Goal: Contribute content: Contribute content

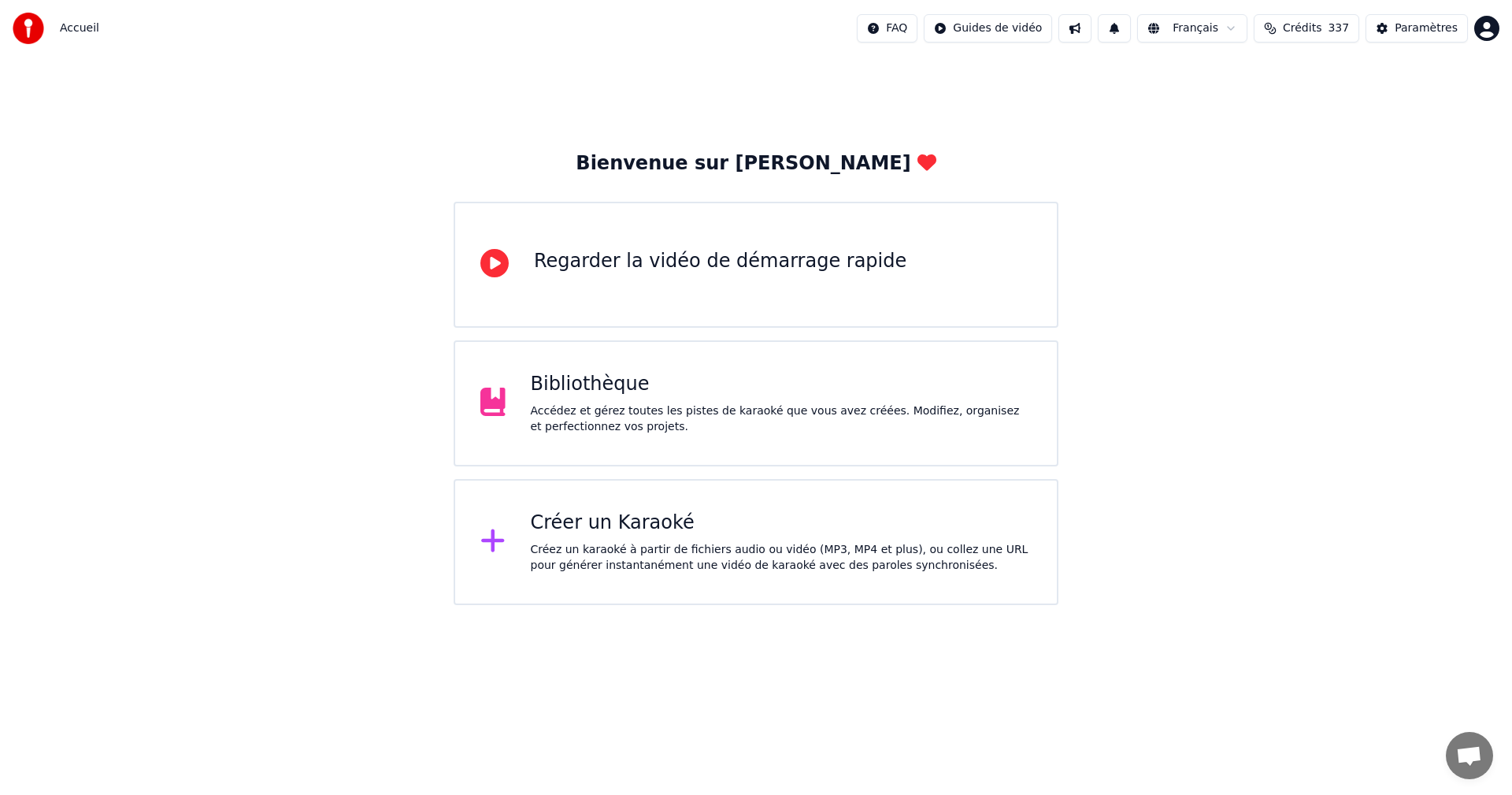
click at [815, 428] on div "Accédez et gérez toutes les pistes de karaoké que vous avez créées. Modifiez, o…" at bounding box center [781, 419] width 502 height 32
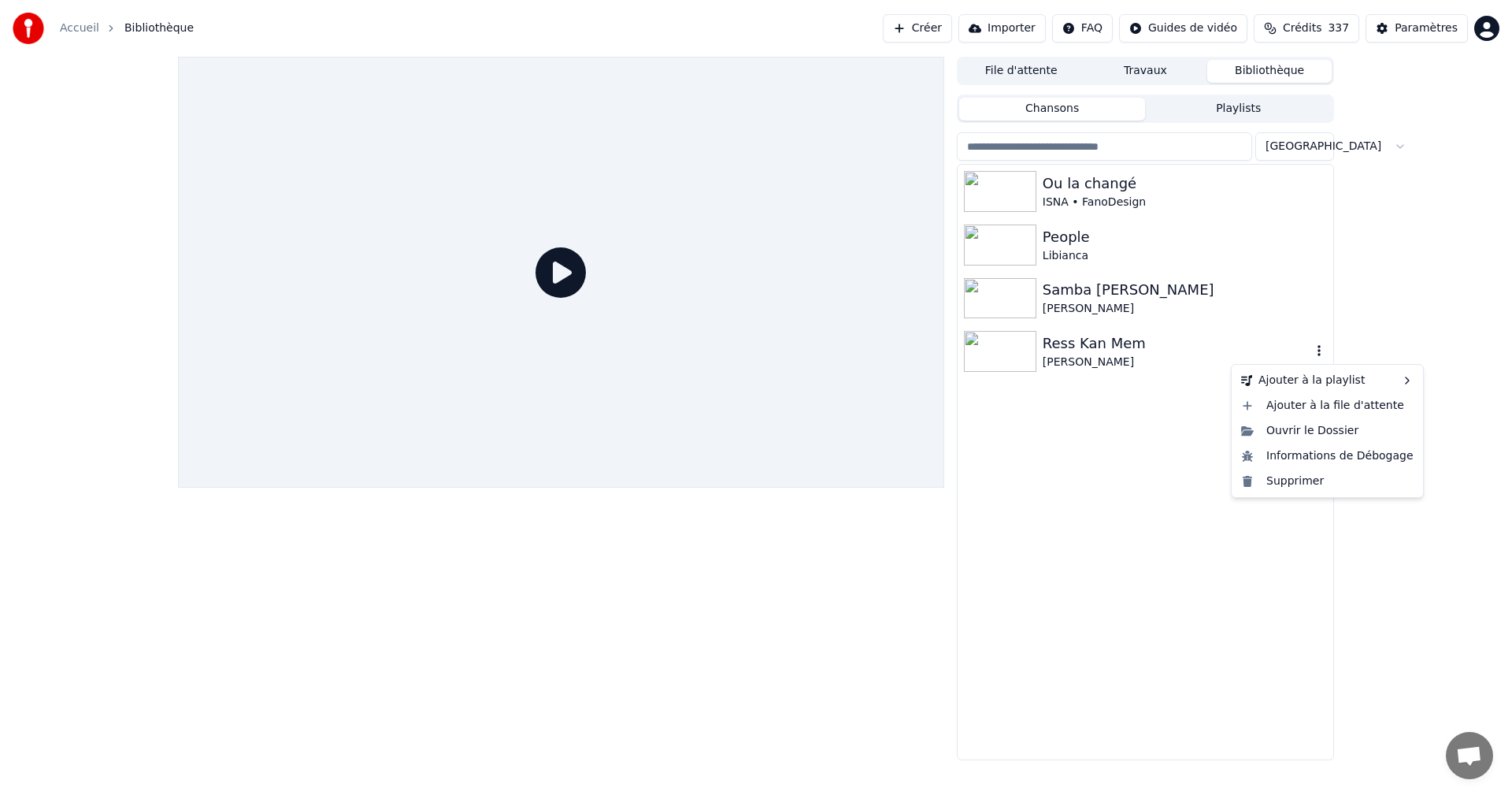
click at [1323, 349] on icon "button" at bounding box center [1318, 350] width 15 height 13
click at [1399, 261] on div "File d'attente Travaux Bibliothèque Chansons Playlists Trier Ou la changé ISNA …" at bounding box center [756, 409] width 1512 height 703
click at [952, 29] on button "Créer" at bounding box center [918, 28] width 69 height 28
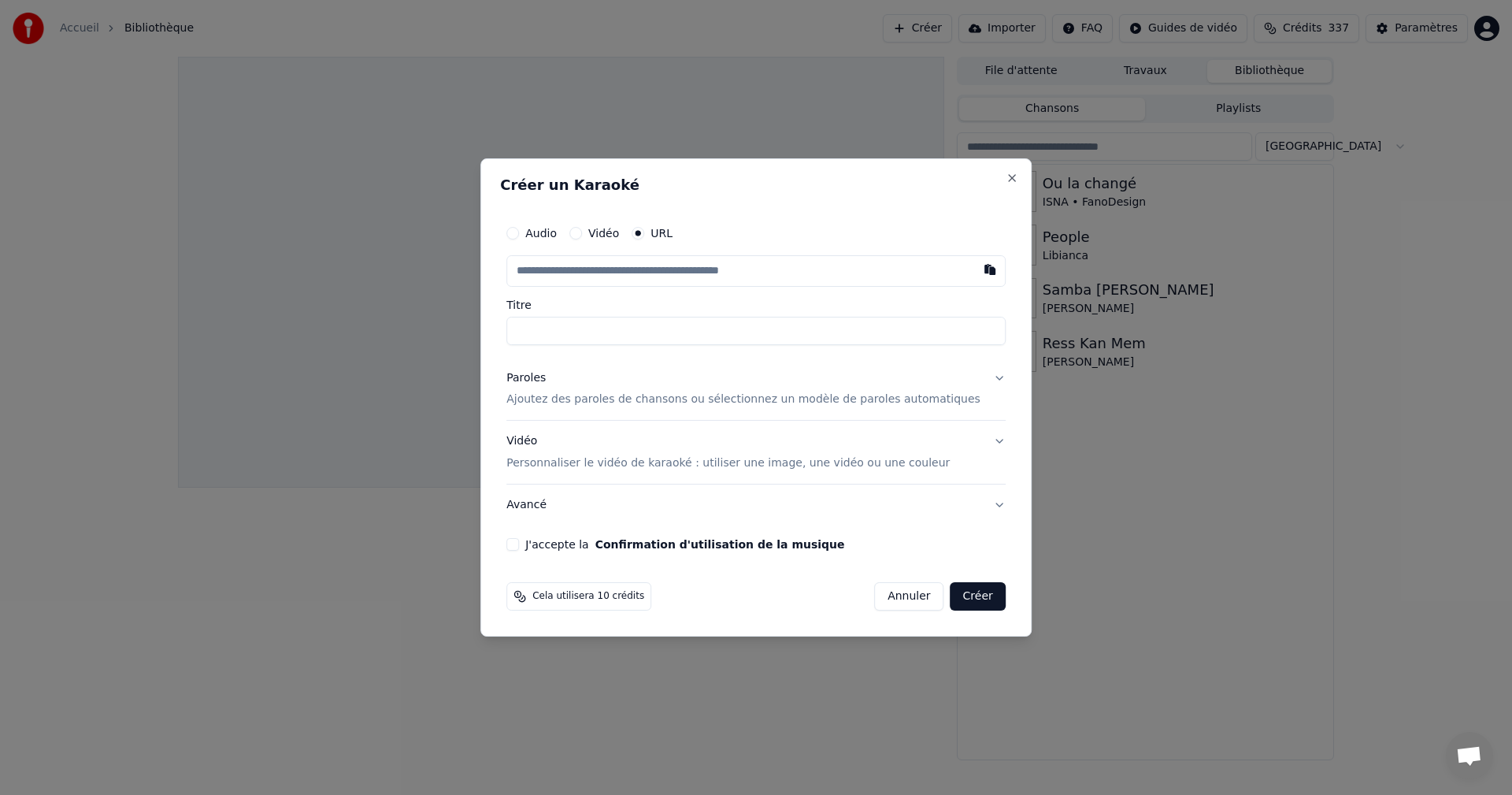
click at [539, 274] on input "text" at bounding box center [756, 271] width 499 height 32
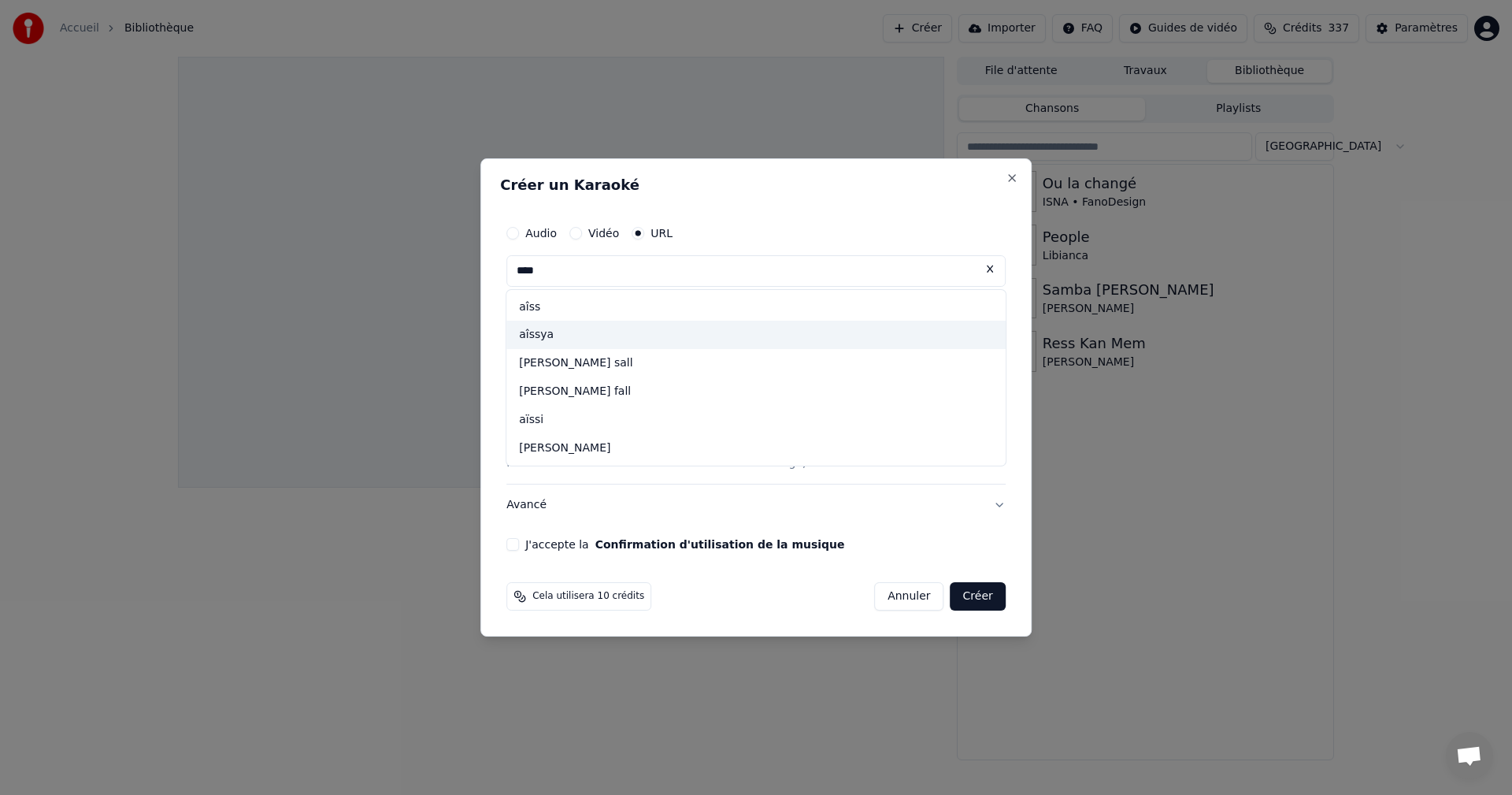
click at [565, 335] on div "aîssya" at bounding box center [756, 335] width 499 height 28
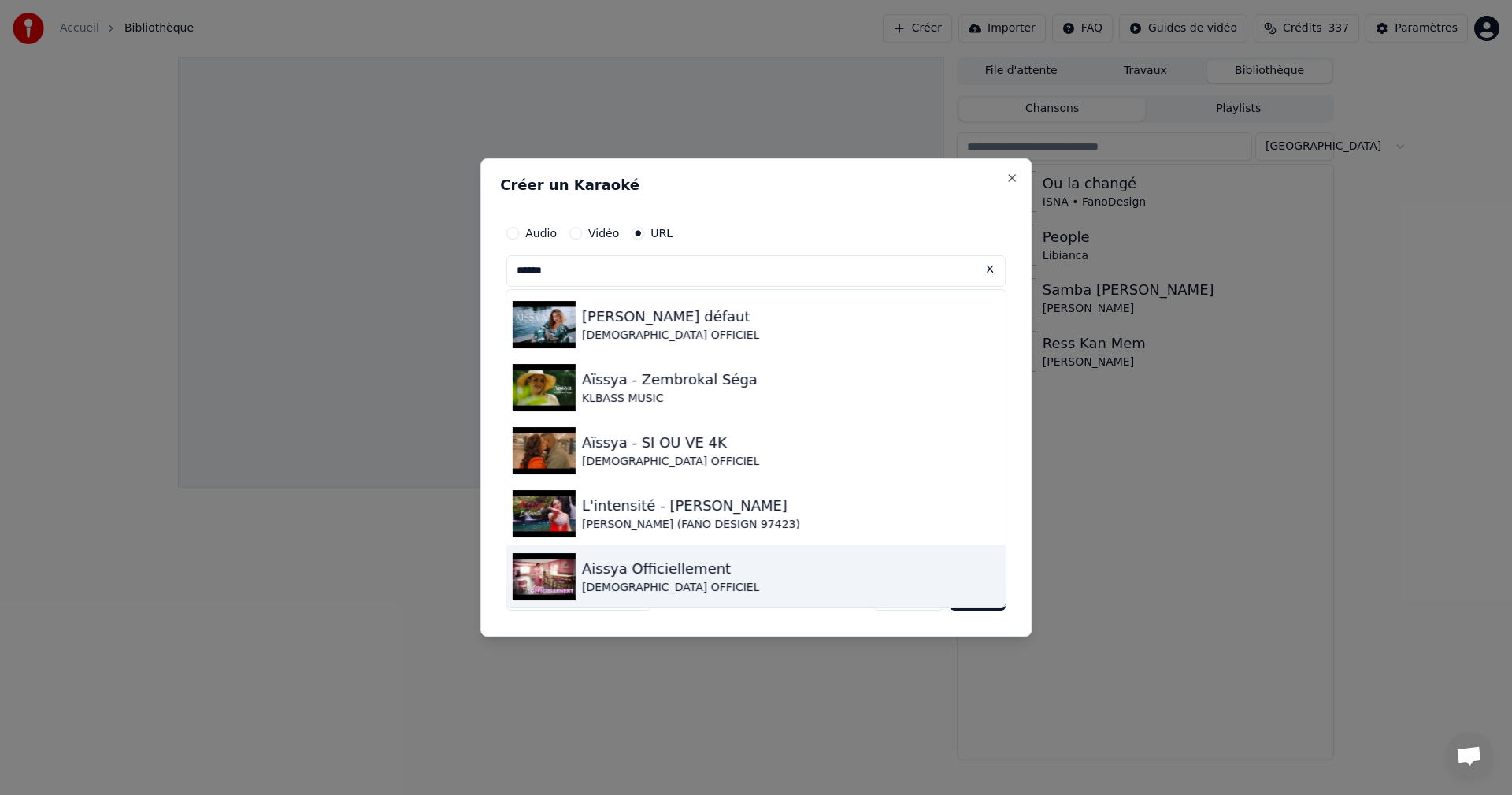
click at [702, 584] on div "[DEMOGRAPHIC_DATA] OFFICIEL" at bounding box center [670, 588] width 177 height 15
type input "**********"
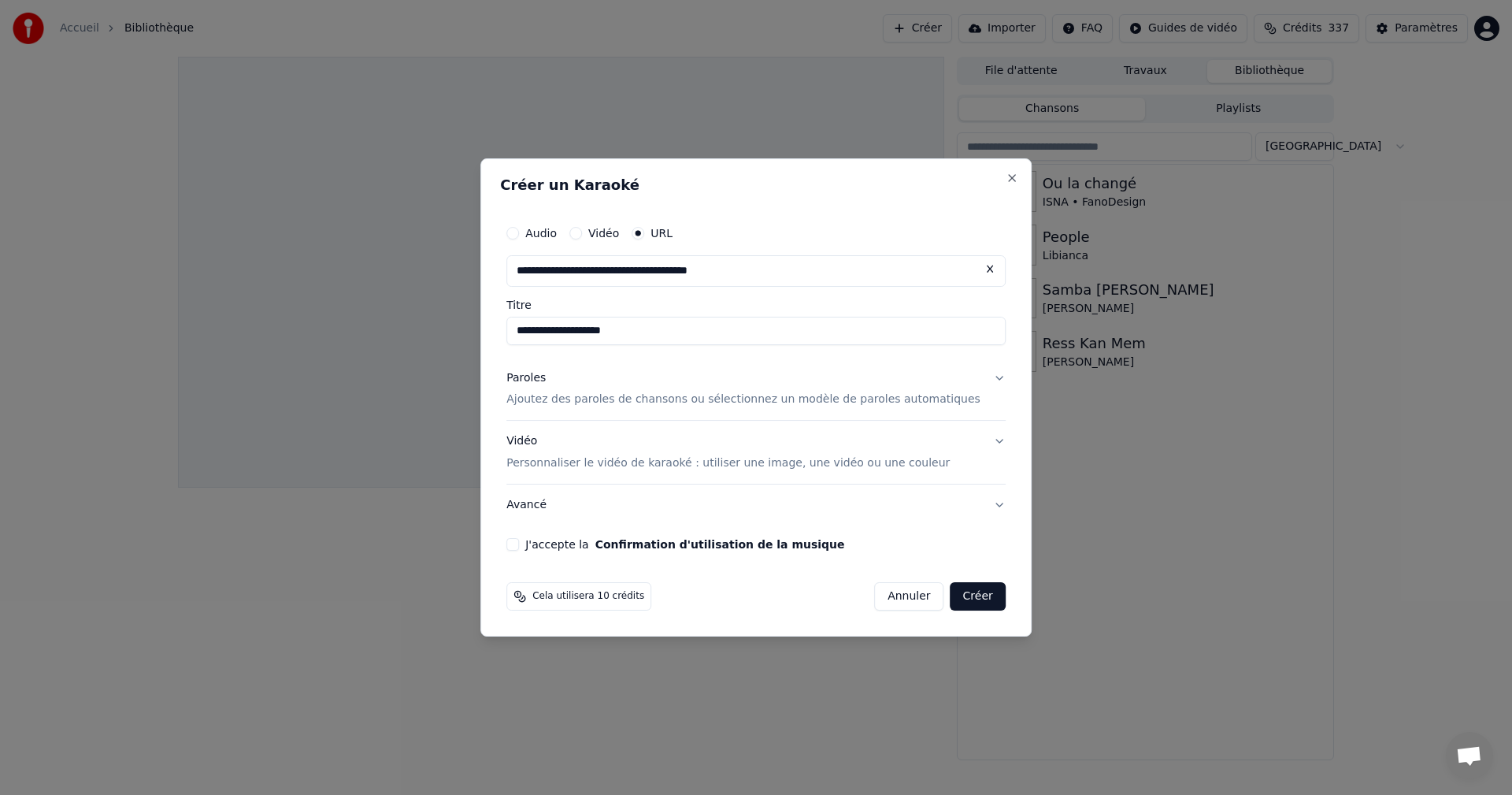
click at [519, 544] on button "J'accepte la Confirmation d'utilisation de la musique" at bounding box center [512, 543] width 13 height 13
click at [952, 598] on button "Créer" at bounding box center [978, 596] width 55 height 28
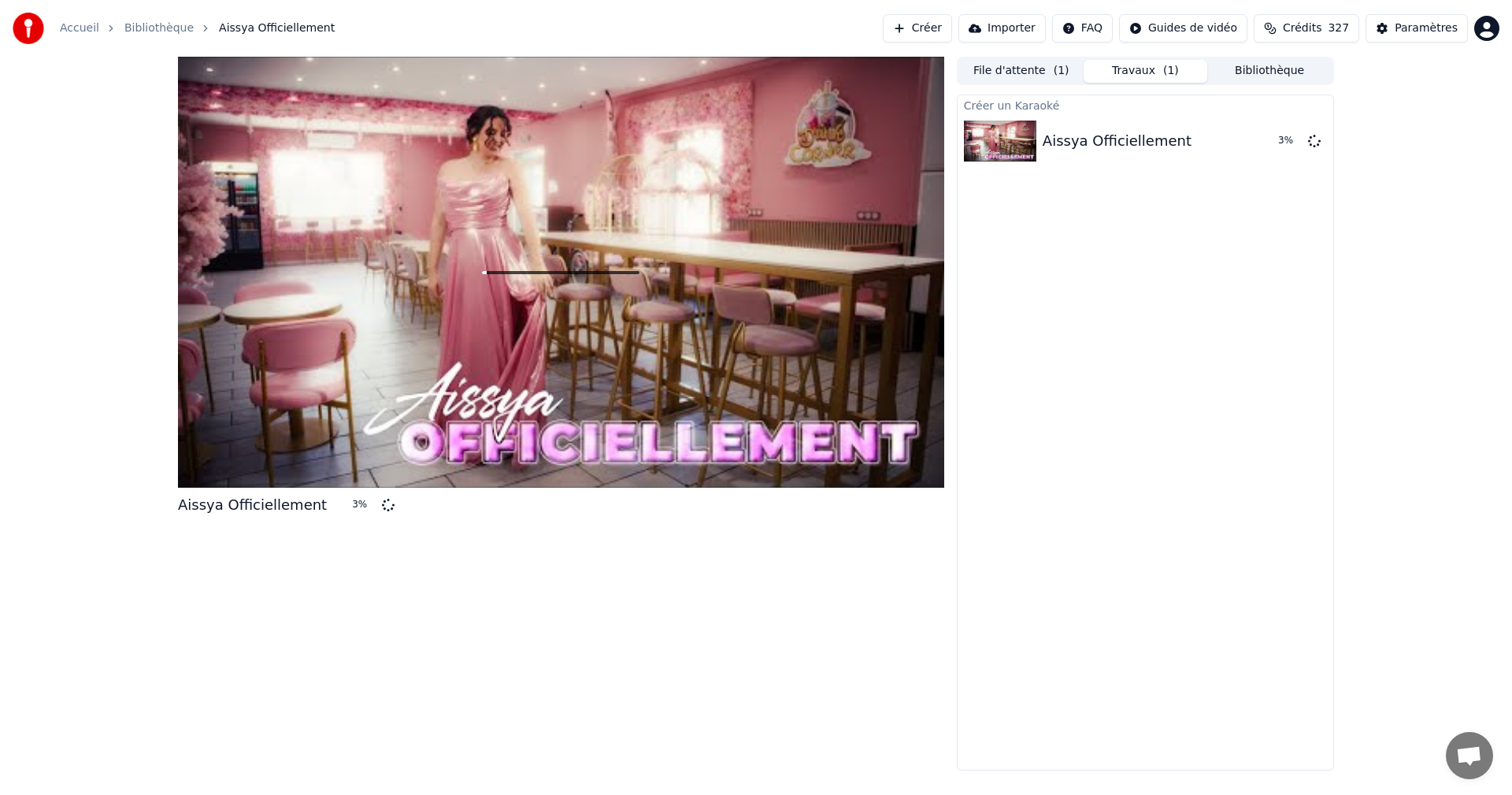
click at [1250, 75] on button "Bibliothèque" at bounding box center [1268, 71] width 124 height 23
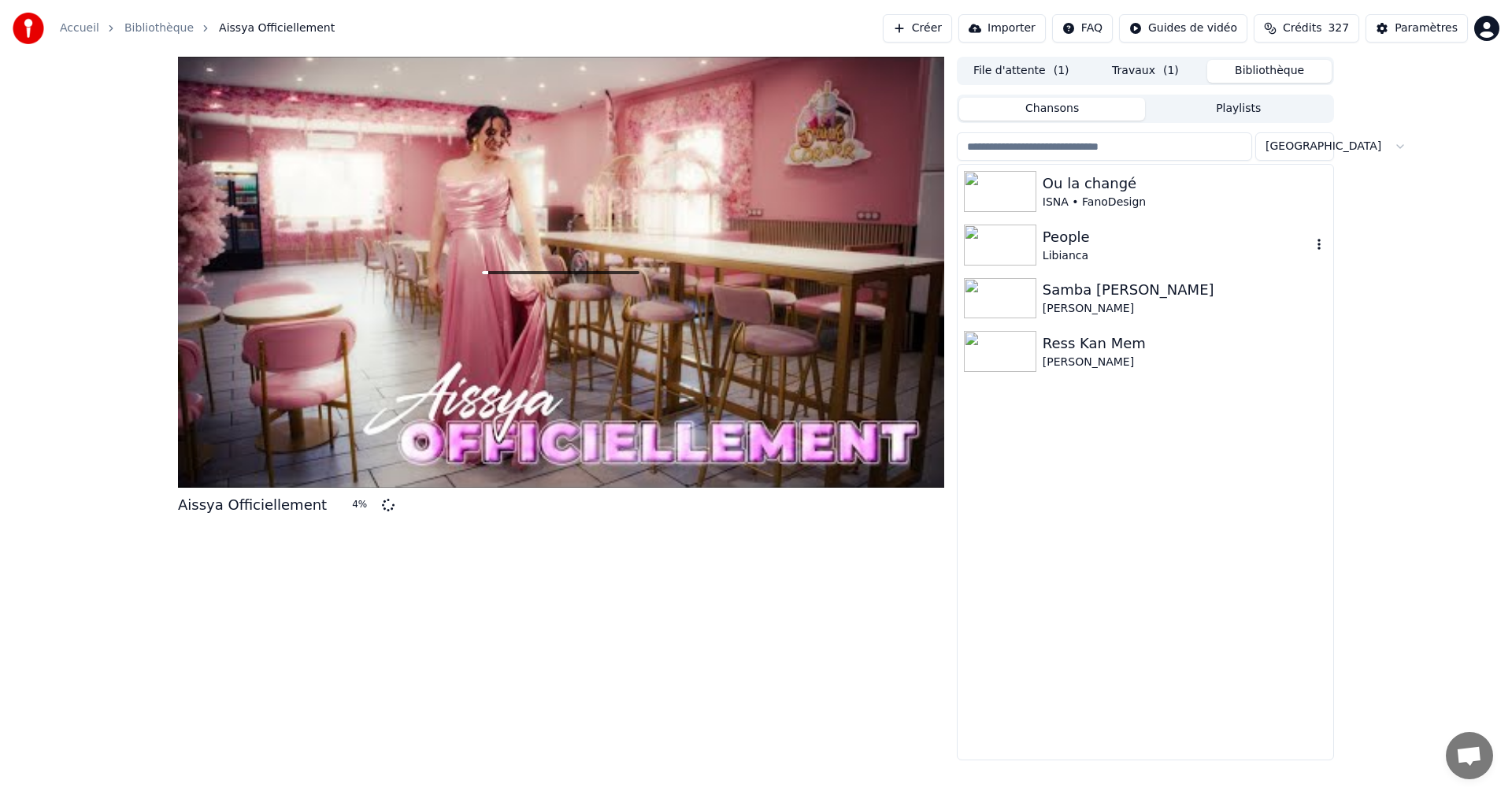
click at [1100, 242] on div "People" at bounding box center [1177, 237] width 269 height 22
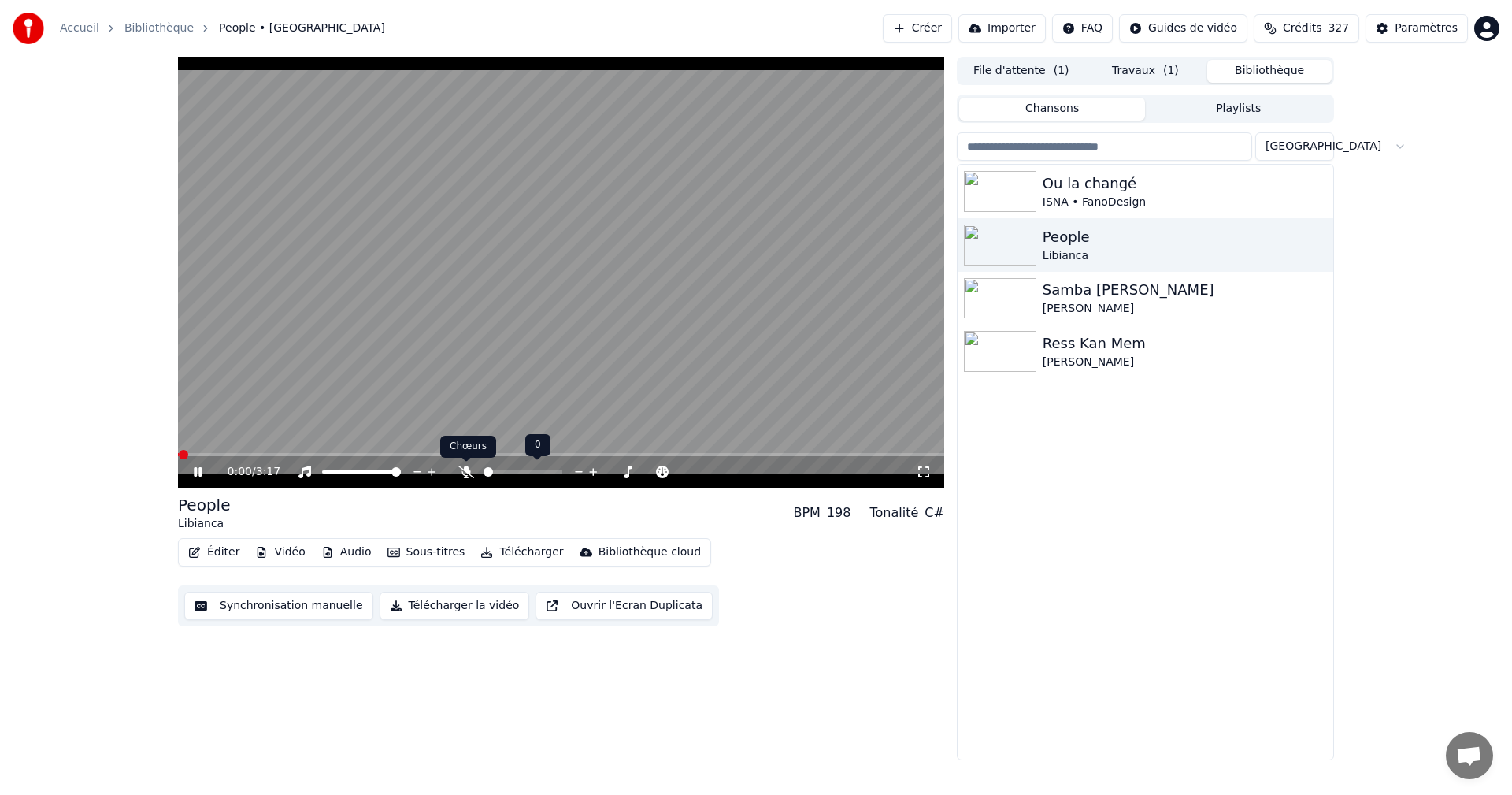
click at [459, 468] on icon at bounding box center [466, 471] width 15 height 13
click at [196, 468] on icon at bounding box center [197, 472] width 8 height 10
click at [196, 468] on icon at bounding box center [197, 471] width 10 height 11
click at [195, 468] on icon at bounding box center [197, 472] width 8 height 10
click at [1070, 308] on div "[PERSON_NAME]" at bounding box center [1177, 308] width 269 height 15
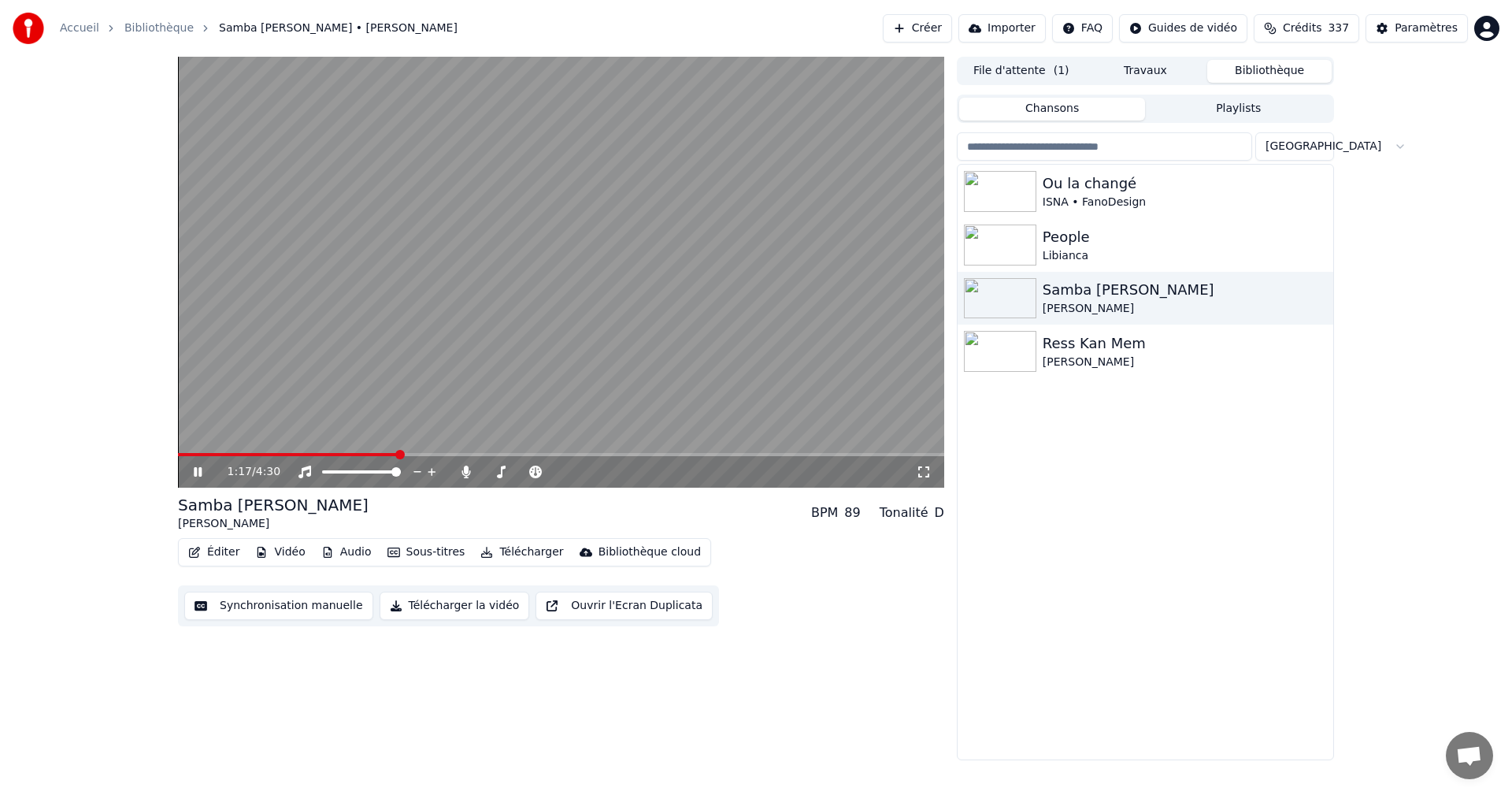
click at [1144, 73] on button "Travaux" at bounding box center [1145, 71] width 124 height 23
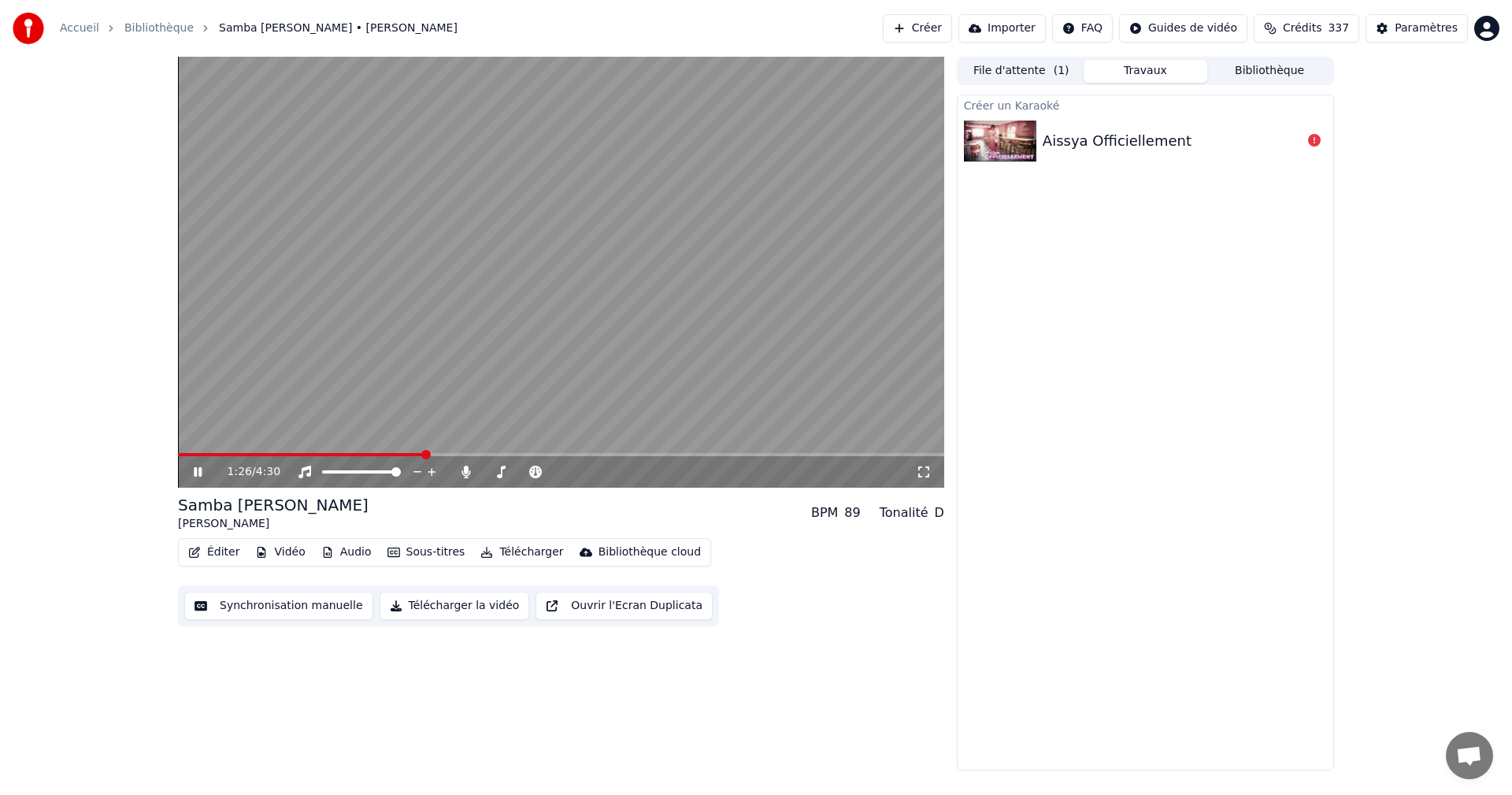
click at [1108, 153] on div "Aissya Officiellement" at bounding box center [1145, 142] width 376 height 54
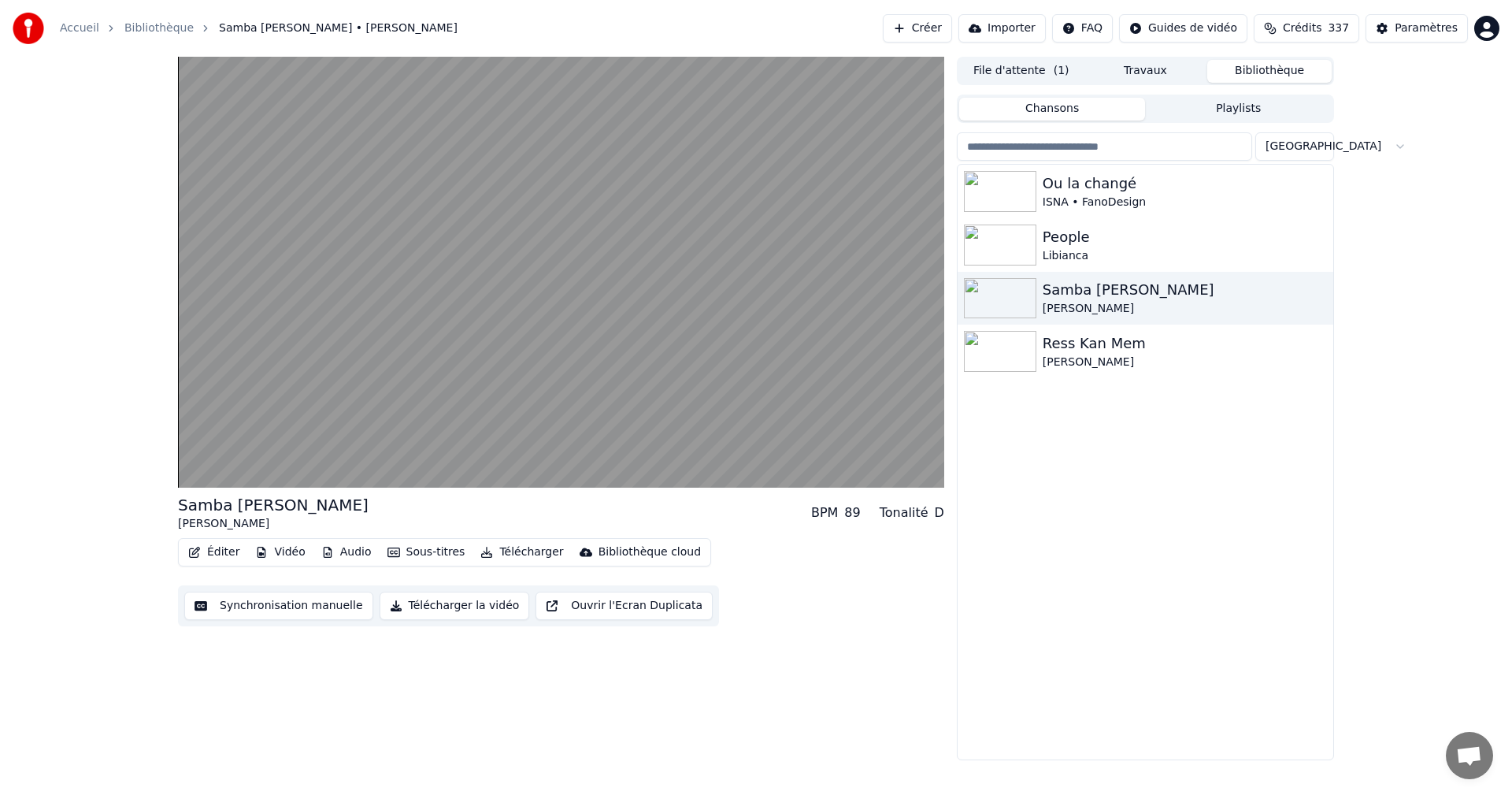
click at [1256, 76] on button "Bibliothèque" at bounding box center [1268, 71] width 124 height 23
click at [1288, 74] on button "Bibliothèque" at bounding box center [1268, 71] width 124 height 23
click at [1285, 71] on button "Bibliothèque" at bounding box center [1268, 71] width 124 height 23
click at [1140, 72] on button "Travaux" at bounding box center [1145, 71] width 124 height 23
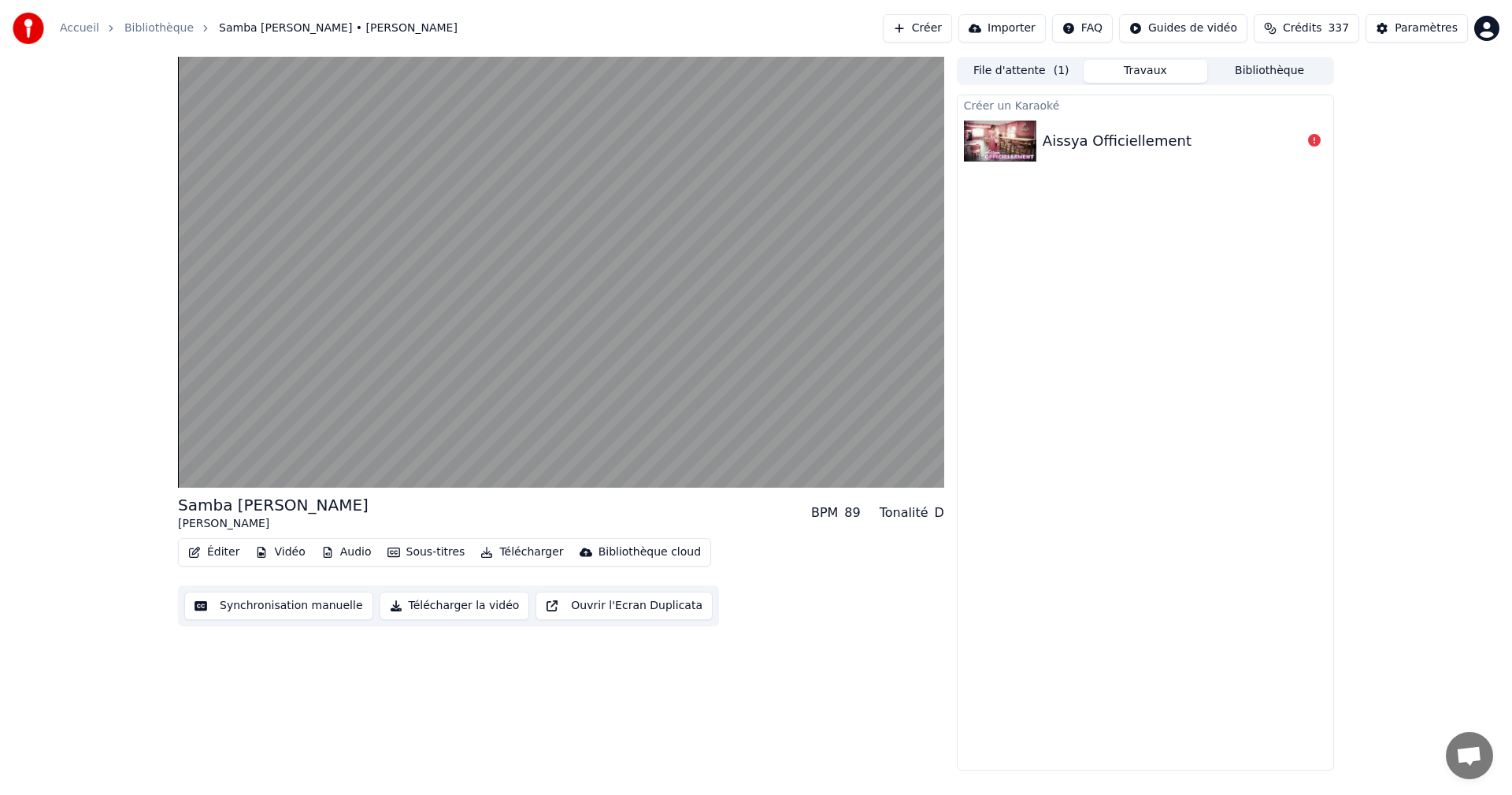
click at [1124, 128] on div "Aissya Officiellement" at bounding box center [1145, 142] width 376 height 54
click at [1125, 128] on div "Aissya Officiellement" at bounding box center [1145, 142] width 376 height 54
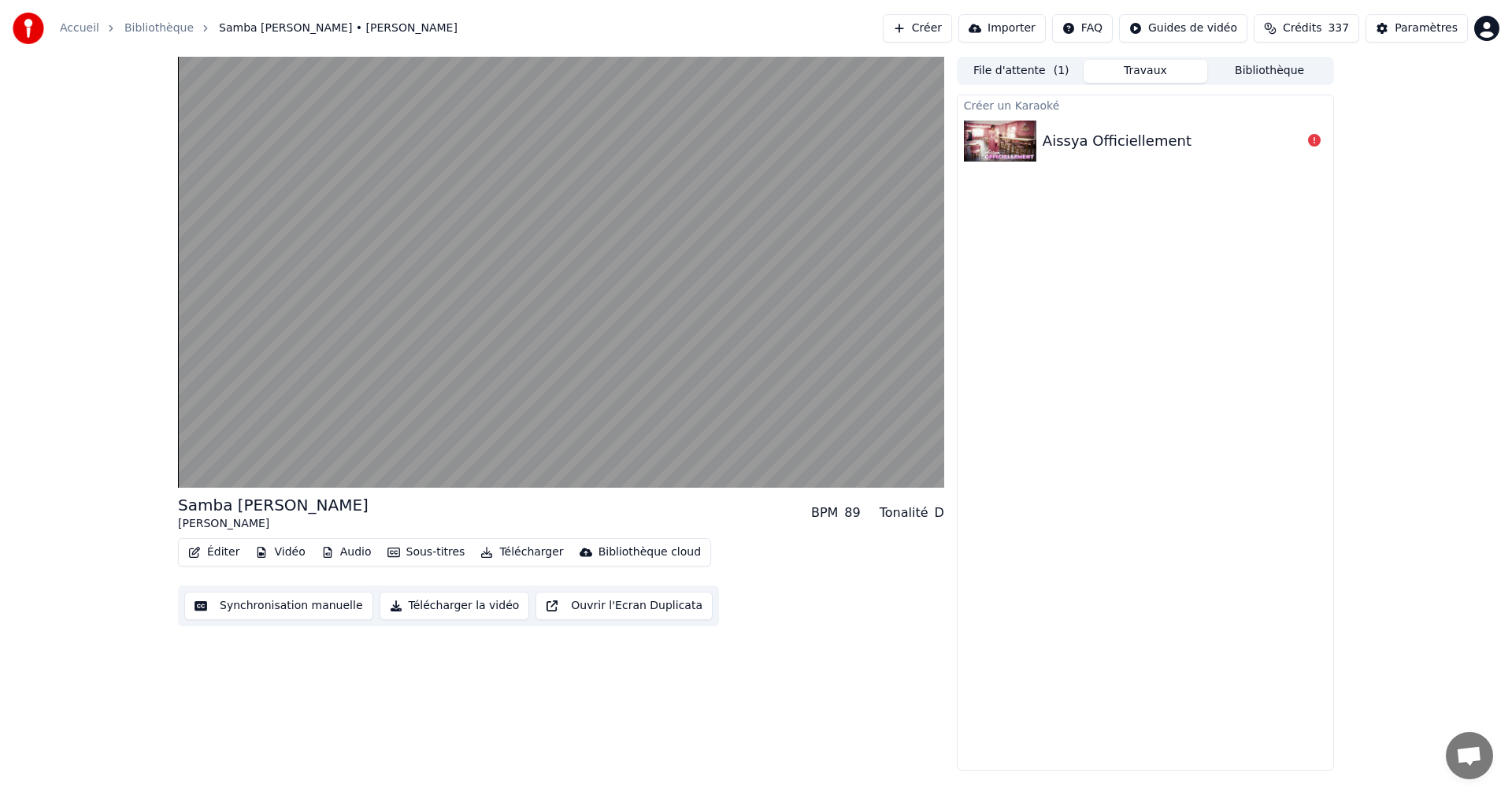
click at [1126, 142] on div "Aissya Officiellement" at bounding box center [1117, 141] width 149 height 22
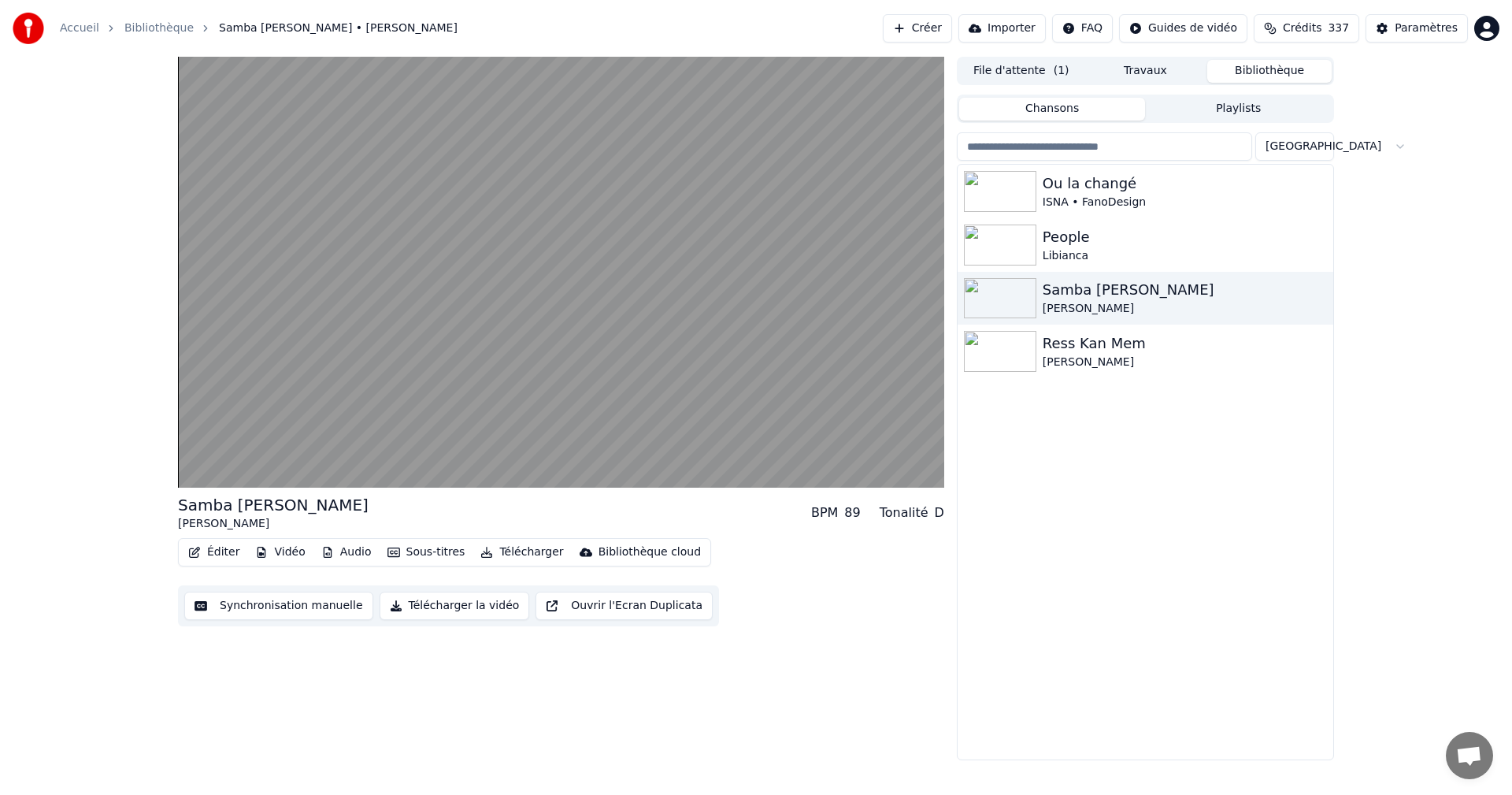
click at [1233, 77] on button "Bibliothèque" at bounding box center [1268, 71] width 124 height 23
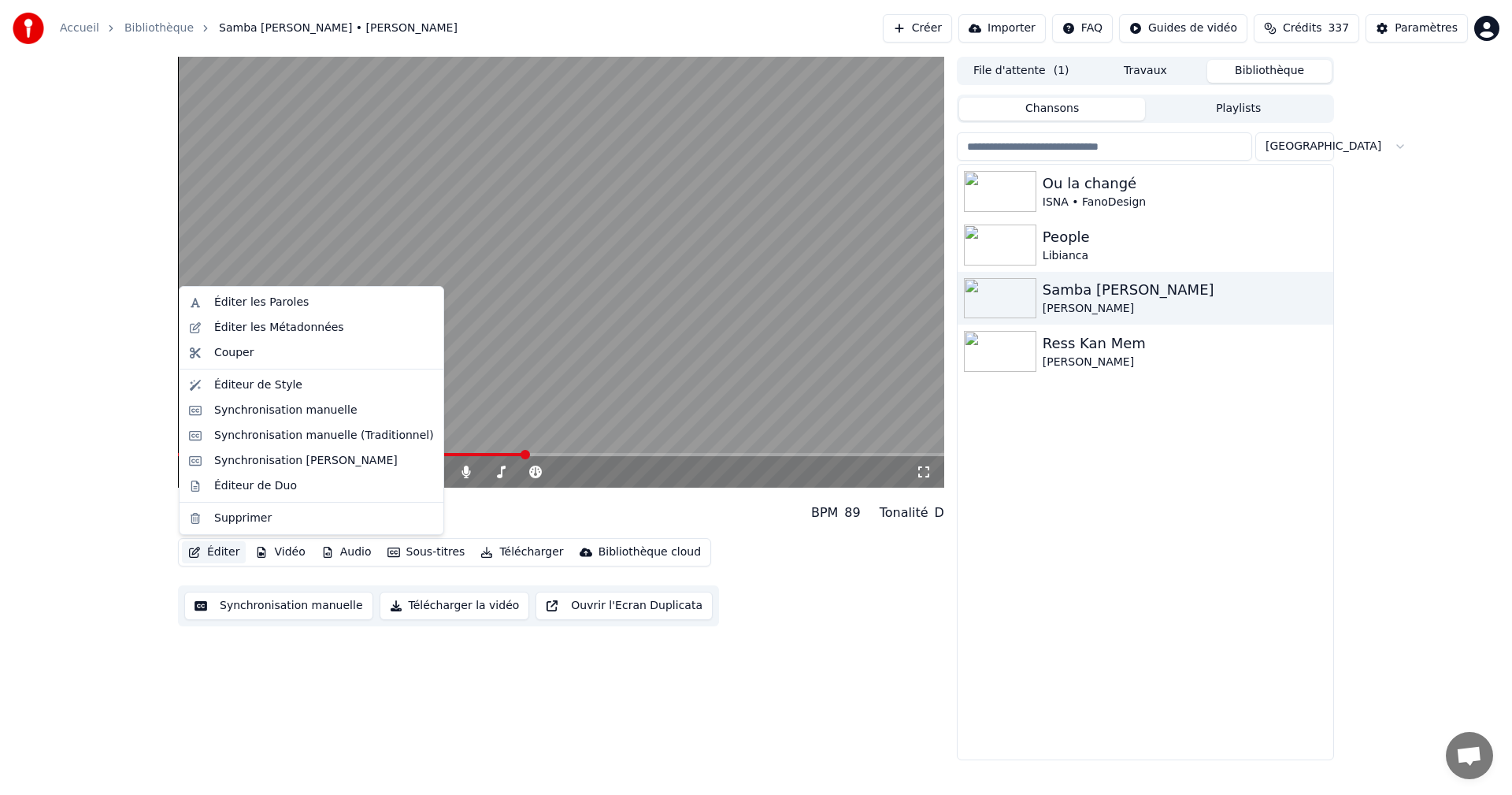
click at [230, 542] on button "Éditer" at bounding box center [214, 552] width 64 height 22
click at [304, 436] on div "Synchronisation manuelle (Traditionnel)" at bounding box center [324, 436] width 220 height 15
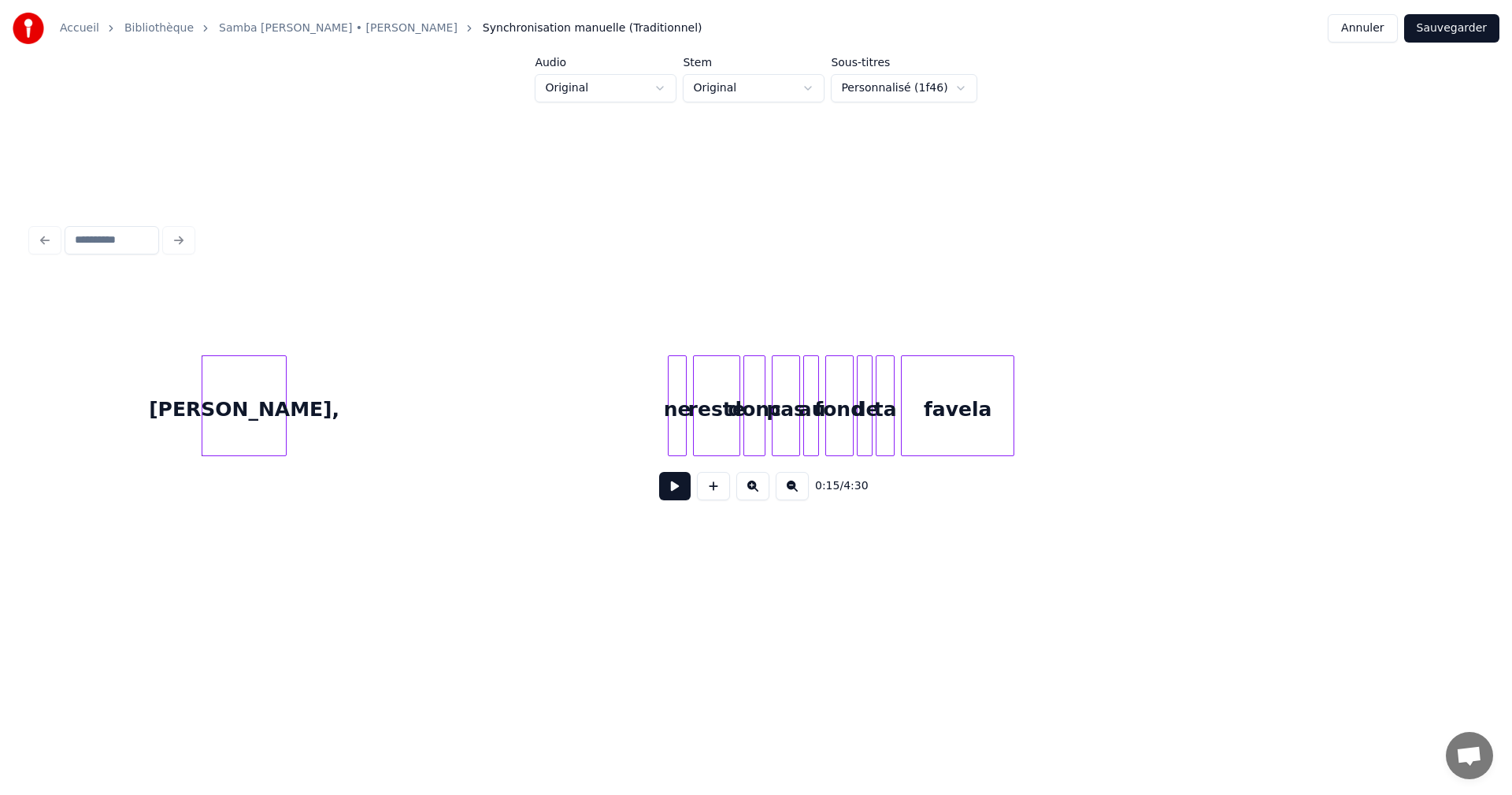
scroll to position [0, 2356]
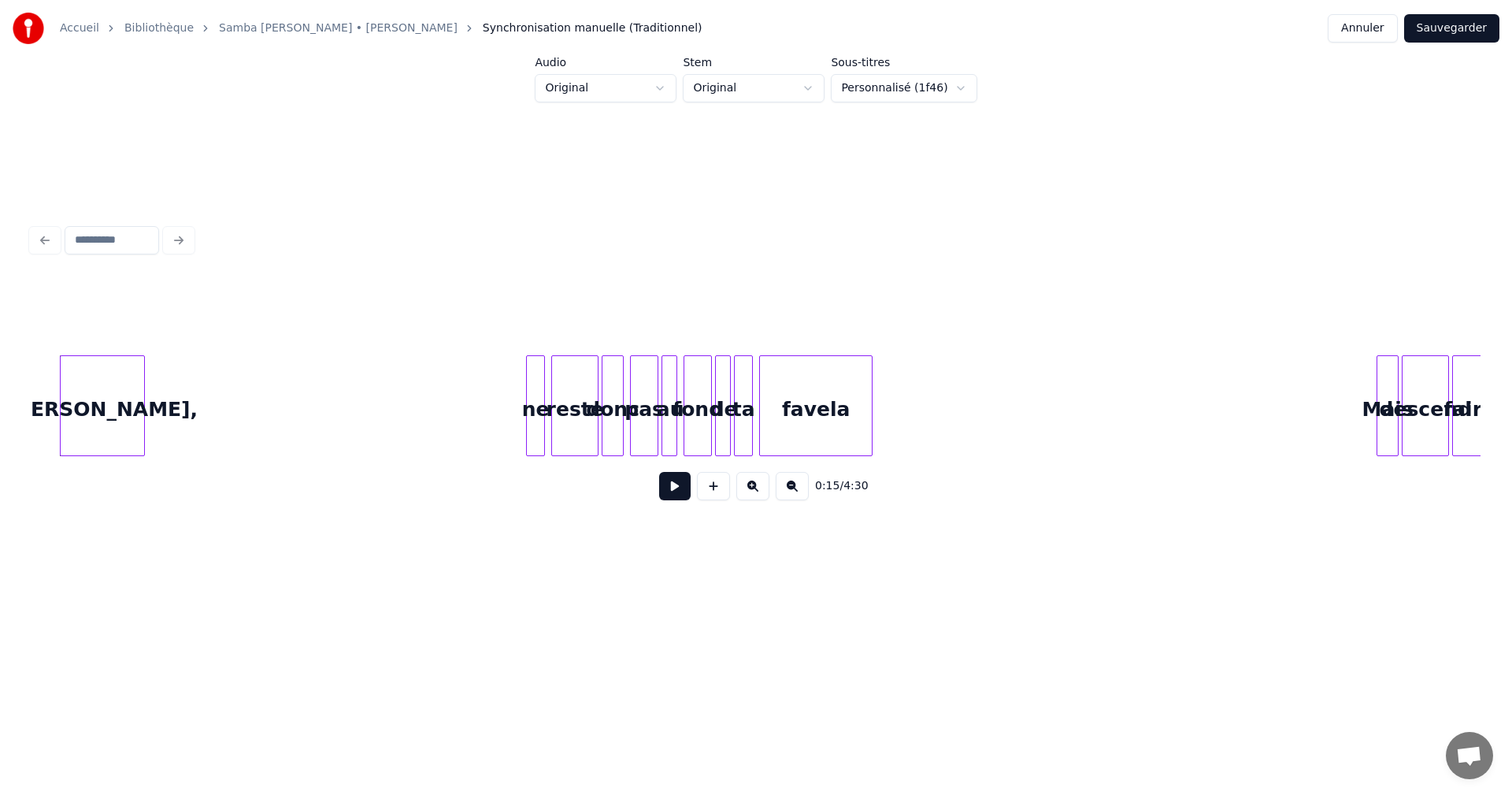
click at [531, 437] on div at bounding box center [529, 406] width 5 height 99
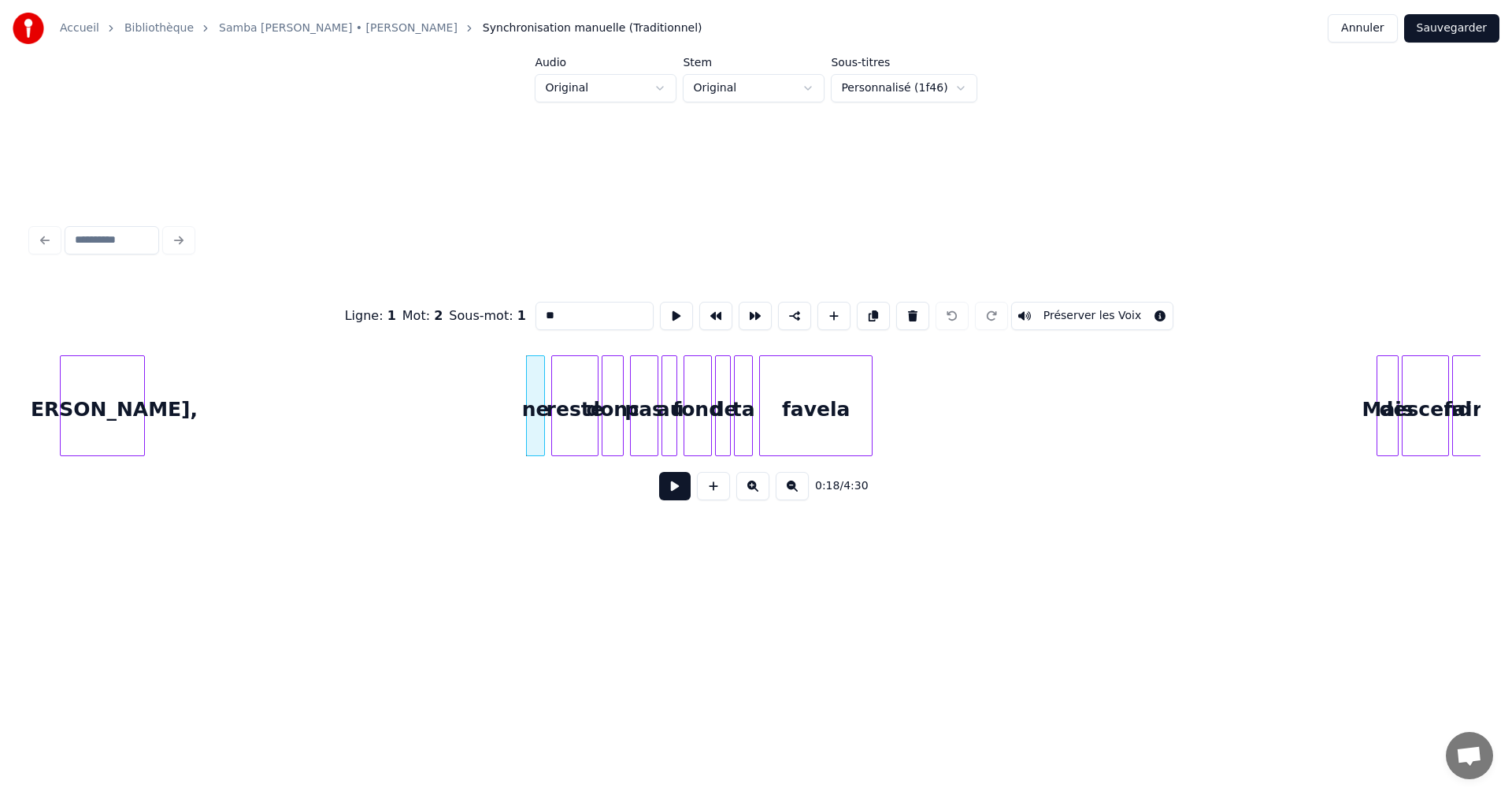
click at [546, 309] on input "**" at bounding box center [594, 315] width 118 height 28
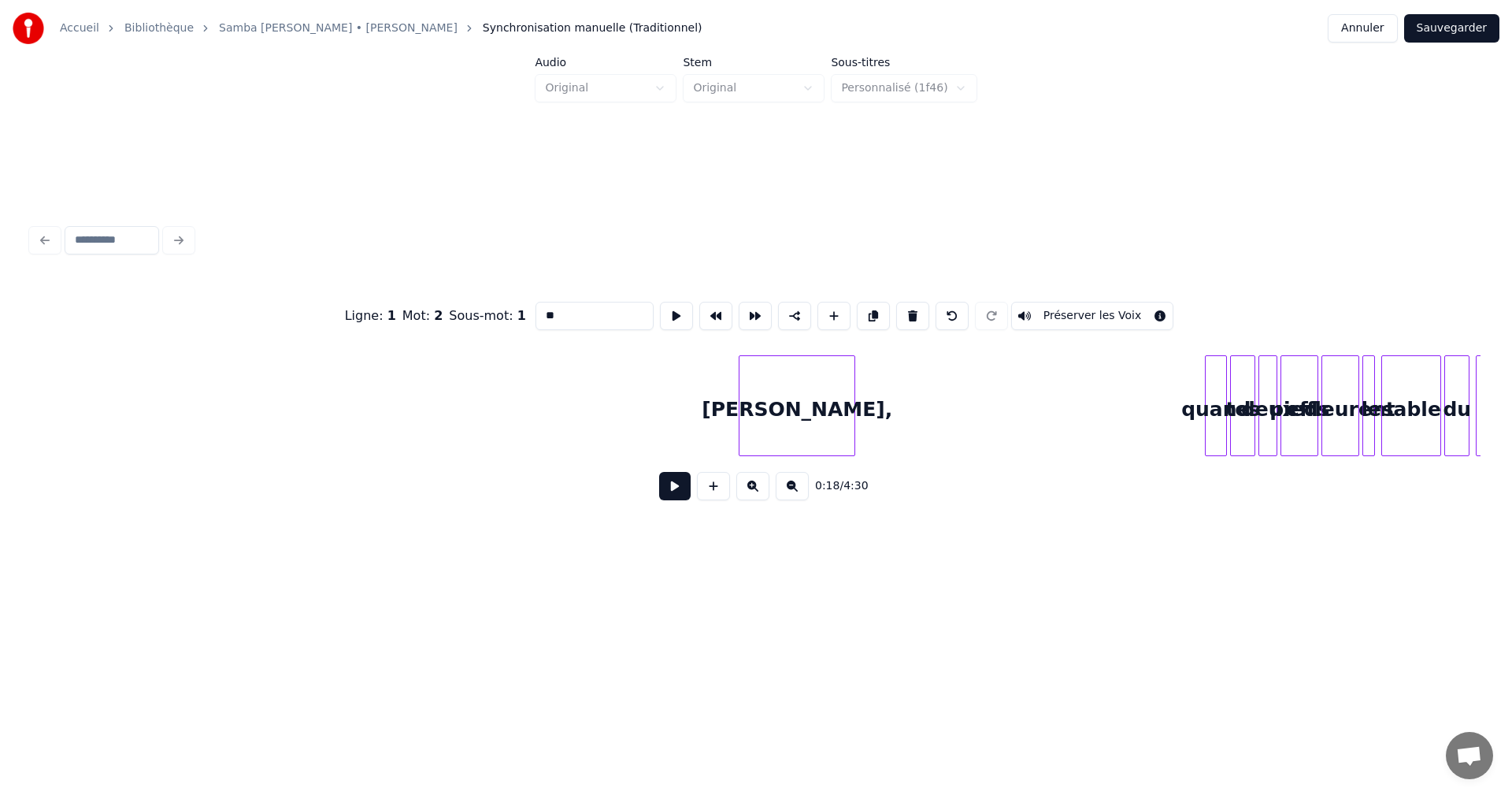
scroll to position [0, 5395]
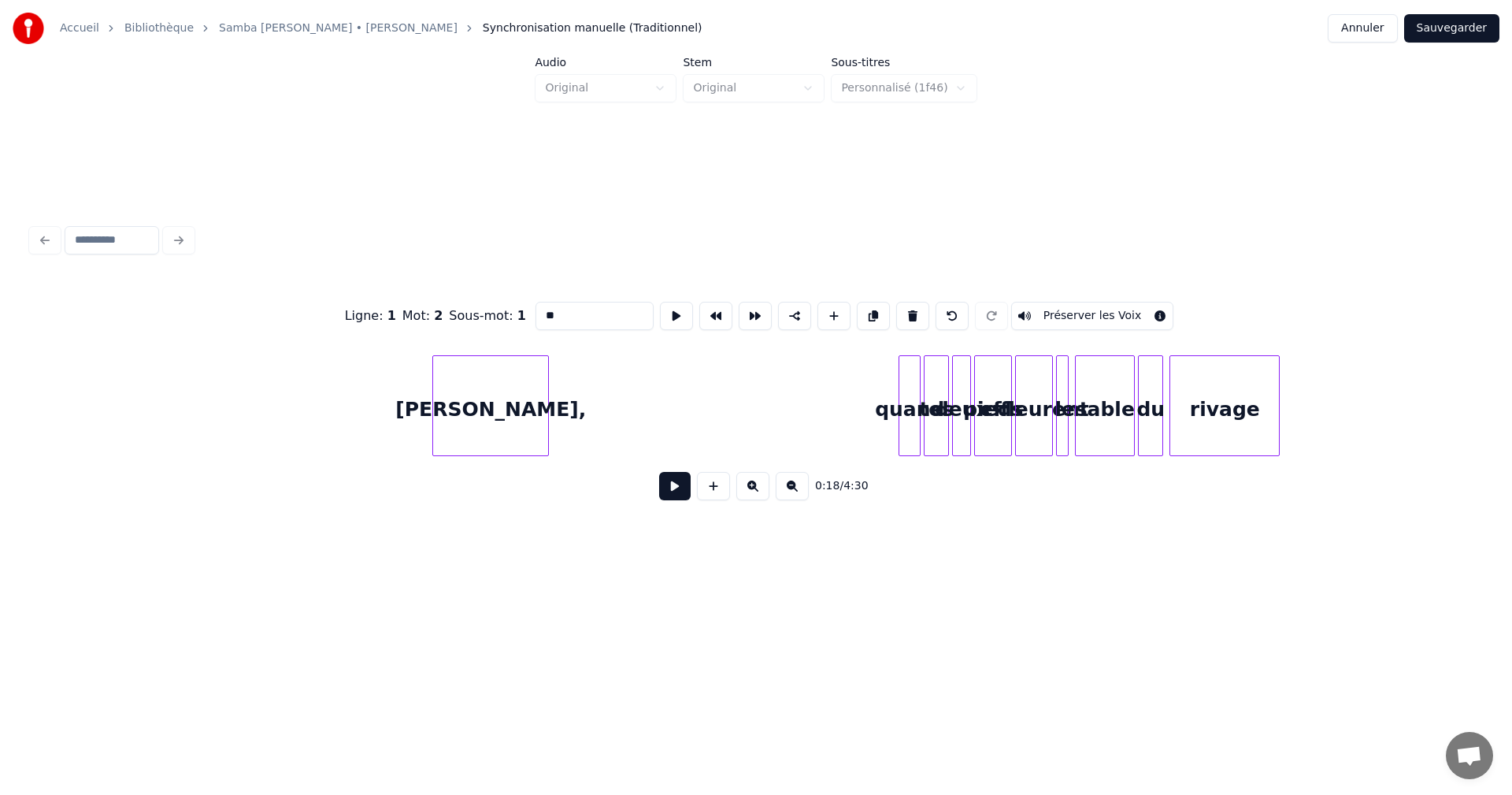
click at [909, 411] on div "quand" at bounding box center [909, 410] width 20 height 107
click at [549, 314] on input "*****" at bounding box center [594, 315] width 118 height 28
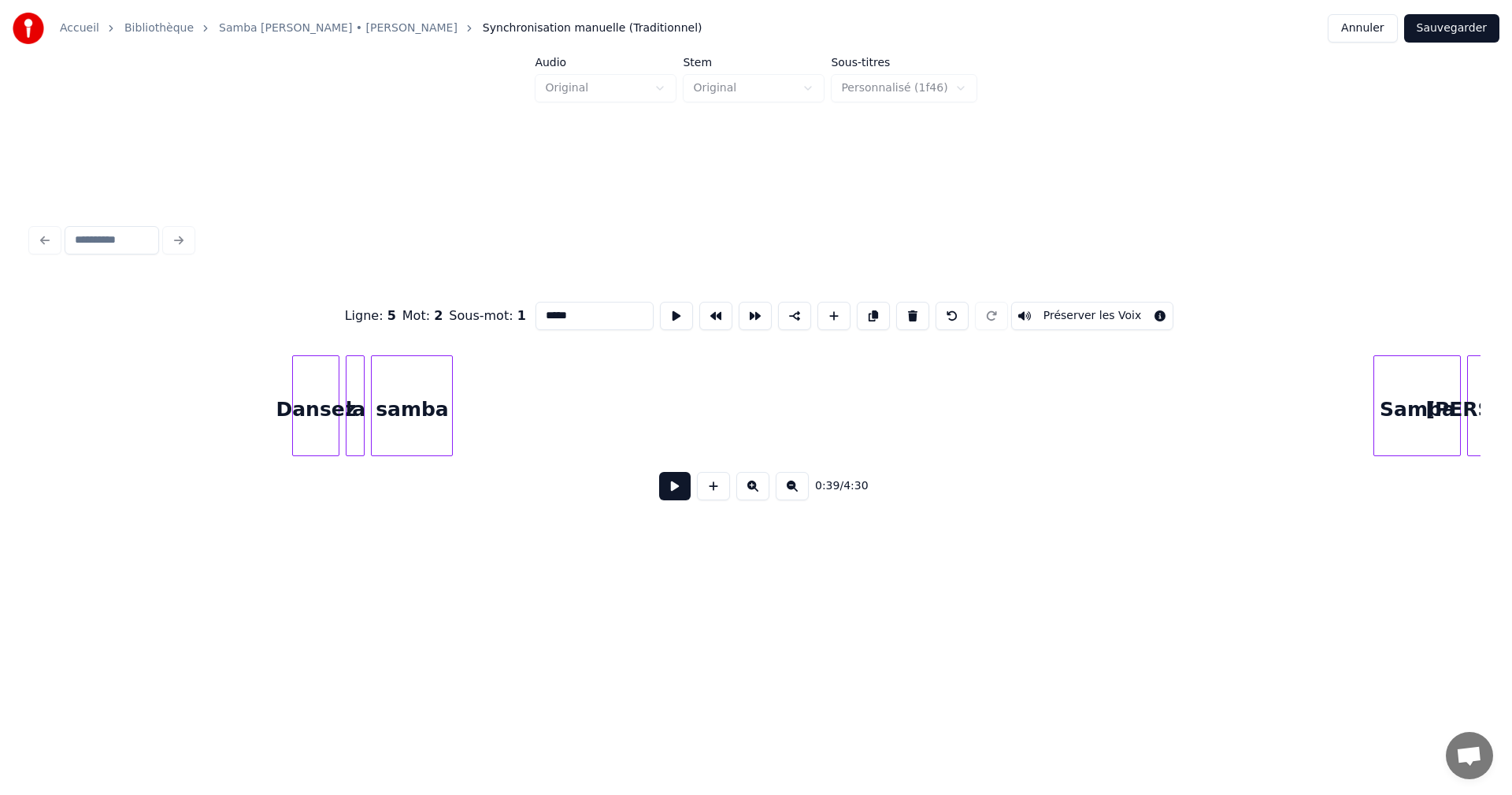
scroll to position [0, 8668]
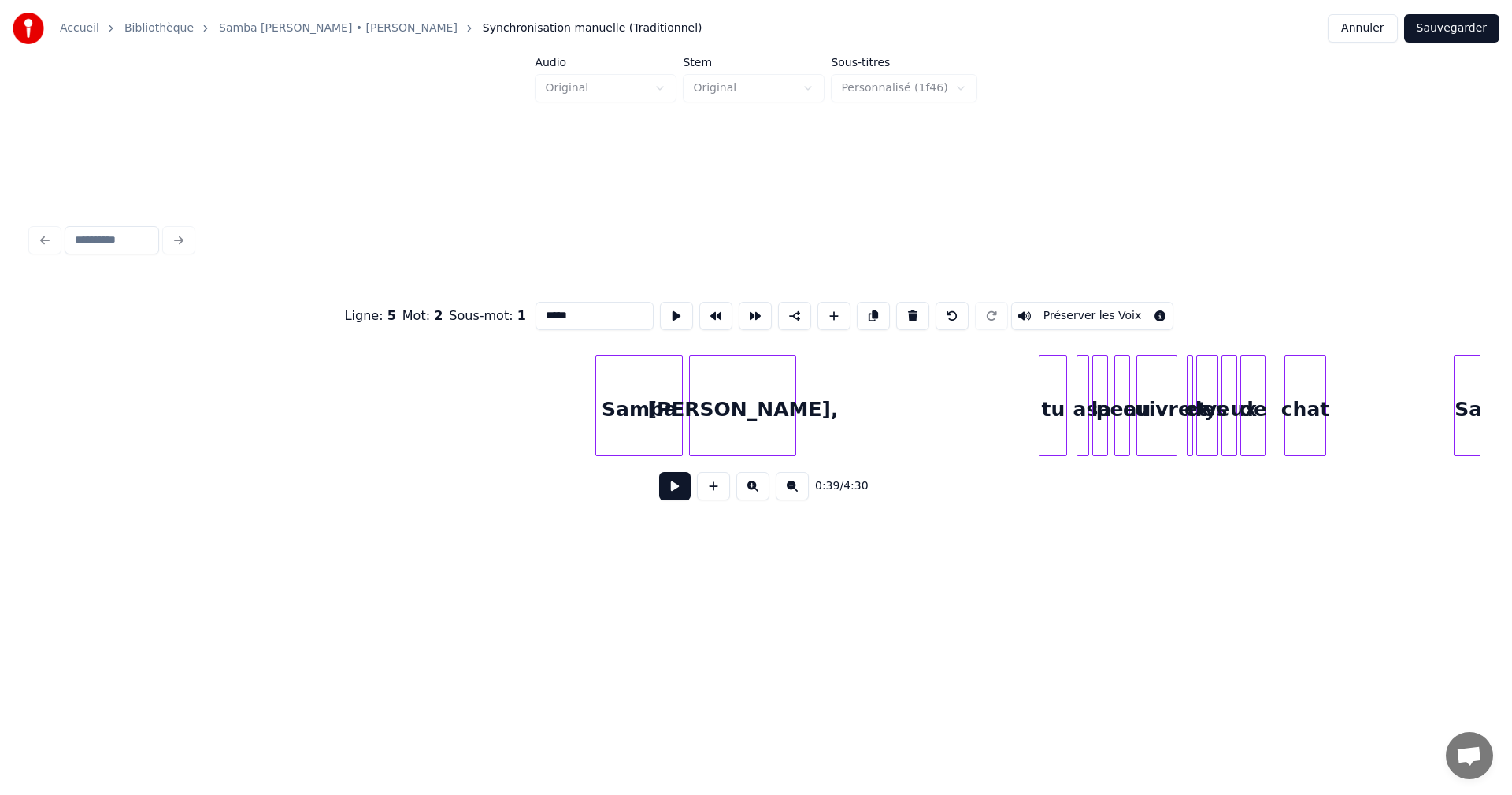
click at [1062, 437] on div at bounding box center [1063, 406] width 5 height 99
click at [1046, 392] on div "tu" at bounding box center [1053, 410] width 28 height 107
drag, startPoint x: 542, startPoint y: 313, endPoint x: 546, endPoint y: 332, distance: 19.4
click at [542, 314] on input "**" at bounding box center [594, 315] width 118 height 28
click at [1036, 400] on div at bounding box center [1037, 406] width 5 height 99
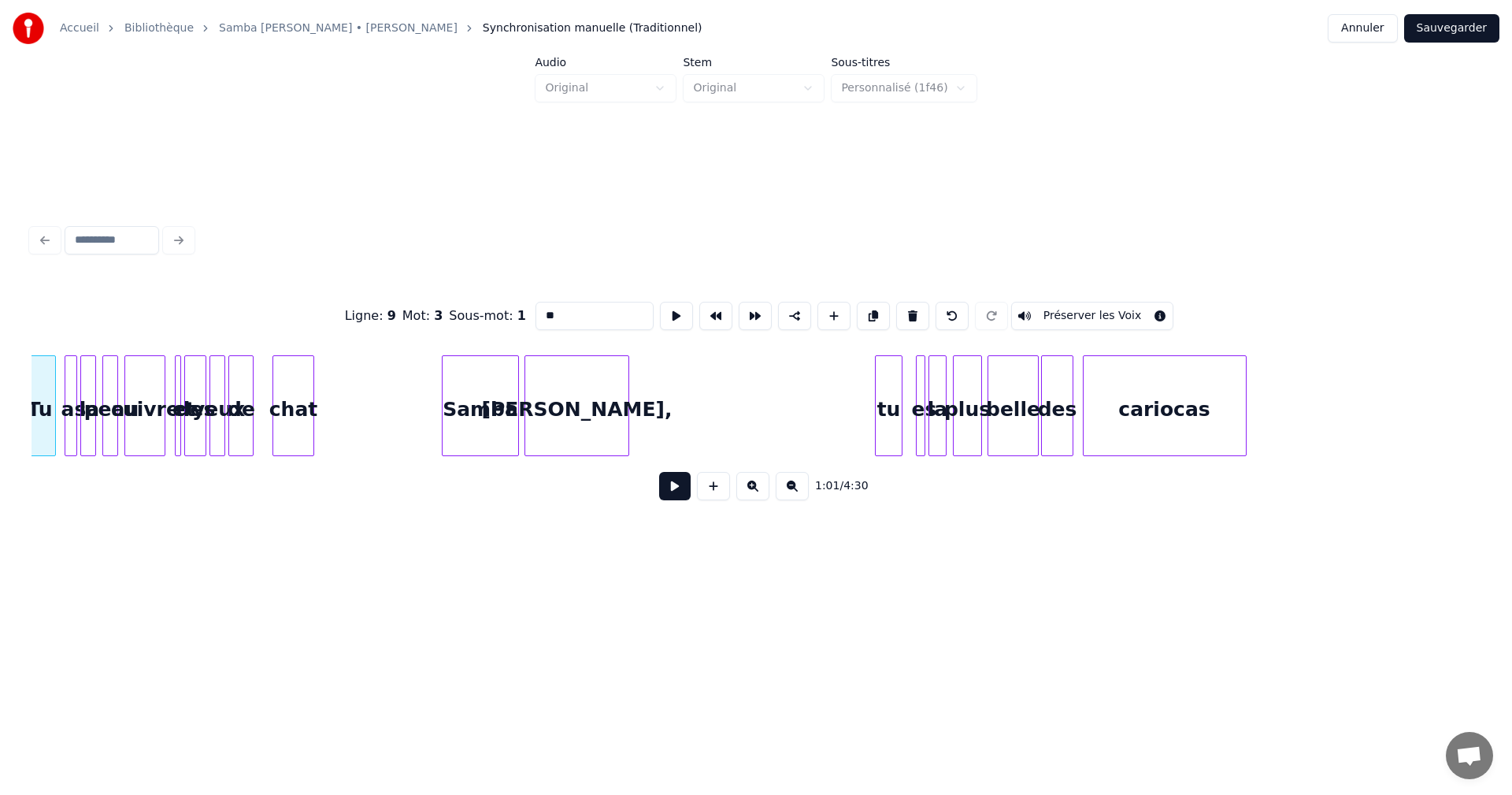
scroll to position [0, 9822]
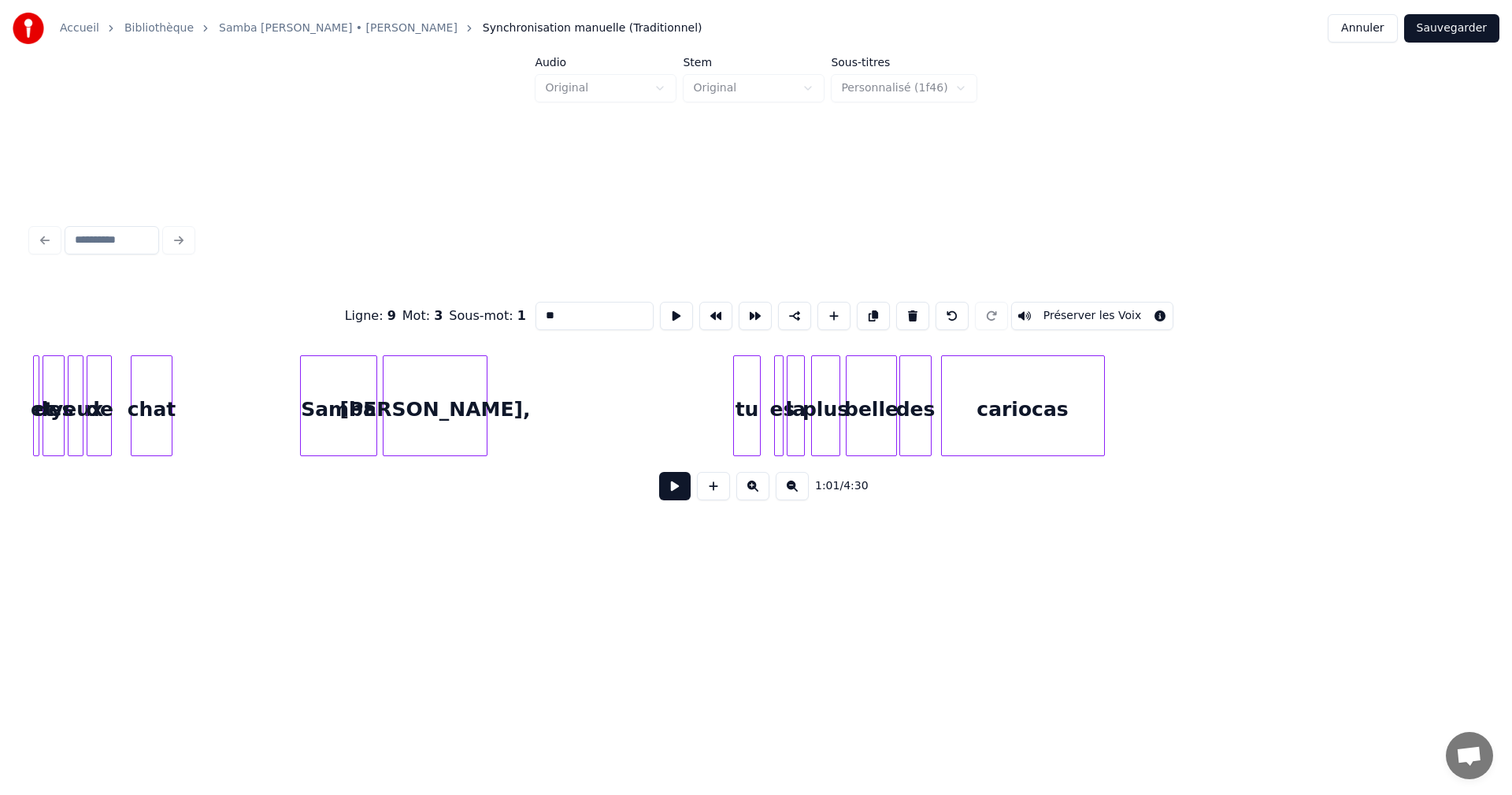
click at [754, 418] on div "tu" at bounding box center [747, 410] width 27 height 107
click at [546, 309] on input "**" at bounding box center [598, 315] width 118 height 28
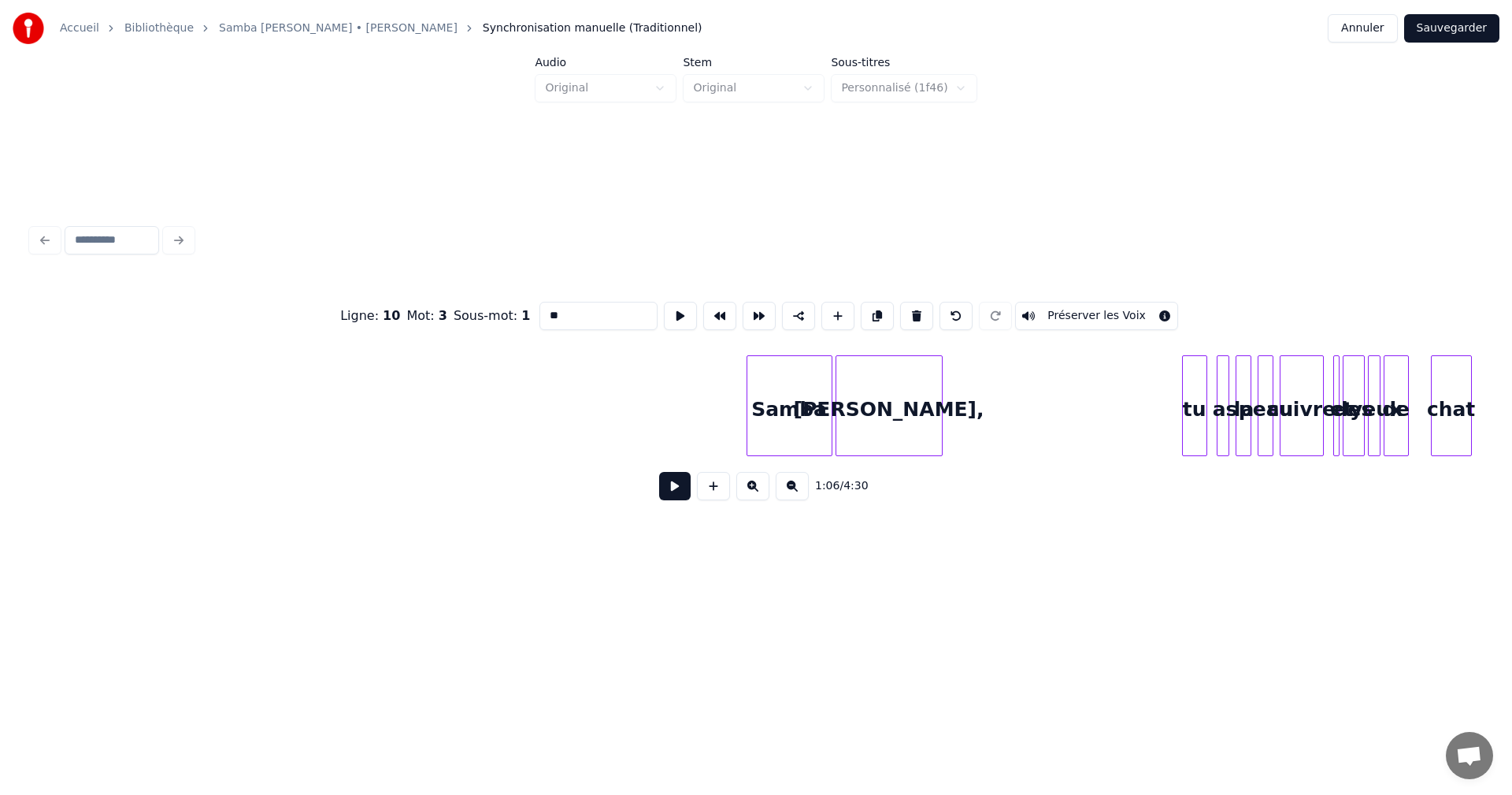
scroll to position [0, 11448]
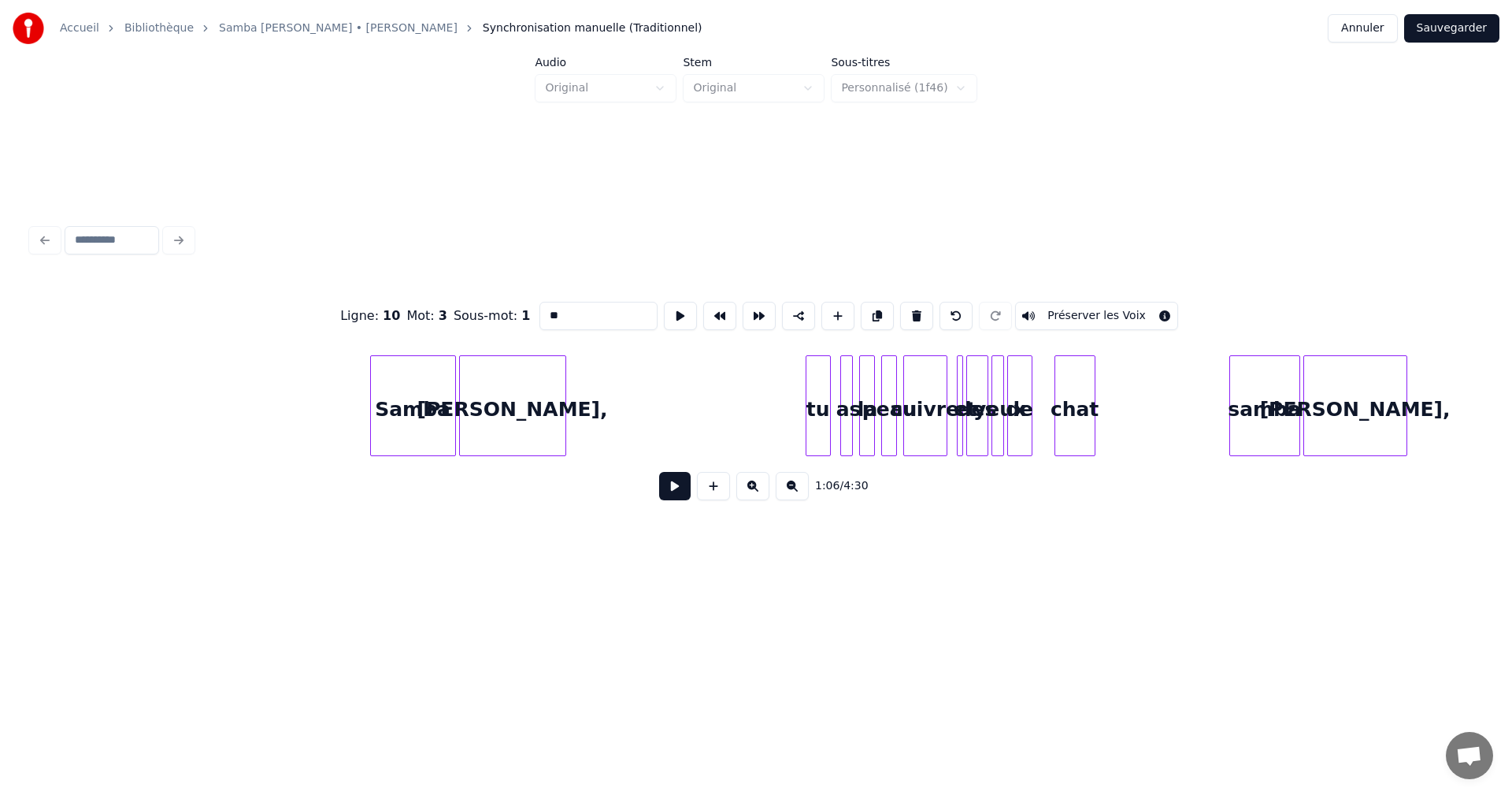
click at [810, 427] on div at bounding box center [808, 406] width 5 height 99
click at [547, 311] on input "**" at bounding box center [598, 315] width 118 height 28
click at [1262, 423] on div "samba" at bounding box center [1264, 410] width 69 height 107
click at [550, 313] on input "*****" at bounding box center [598, 315] width 118 height 28
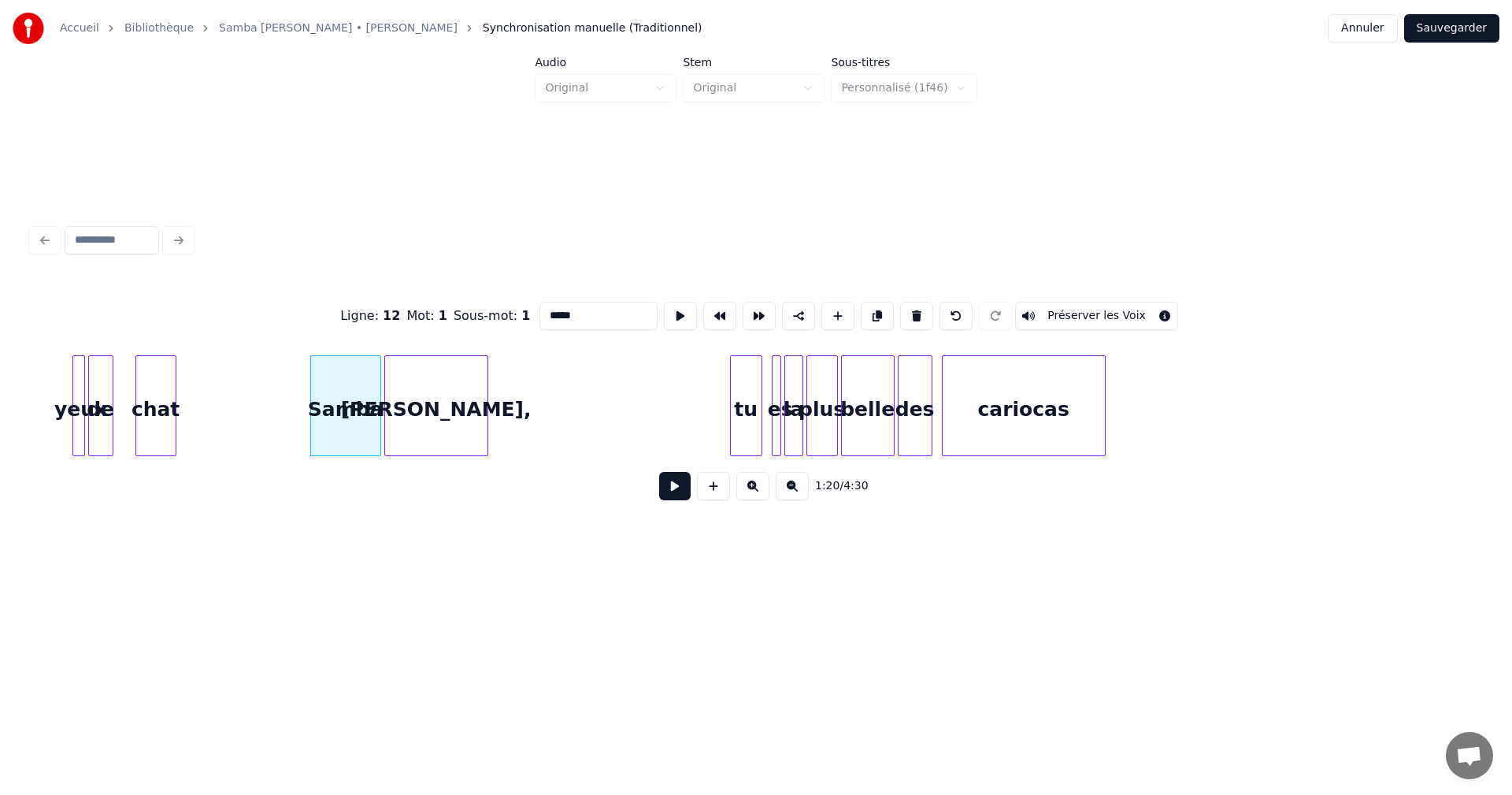
scroll to position [0, 12414]
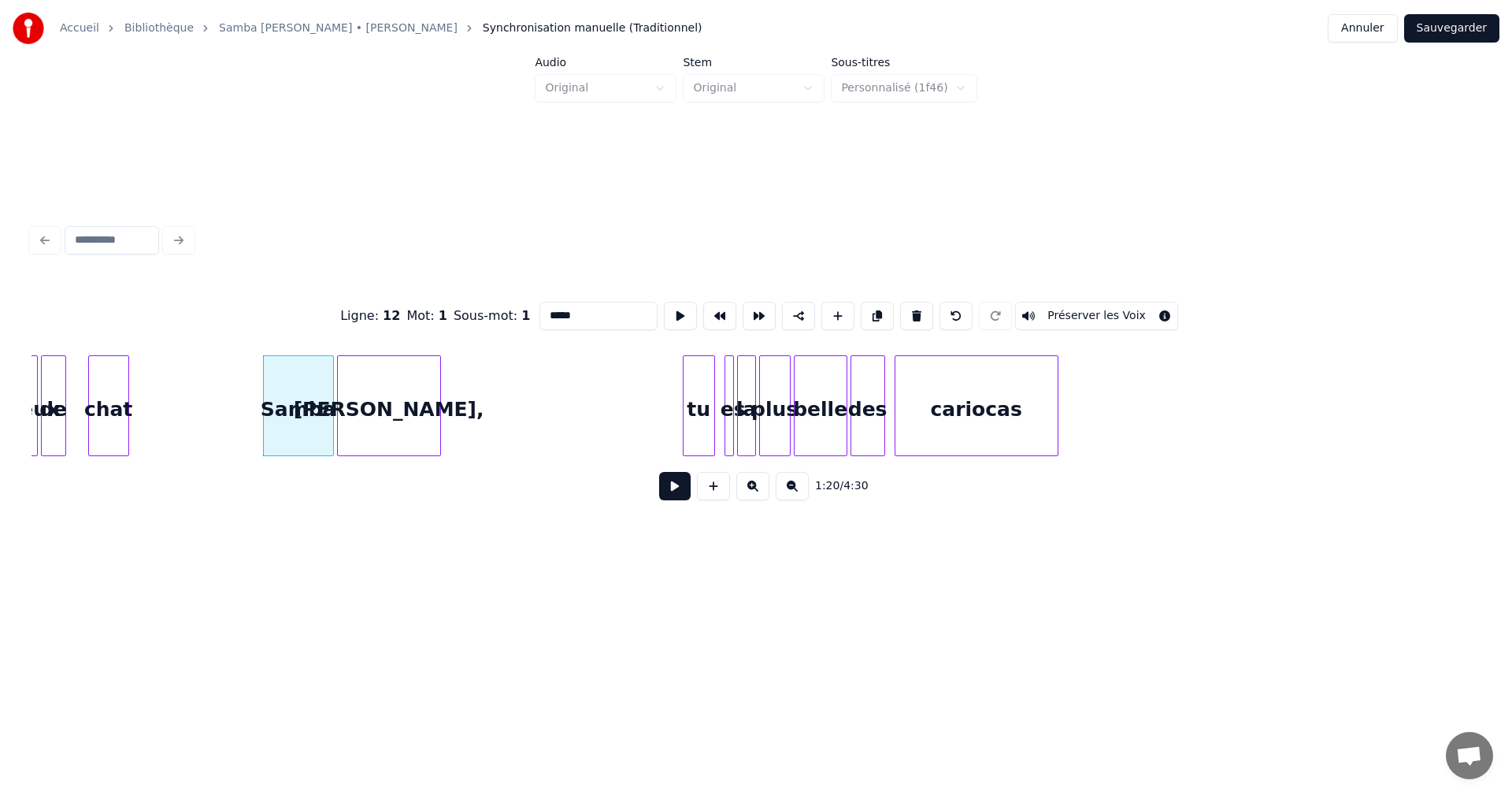
click at [690, 419] on div "tu" at bounding box center [699, 410] width 31 height 107
drag, startPoint x: 548, startPoint y: 309, endPoint x: 548, endPoint y: 349, distance: 40.0
click at [548, 309] on input "**" at bounding box center [598, 315] width 118 height 28
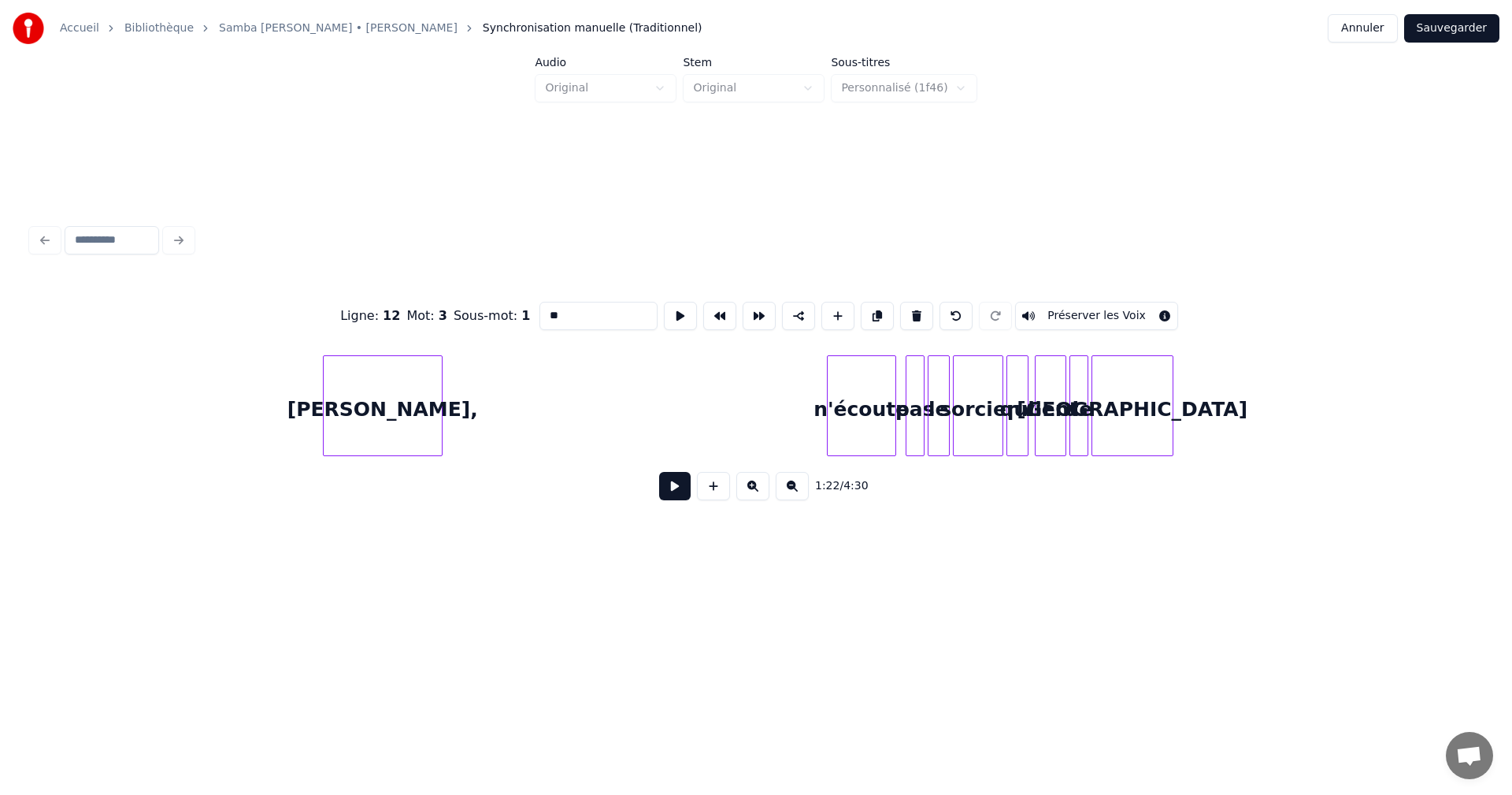
scroll to position [0, 14180]
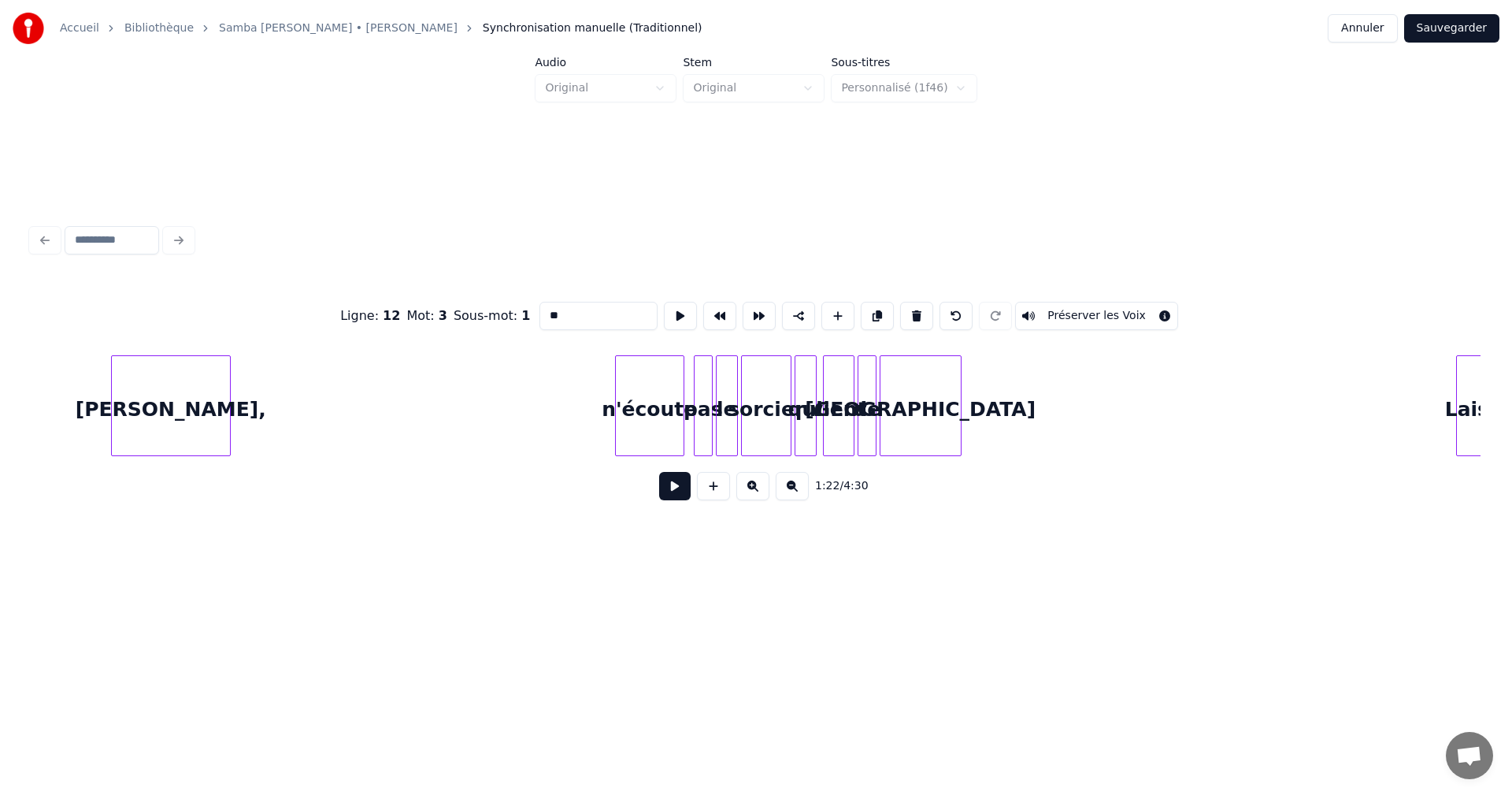
click at [646, 420] on div "n'écoute" at bounding box center [649, 410] width 67 height 107
click at [548, 309] on input "********" at bounding box center [598, 315] width 118 height 28
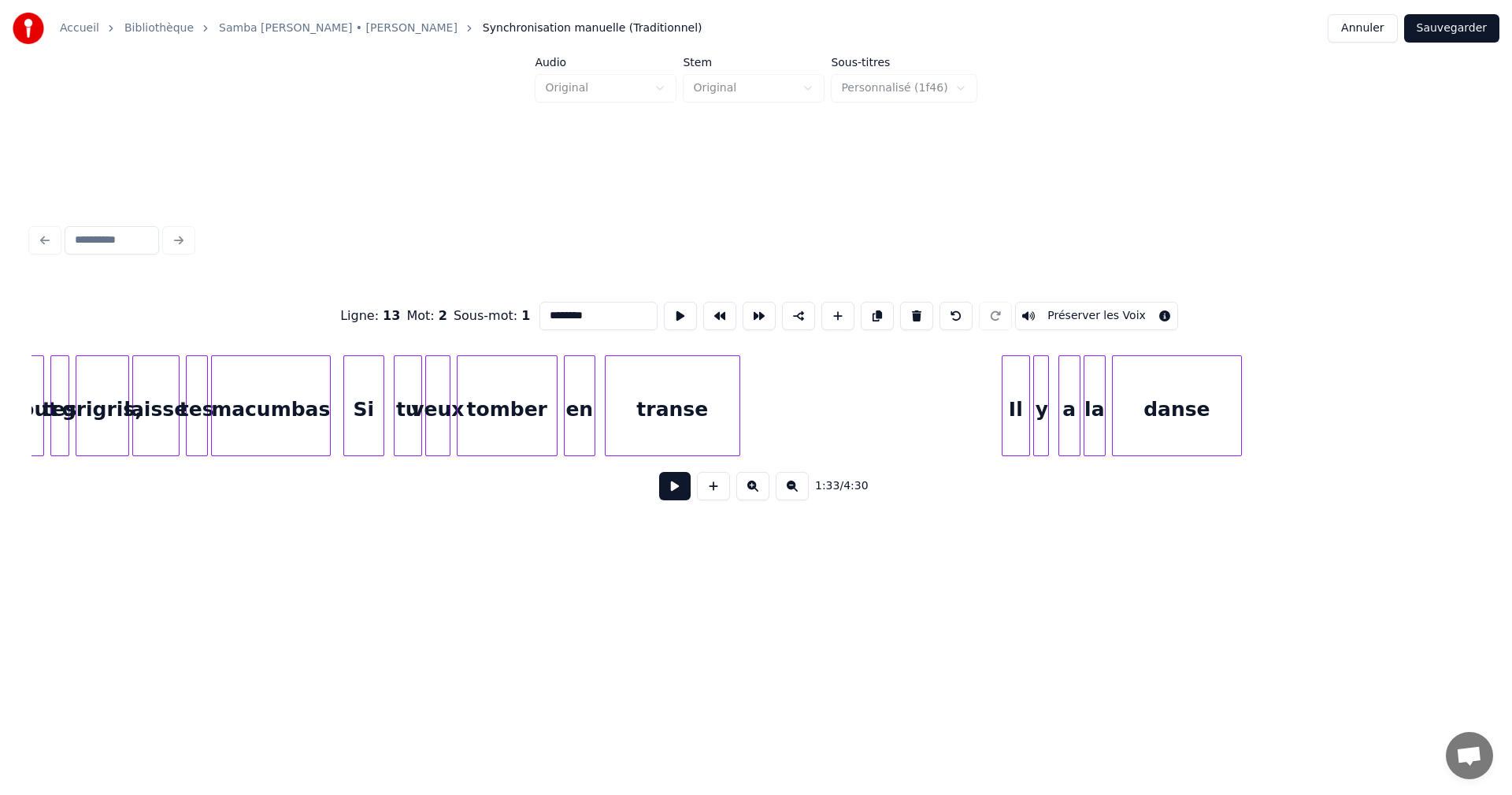
scroll to position [0, 15876]
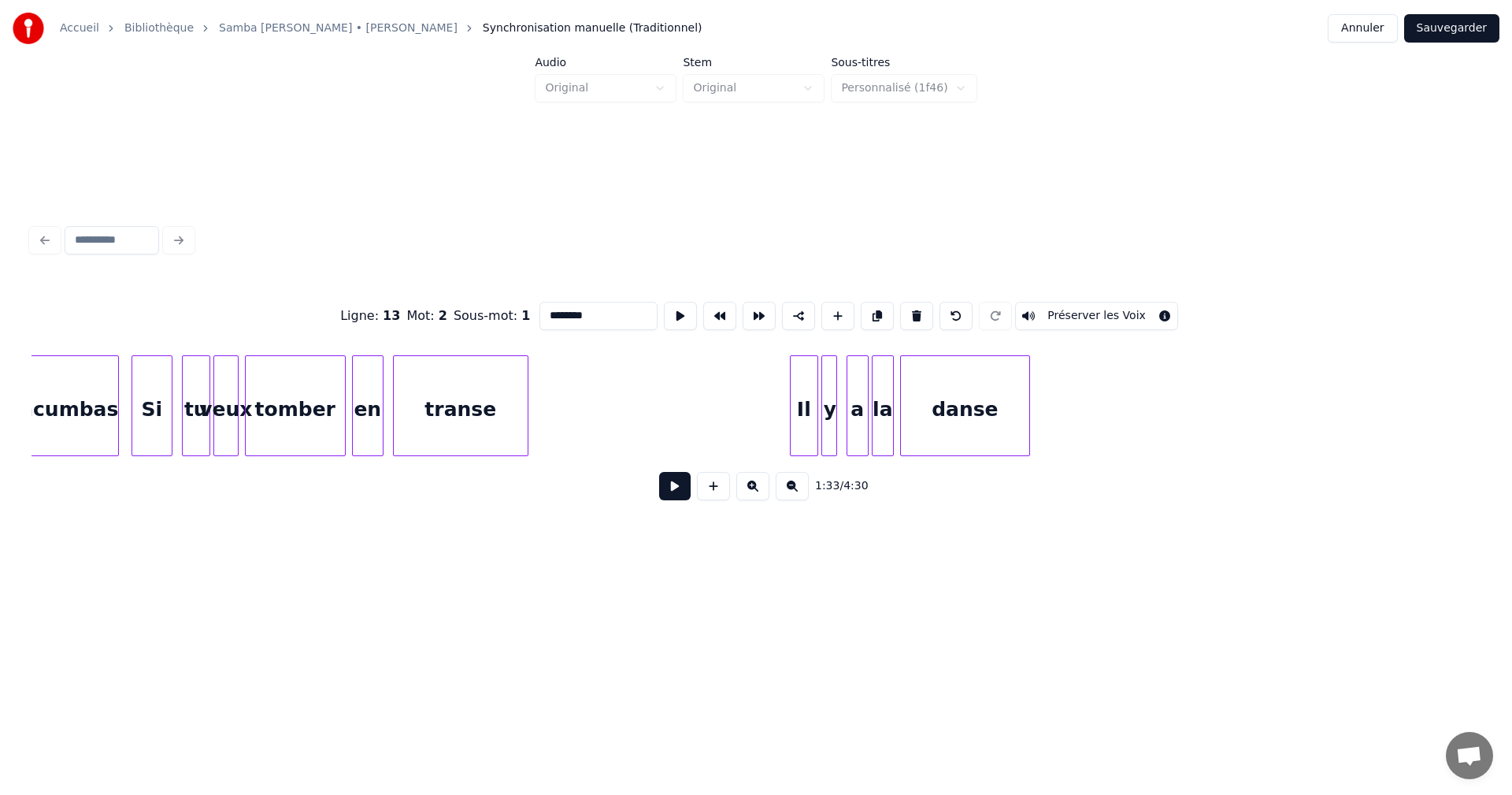
click at [810, 424] on div "Il" at bounding box center [804, 410] width 27 height 107
click at [546, 309] on input "**" at bounding box center [598, 315] width 118 height 28
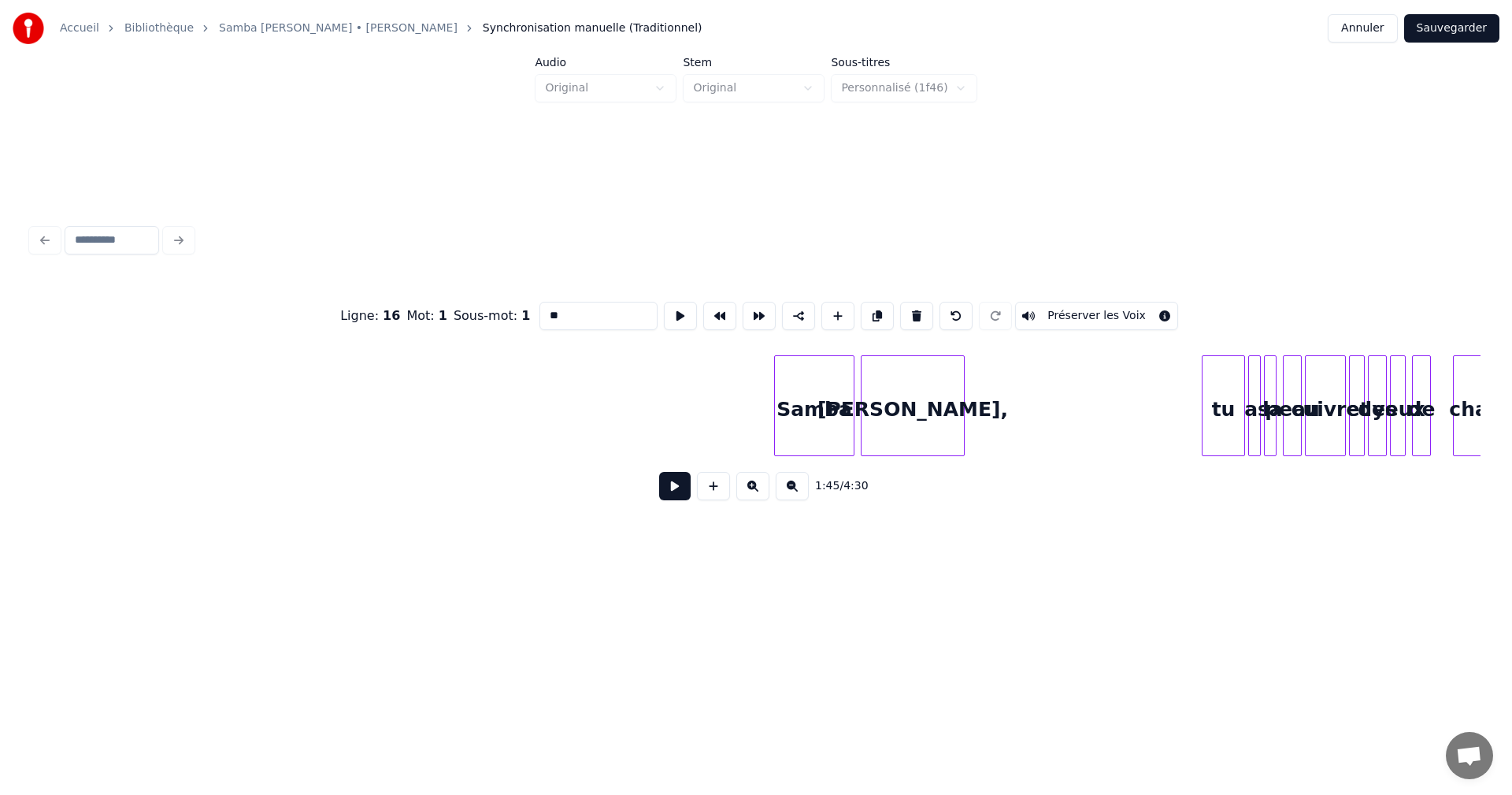
scroll to position [0, 20610]
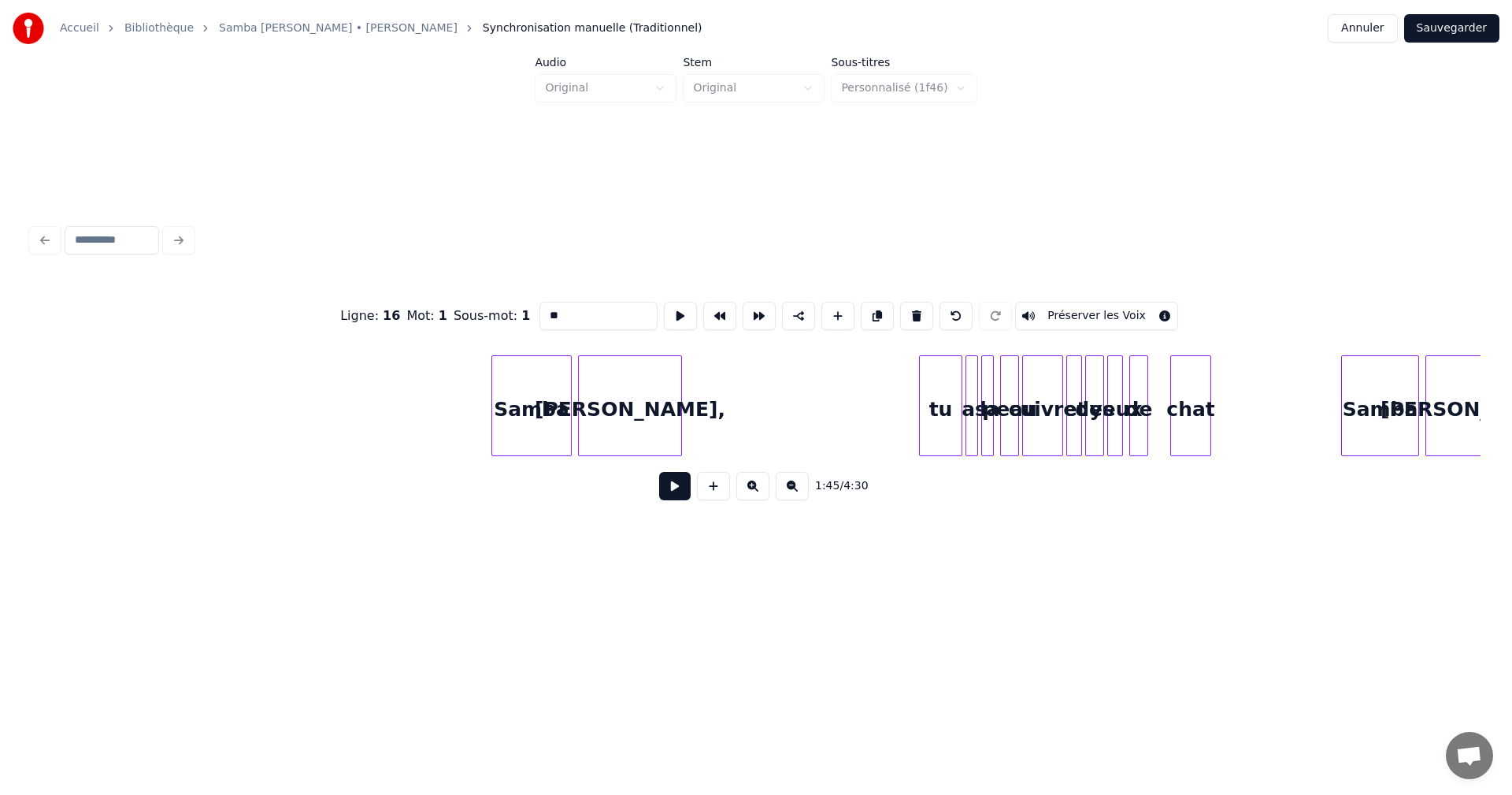
click at [945, 426] on div "tu" at bounding box center [940, 410] width 41 height 107
click at [546, 316] on input "**" at bounding box center [598, 315] width 118 height 28
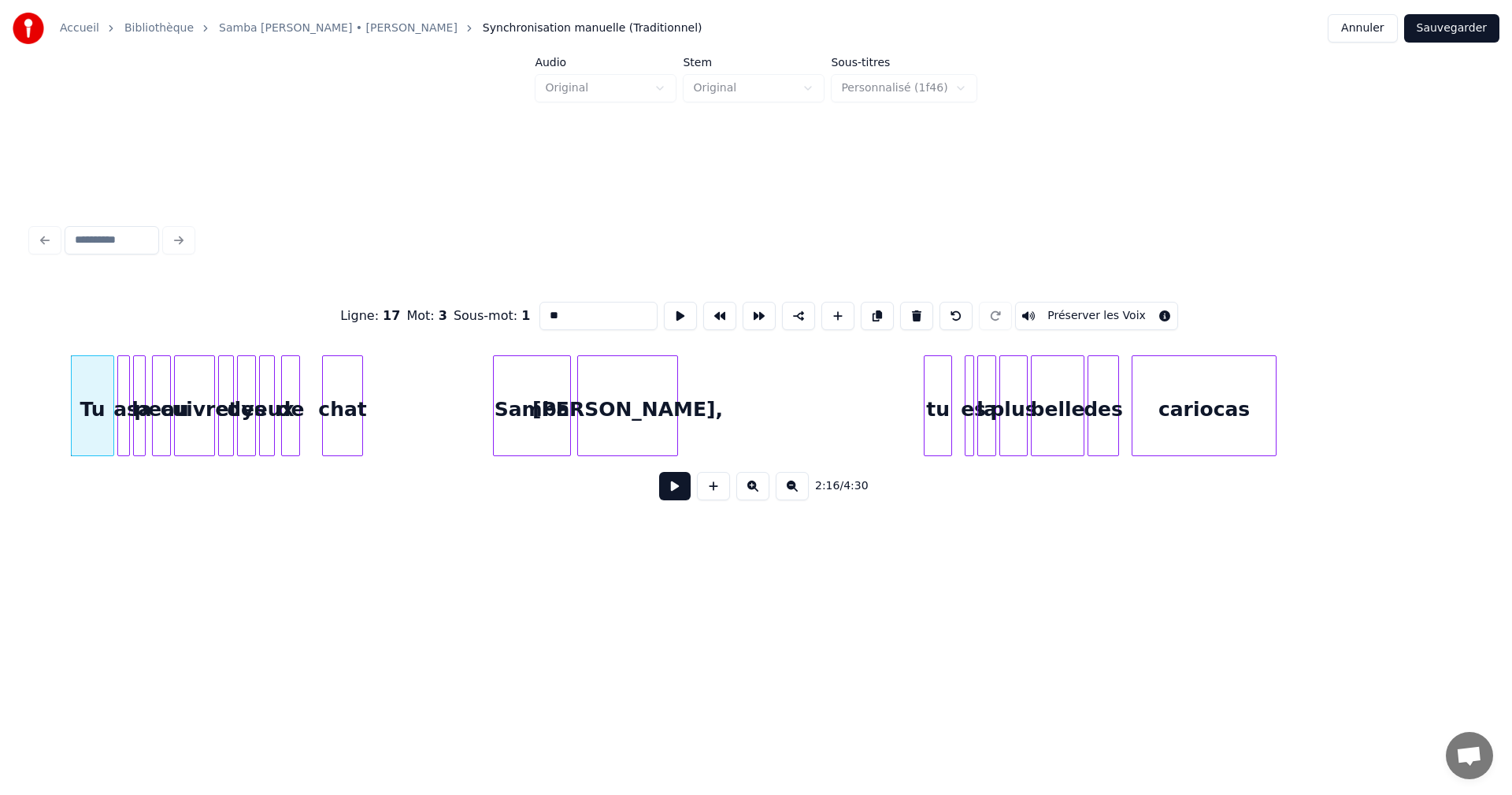
scroll to position [0, 21647]
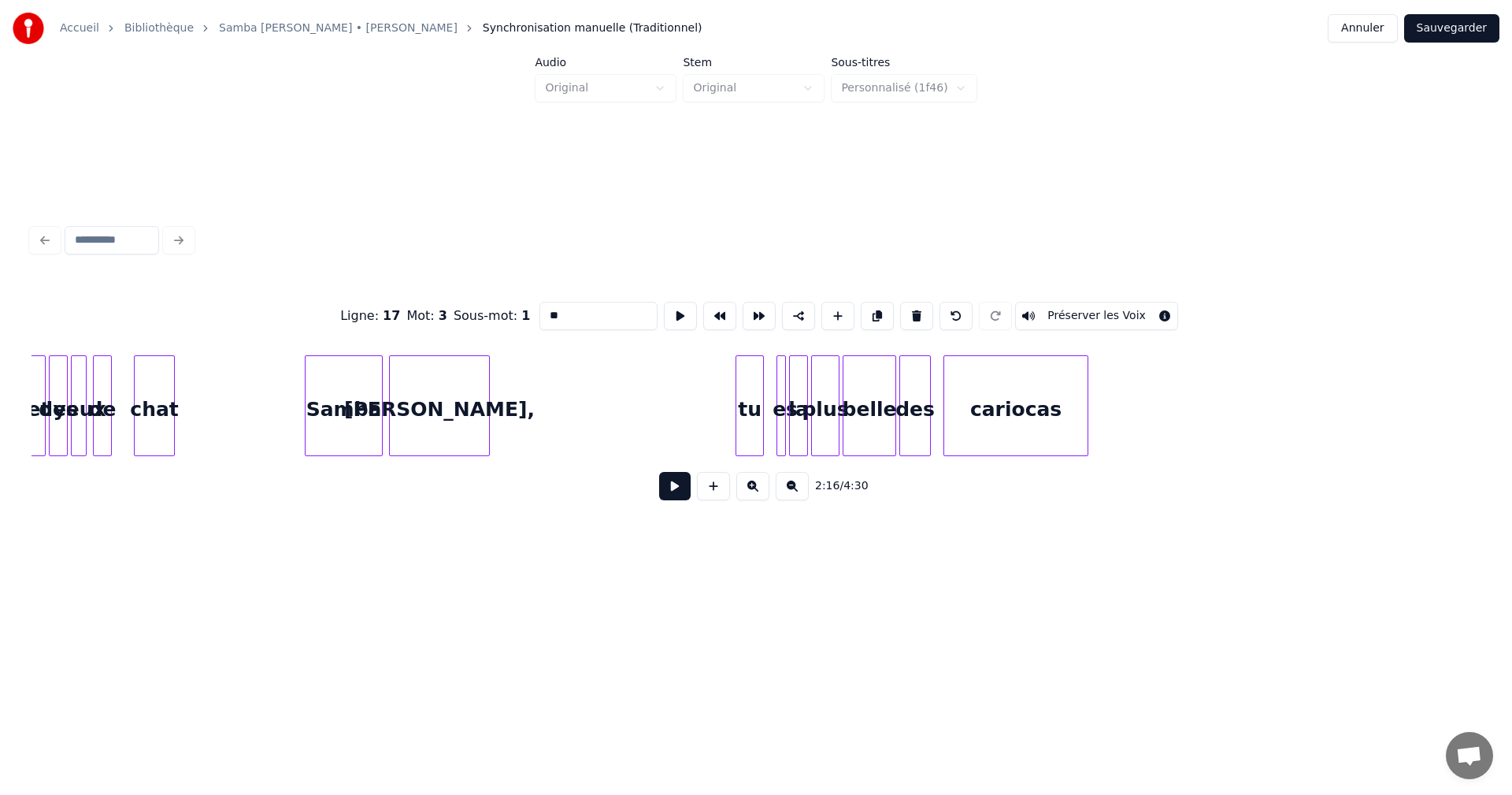
click at [754, 432] on div "tu" at bounding box center [749, 410] width 27 height 107
click at [547, 312] on input "**" at bounding box center [598, 315] width 118 height 28
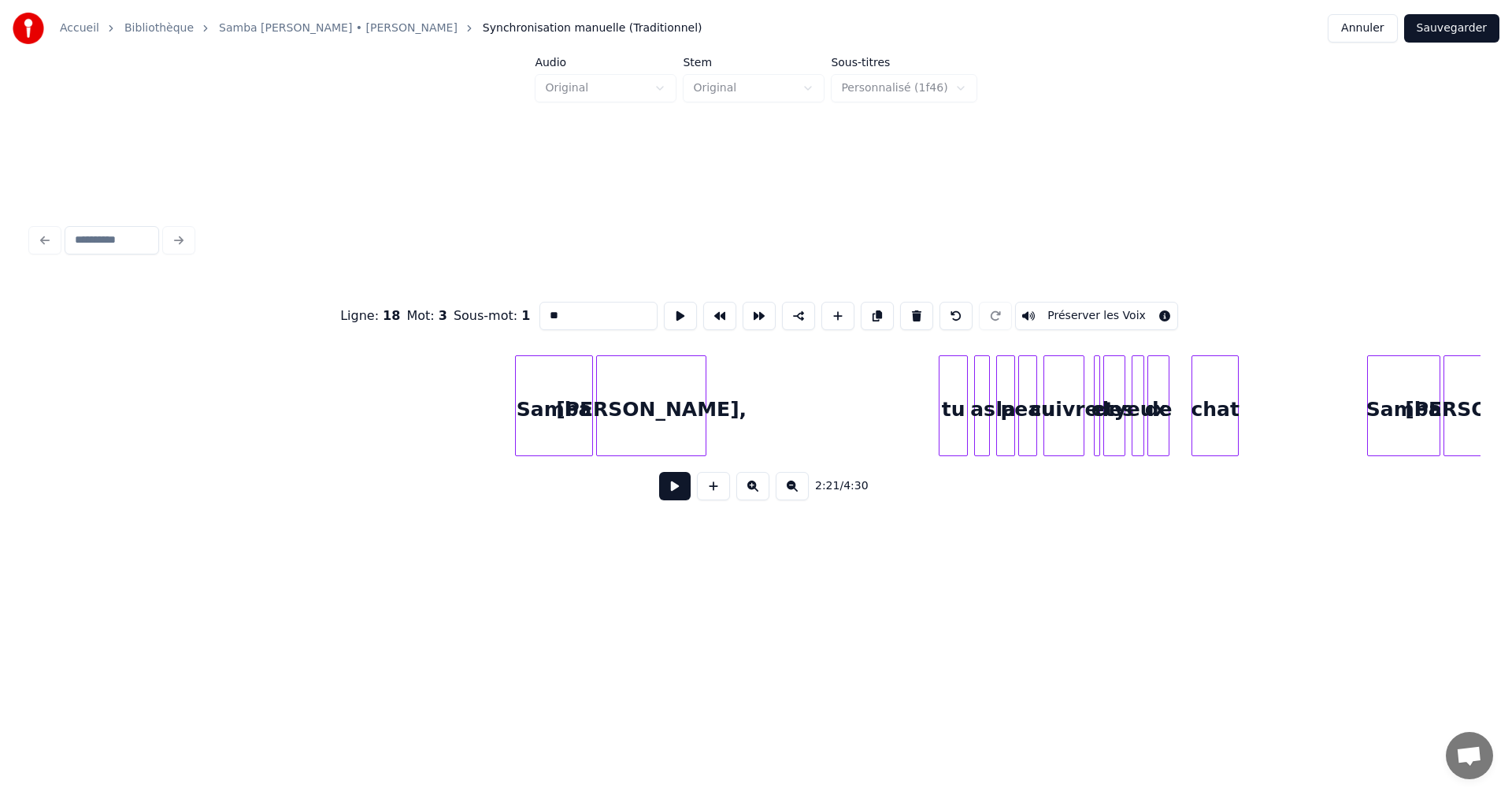
scroll to position [0, 23319]
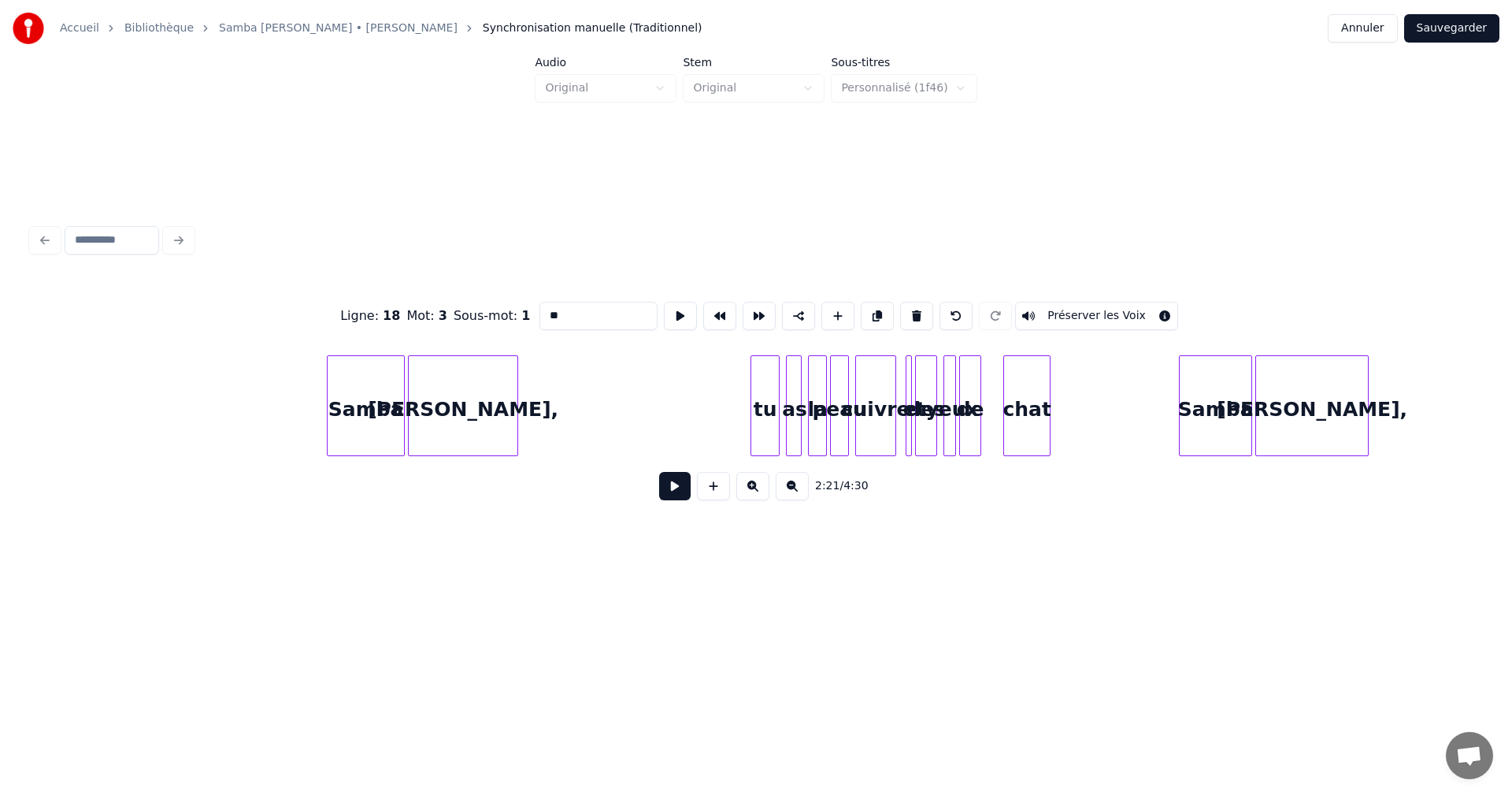
click at [772, 436] on div "tu" at bounding box center [765, 410] width 28 height 107
click at [548, 308] on input "**" at bounding box center [598, 315] width 118 height 28
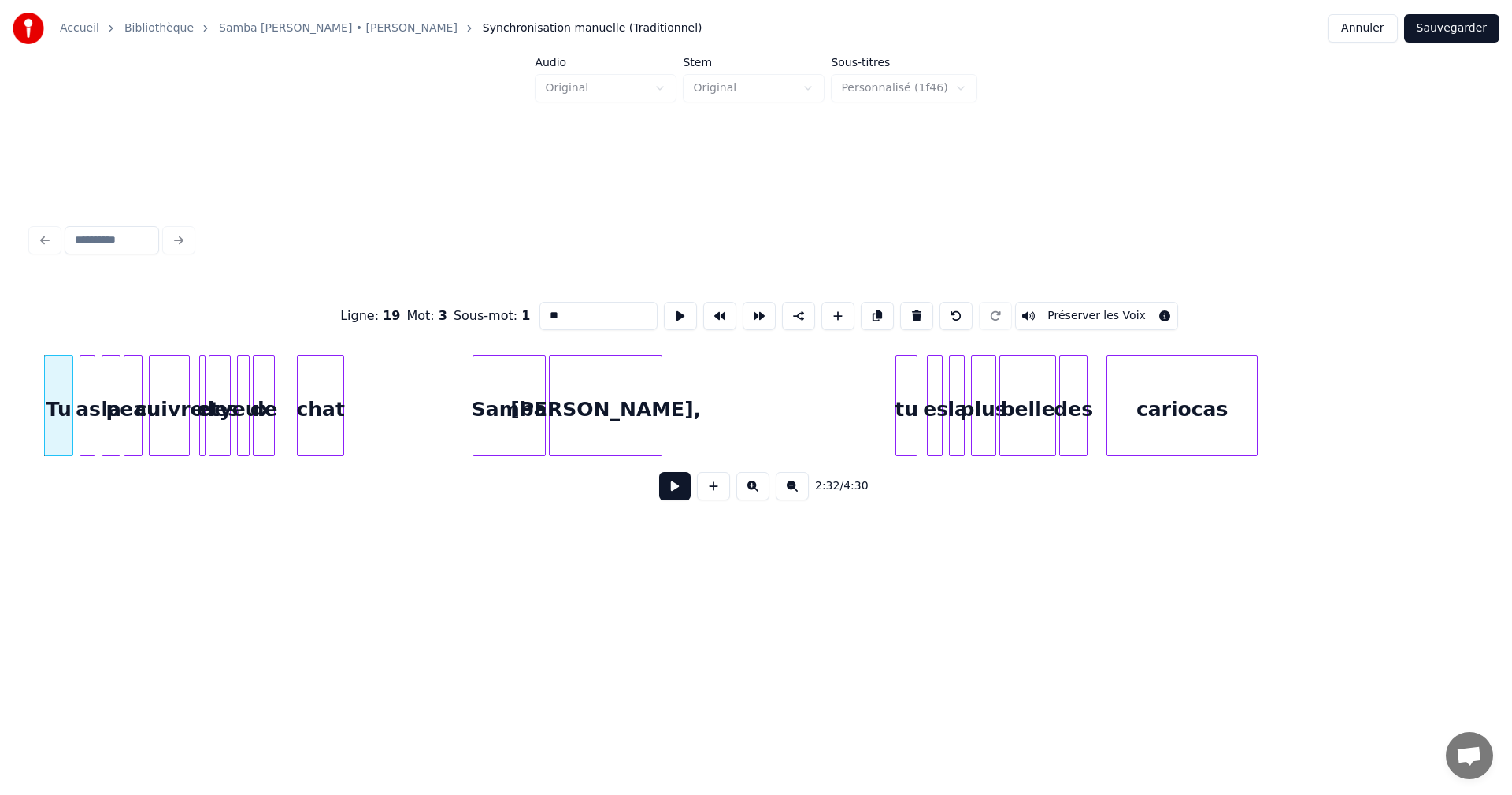
scroll to position [0, 24167]
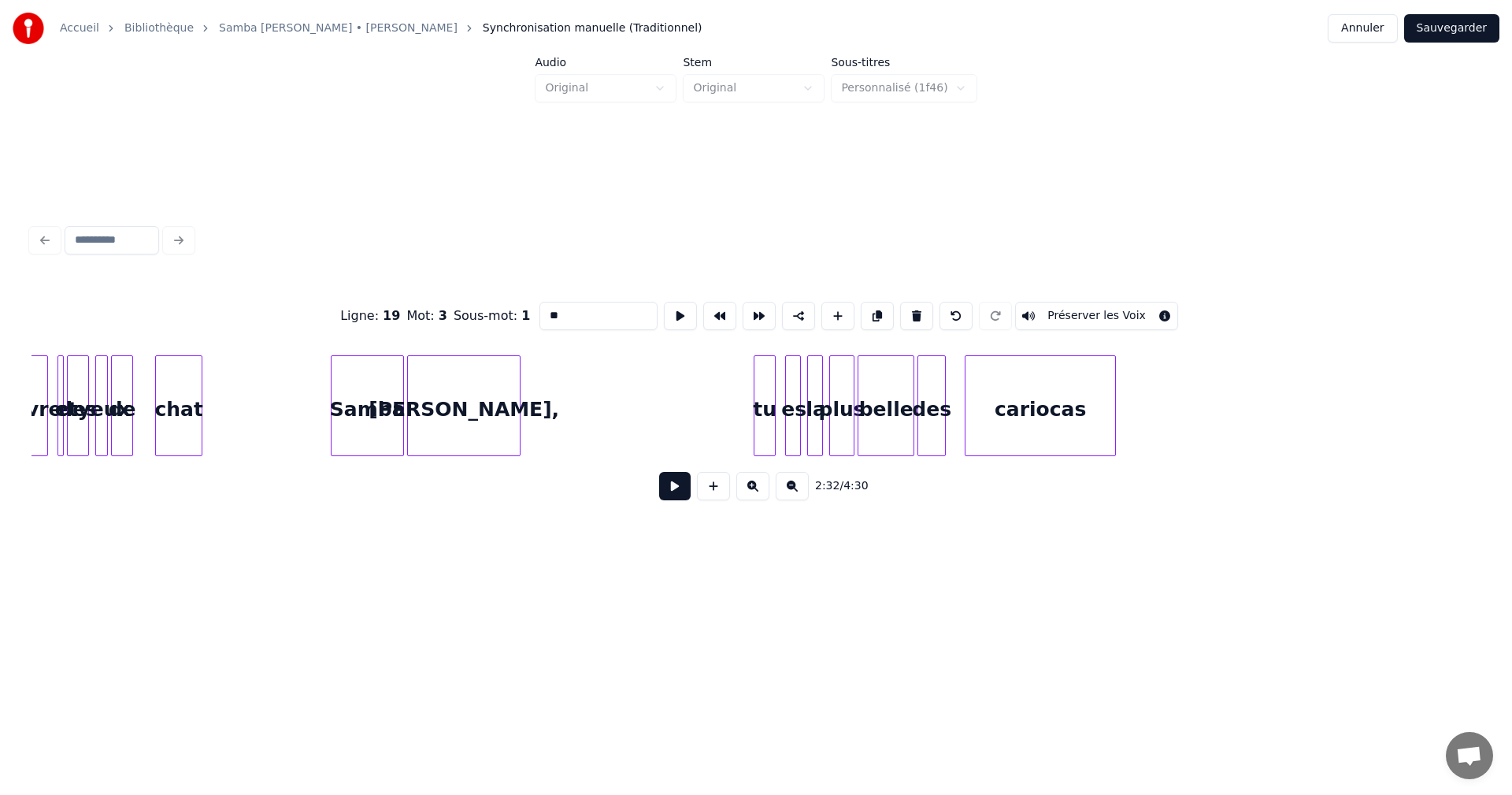
click at [764, 428] on div "tu" at bounding box center [764, 410] width 20 height 107
click at [546, 311] on input "**" at bounding box center [598, 315] width 118 height 28
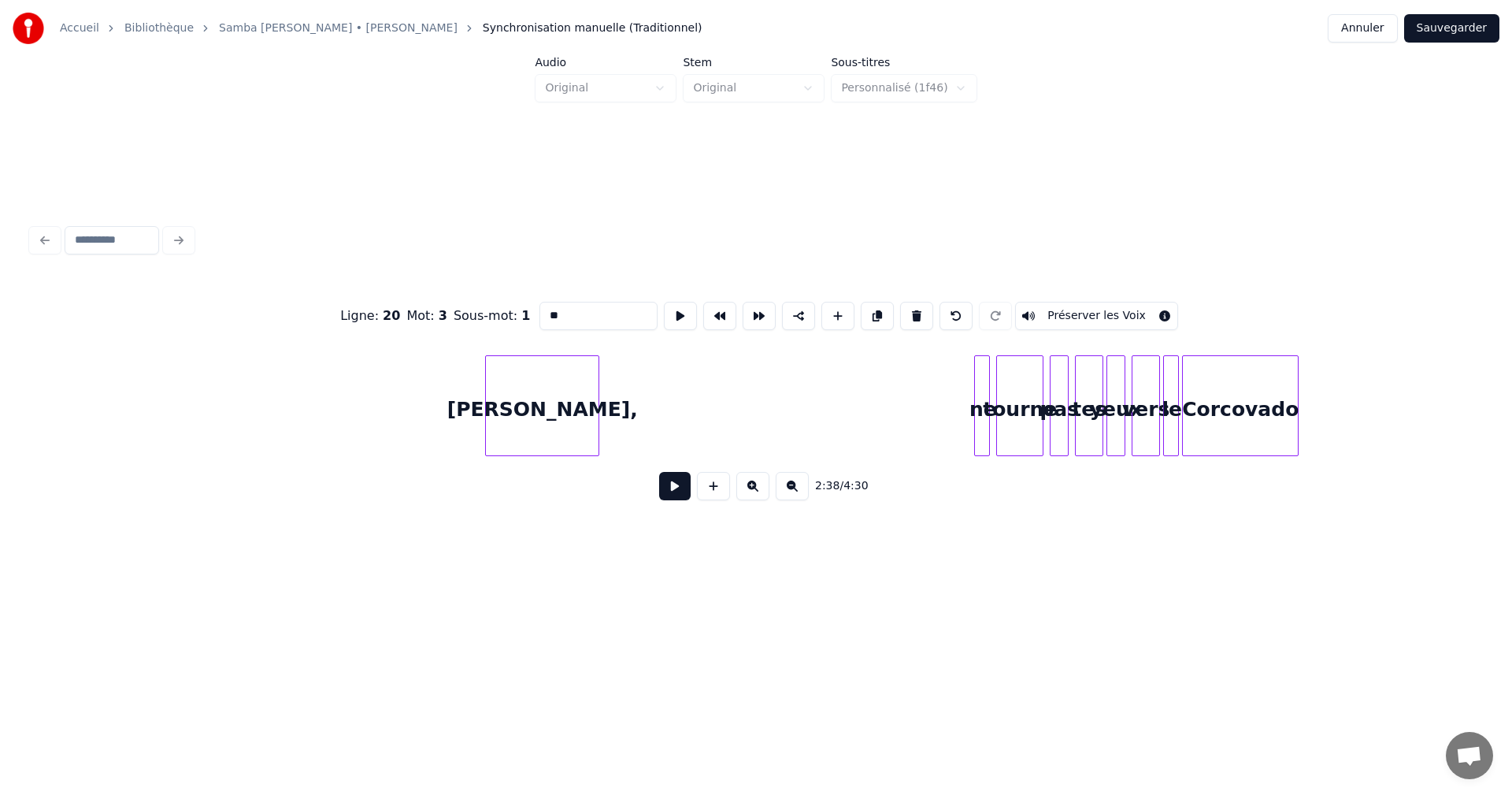
scroll to position [0, 25816]
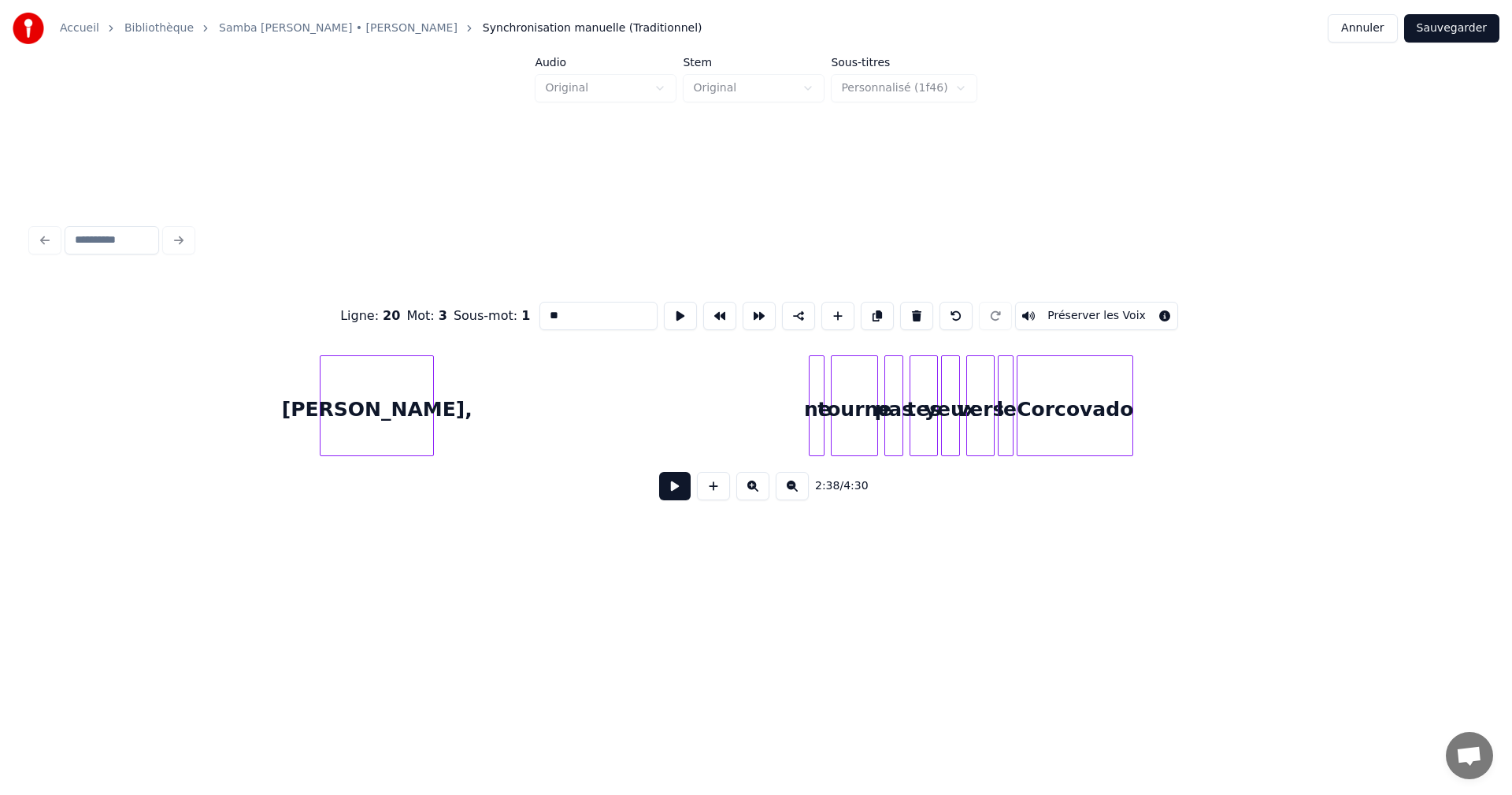
click at [813, 437] on div at bounding box center [812, 406] width 5 height 99
click at [549, 309] on input "**" at bounding box center [598, 315] width 118 height 28
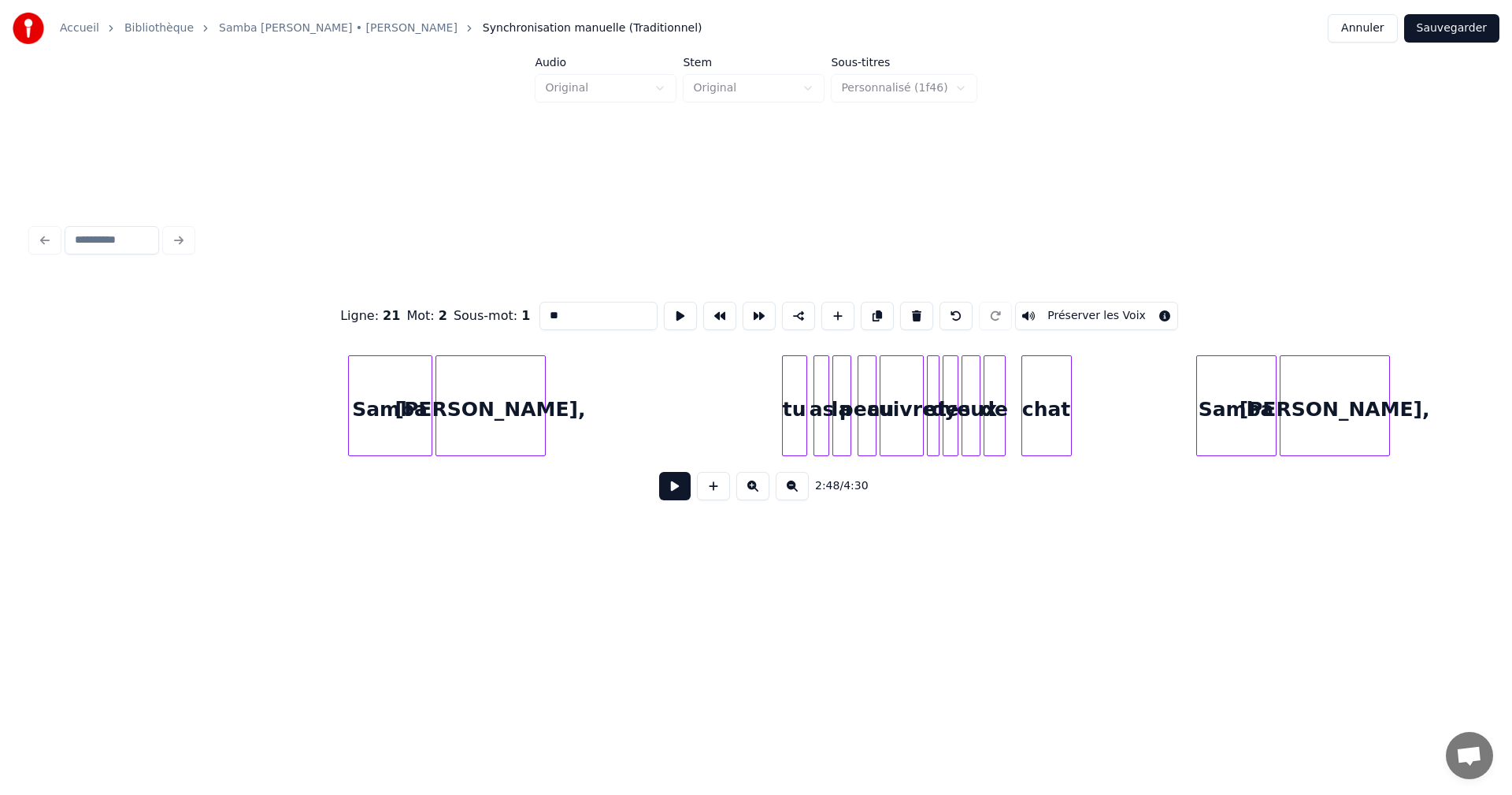
scroll to position [0, 32624]
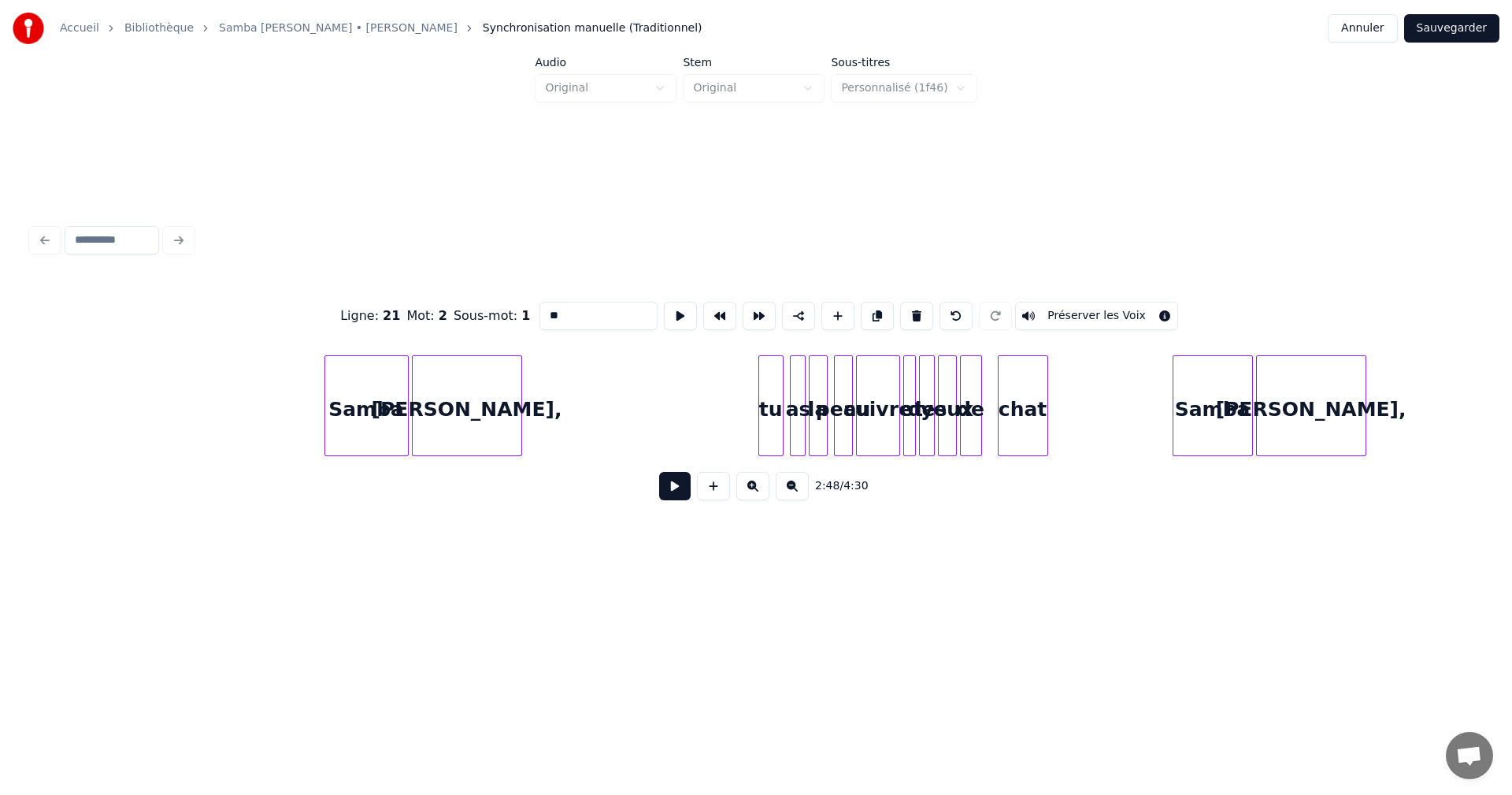
click at [778, 431] on div at bounding box center [780, 406] width 5 height 99
click at [550, 313] on input "**" at bounding box center [598, 315] width 118 height 28
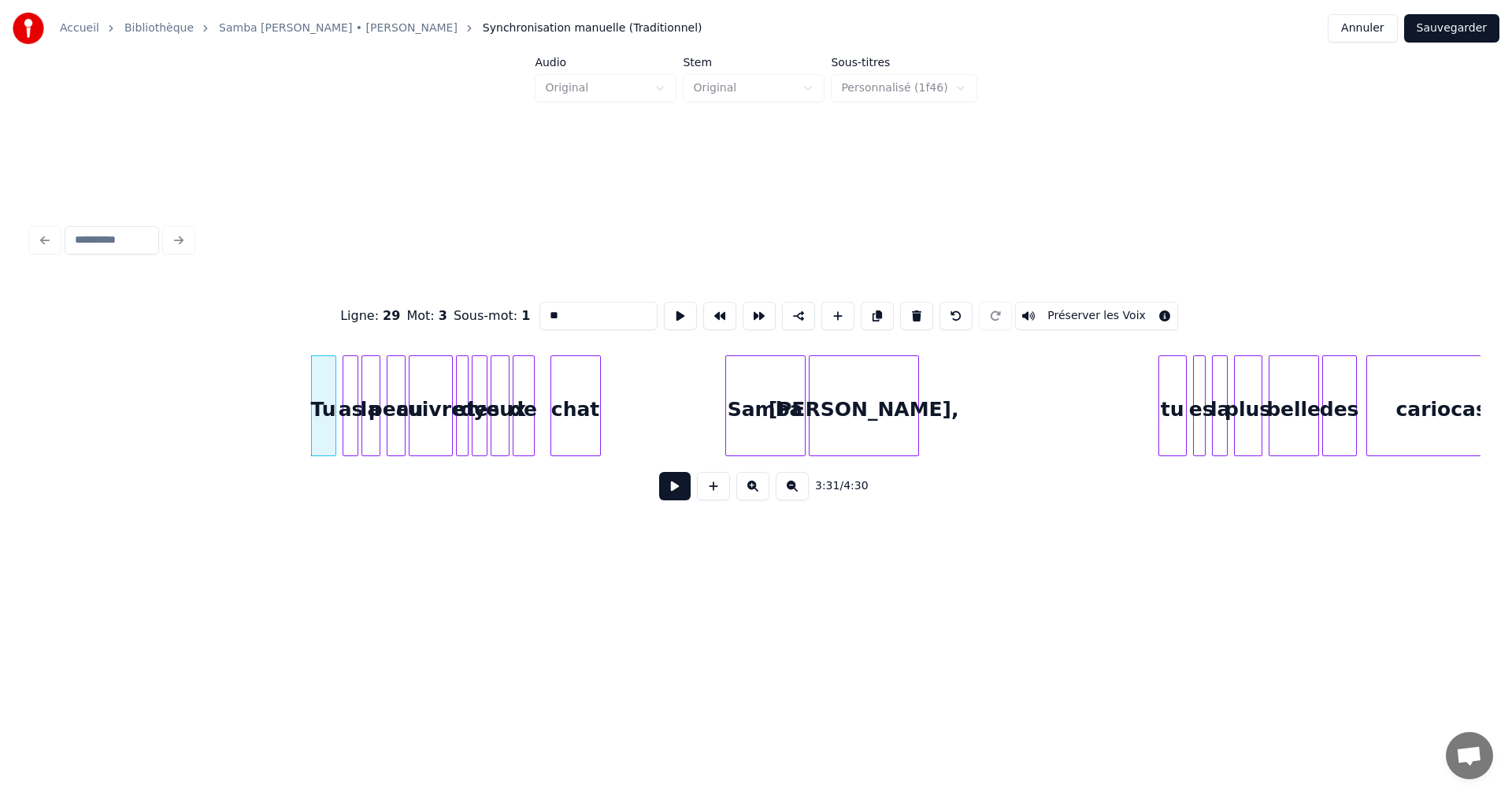
scroll to position [0, 33189]
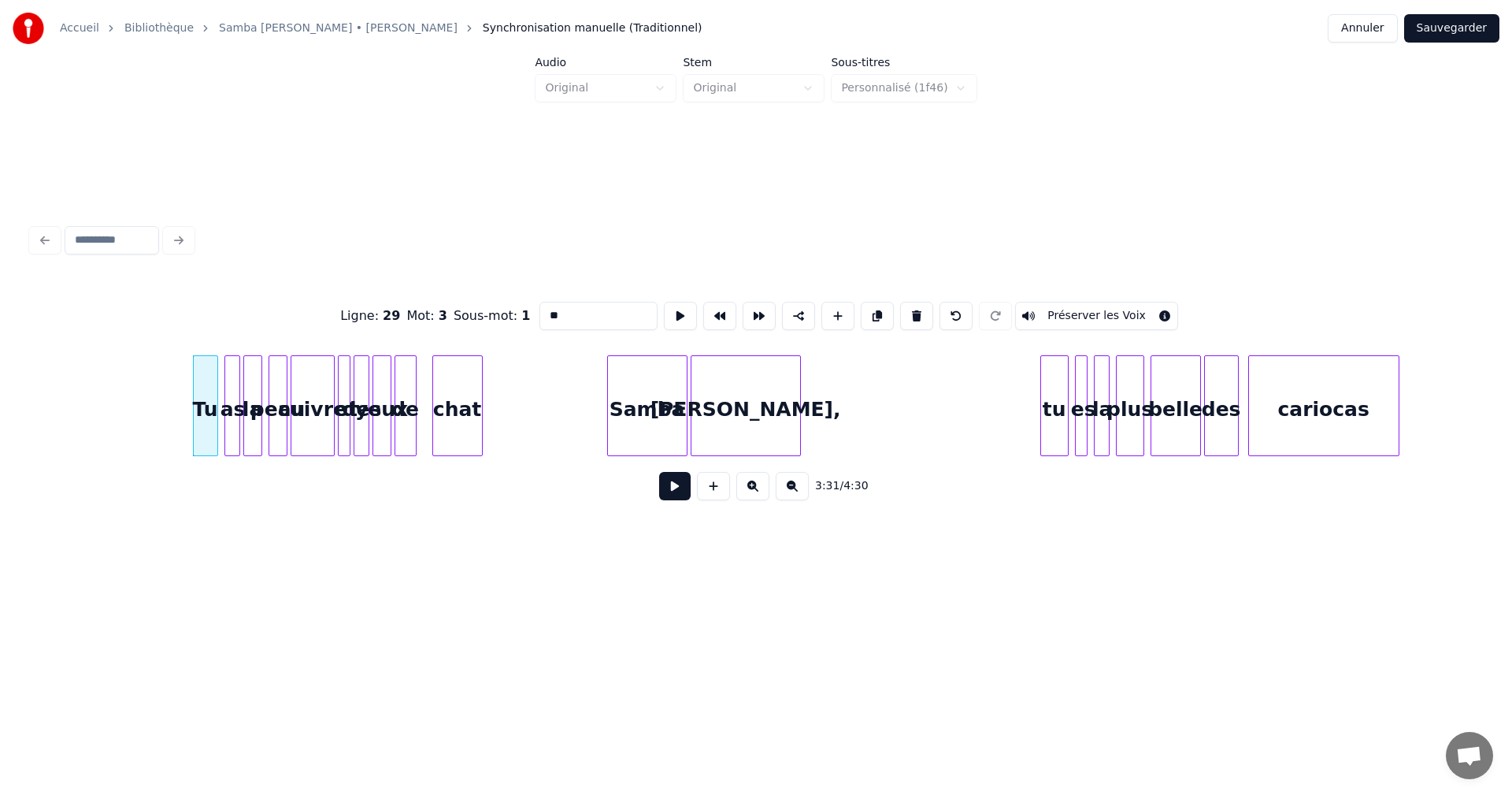
click at [1062, 440] on div "tu" at bounding box center [1054, 406] width 28 height 101
click at [549, 310] on input "**" at bounding box center [598, 315] width 118 height 28
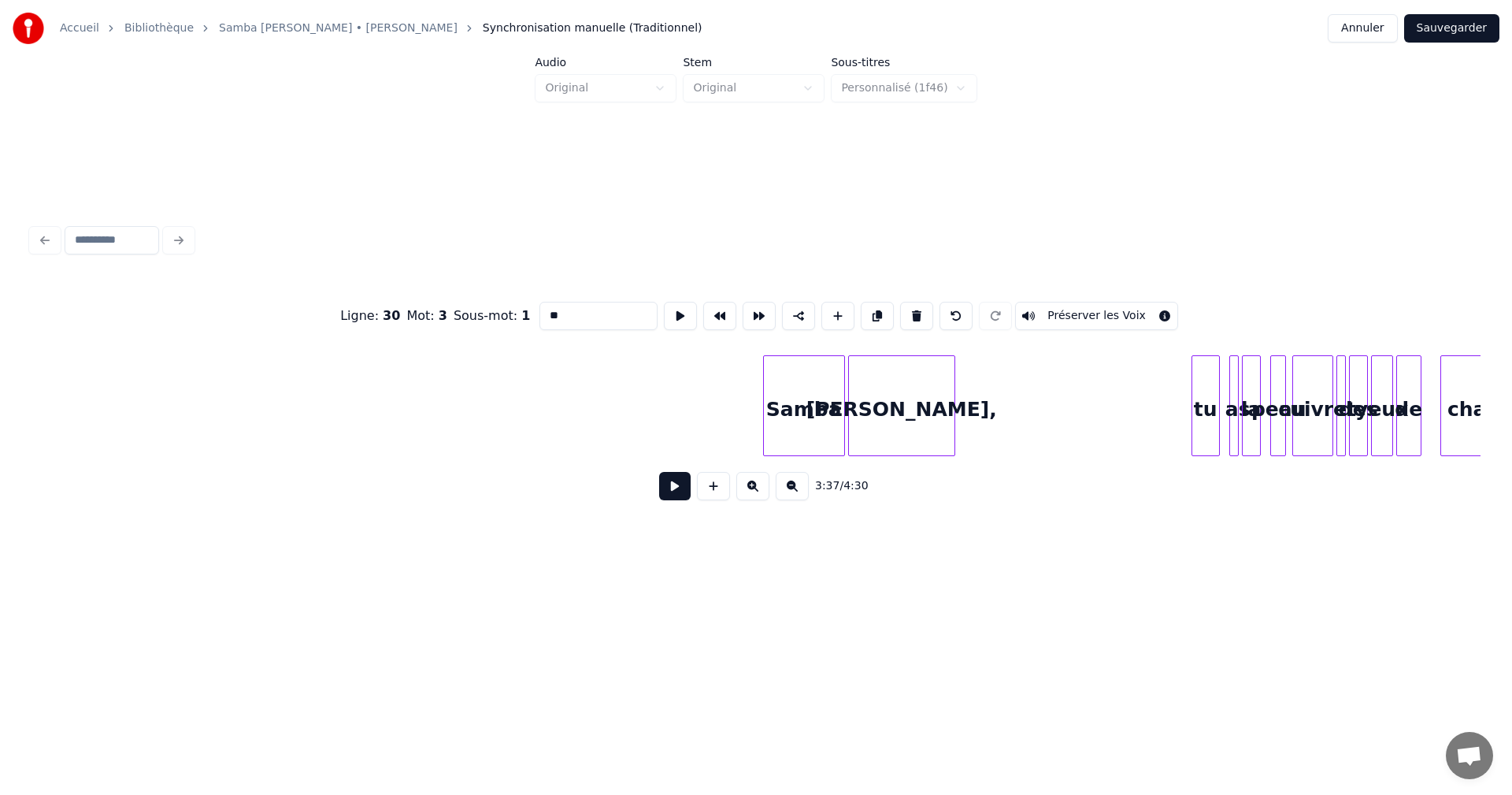
scroll to position [0, 34838]
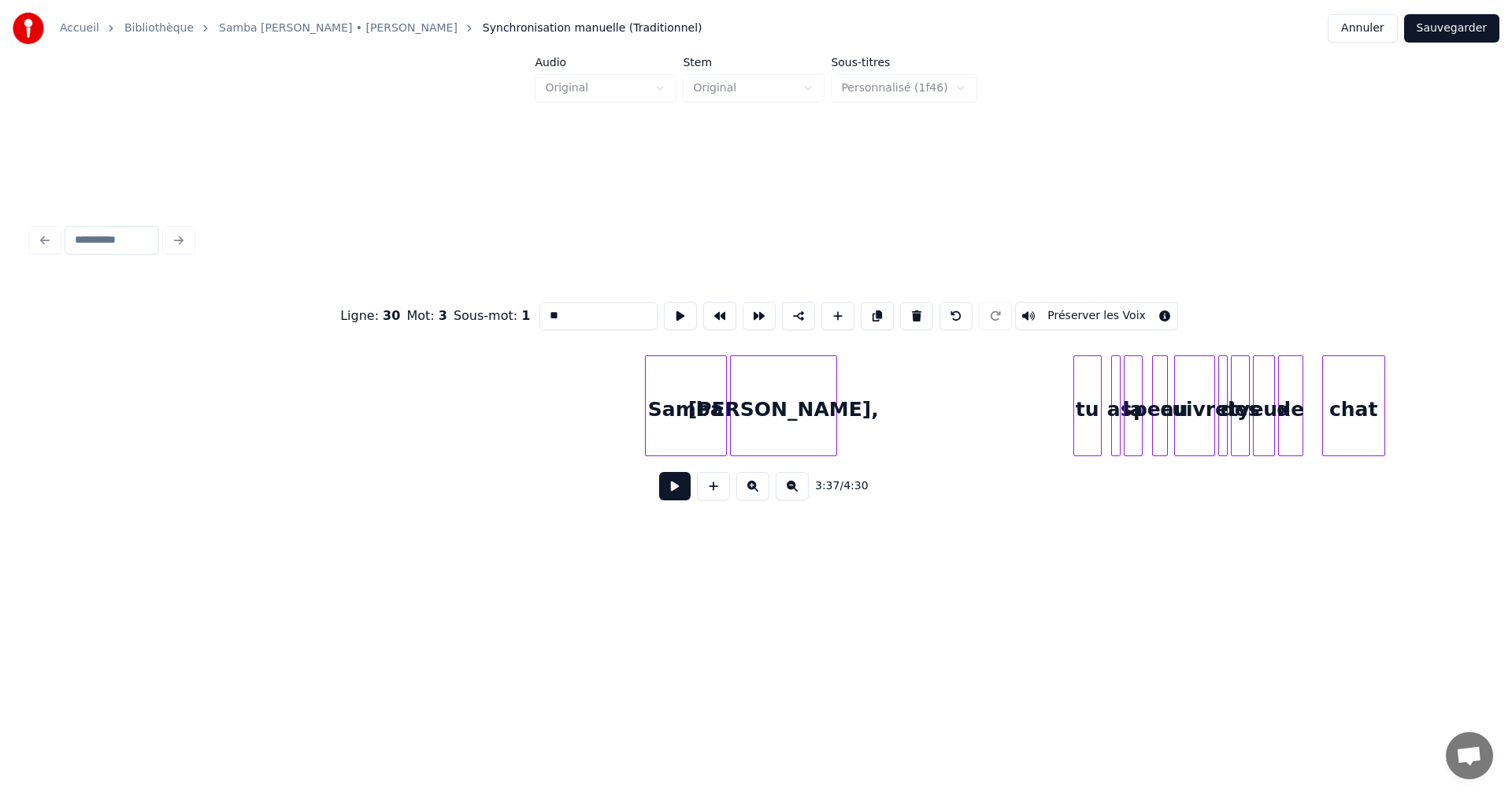
click at [1094, 428] on div "tu" at bounding box center [1087, 410] width 27 height 107
click at [551, 309] on input "**" at bounding box center [598, 315] width 118 height 28
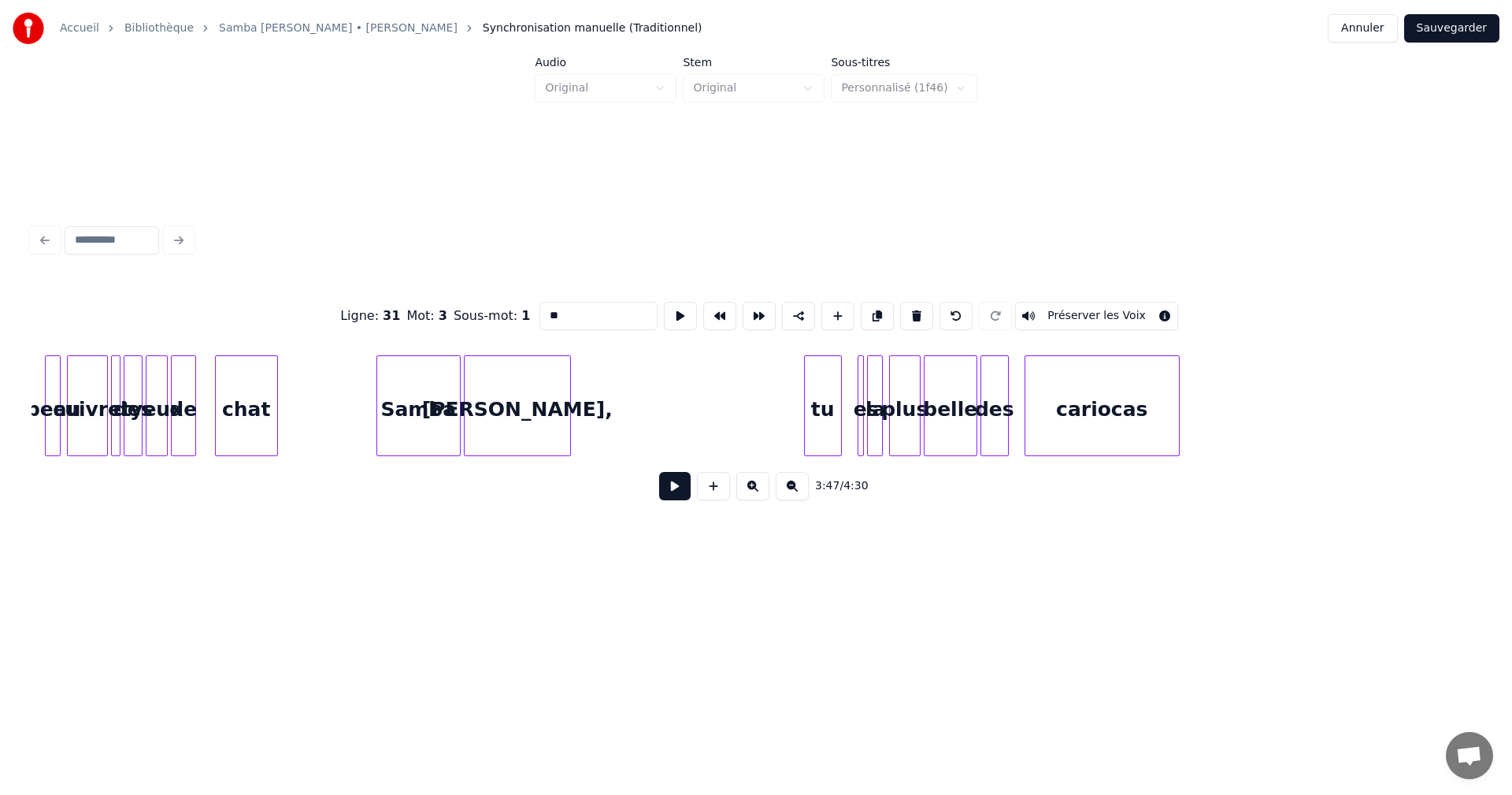
scroll to position [0, 35968]
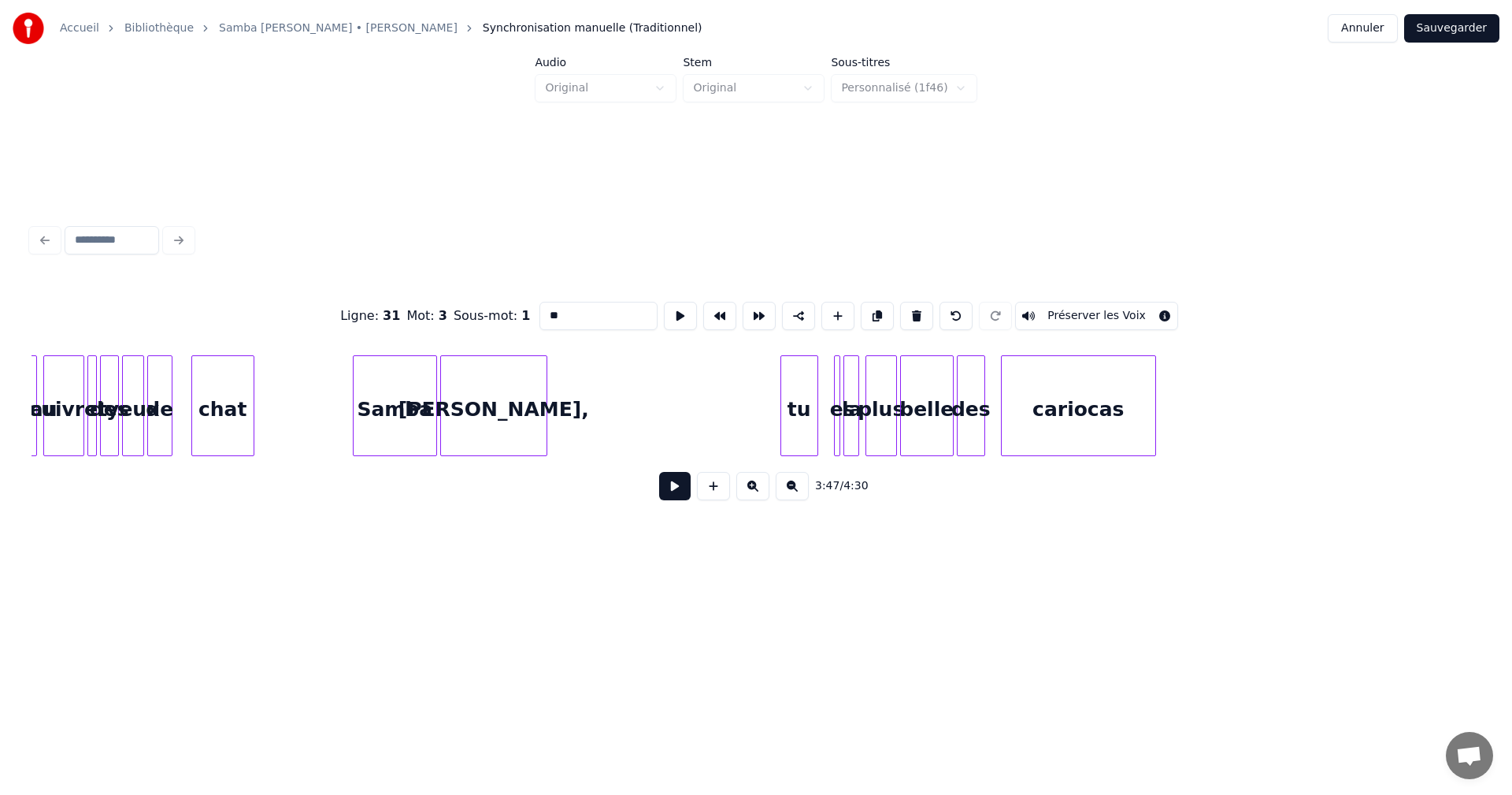
click at [805, 418] on div "tu" at bounding box center [799, 410] width 37 height 107
click at [548, 313] on input "**" at bounding box center [598, 315] width 118 height 28
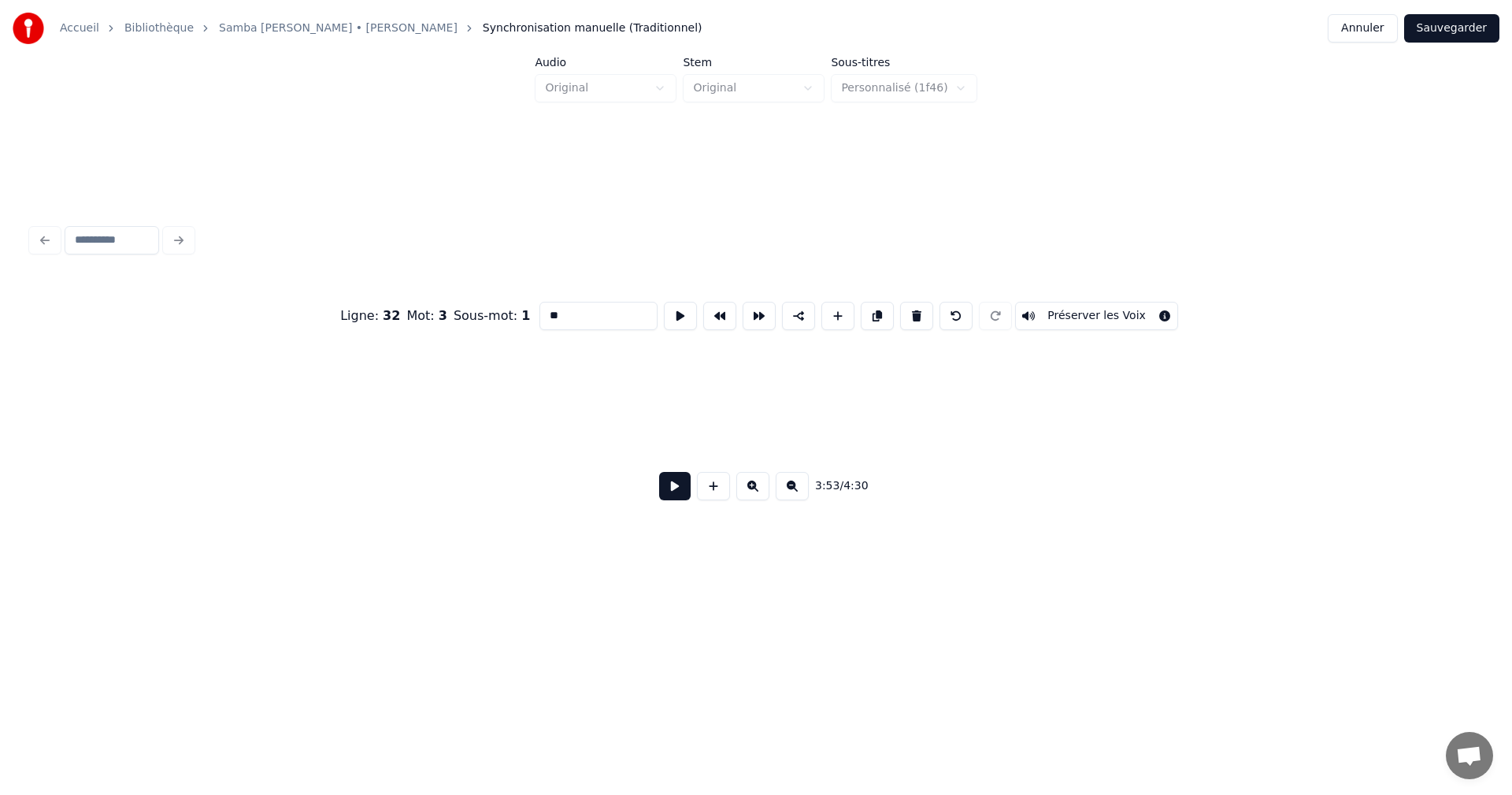
scroll to position [0, 41079]
type input "**"
click at [1447, 28] on button "Sauvegarder" at bounding box center [1451, 28] width 95 height 28
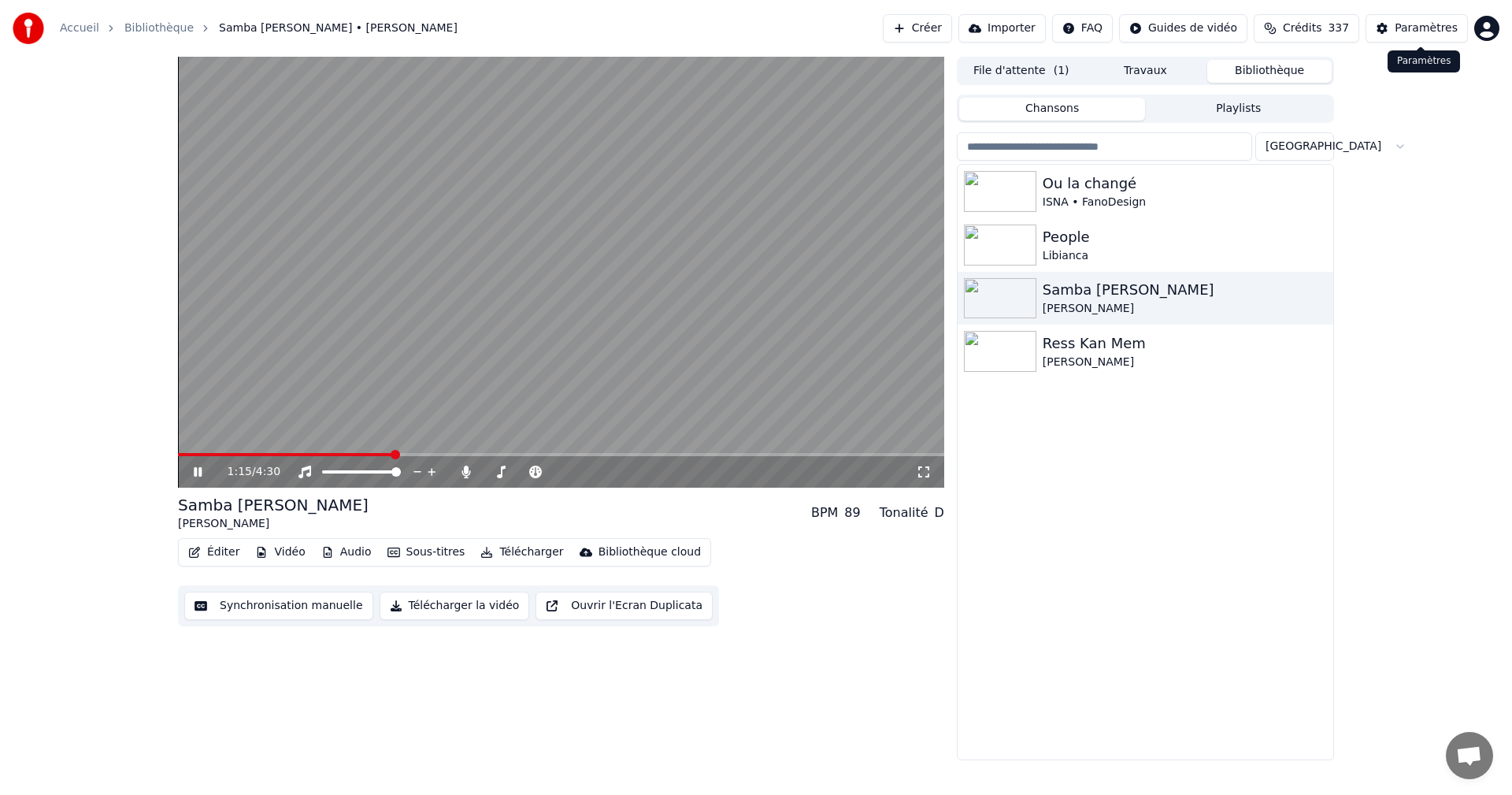
click at [1422, 33] on div "Paramètres" at bounding box center [1425, 28] width 63 height 15
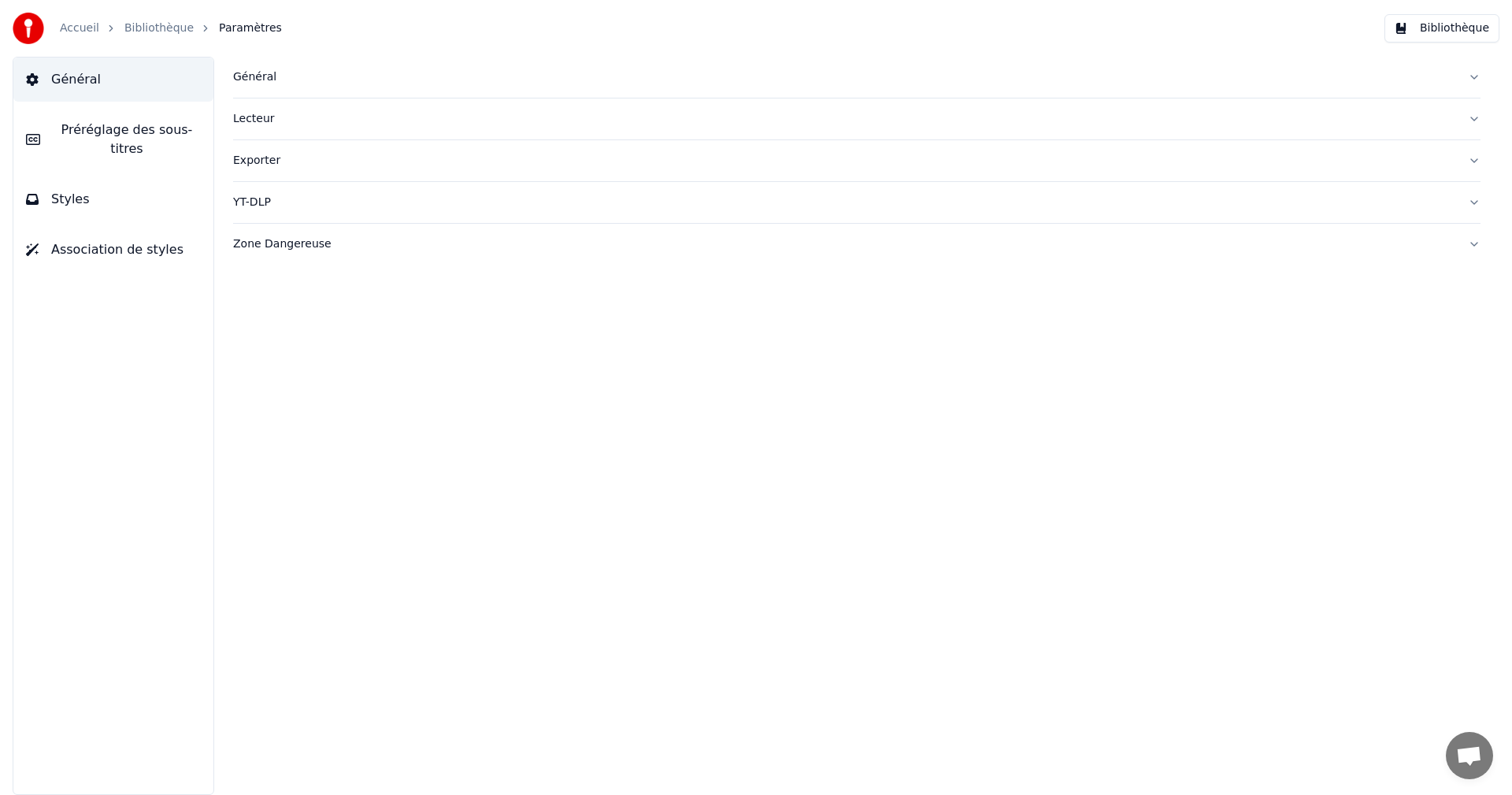
click at [60, 190] on span "Styles" at bounding box center [70, 199] width 39 height 19
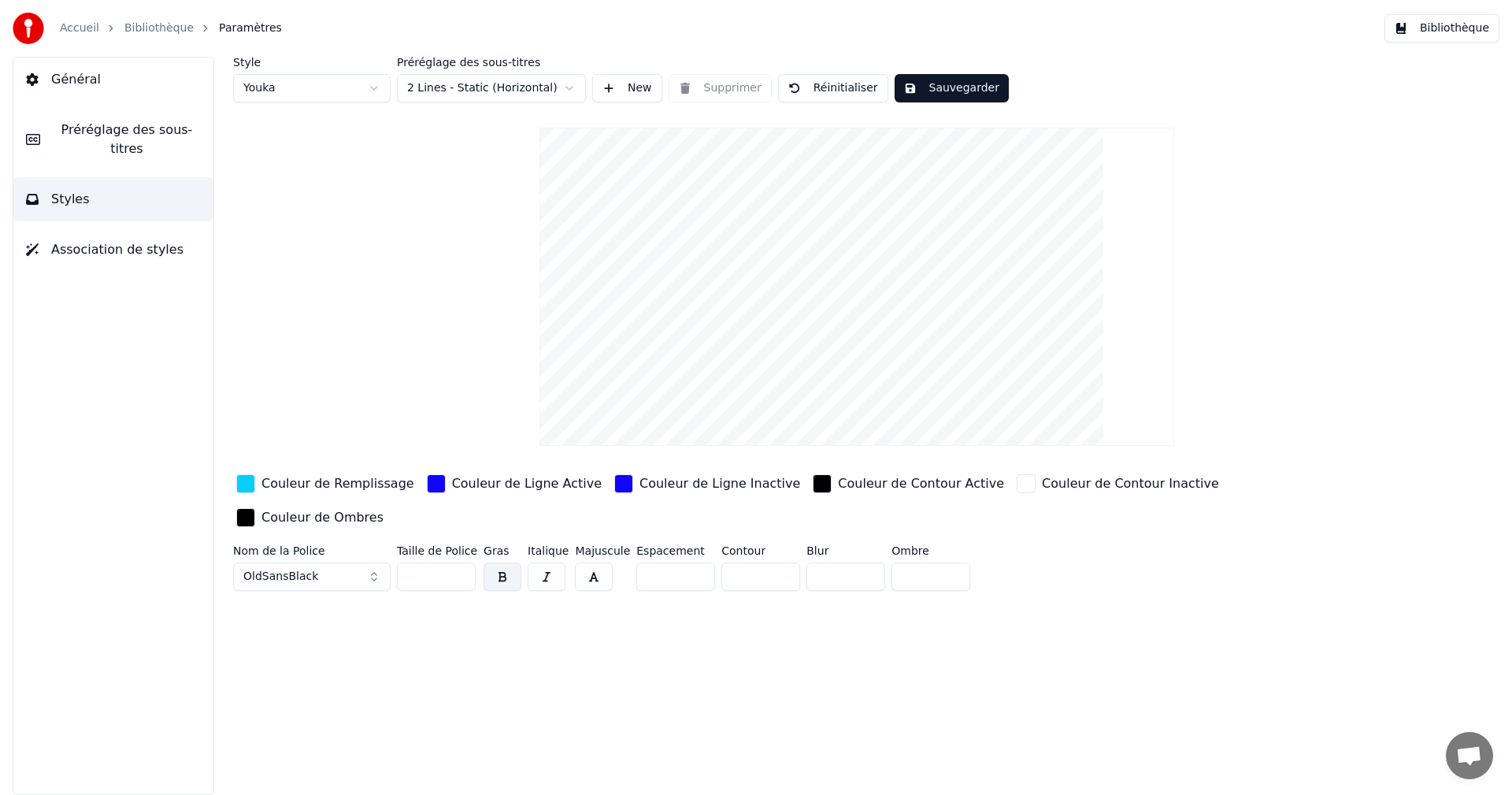
click at [457, 563] on input "**" at bounding box center [436, 576] width 79 height 28
type input "**"
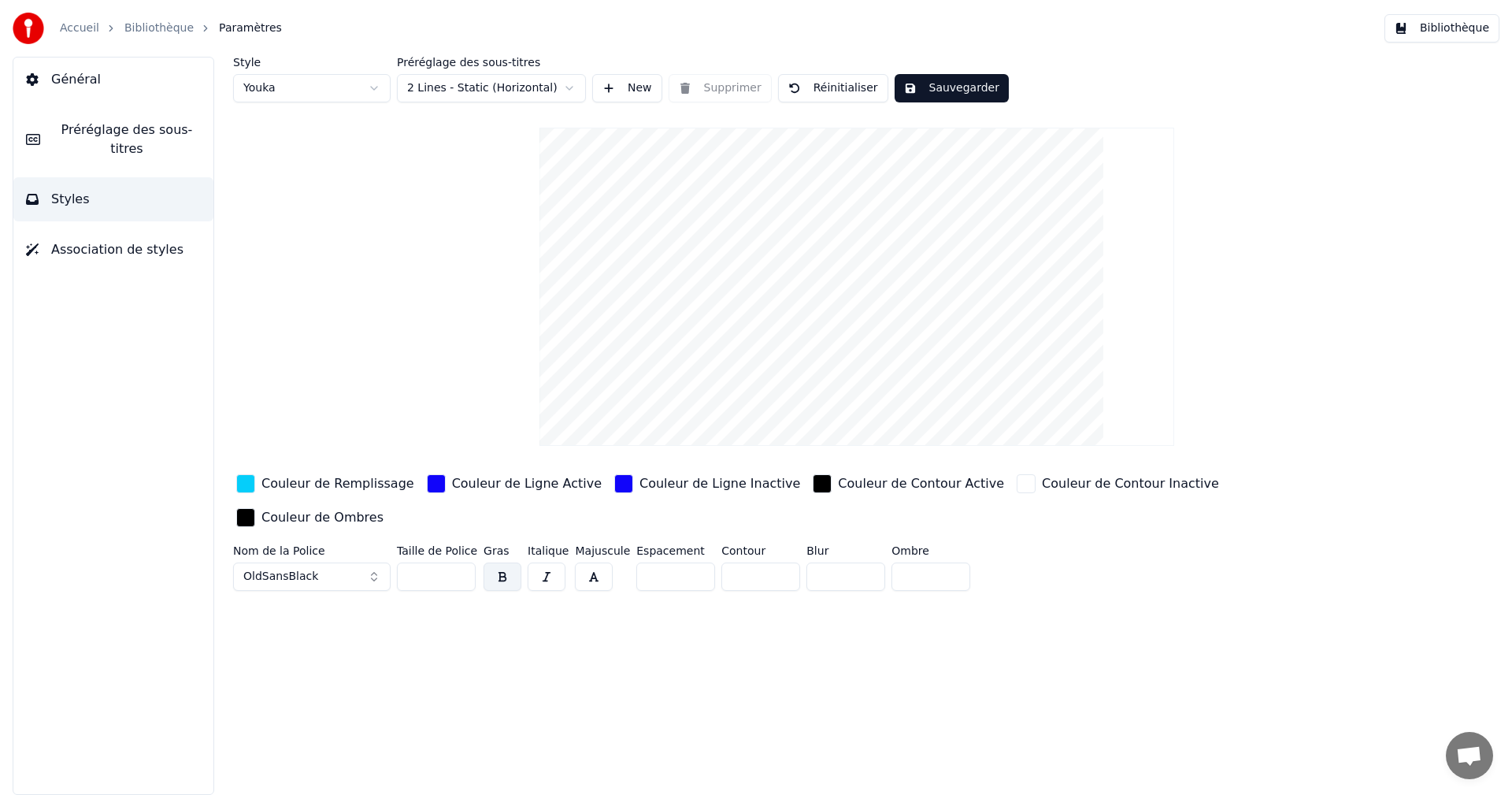
click at [457, 563] on input "**" at bounding box center [436, 576] width 79 height 28
click at [923, 89] on button "Sauvegarder" at bounding box center [952, 88] width 115 height 28
click at [1448, 24] on button "Bibliothèque" at bounding box center [1441, 28] width 115 height 28
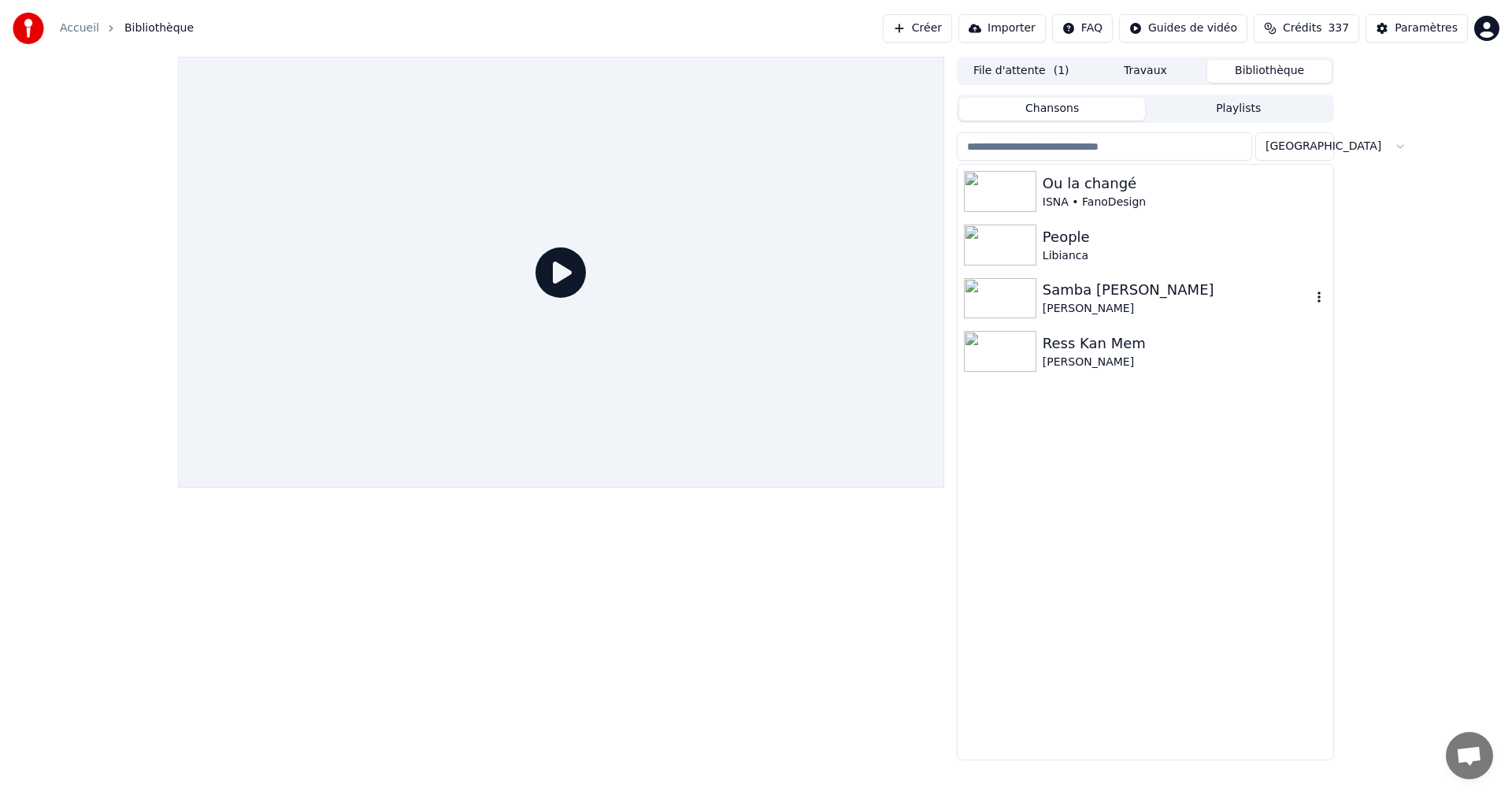
click at [1085, 295] on div "Samba [PERSON_NAME]" at bounding box center [1177, 289] width 269 height 22
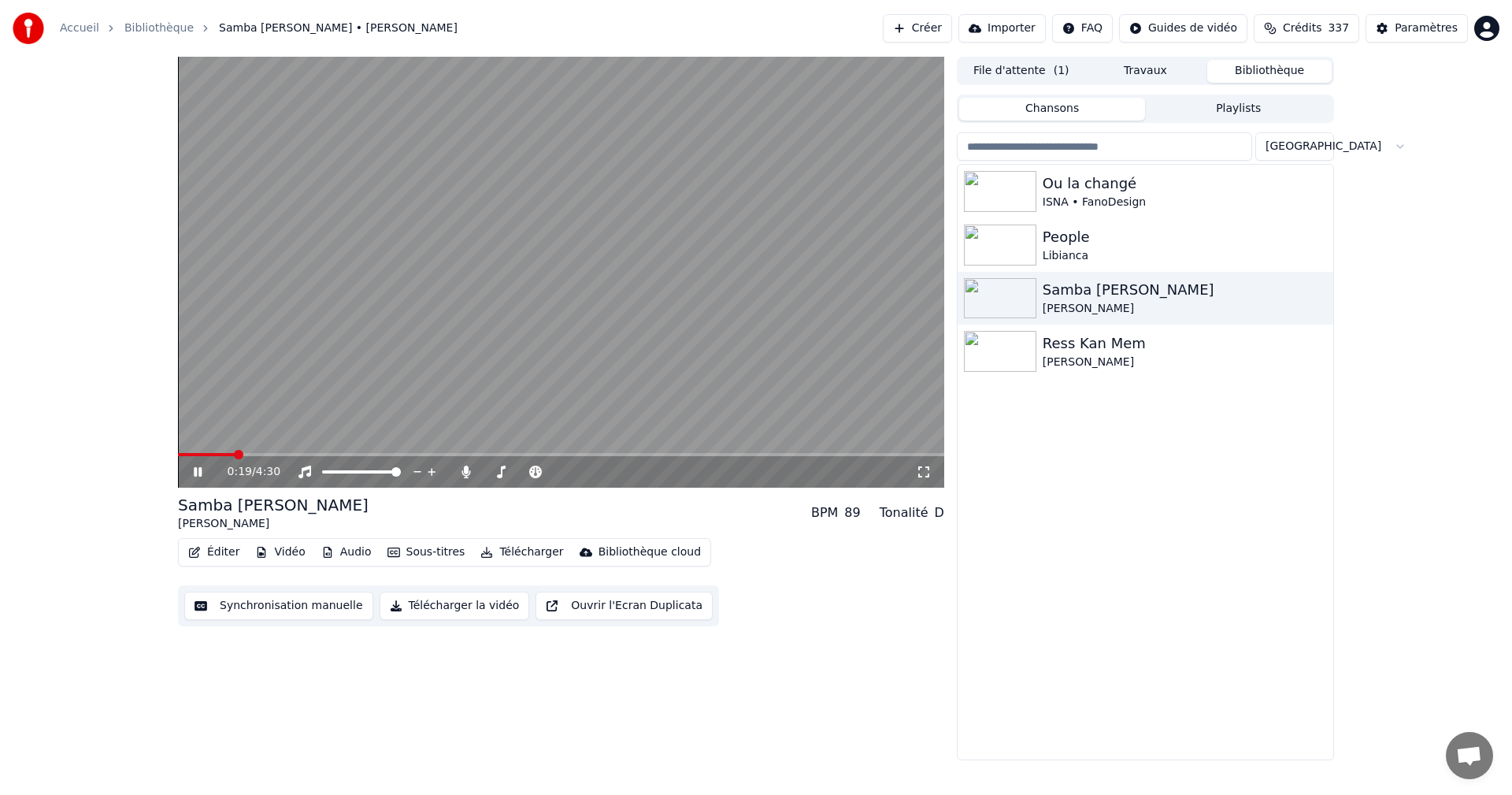
click at [924, 474] on icon at bounding box center [924, 471] width 15 height 13
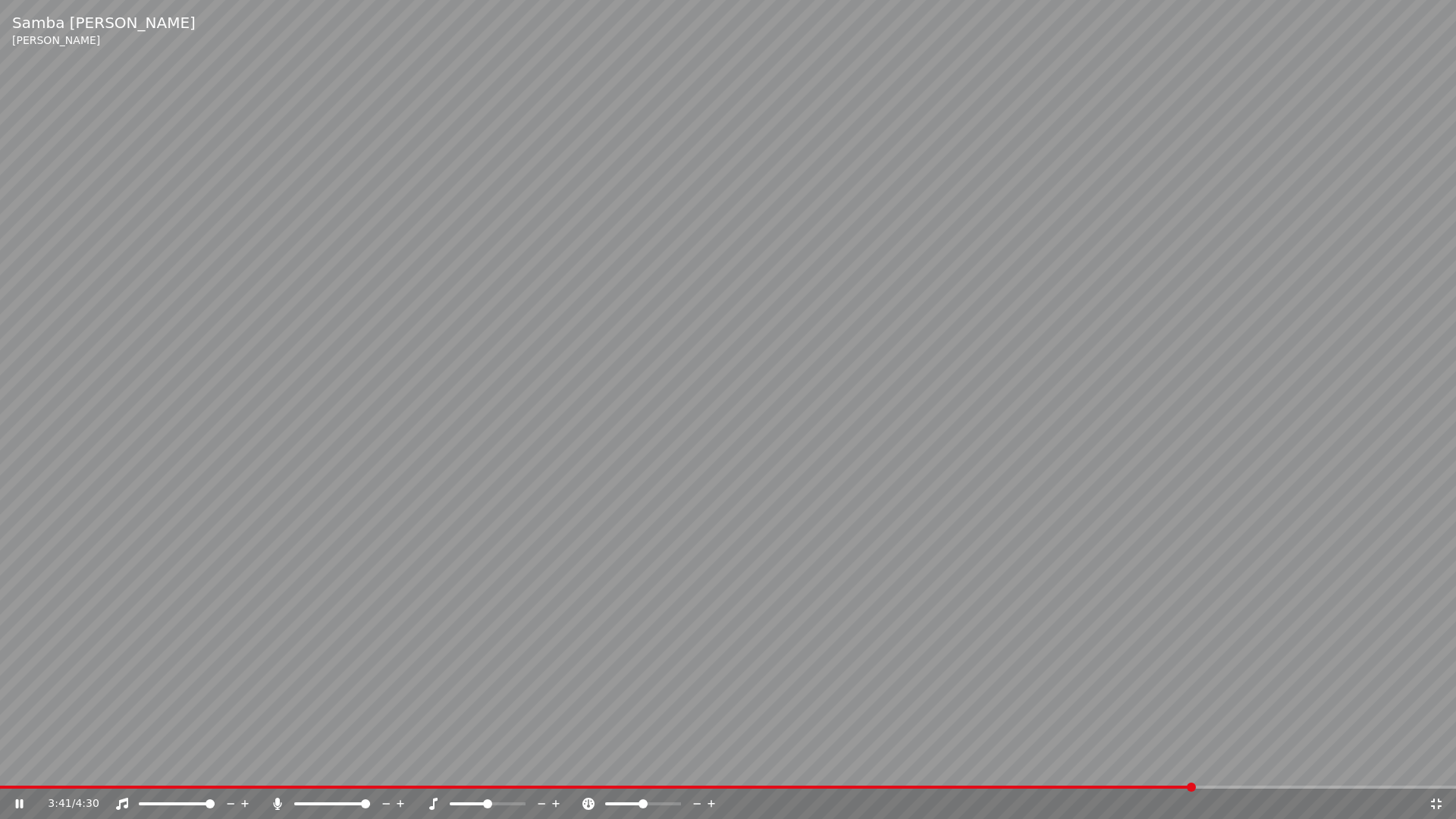
click at [1434, 764] on icon at bounding box center [1436, 803] width 10 height 10
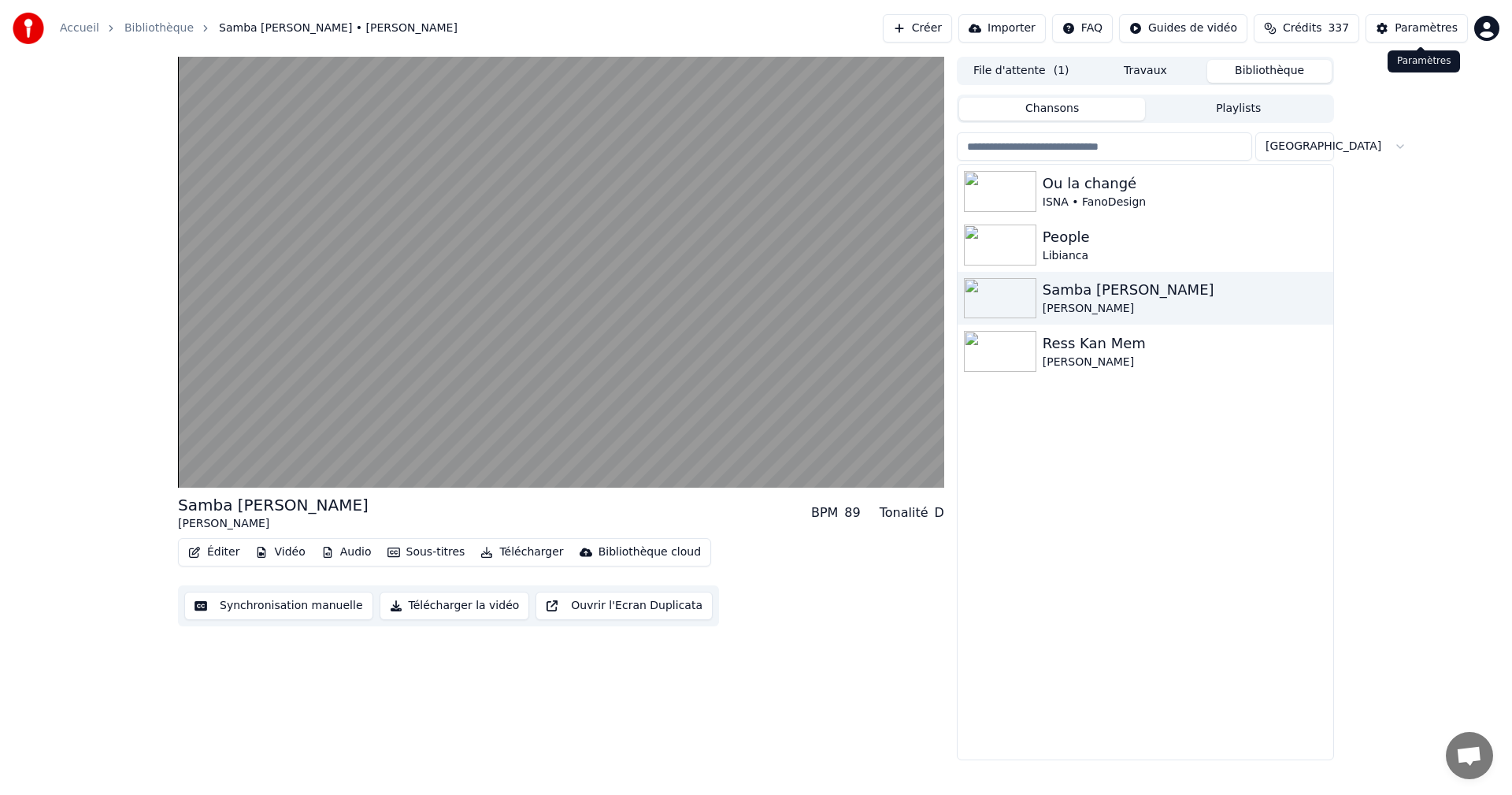
click at [1435, 34] on div "Paramètres" at bounding box center [1425, 28] width 63 height 15
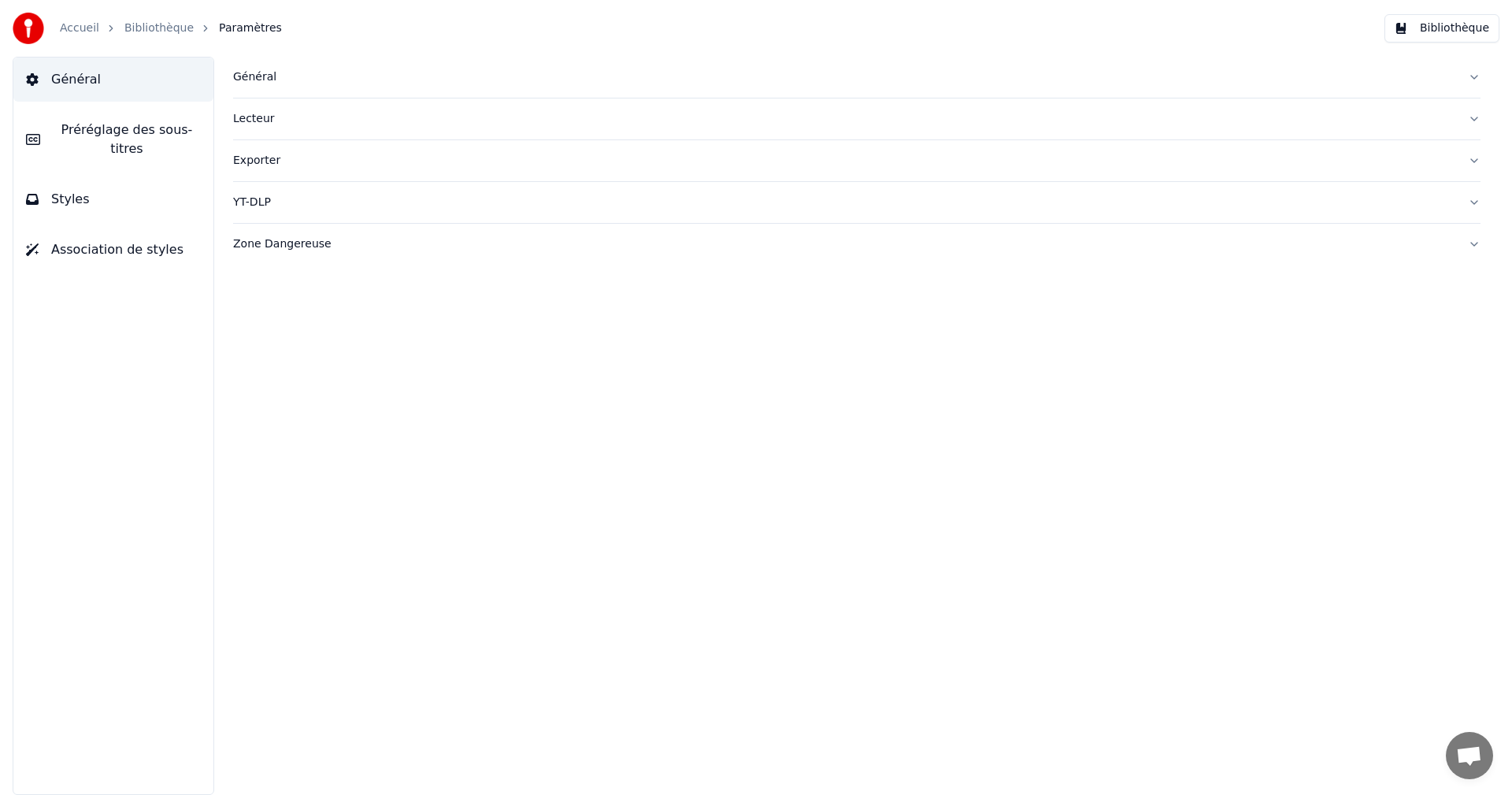
click at [150, 187] on button "Styles" at bounding box center [114, 199] width 200 height 44
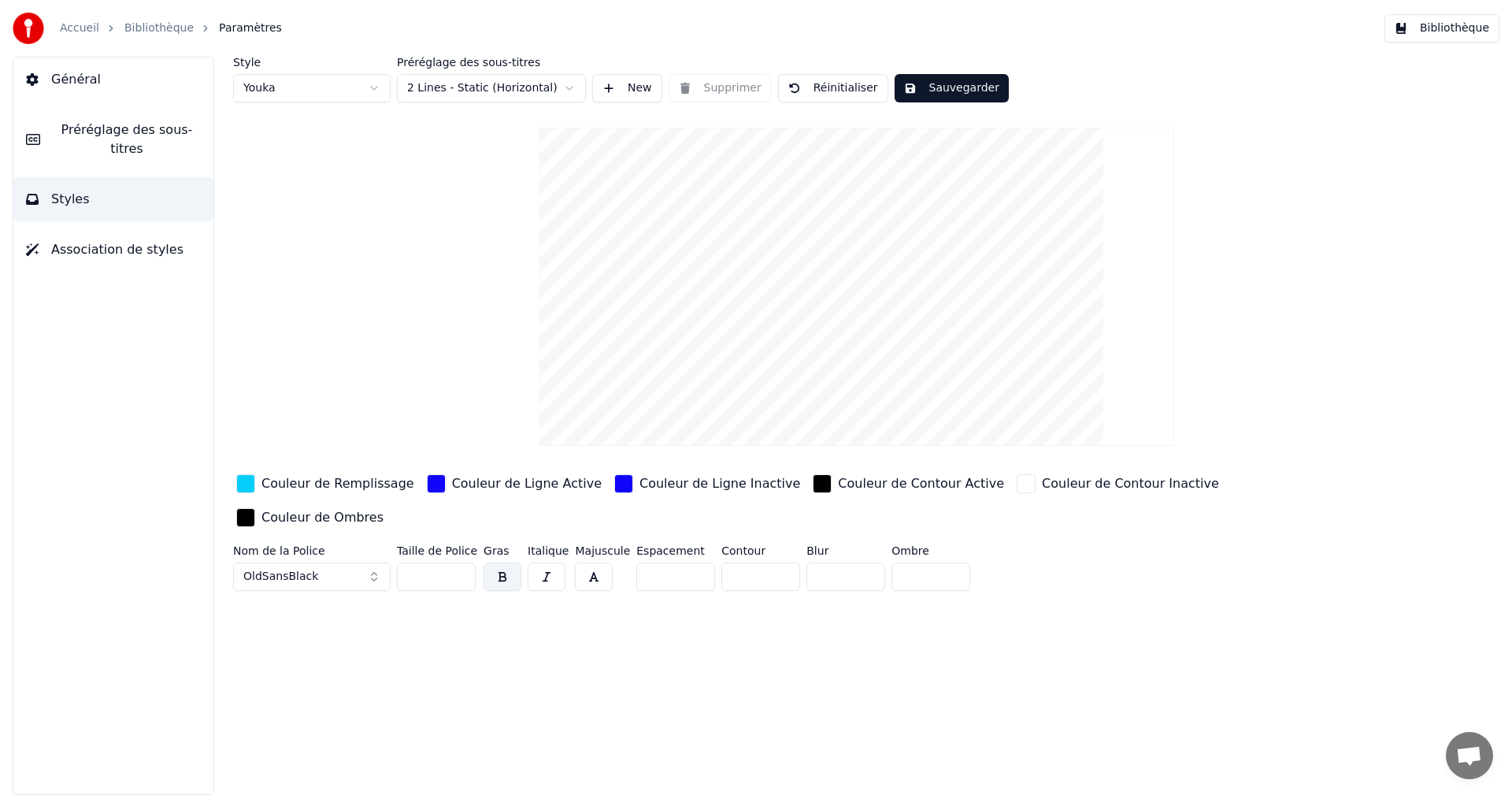
click at [309, 483] on div "Couleur de Remplissage" at bounding box center [337, 484] width 153 height 19
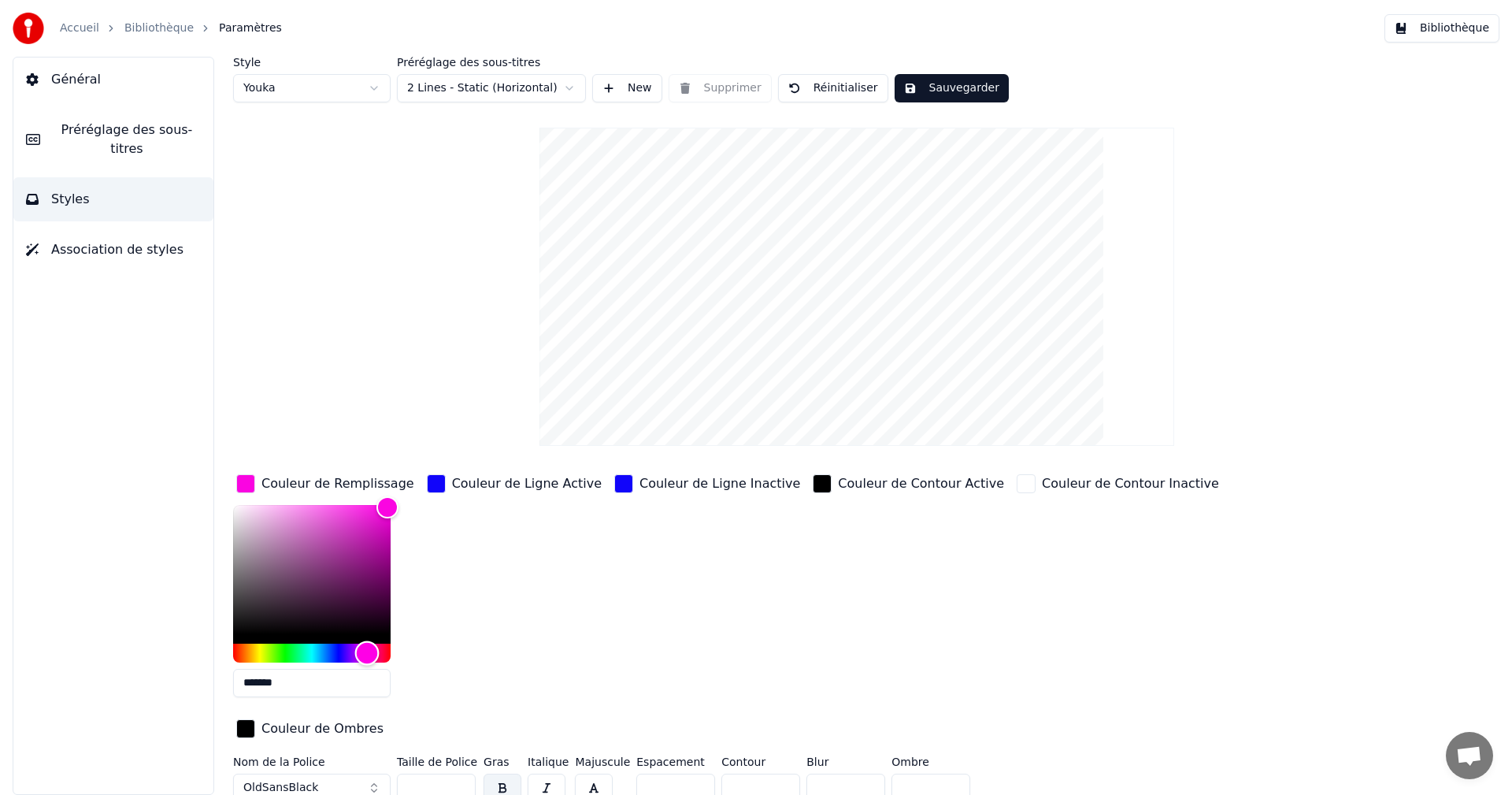
type input "*******"
drag, startPoint x: 322, startPoint y: 649, endPoint x: 366, endPoint y: 650, distance: 44.0
click at [366, 650] on div "Hue" at bounding box center [366, 652] width 24 height 24
click at [919, 86] on button "Sauvegarder" at bounding box center [952, 88] width 115 height 28
click at [1469, 35] on button "Bibliothèque" at bounding box center [1441, 28] width 115 height 28
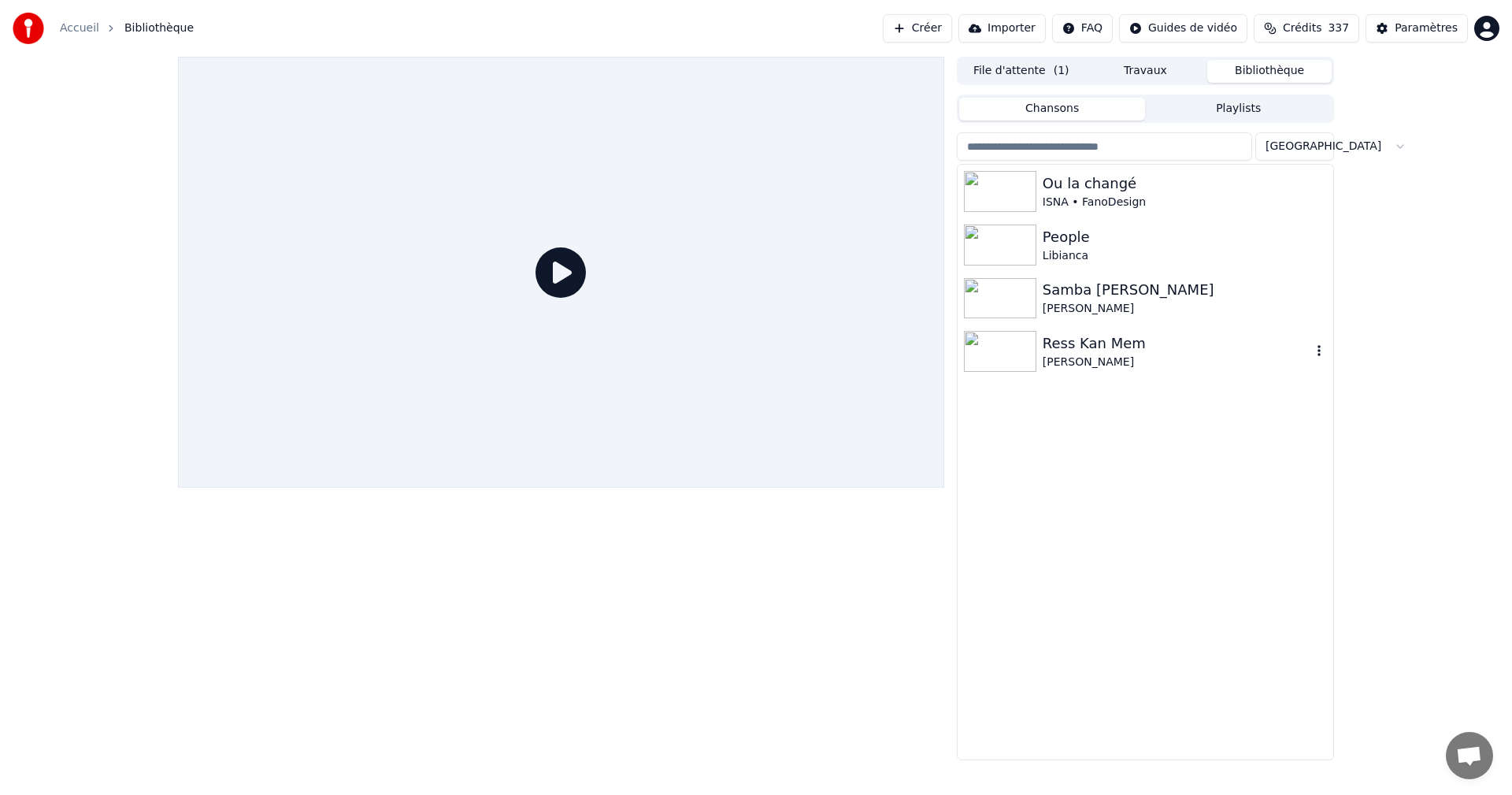
click at [1048, 343] on div "Ress Kan Mem" at bounding box center [1177, 343] width 269 height 22
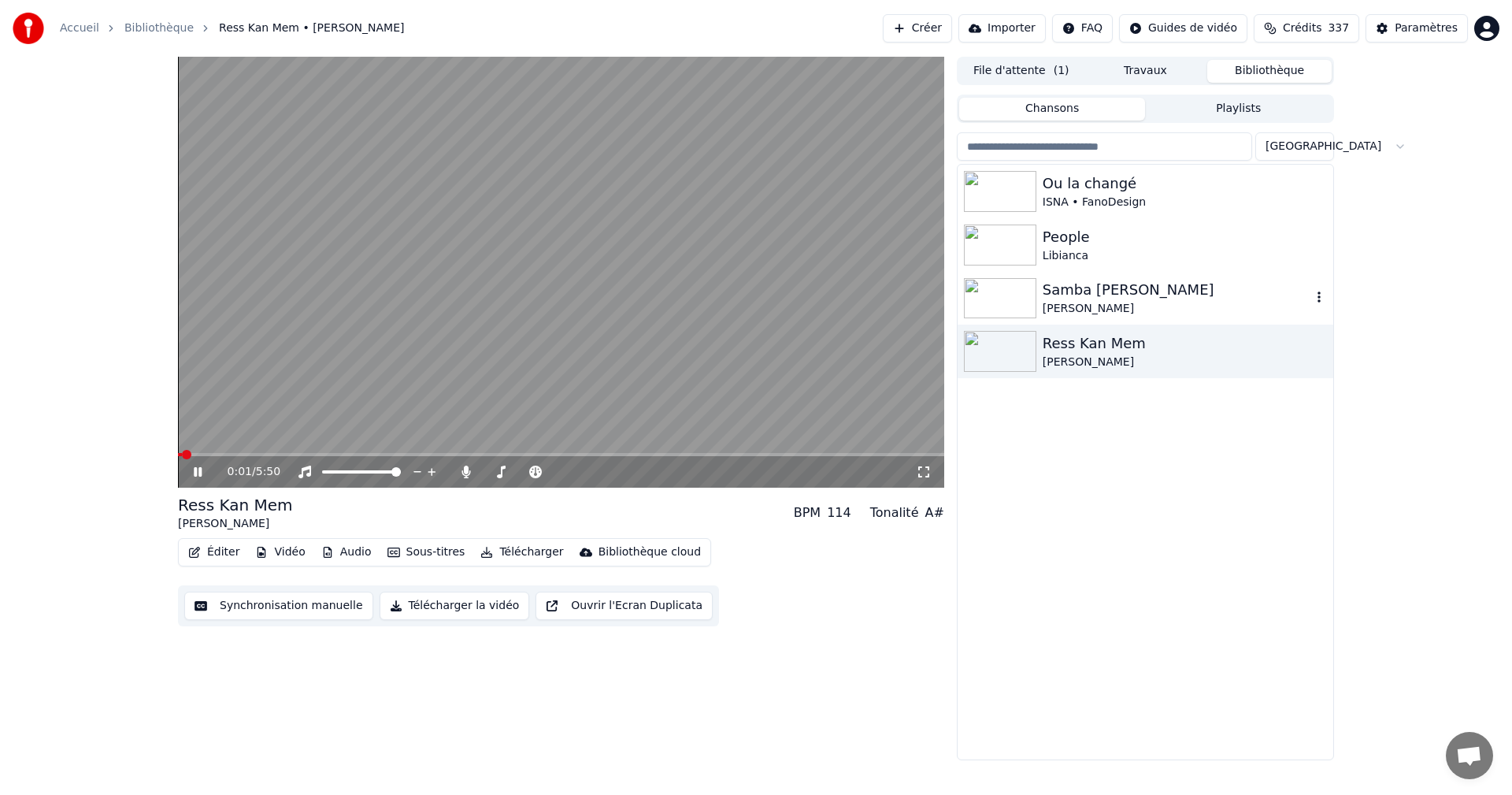
click at [1101, 304] on div "[PERSON_NAME]" at bounding box center [1177, 308] width 269 height 15
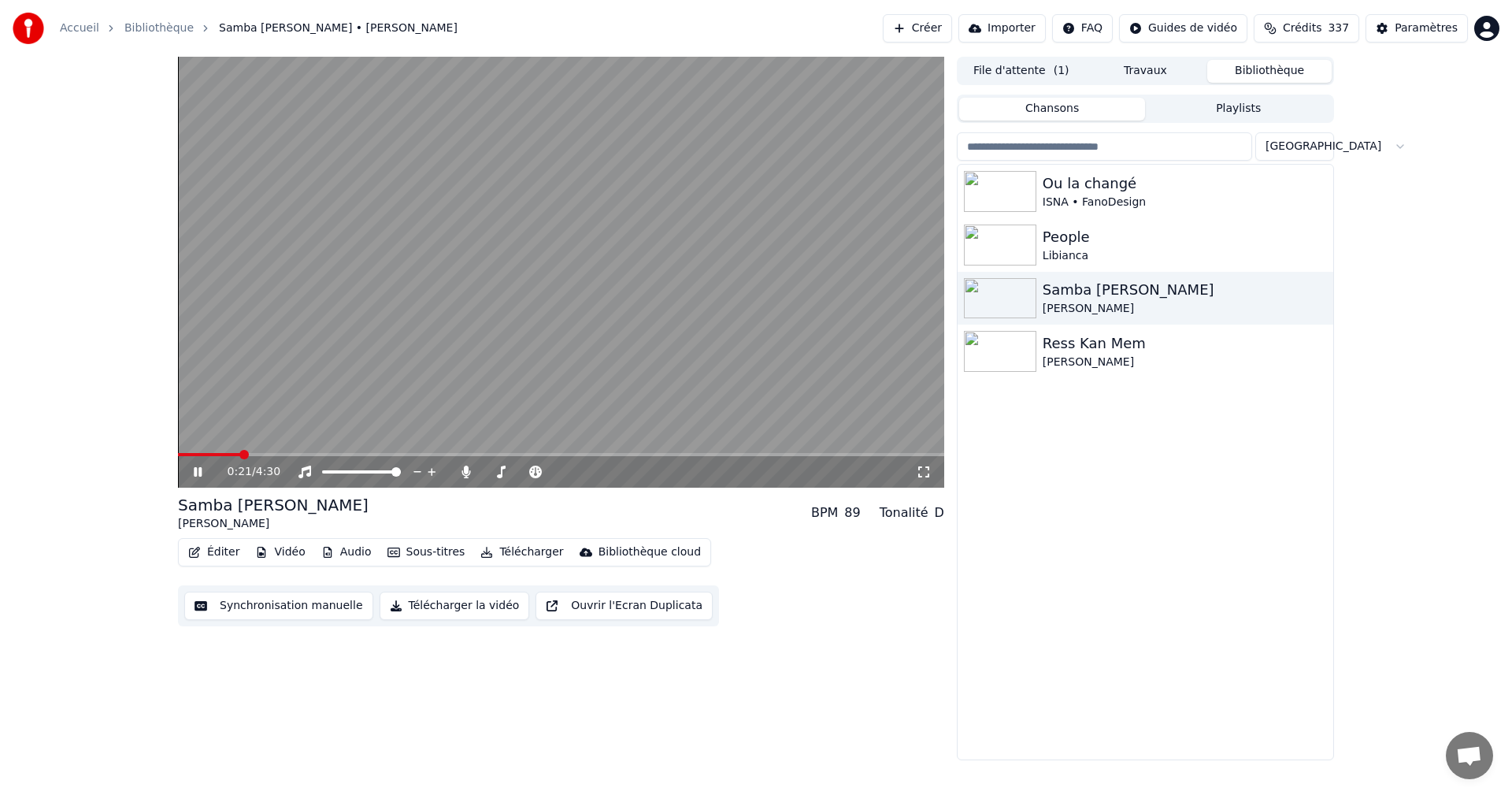
click at [925, 473] on icon at bounding box center [924, 471] width 15 height 13
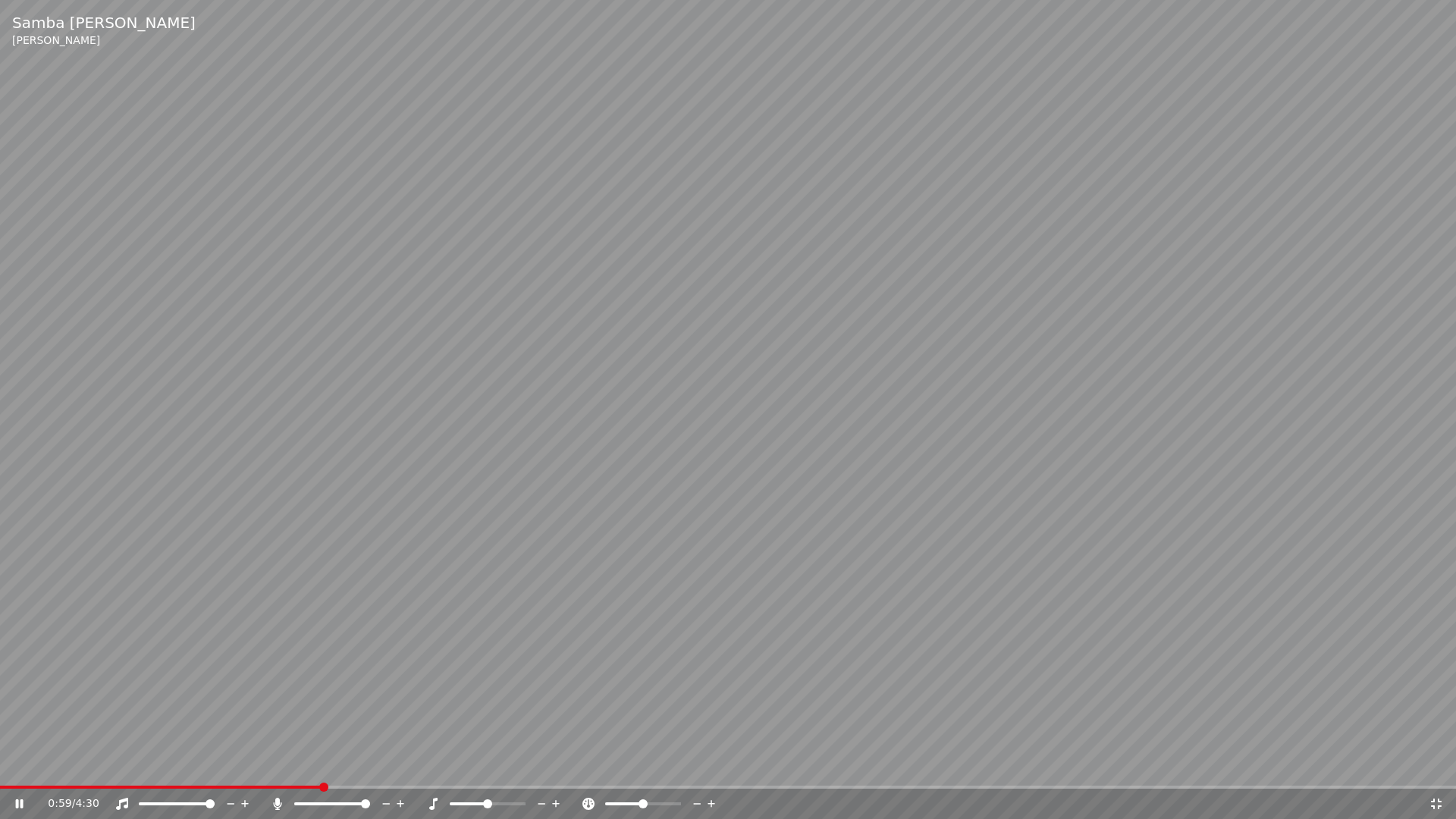
click at [1438, 764] on icon at bounding box center [1436, 803] width 10 height 10
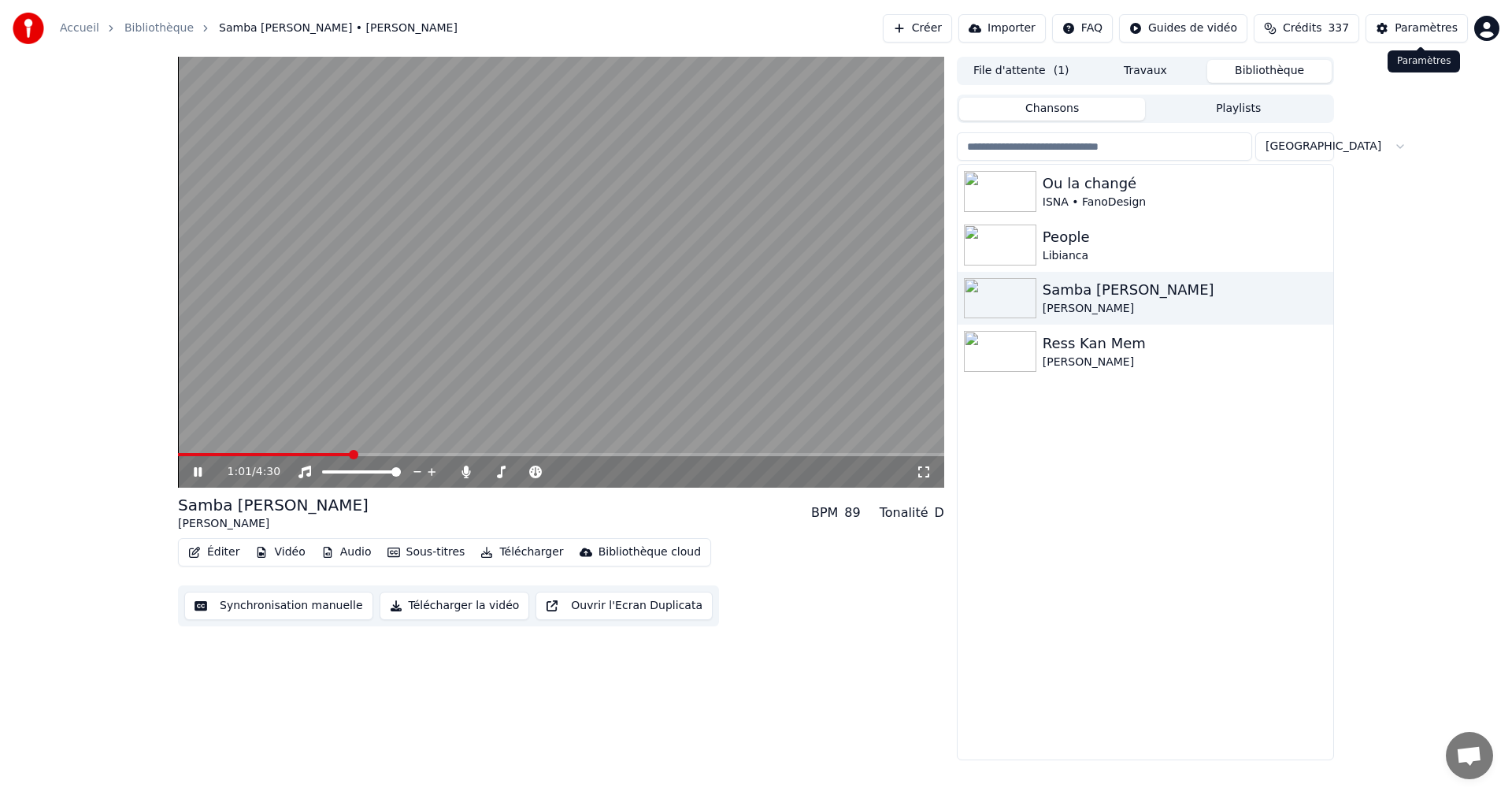
click at [1414, 30] on div "Paramètres" at bounding box center [1425, 28] width 63 height 15
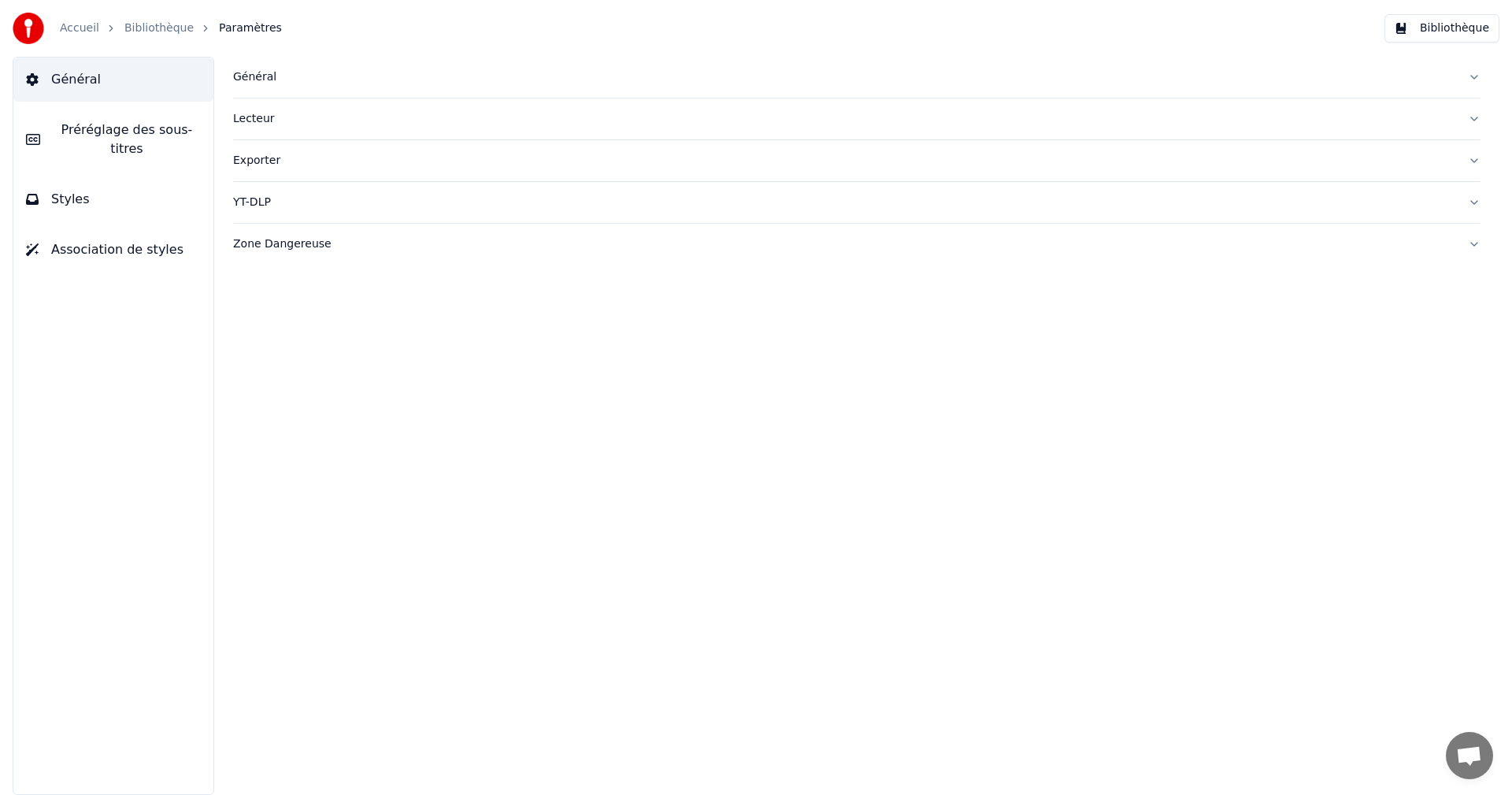
click at [172, 180] on button "Styles" at bounding box center [114, 199] width 200 height 44
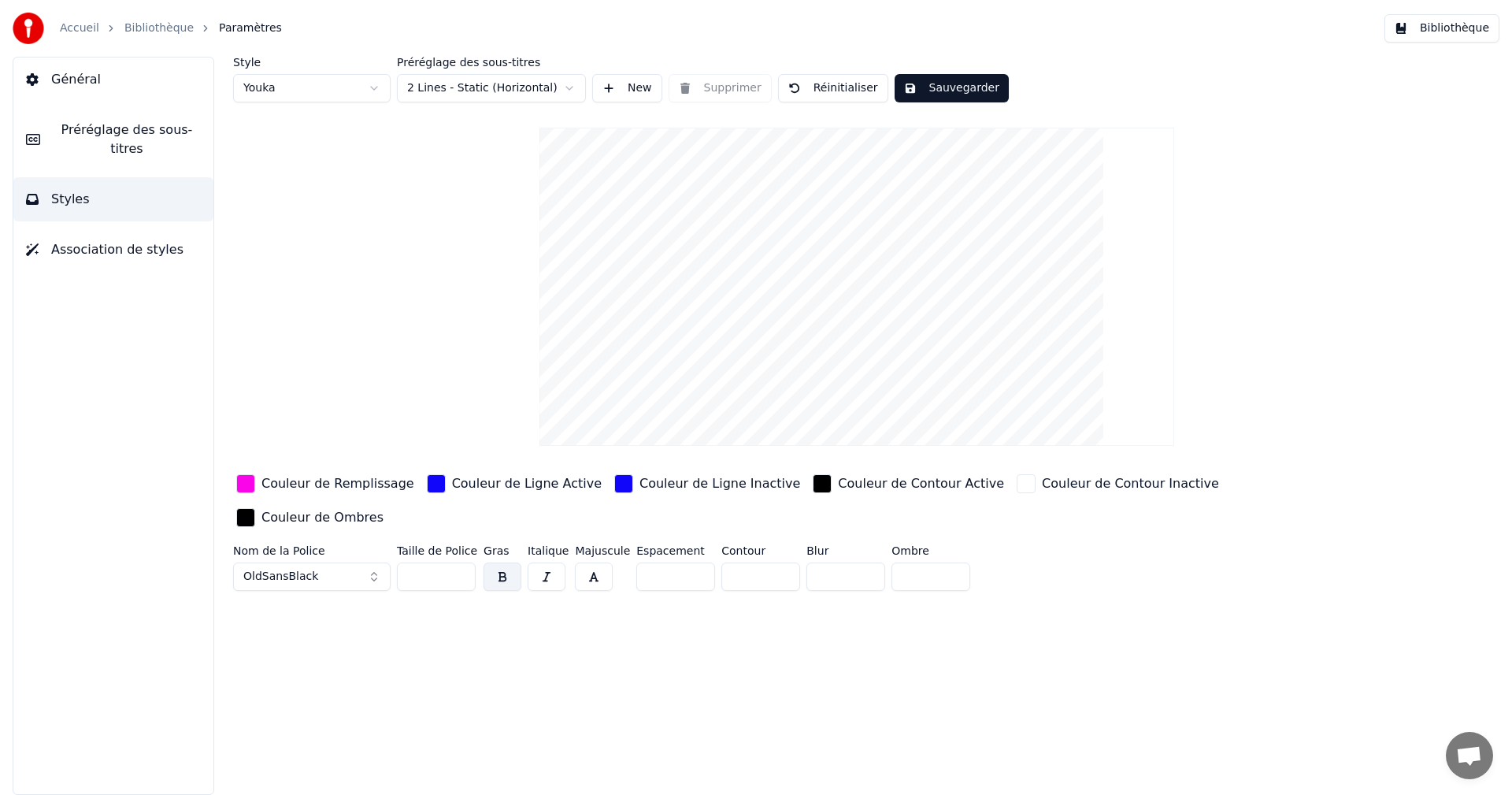
click at [477, 486] on div "Couleur de Ligne Active" at bounding box center [526, 484] width 149 height 19
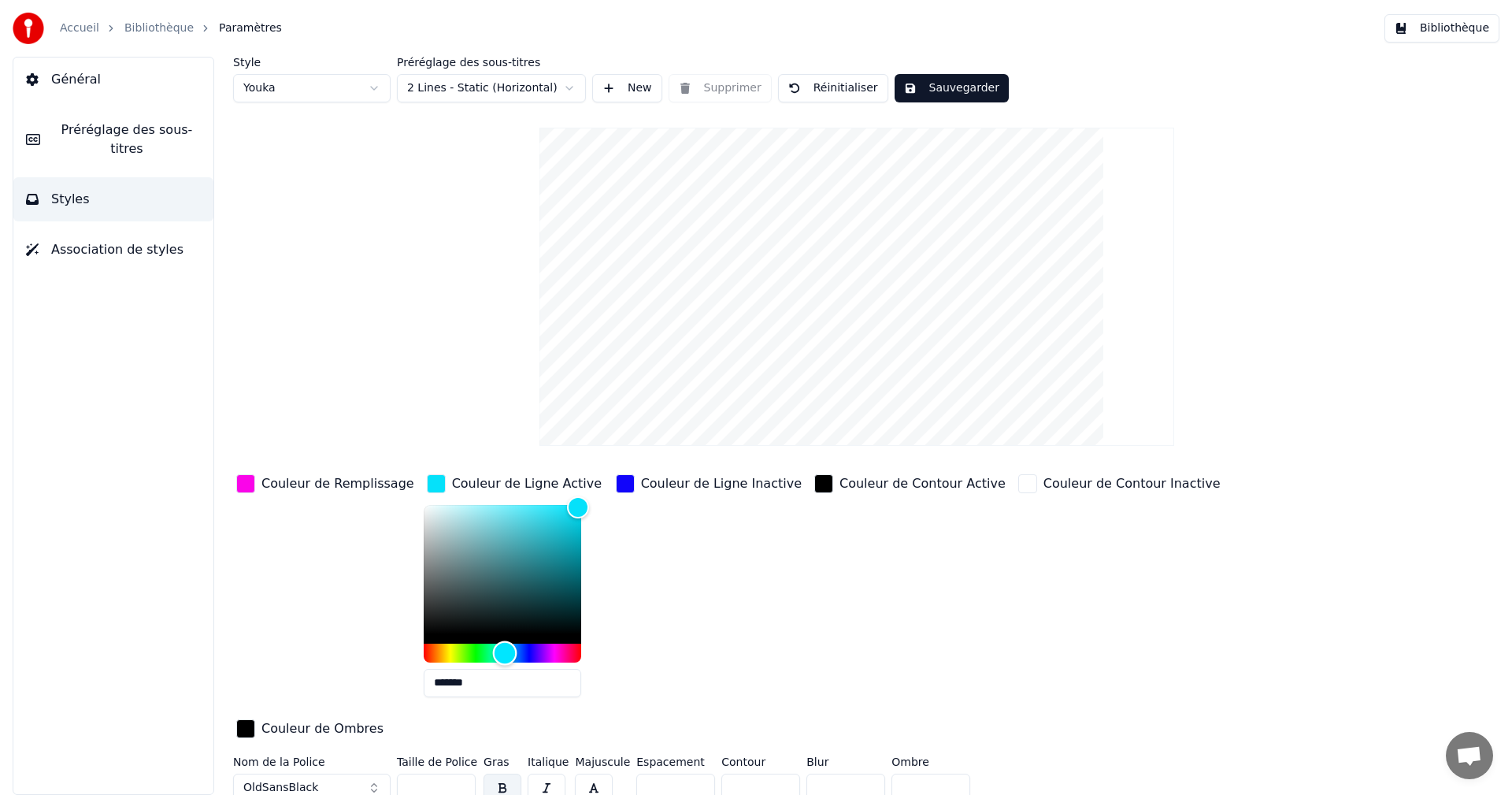
type input "*******"
drag, startPoint x: 509, startPoint y: 654, endPoint x: 484, endPoint y: 654, distance: 25.0
click at [491, 654] on div "Hue" at bounding box center [503, 652] width 24 height 24
click at [671, 485] on div "Couleur de Ligne Inactive" at bounding box center [721, 484] width 161 height 19
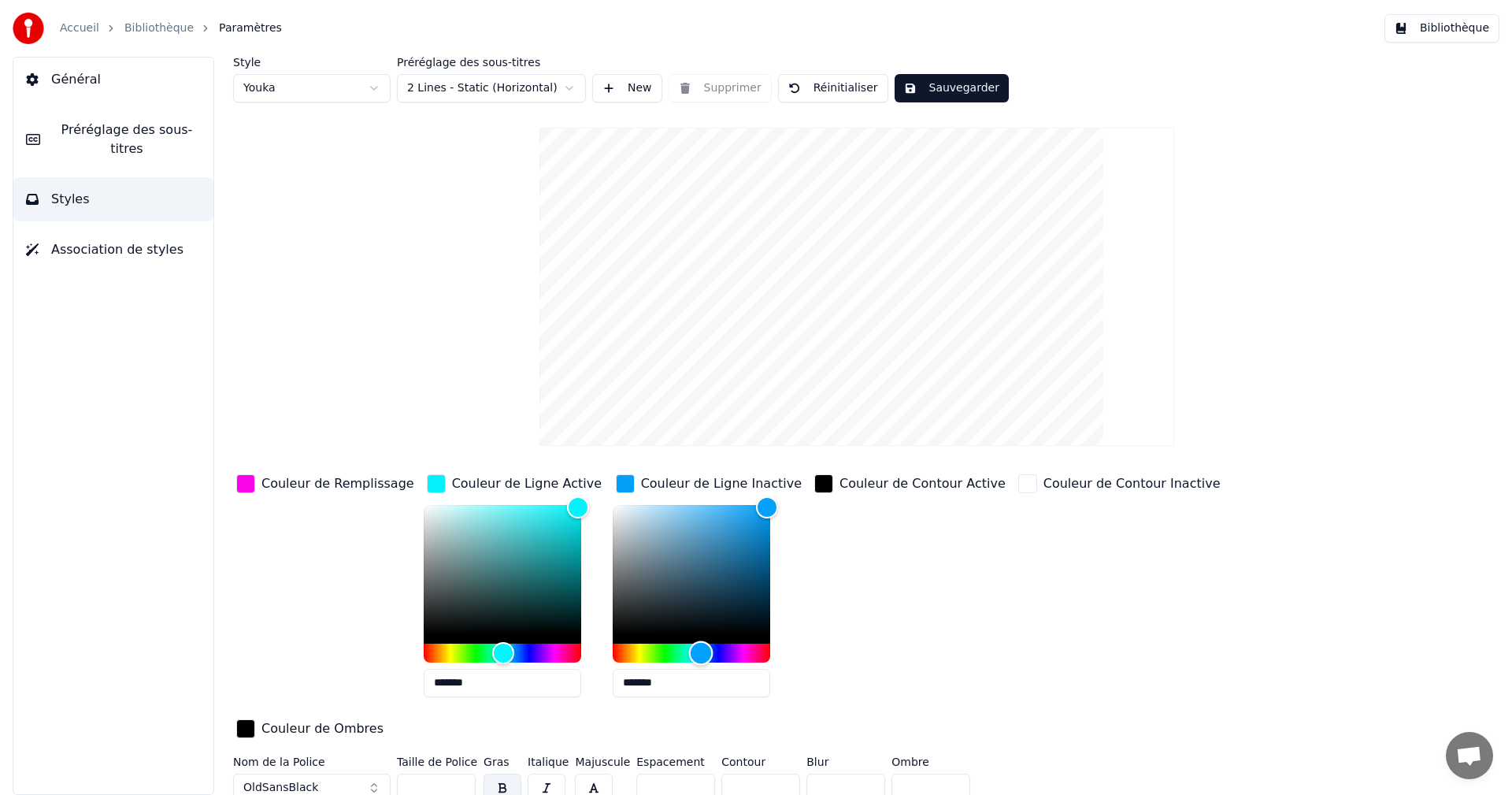
drag, startPoint x: 692, startPoint y: 648, endPoint x: 682, endPoint y: 650, distance: 10.2
click at [689, 650] on div "Hue" at bounding box center [700, 652] width 24 height 24
click at [628, 682] on input "*******" at bounding box center [691, 682] width 158 height 28
click at [628, 682] on input "******" at bounding box center [691, 682] width 158 height 28
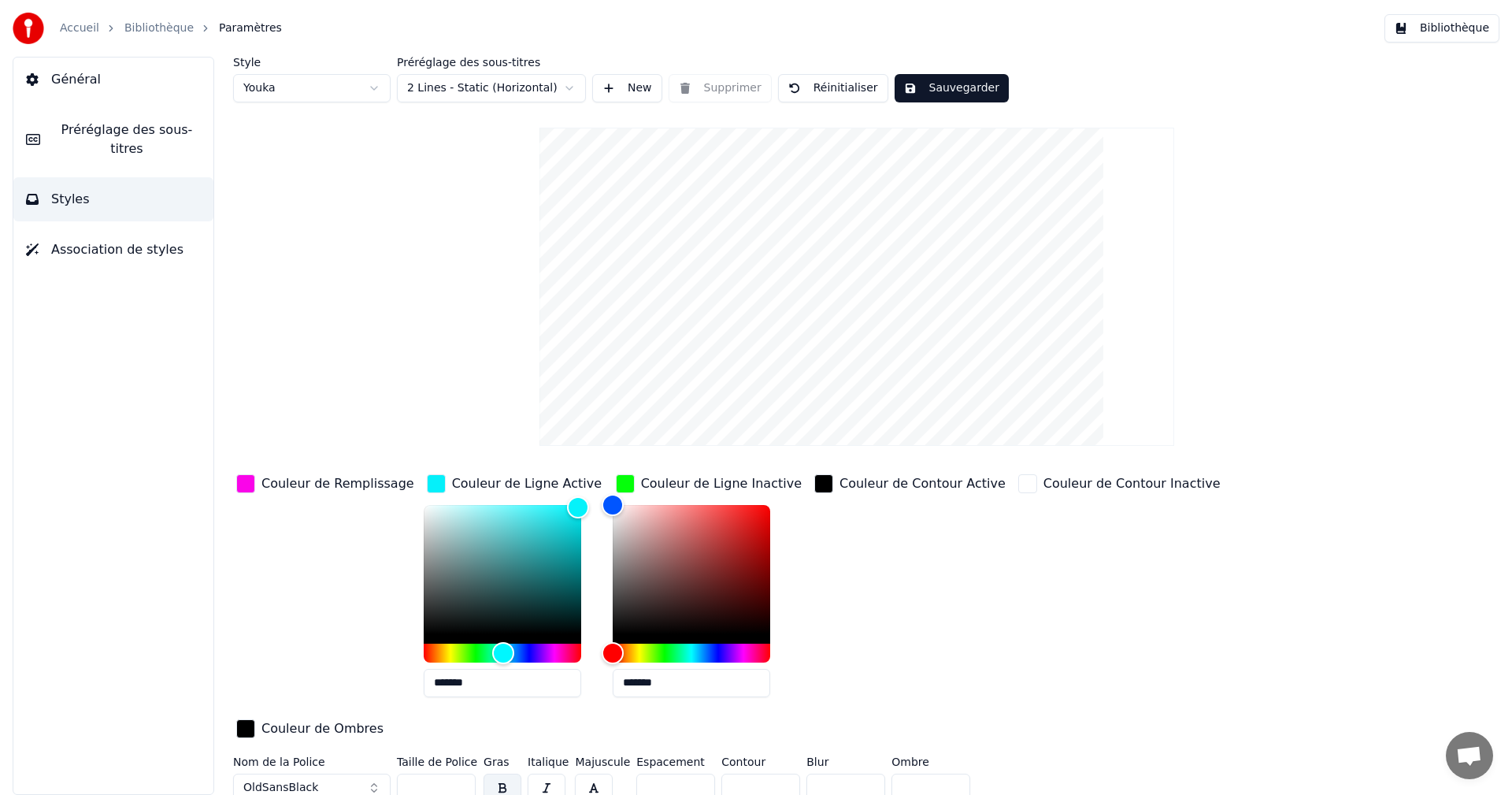
click at [635, 683] on input "*******" at bounding box center [691, 682] width 158 height 28
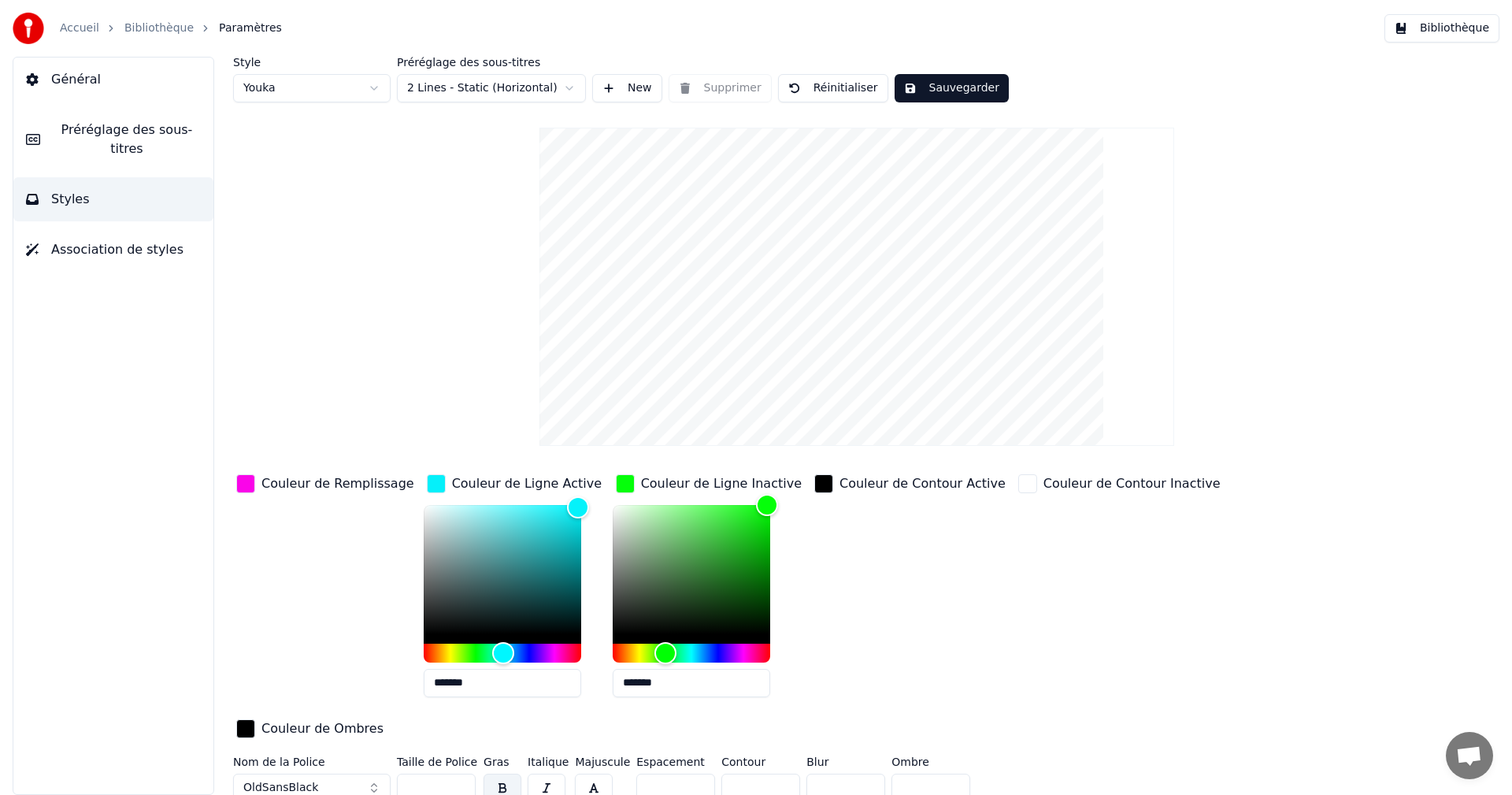
click at [636, 683] on input "*******" at bounding box center [691, 682] width 158 height 28
type input "********"
click at [939, 85] on button "Sauvegarder" at bounding box center [952, 88] width 115 height 28
click at [1452, 33] on button "Bibliothèque" at bounding box center [1441, 28] width 115 height 28
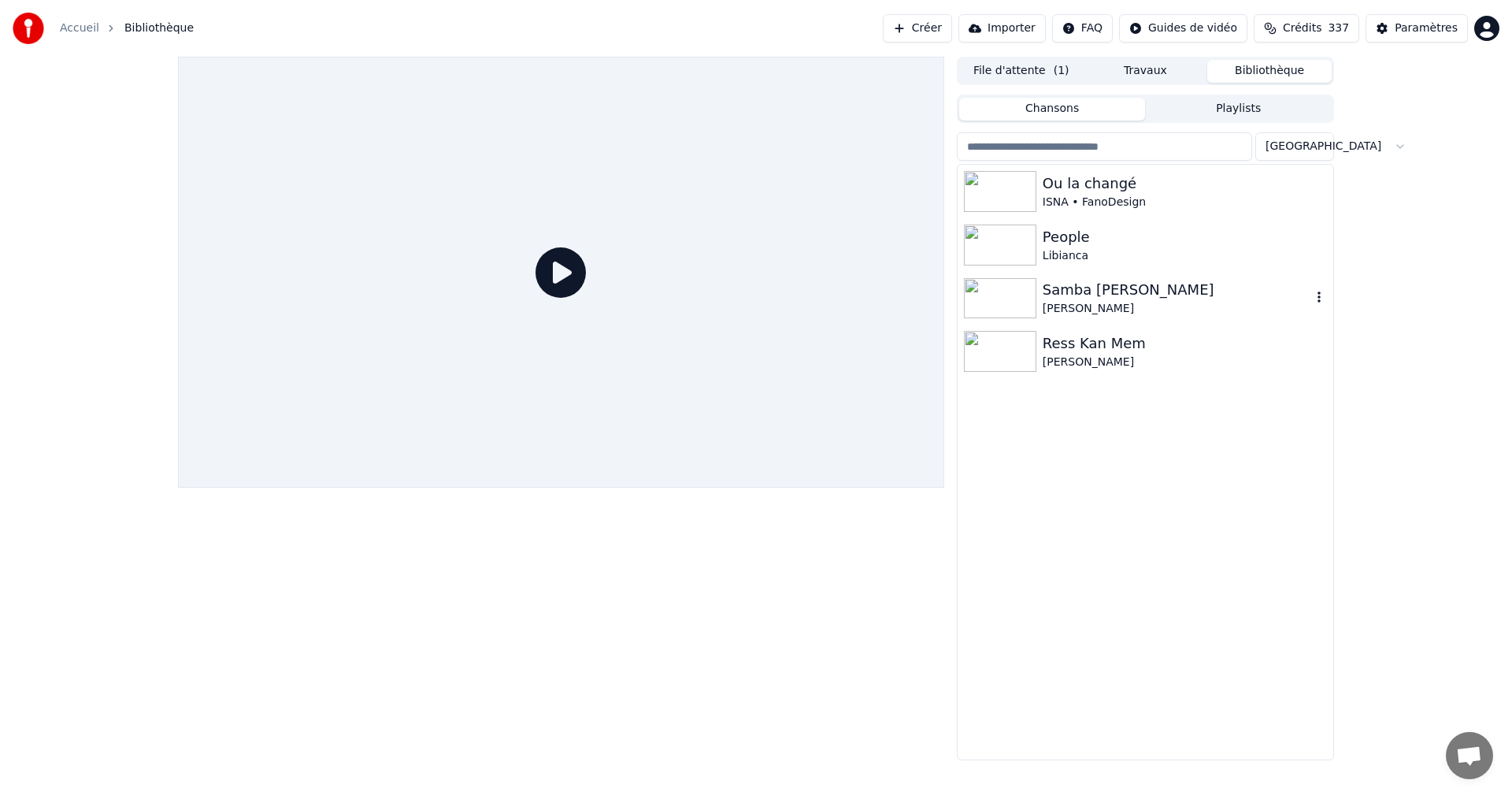
click at [1108, 285] on div "Samba [PERSON_NAME]" at bounding box center [1177, 289] width 269 height 22
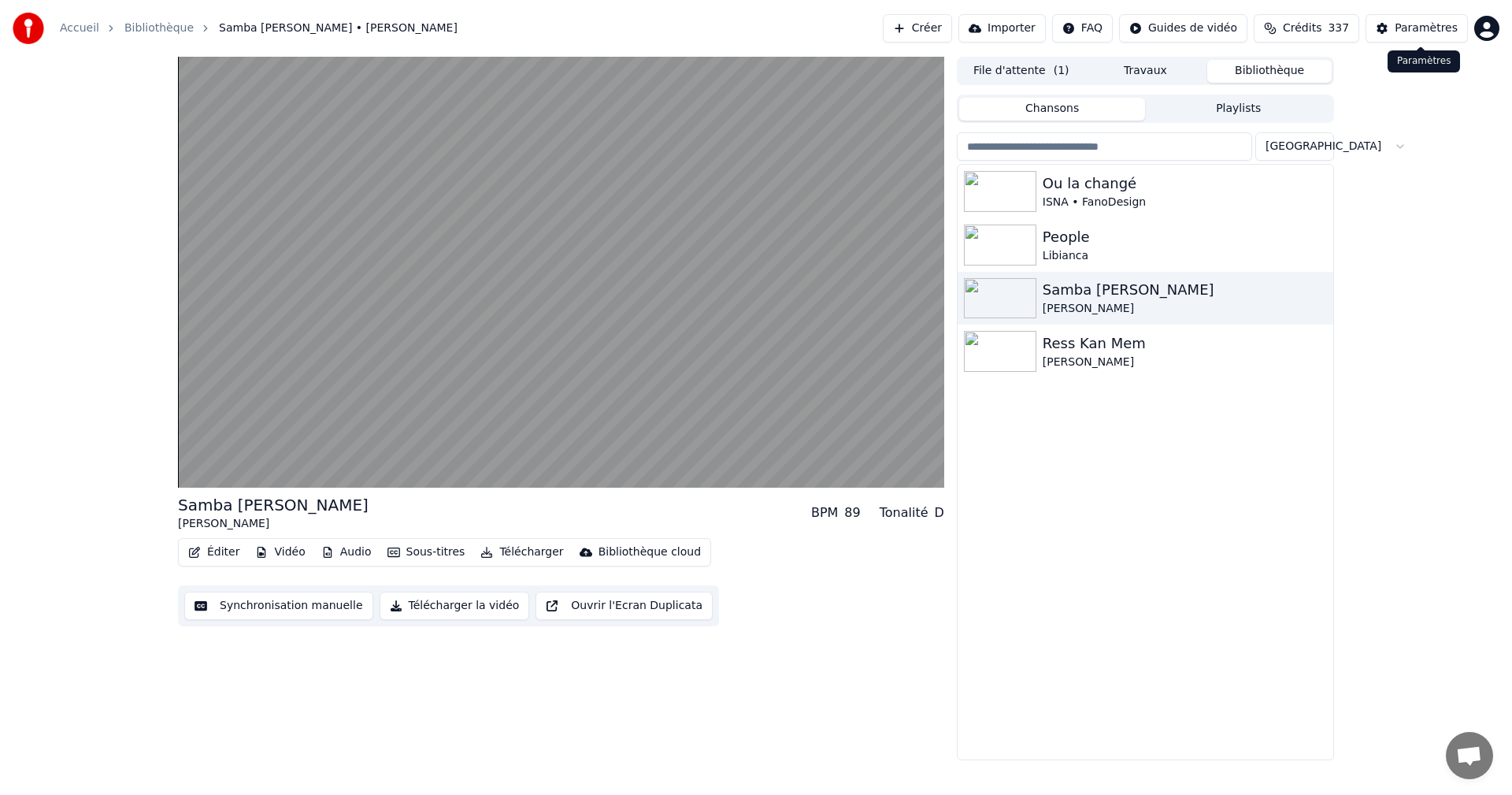
click at [1412, 30] on div "Paramètres" at bounding box center [1425, 28] width 63 height 15
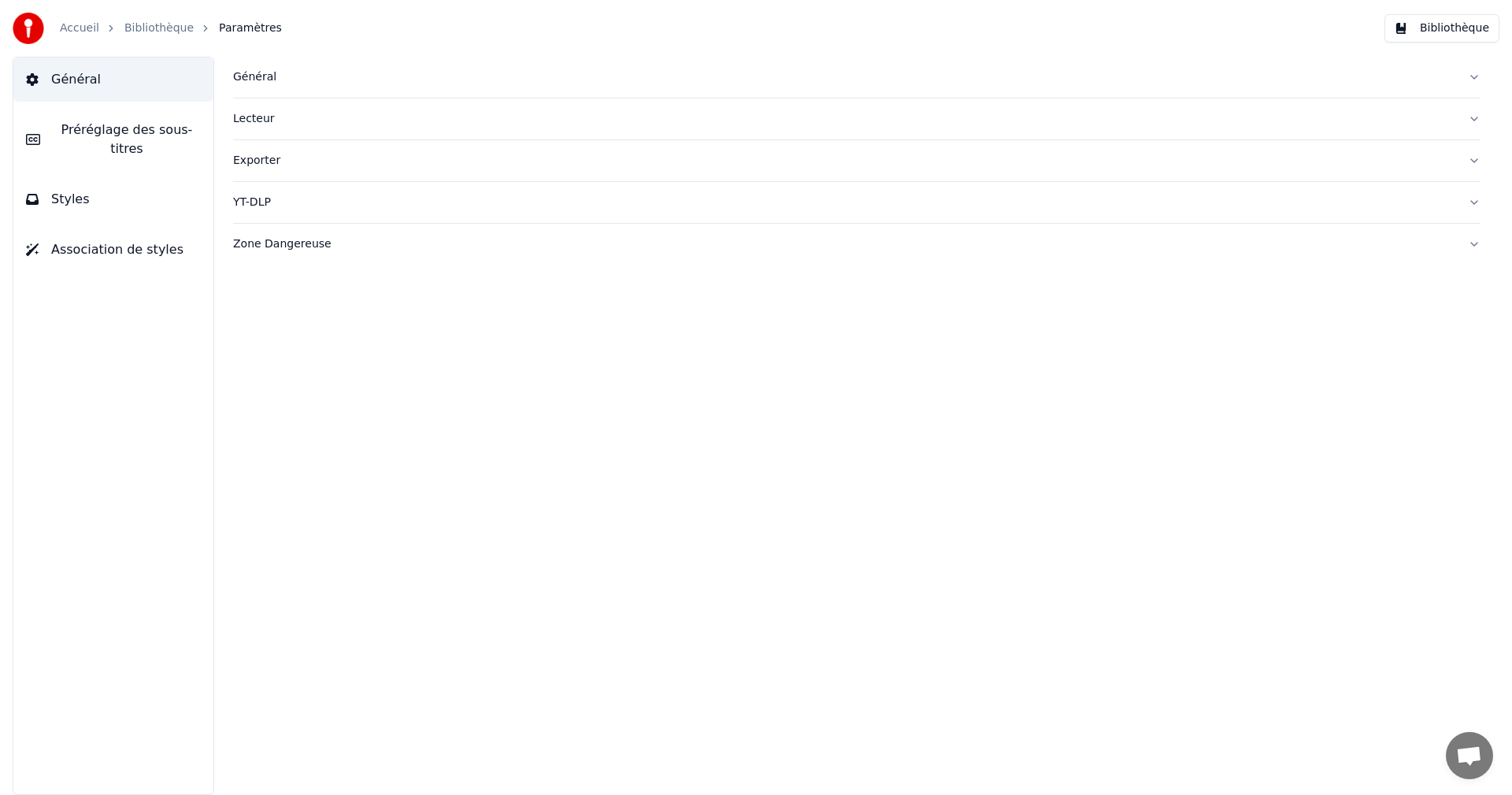
click at [76, 190] on span "Styles" at bounding box center [70, 199] width 39 height 19
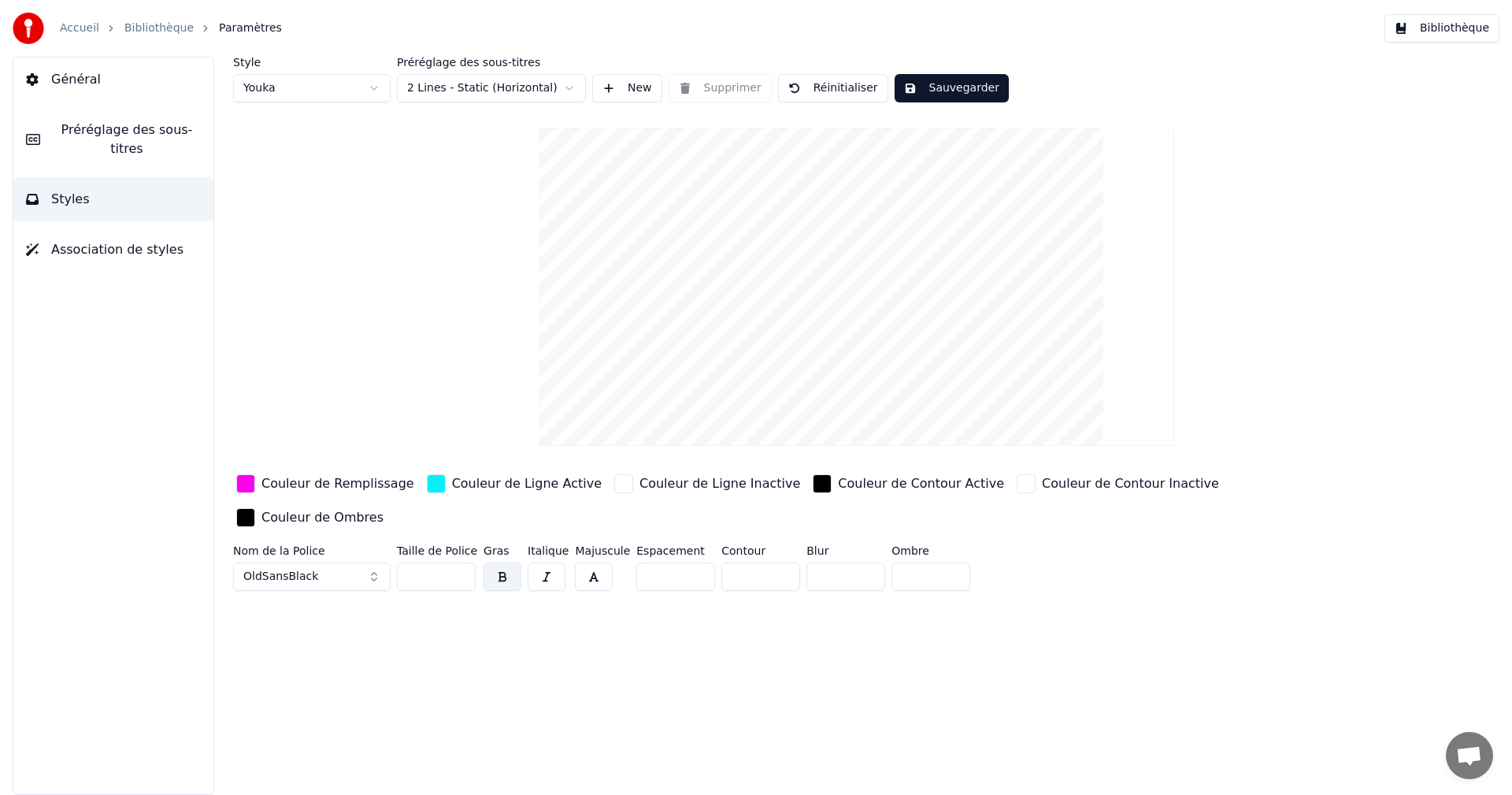
click at [516, 484] on div "Couleur de Ligne Active" at bounding box center [526, 484] width 149 height 19
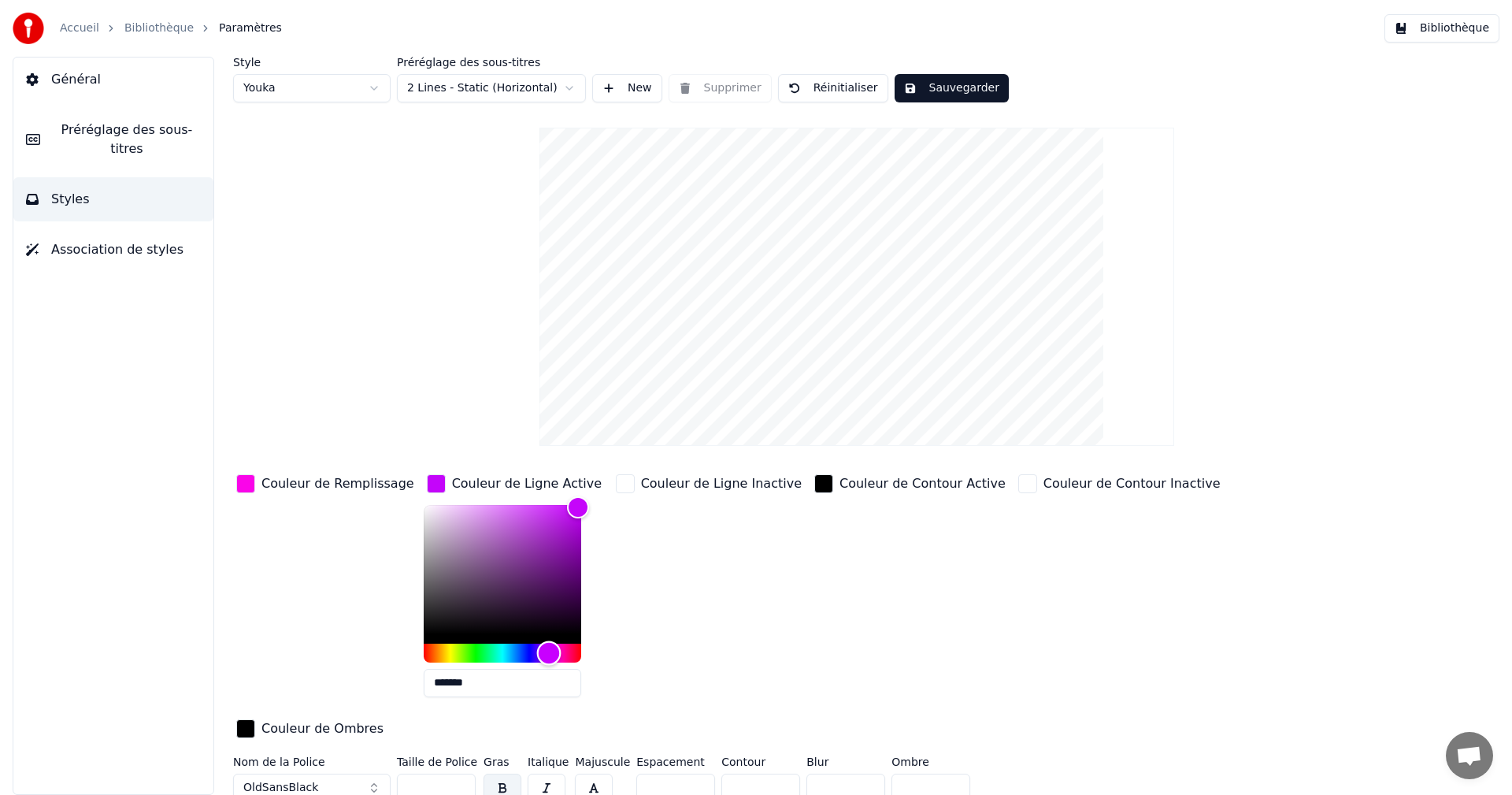
drag, startPoint x: 489, startPoint y: 654, endPoint x: 530, endPoint y: 658, distance: 41.2
click at [537, 658] on div "Hue" at bounding box center [549, 652] width 24 height 24
click at [541, 658] on div "Hue" at bounding box center [553, 652] width 24 height 24
click at [318, 487] on div "Couleur de Remplissage" at bounding box center [337, 484] width 153 height 19
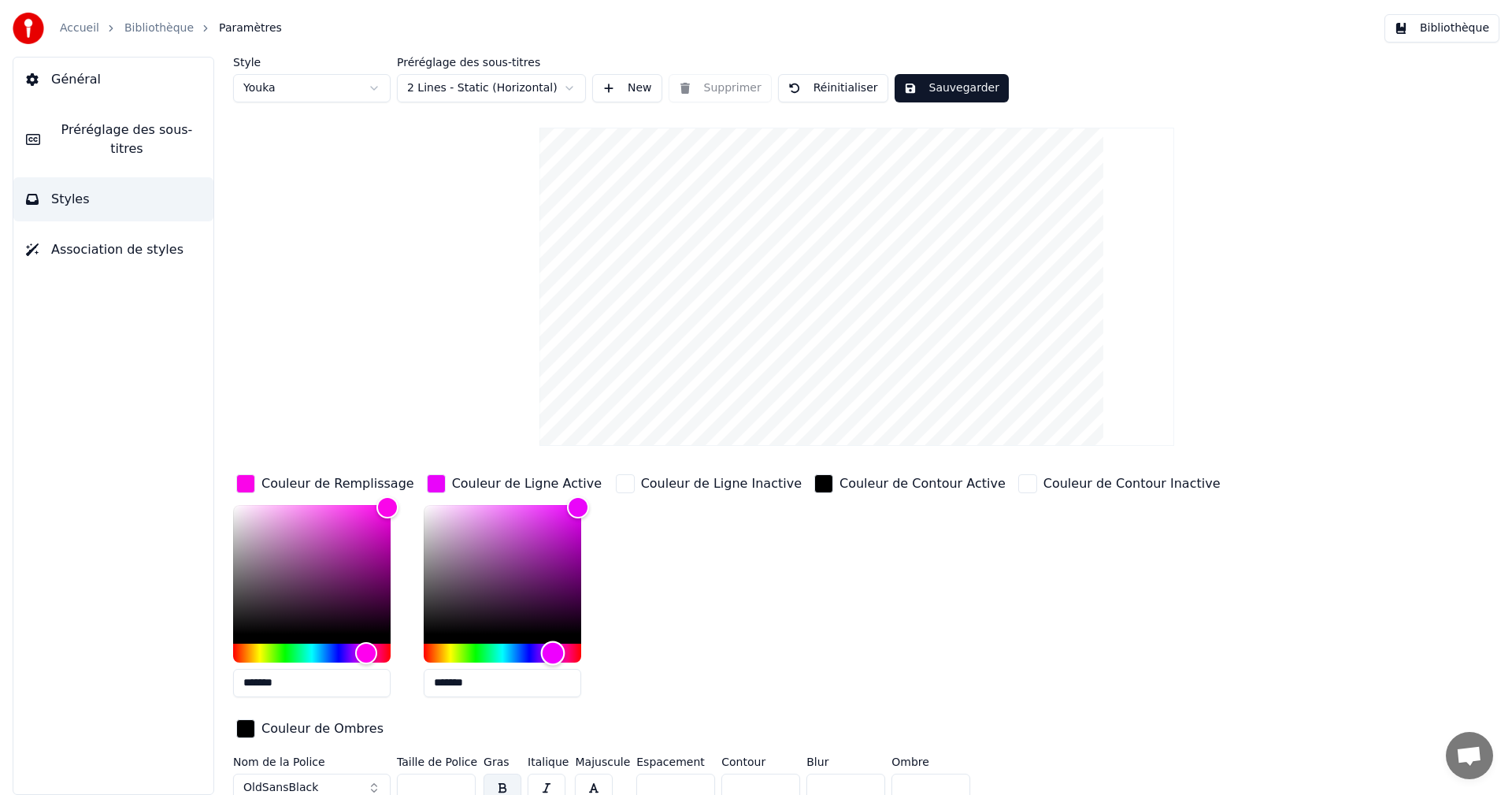
type input "*******"
click at [555, 653] on div "Hue" at bounding box center [556, 652] width 24 height 24
click at [947, 93] on button "Sauvegarder" at bounding box center [952, 88] width 115 height 28
click at [1449, 29] on button "Bibliothèque" at bounding box center [1441, 28] width 115 height 28
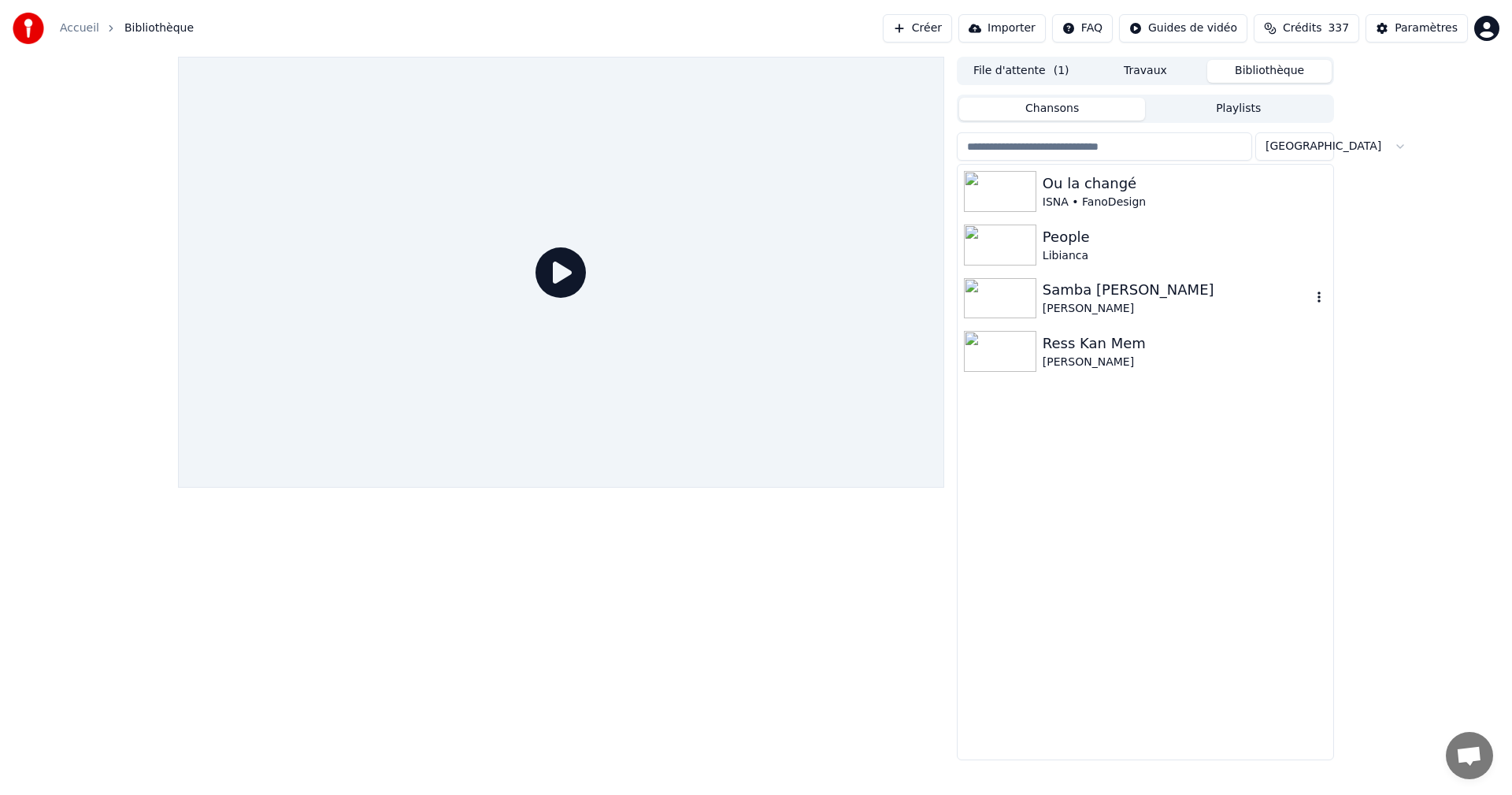
click at [1079, 309] on div "[PERSON_NAME]" at bounding box center [1177, 308] width 269 height 15
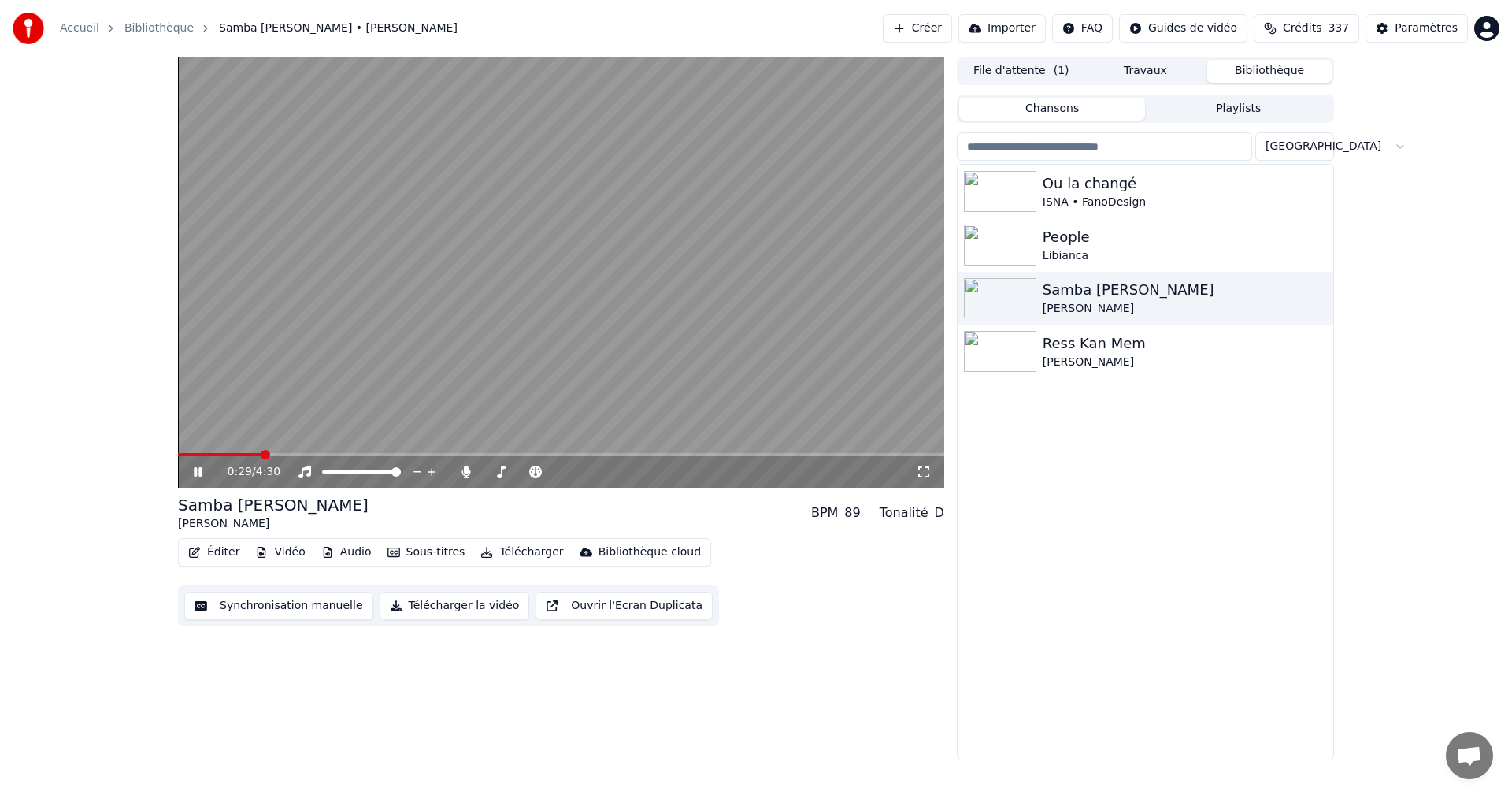
click at [922, 473] on icon at bounding box center [924, 471] width 15 height 13
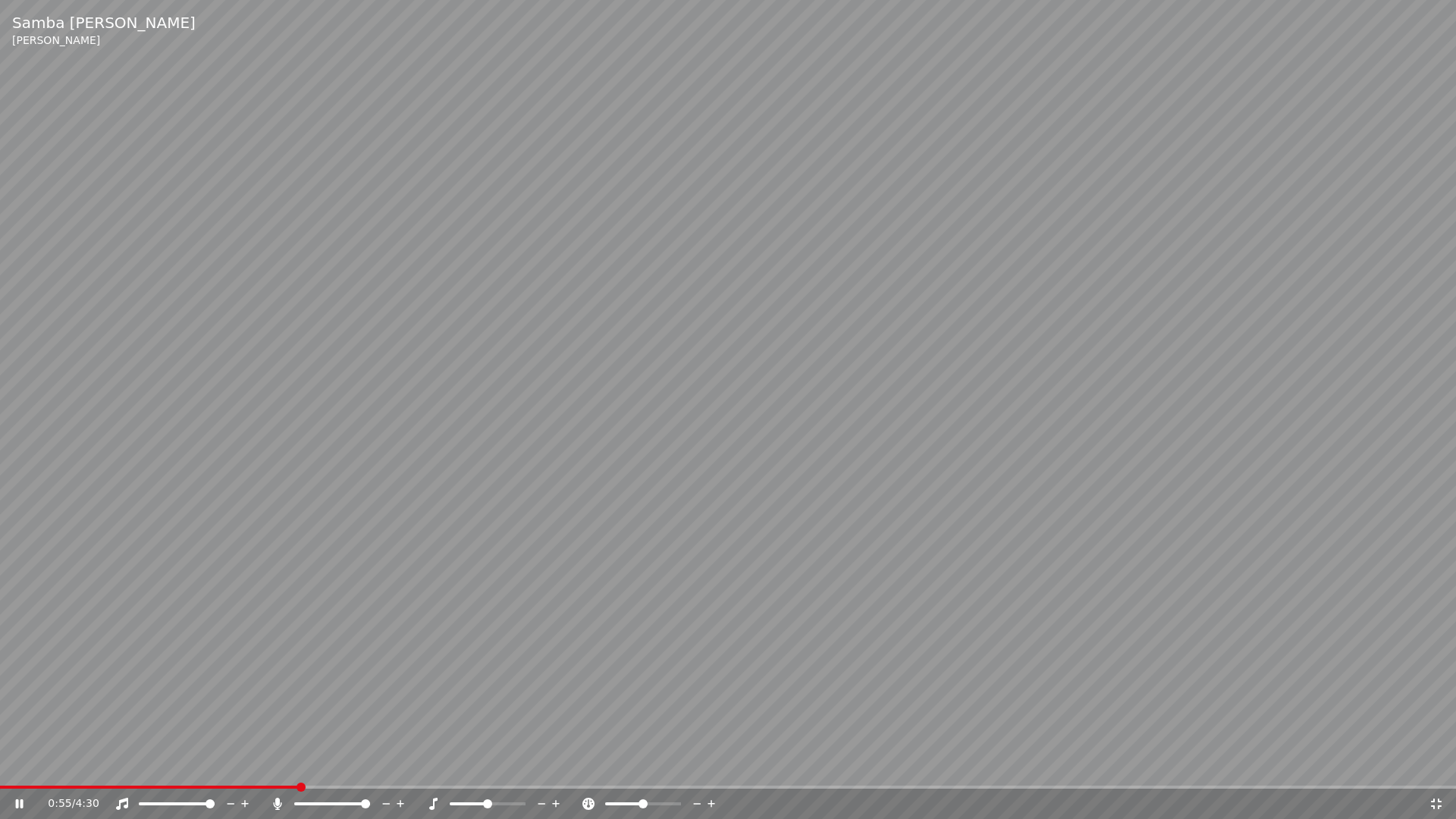
click at [1437, 764] on icon at bounding box center [1436, 803] width 15 height 12
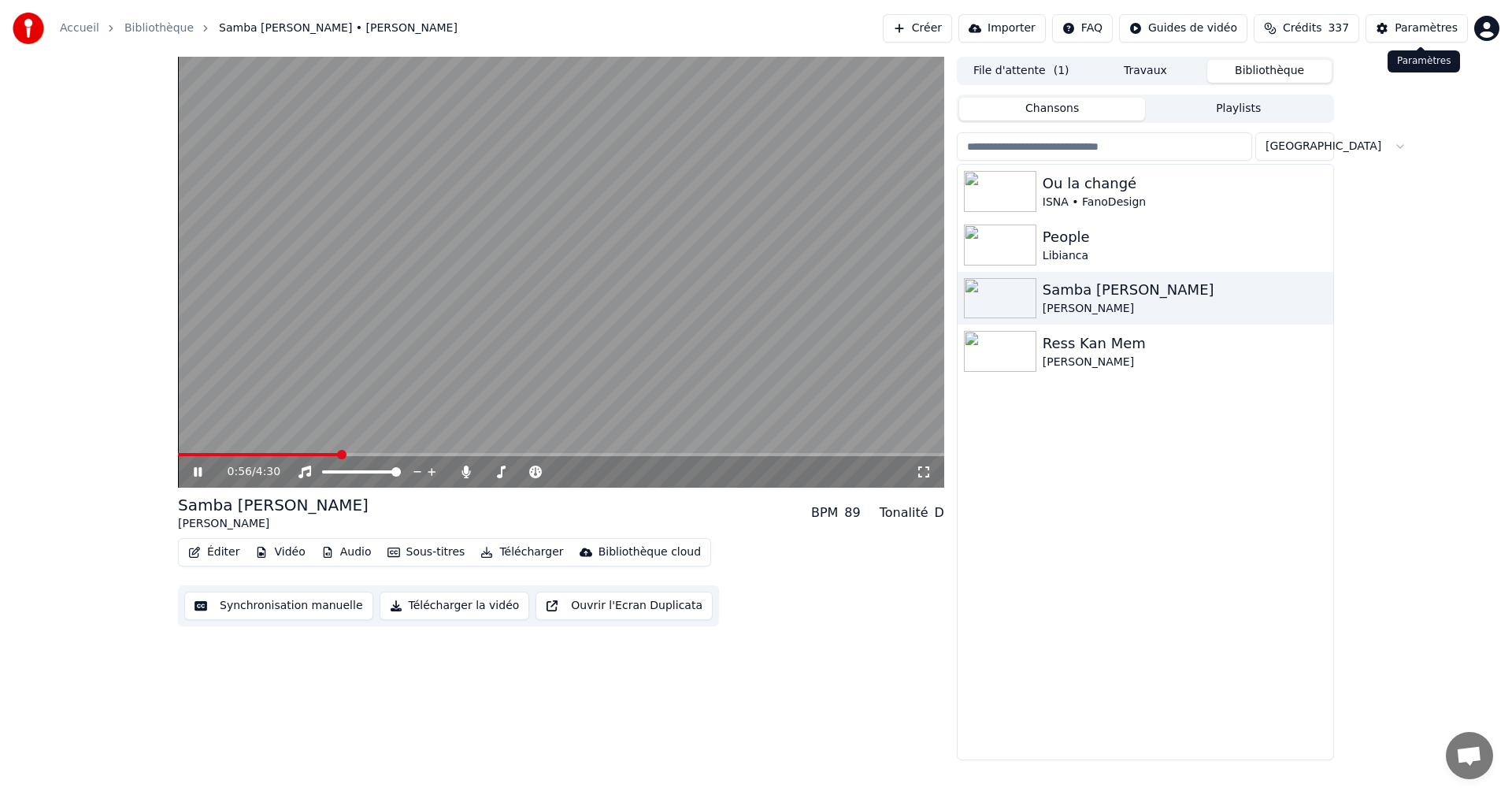
click at [1436, 29] on div "Paramètres" at bounding box center [1425, 28] width 63 height 15
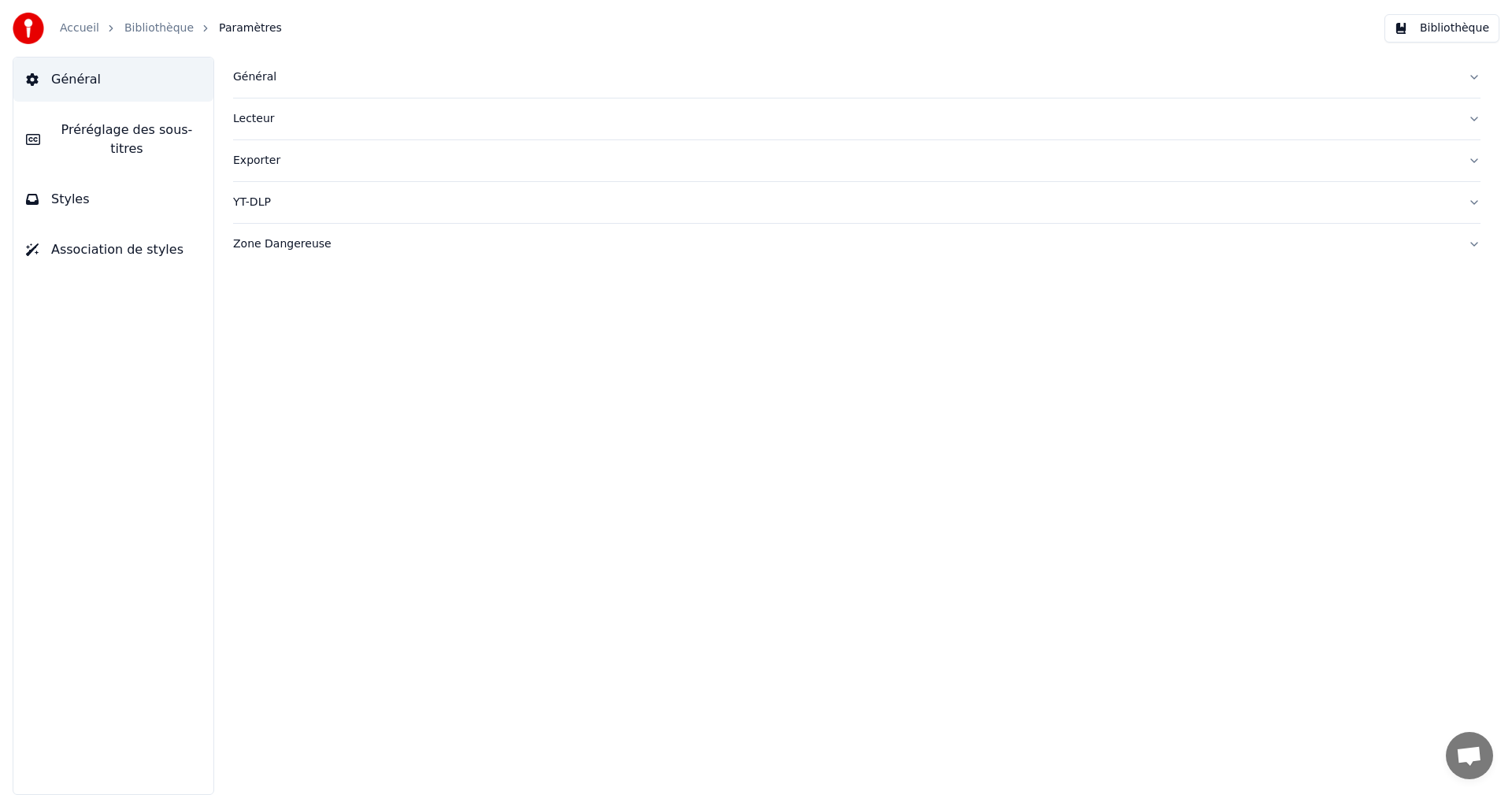
click at [175, 191] on button "Styles" at bounding box center [114, 199] width 200 height 44
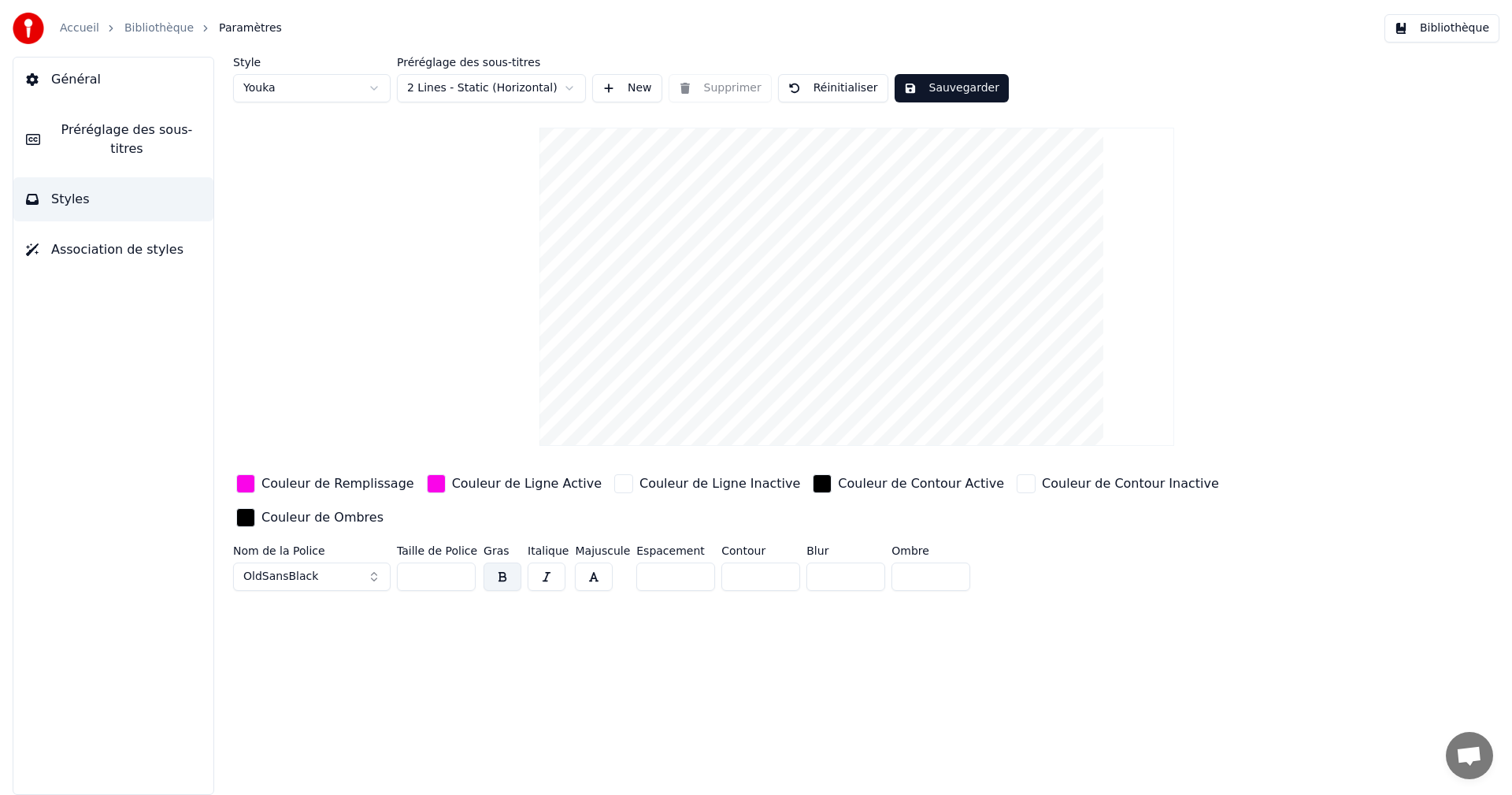
click at [330, 488] on div "Couleur de Remplissage" at bounding box center [337, 484] width 153 height 19
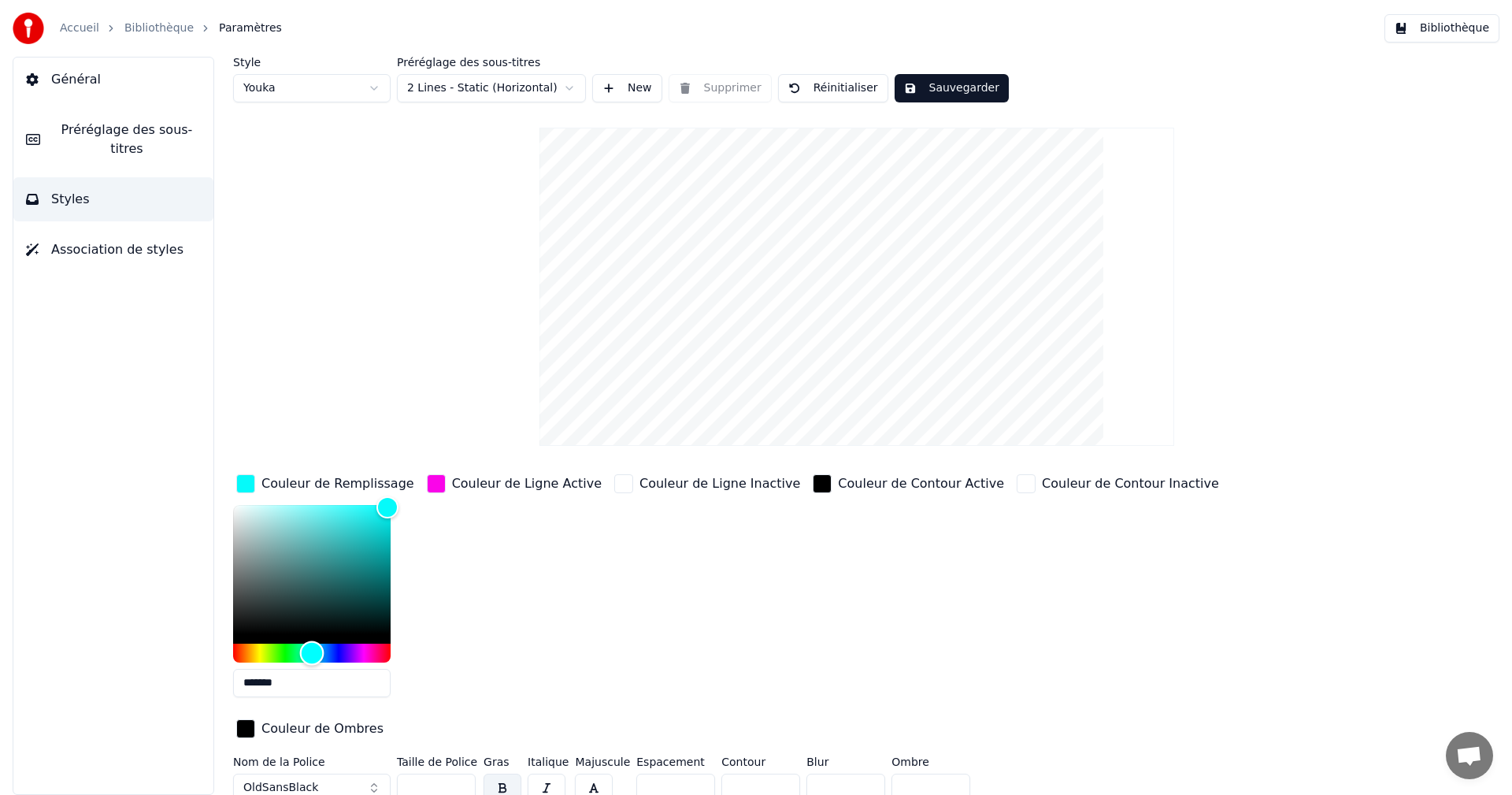
drag, startPoint x: 364, startPoint y: 653, endPoint x: 312, endPoint y: 661, distance: 52.6
click at [312, 661] on div "Hue" at bounding box center [312, 652] width 24 height 24
type input "*******"
click at [318, 661] on div "Hue" at bounding box center [317, 652] width 24 height 24
click at [482, 485] on div "Couleur de Ligne Active" at bounding box center [526, 484] width 149 height 19
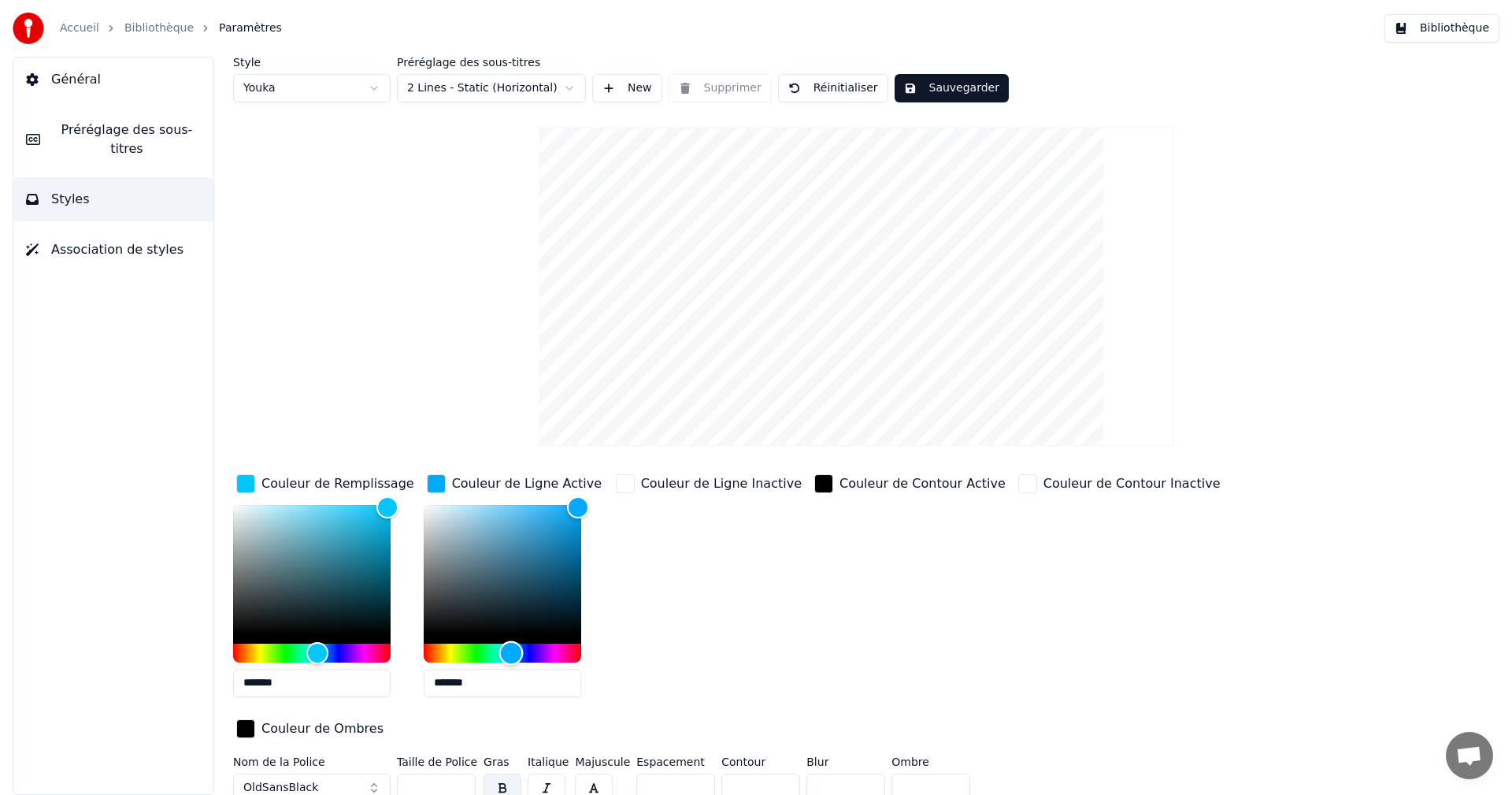
drag, startPoint x: 560, startPoint y: 652, endPoint x: 455, endPoint y: 663, distance: 105.6
click at [510, 658] on div "Hue" at bounding box center [510, 652] width 24 height 24
drag, startPoint x: 451, startPoint y: 682, endPoint x: 461, endPoint y: 687, distance: 11.2
click at [456, 683] on input "*******" at bounding box center [503, 682] width 158 height 28
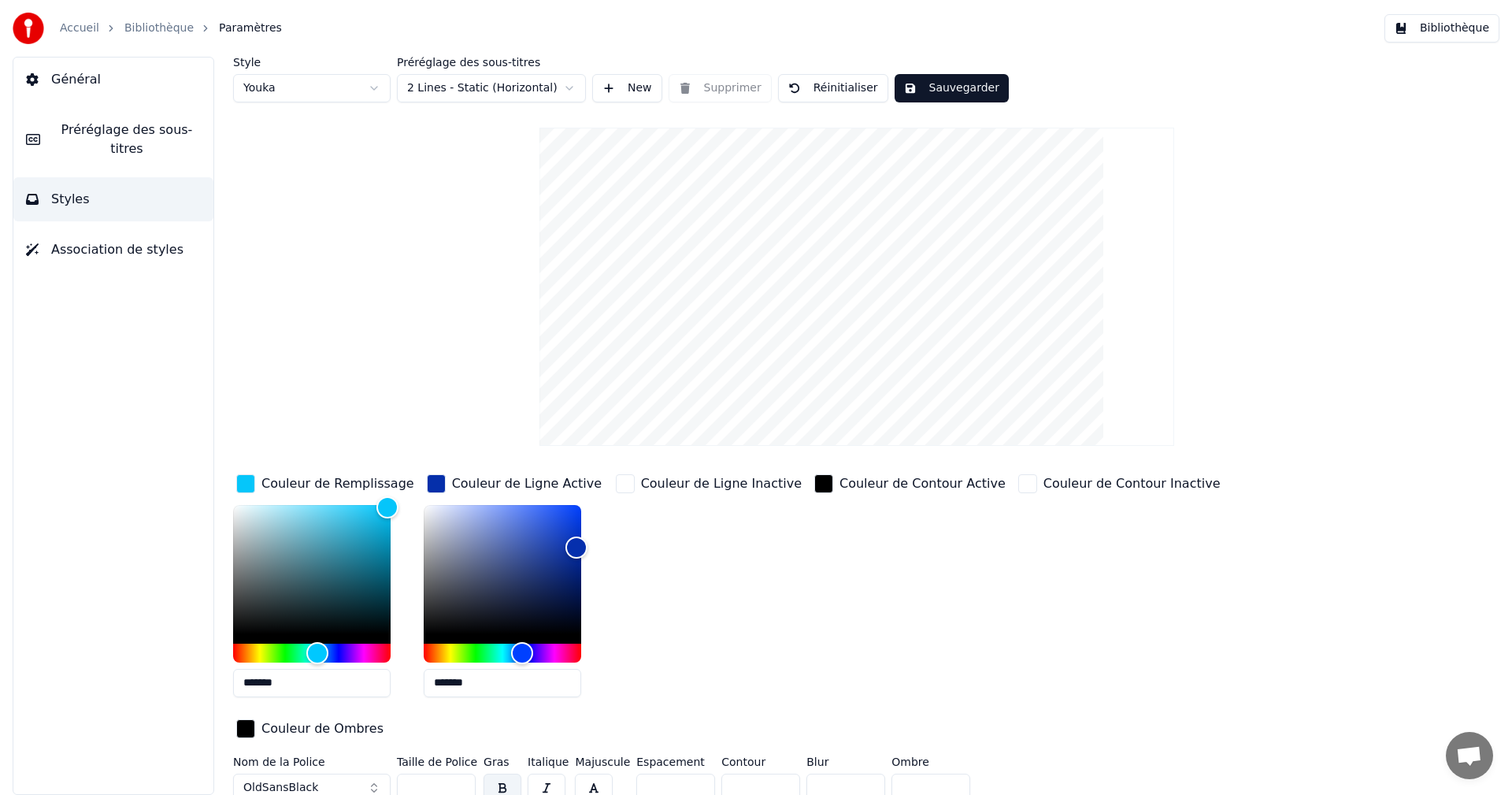
drag, startPoint x: 451, startPoint y: 682, endPoint x: 503, endPoint y: 681, distance: 52.0
click at [503, 681] on input "*******" at bounding box center [503, 682] width 158 height 28
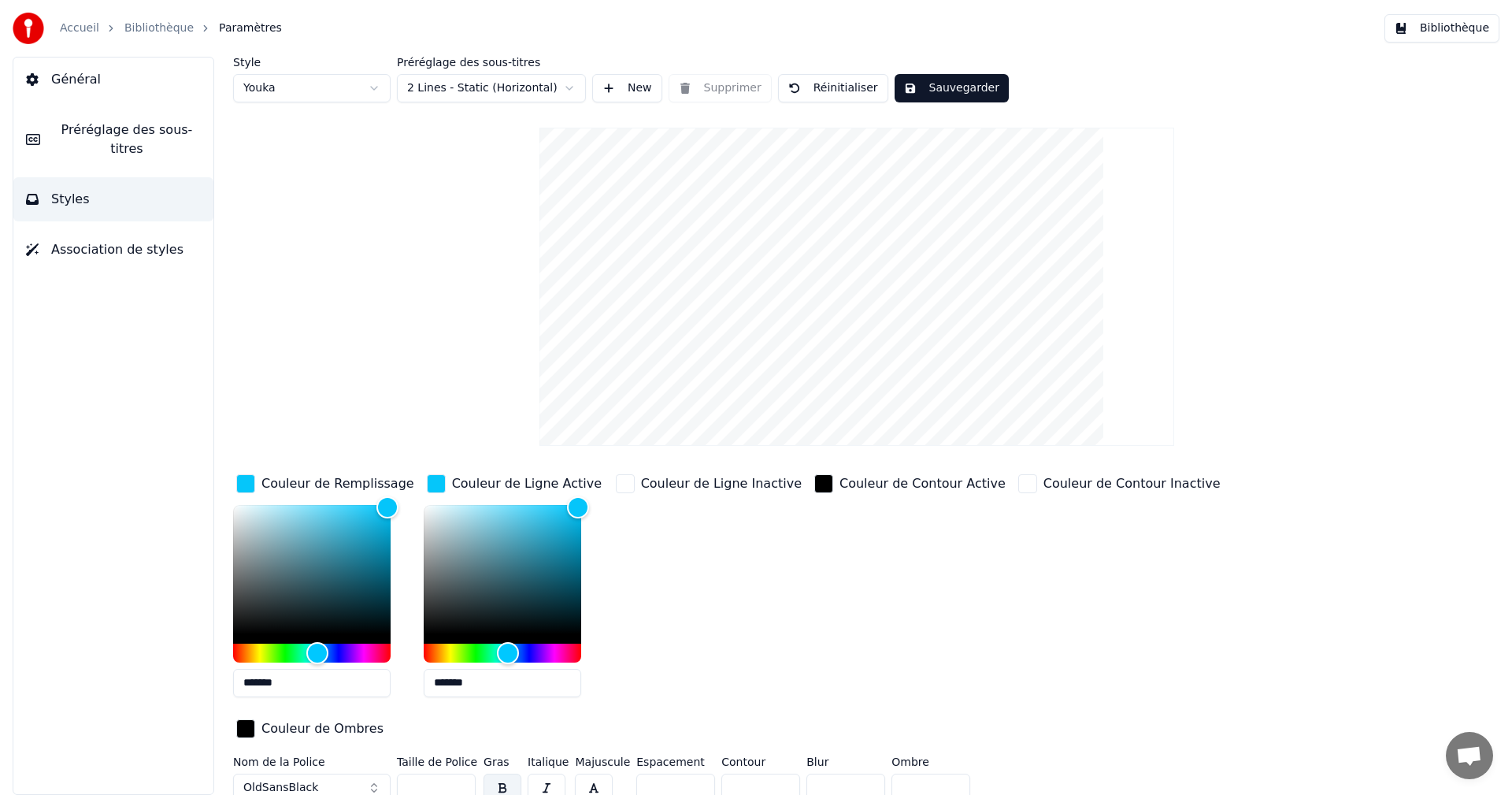
type input "*******"
click at [967, 86] on button "Sauvegarder" at bounding box center [952, 88] width 115 height 28
click at [1457, 27] on button "Bibliothèque" at bounding box center [1441, 28] width 115 height 28
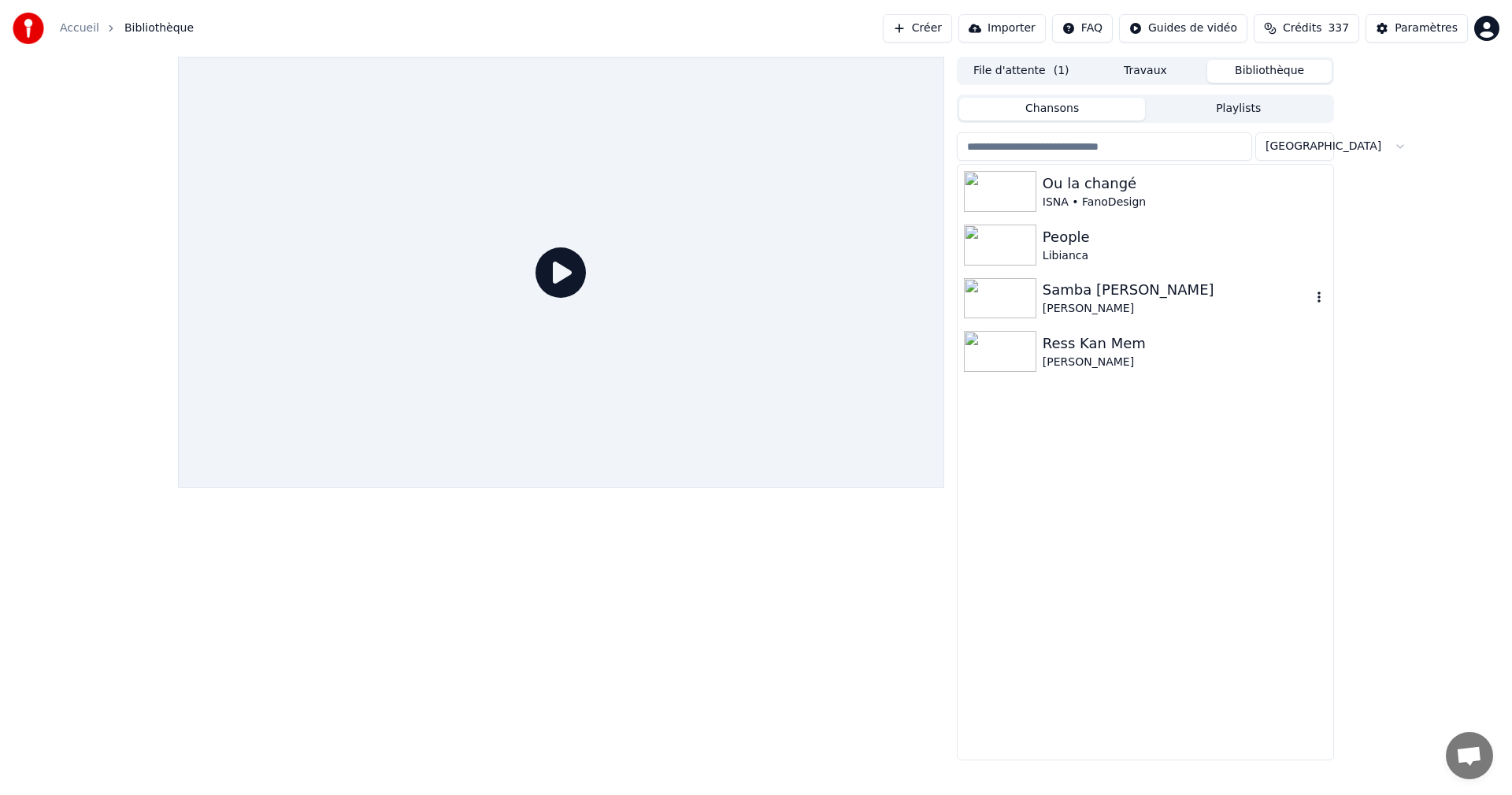
click at [1144, 300] on div "Samba [PERSON_NAME]" at bounding box center [1177, 289] width 269 height 22
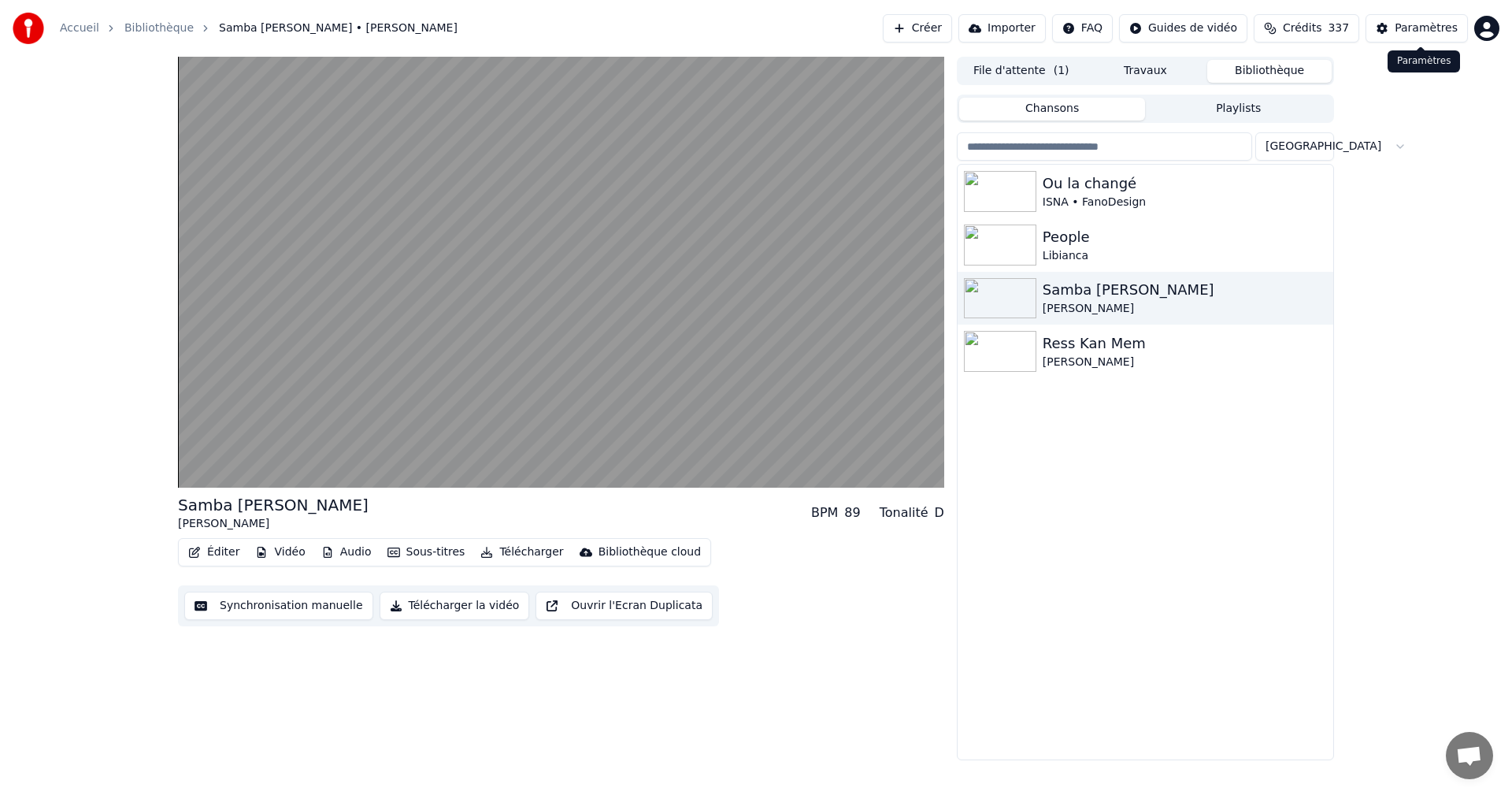
click at [1424, 37] on button "Paramètres" at bounding box center [1417, 28] width 102 height 28
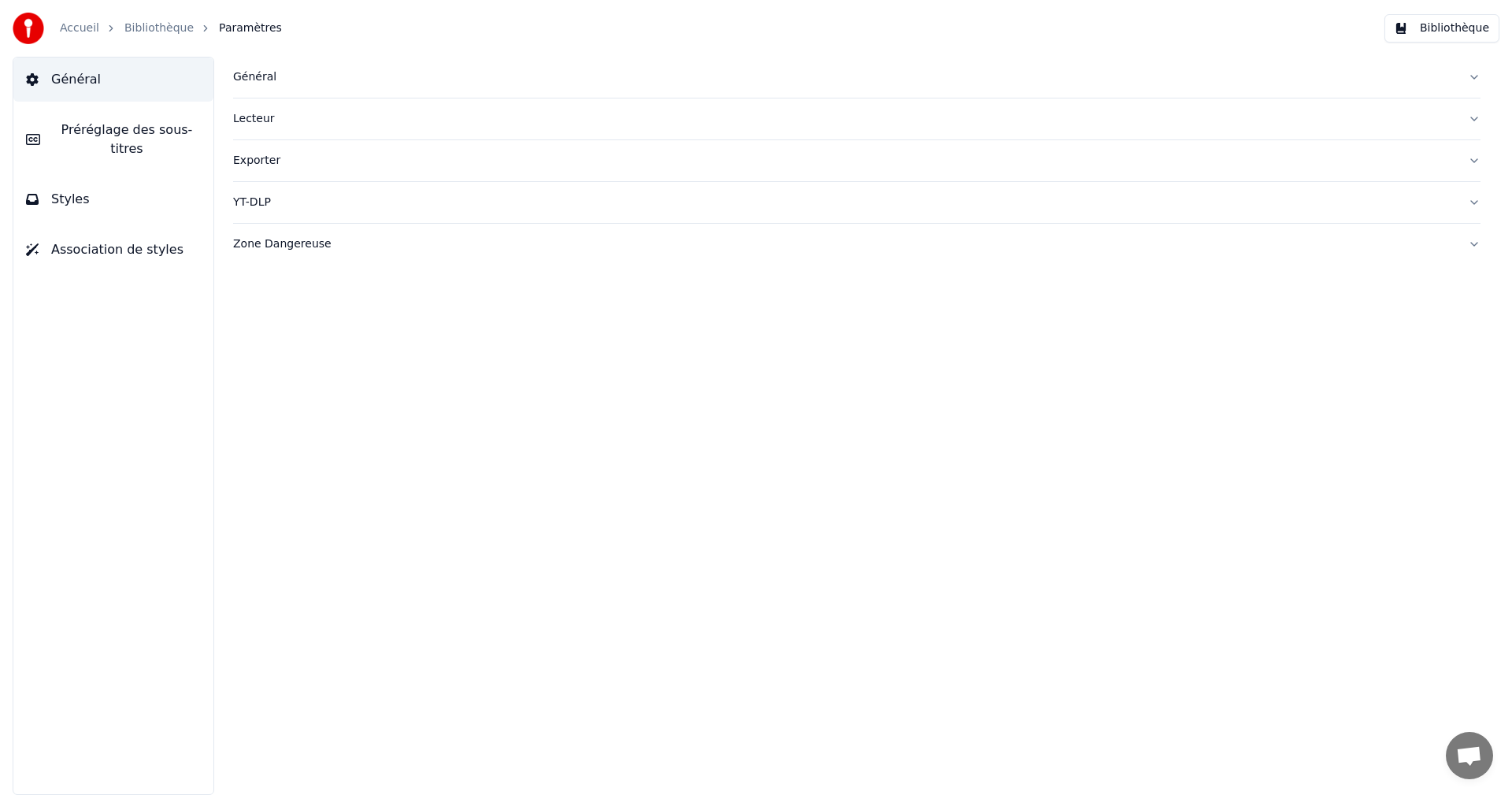
click at [95, 190] on button "Styles" at bounding box center [114, 199] width 200 height 44
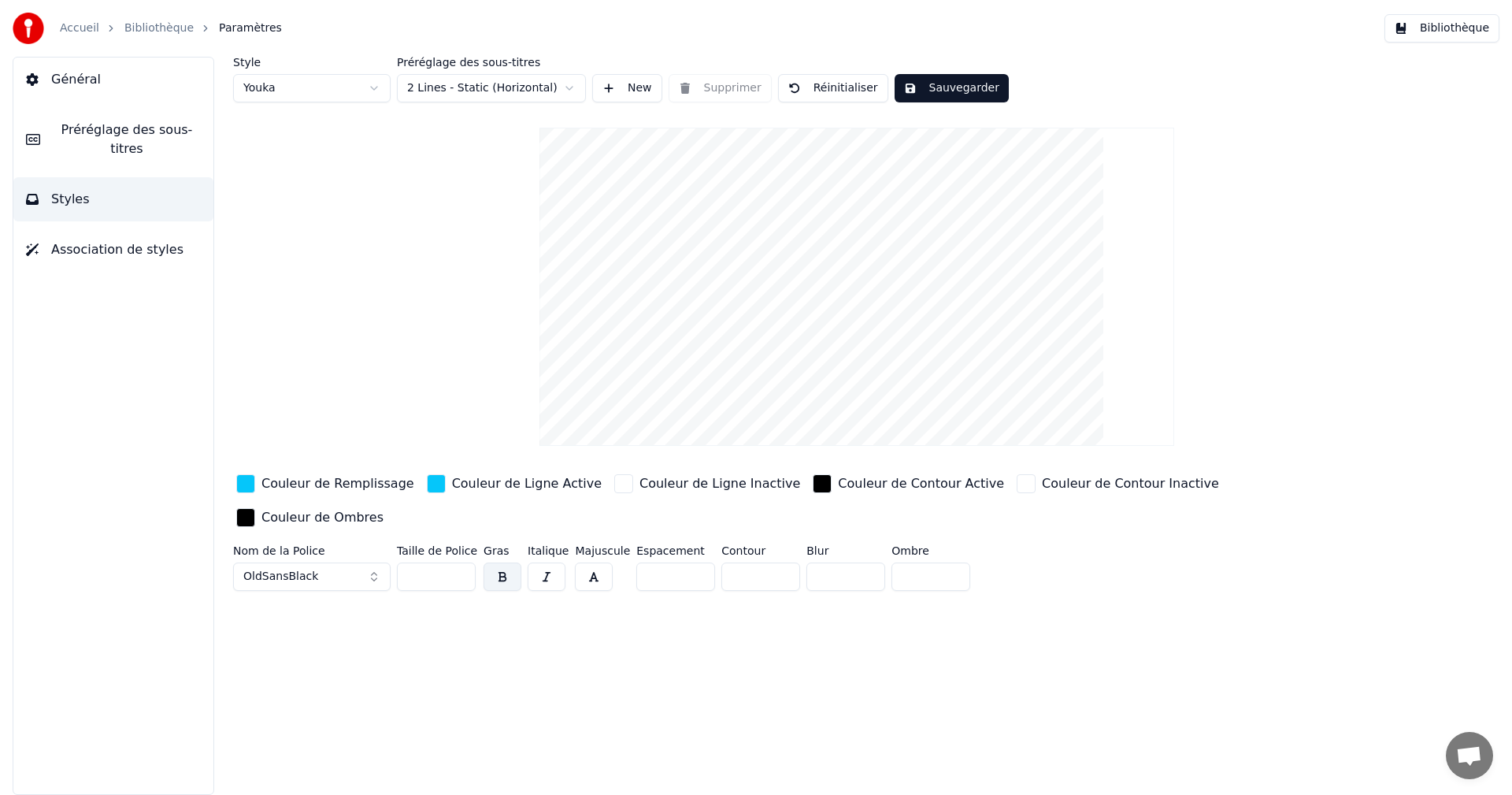
click at [503, 483] on div "Couleur de Ligne Active" at bounding box center [526, 484] width 149 height 19
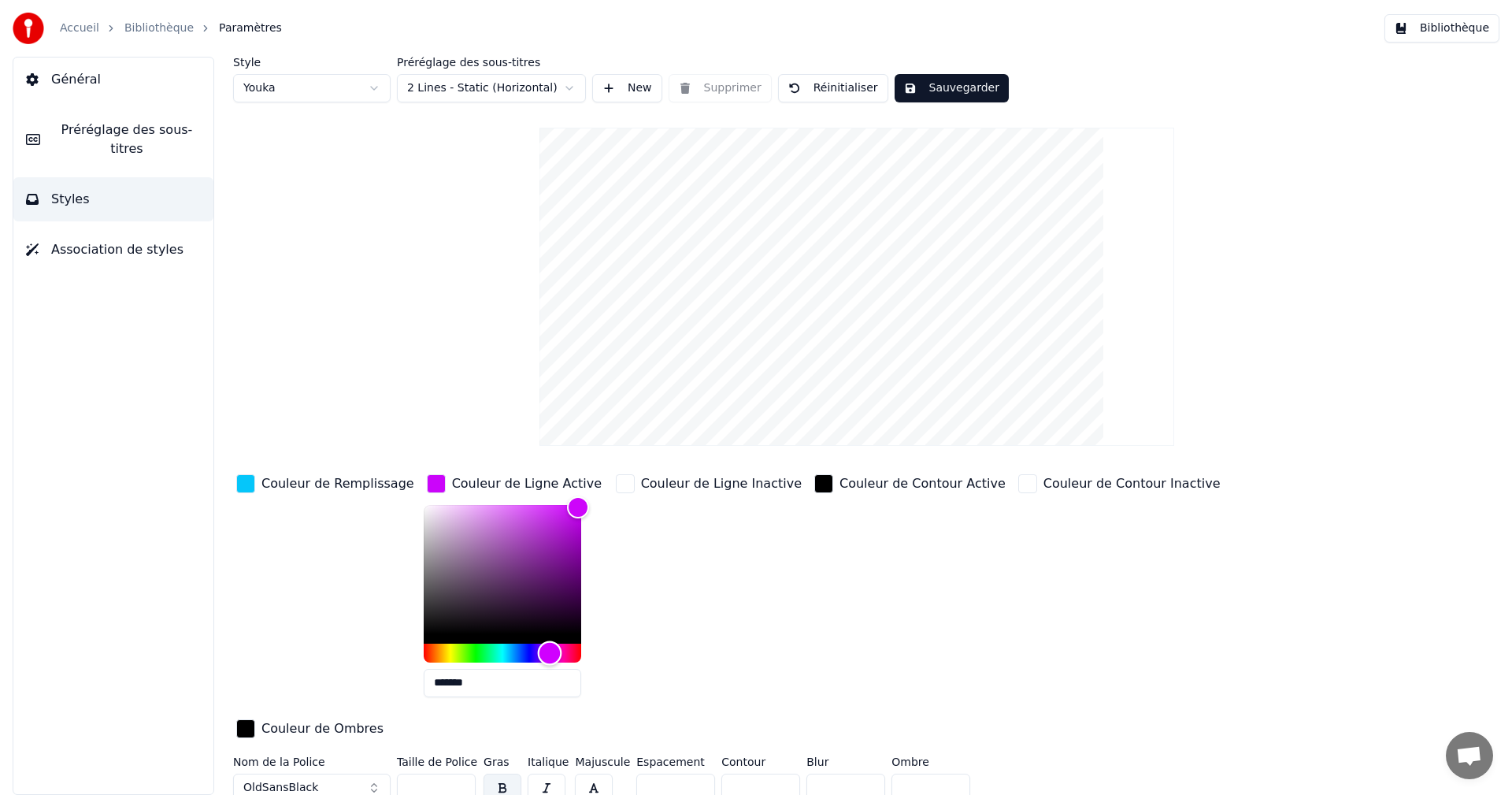
type input "*******"
drag, startPoint x: 496, startPoint y: 653, endPoint x: 531, endPoint y: 652, distance: 35.0
click at [537, 652] on div "Hue" at bounding box center [549, 652] width 24 height 24
click at [942, 93] on button "Sauvegarder" at bounding box center [952, 88] width 115 height 28
click at [1463, 22] on button "Bibliothèque" at bounding box center [1441, 28] width 115 height 28
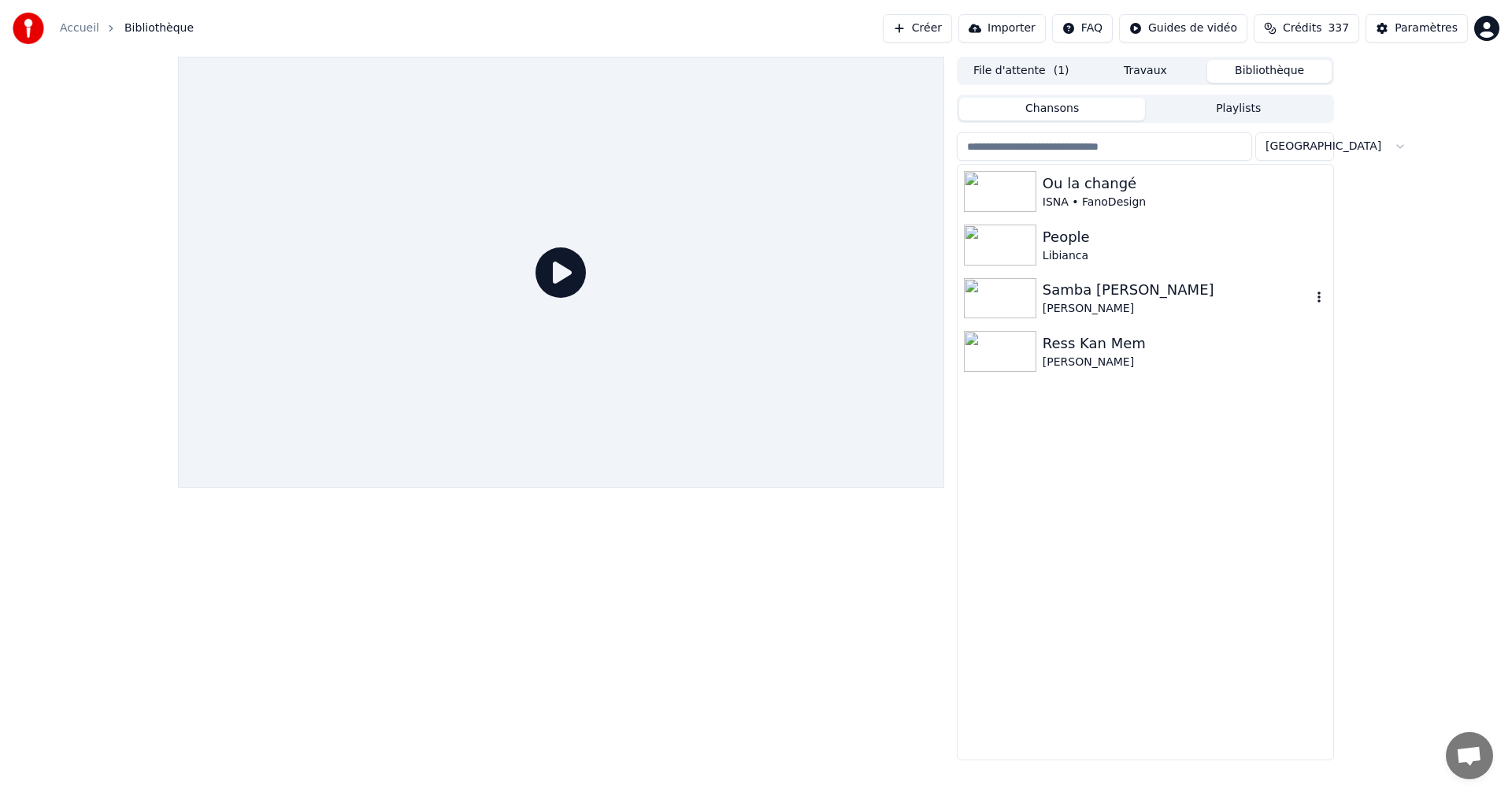
click at [1069, 313] on div "[PERSON_NAME]" at bounding box center [1177, 308] width 269 height 15
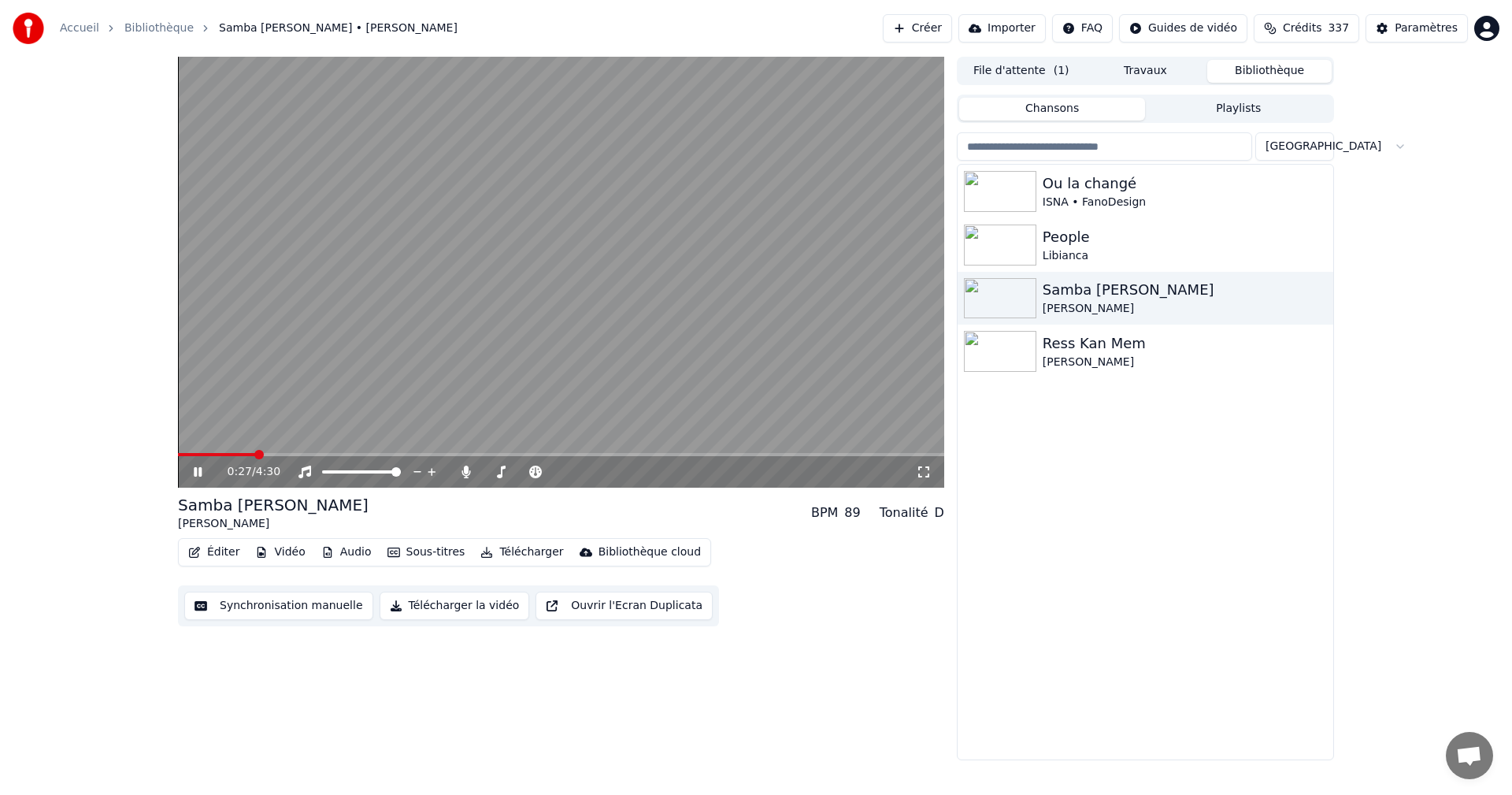
click at [924, 468] on icon at bounding box center [924, 471] width 15 height 13
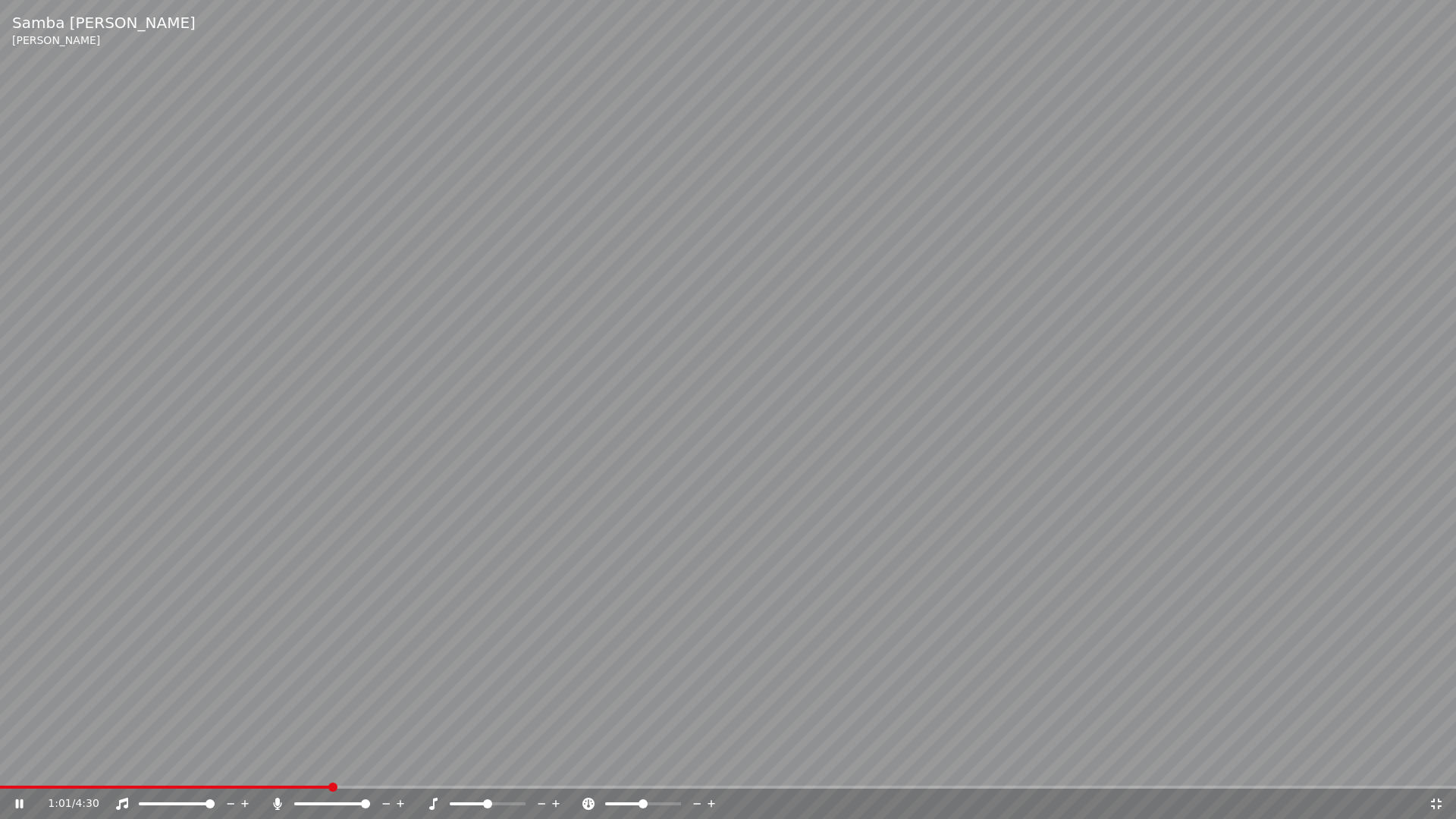
click at [1434, 764] on icon at bounding box center [1436, 803] width 10 height 10
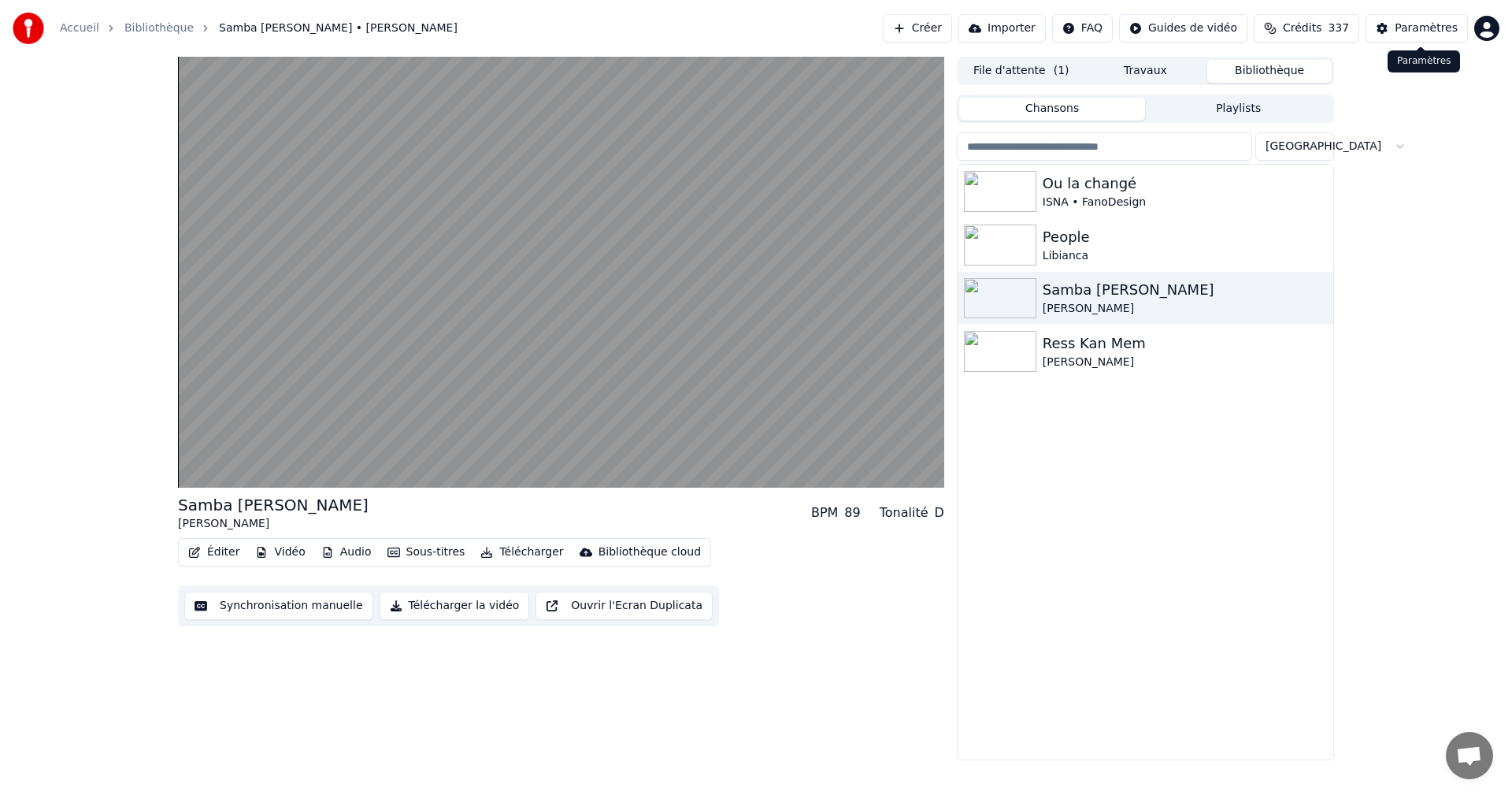
click at [1442, 30] on div "Paramètres" at bounding box center [1425, 28] width 63 height 15
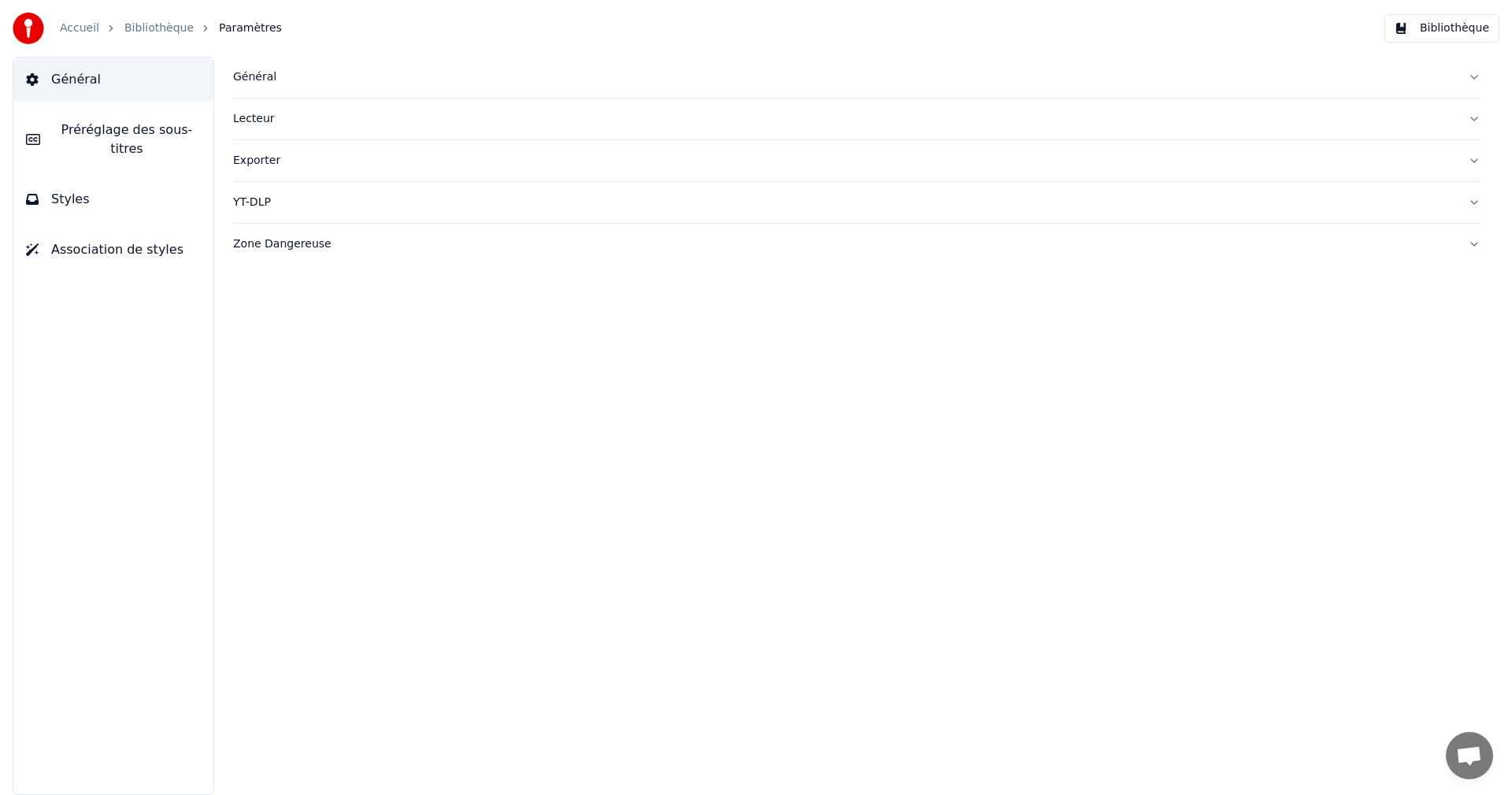
click at [107, 184] on button "Styles" at bounding box center [114, 199] width 200 height 44
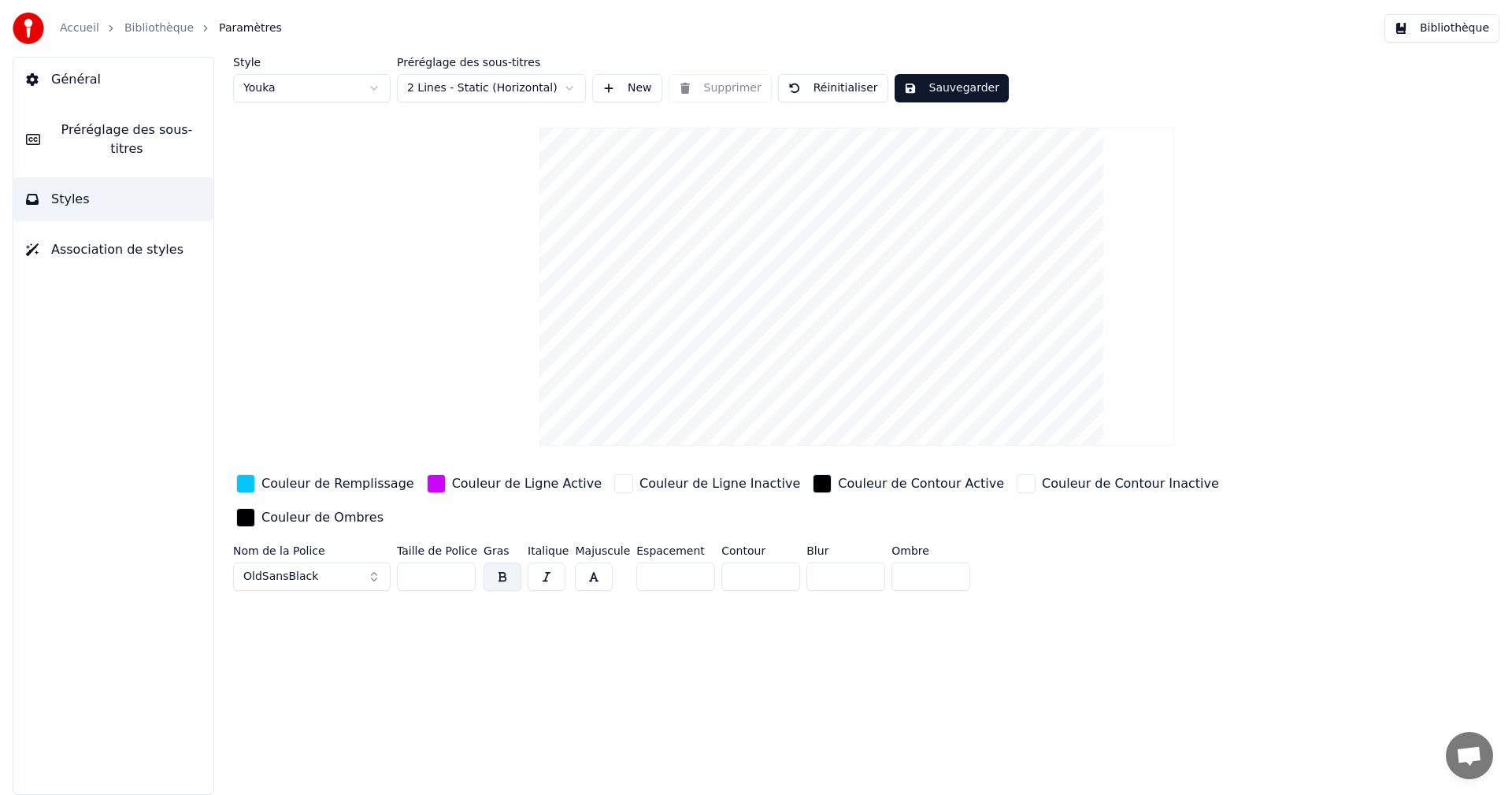
click at [639, 486] on div "Couleur de Ligne Inactive" at bounding box center [719, 484] width 161 height 19
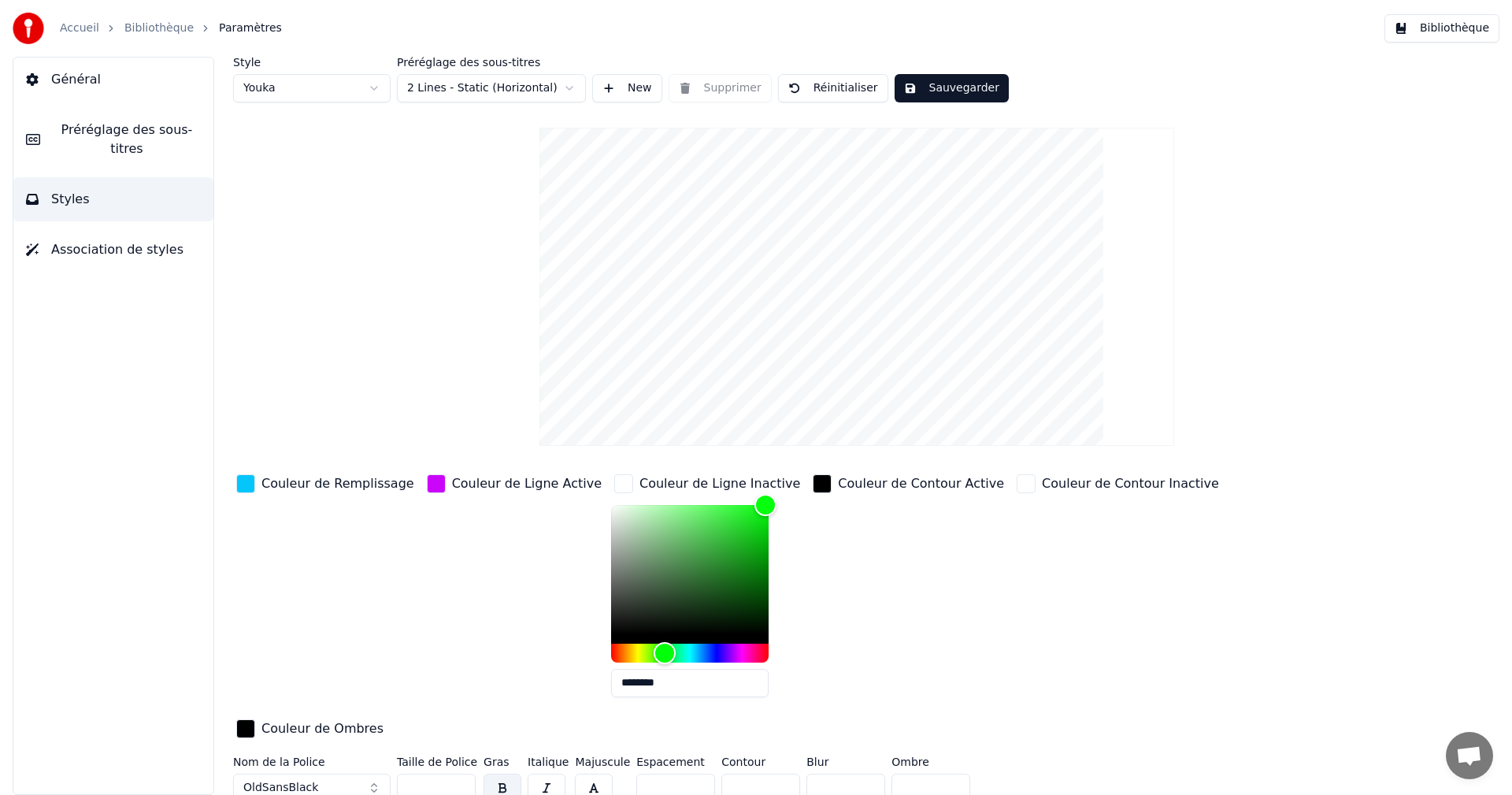
click at [838, 487] on div "Couleur de Contour Active" at bounding box center [921, 484] width 167 height 19
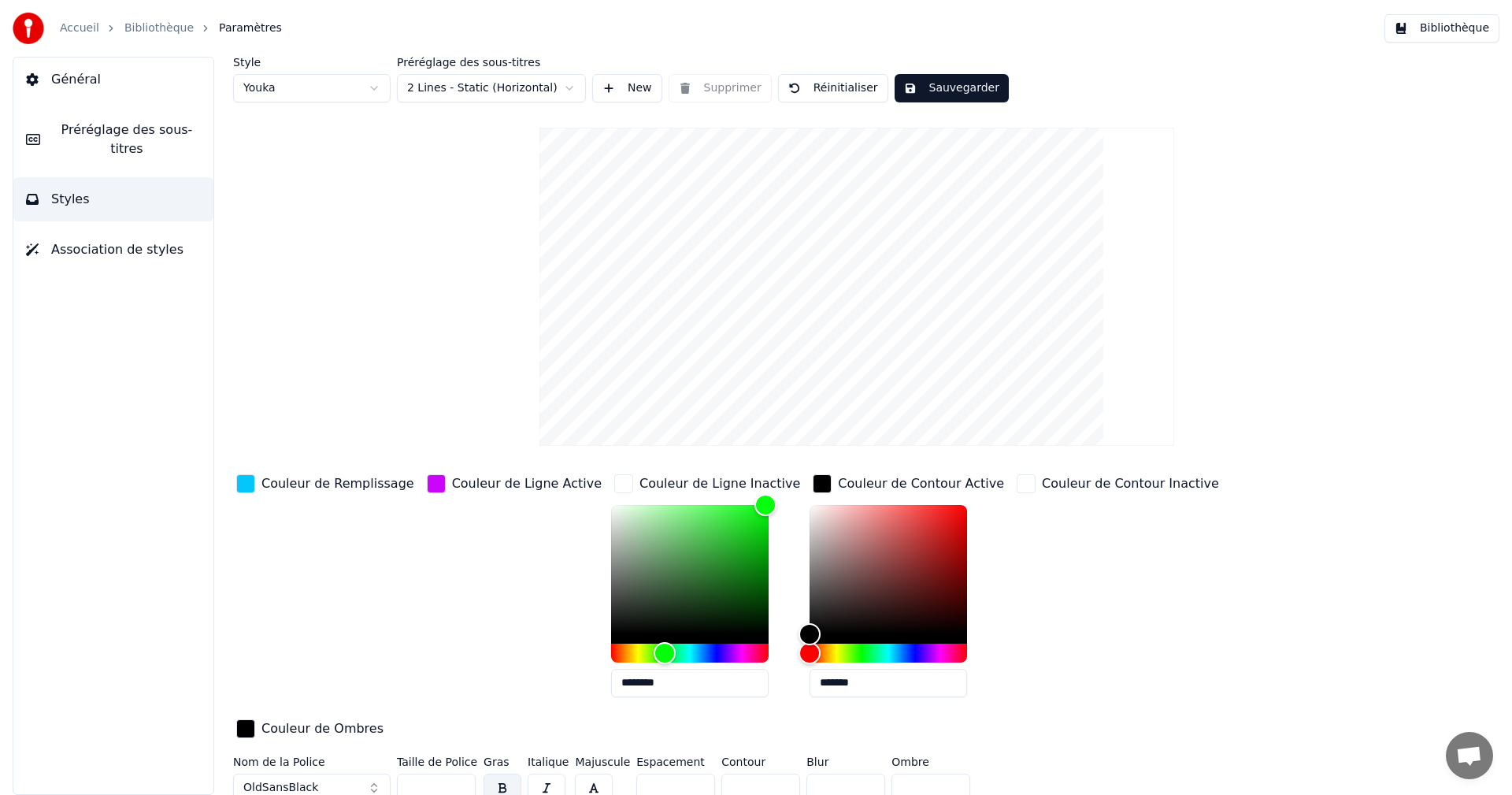
click at [689, 484] on div "Couleur de Ligne Inactive" at bounding box center [719, 484] width 161 height 19
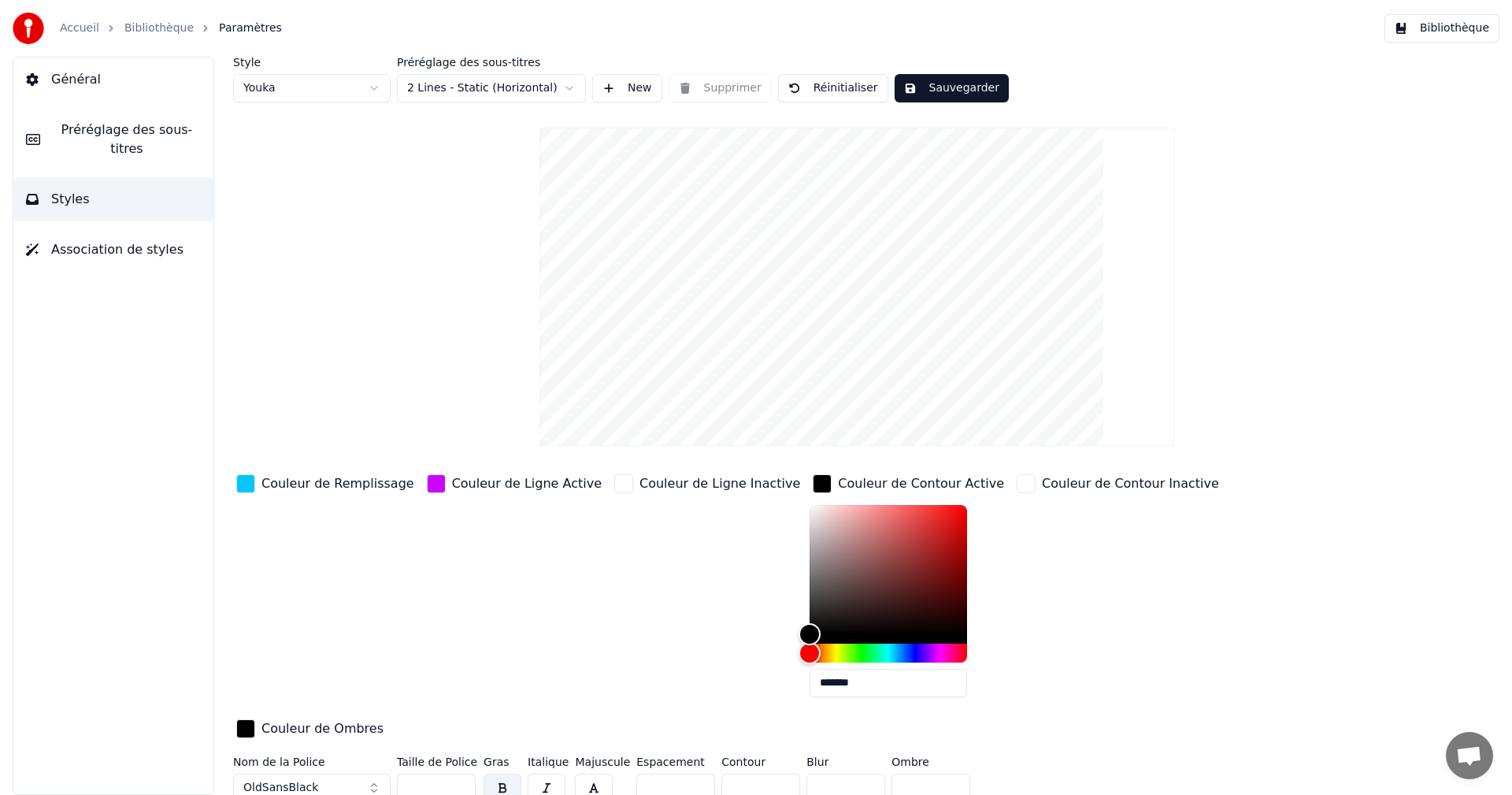
click at [689, 484] on div "Couleur de Ligne Inactive" at bounding box center [719, 484] width 161 height 19
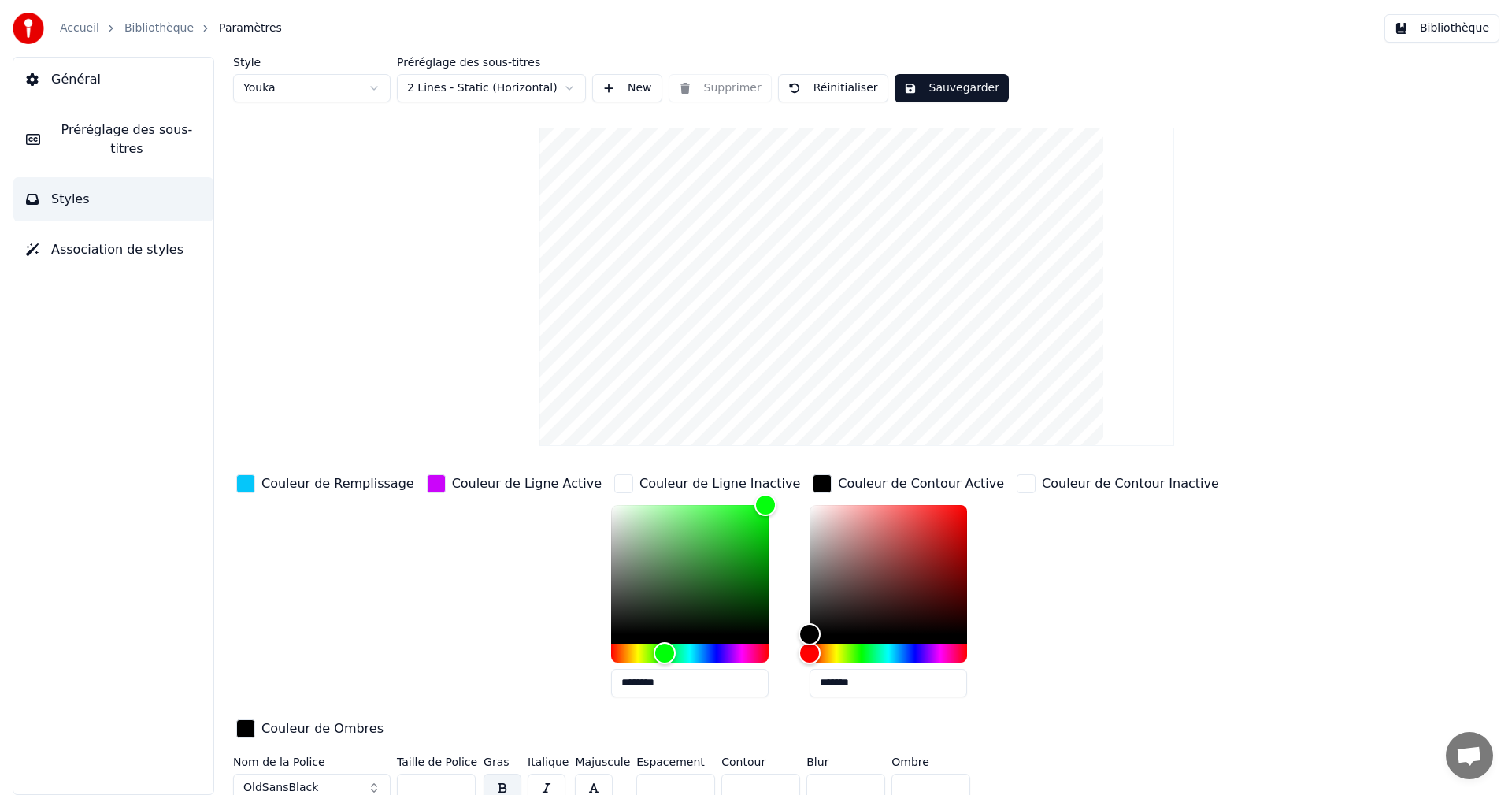
click at [838, 486] on div "Couleur de Contour Active" at bounding box center [921, 484] width 167 height 19
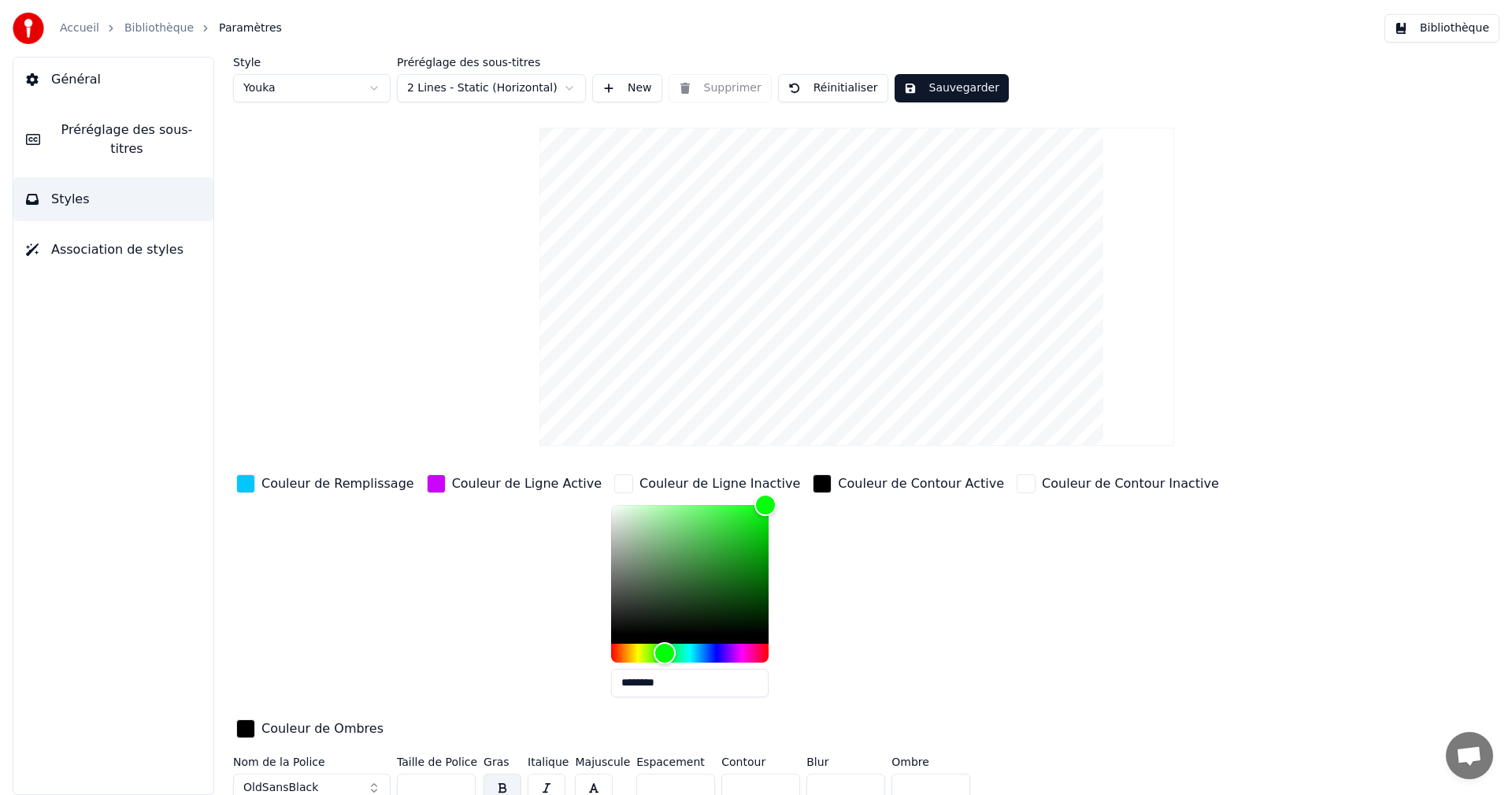
click at [506, 482] on div "Couleur de Ligne Active" at bounding box center [526, 484] width 149 height 19
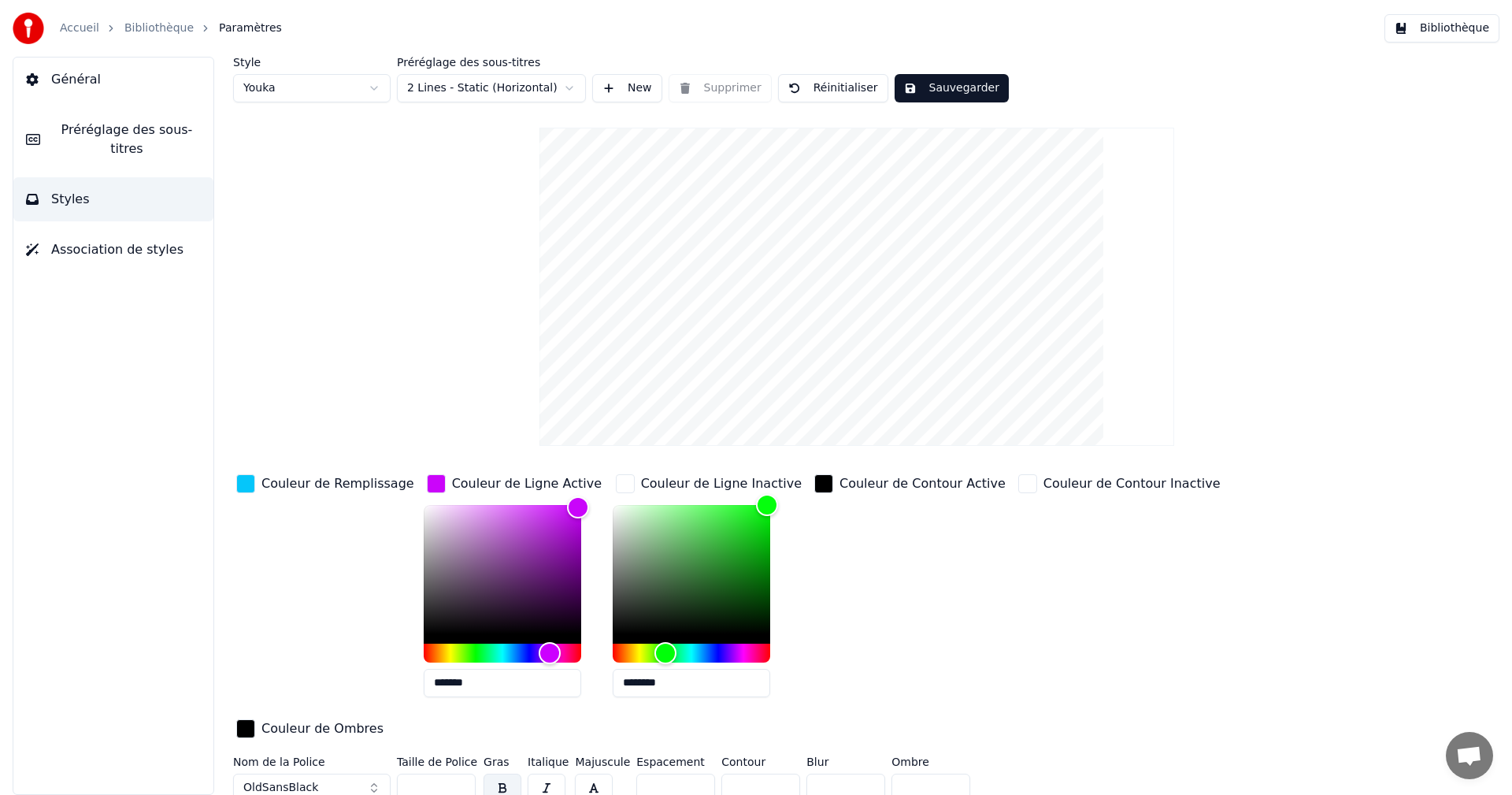
drag, startPoint x: 423, startPoint y: 680, endPoint x: 496, endPoint y: 680, distance: 73.0
click at [496, 680] on input "*******" at bounding box center [503, 682] width 158 height 28
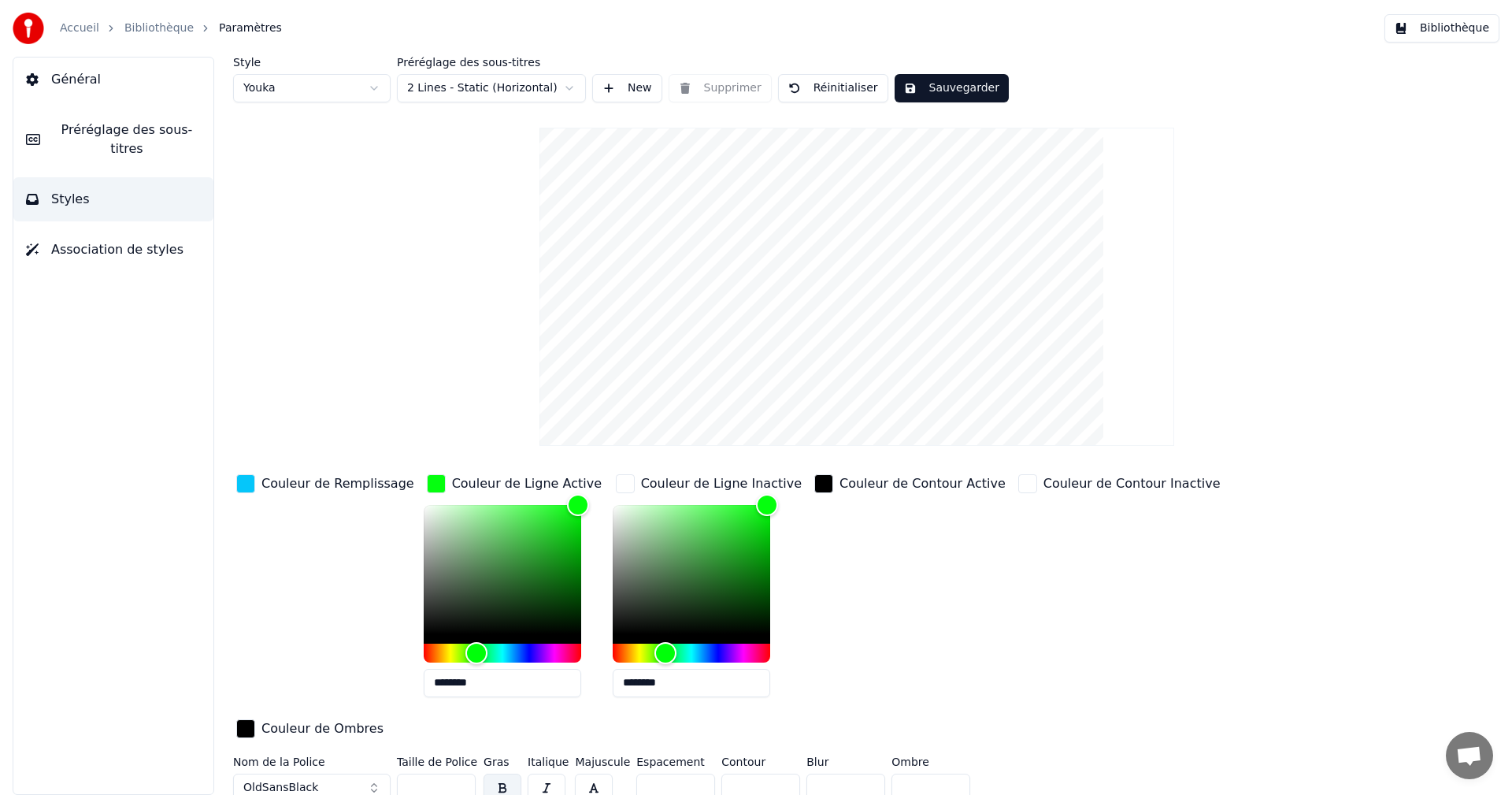
type input "********"
click at [962, 90] on button "Sauvegarder" at bounding box center [952, 88] width 115 height 28
click at [1439, 33] on button "Bibliothèque" at bounding box center [1441, 28] width 115 height 28
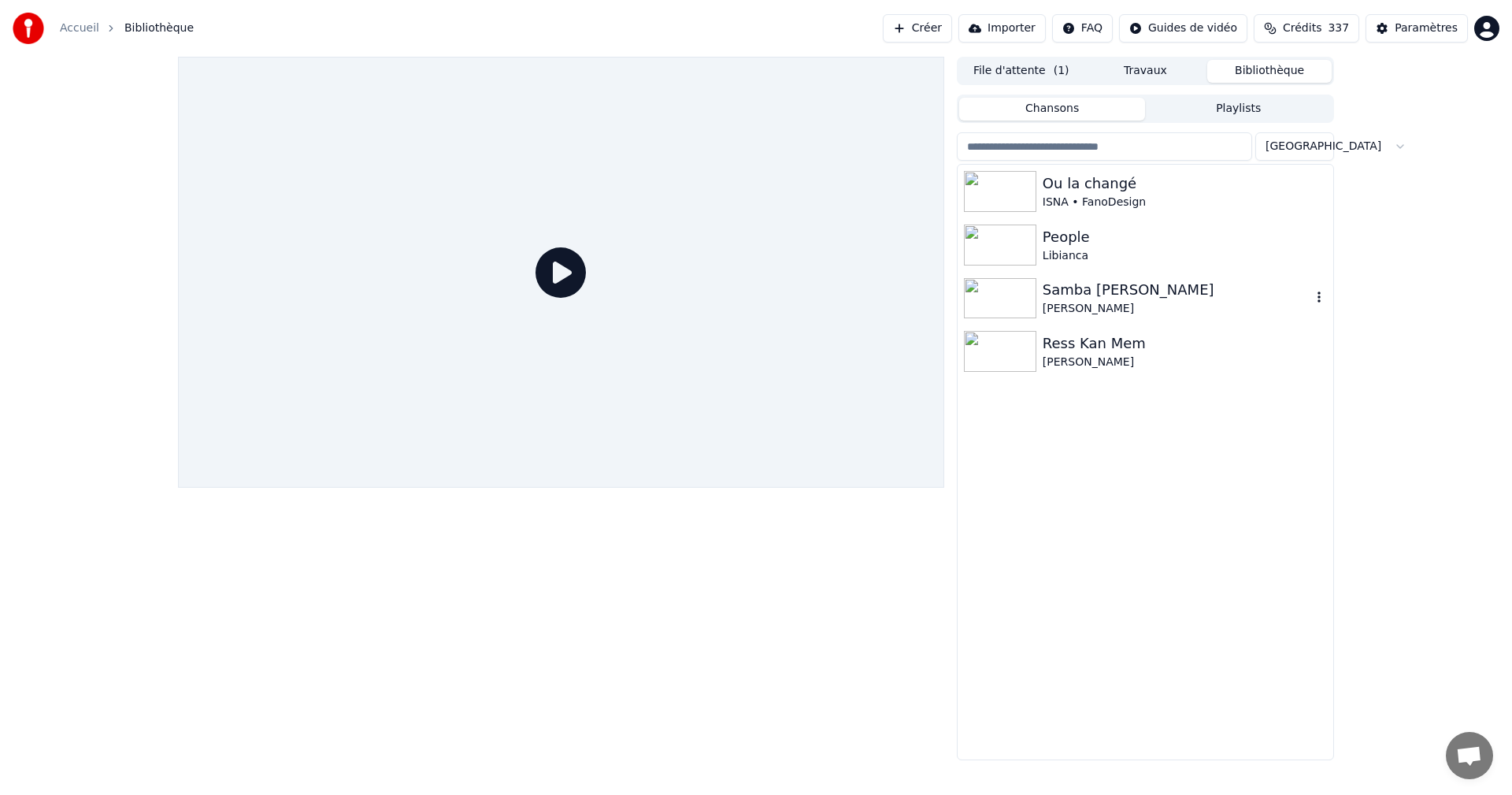
click at [1097, 282] on div "Samba [PERSON_NAME]" at bounding box center [1177, 289] width 269 height 22
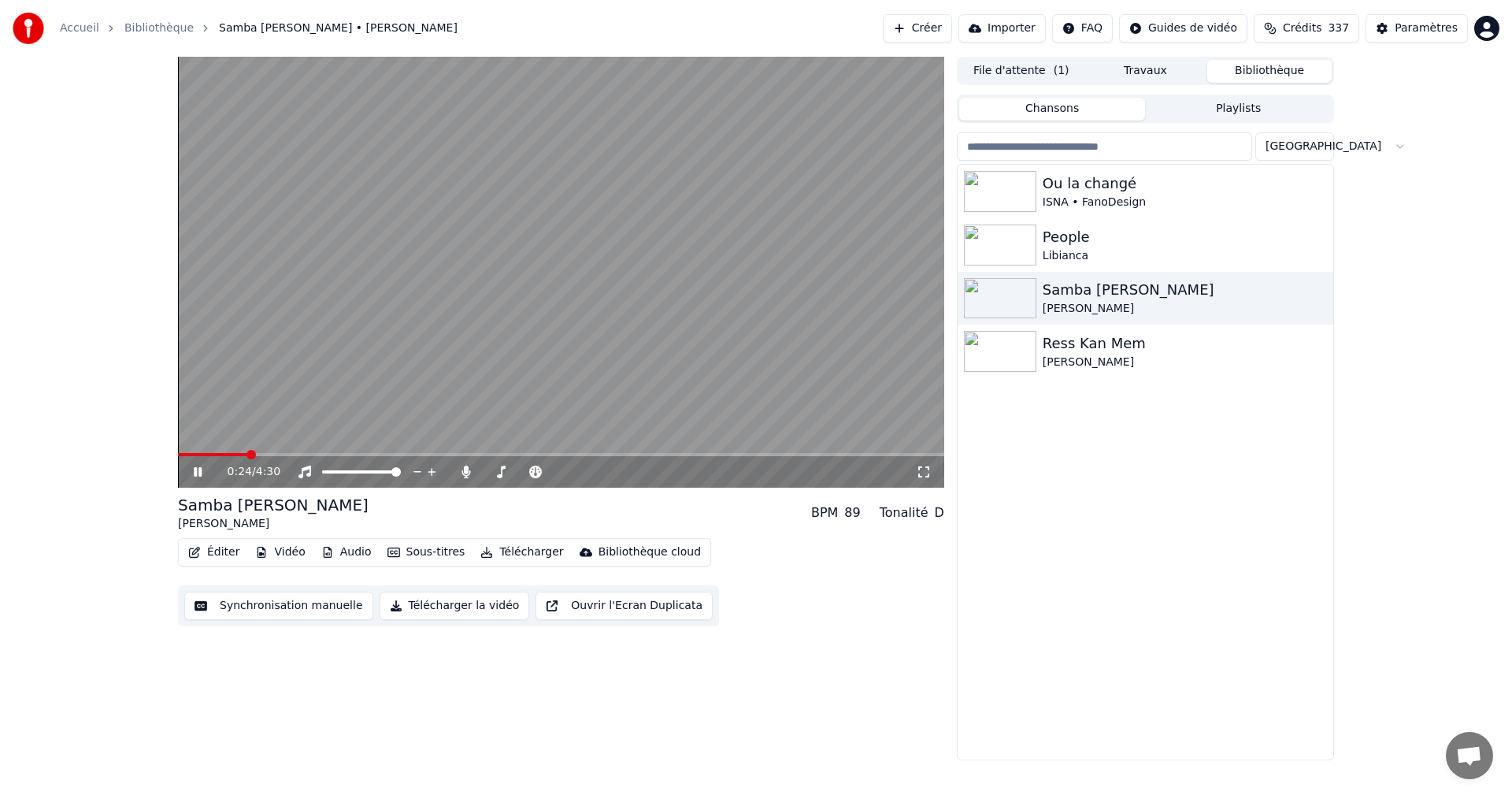
click at [926, 468] on icon at bounding box center [924, 471] width 15 height 13
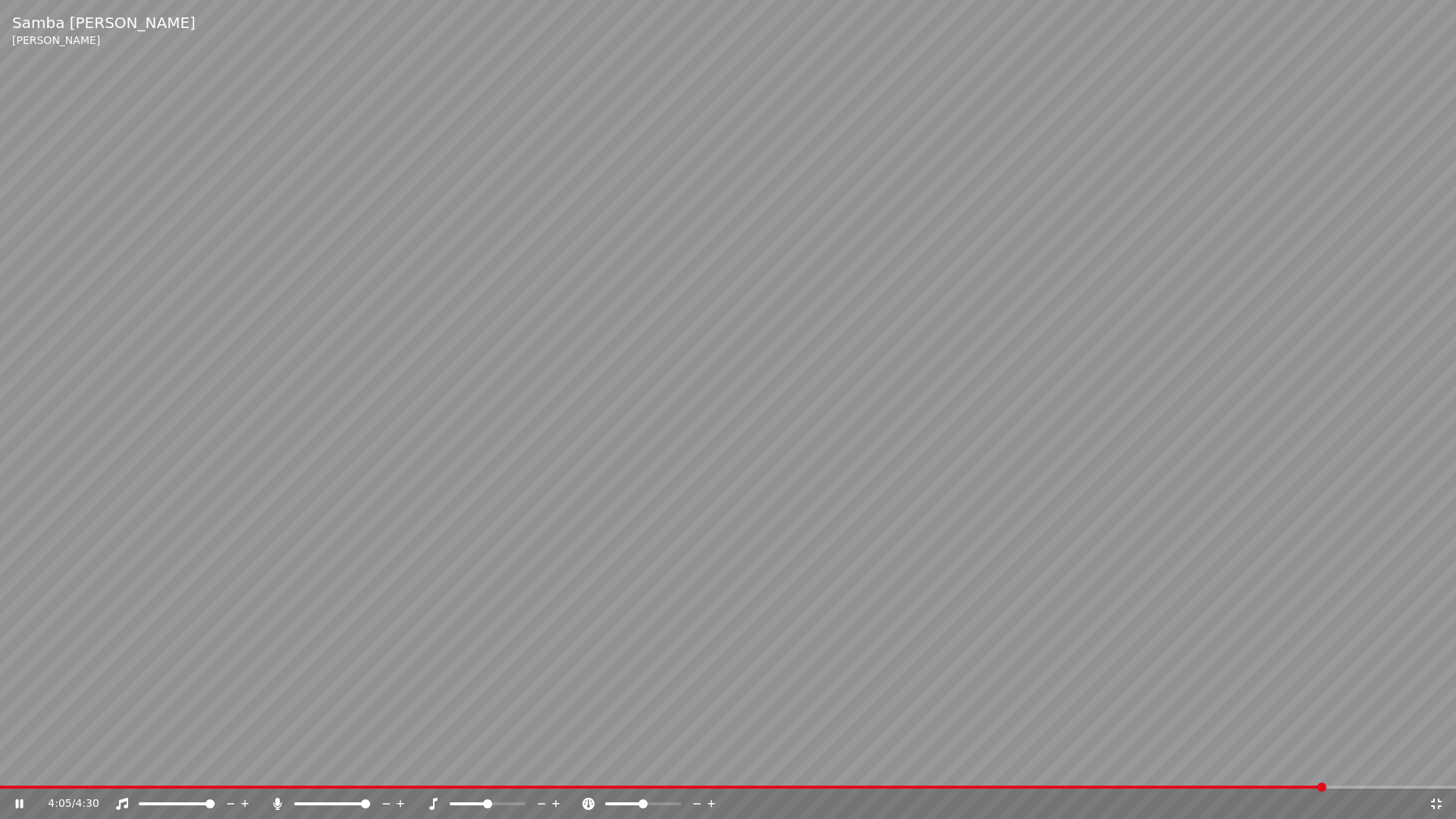
click at [1437, 764] on icon at bounding box center [1436, 803] width 15 height 12
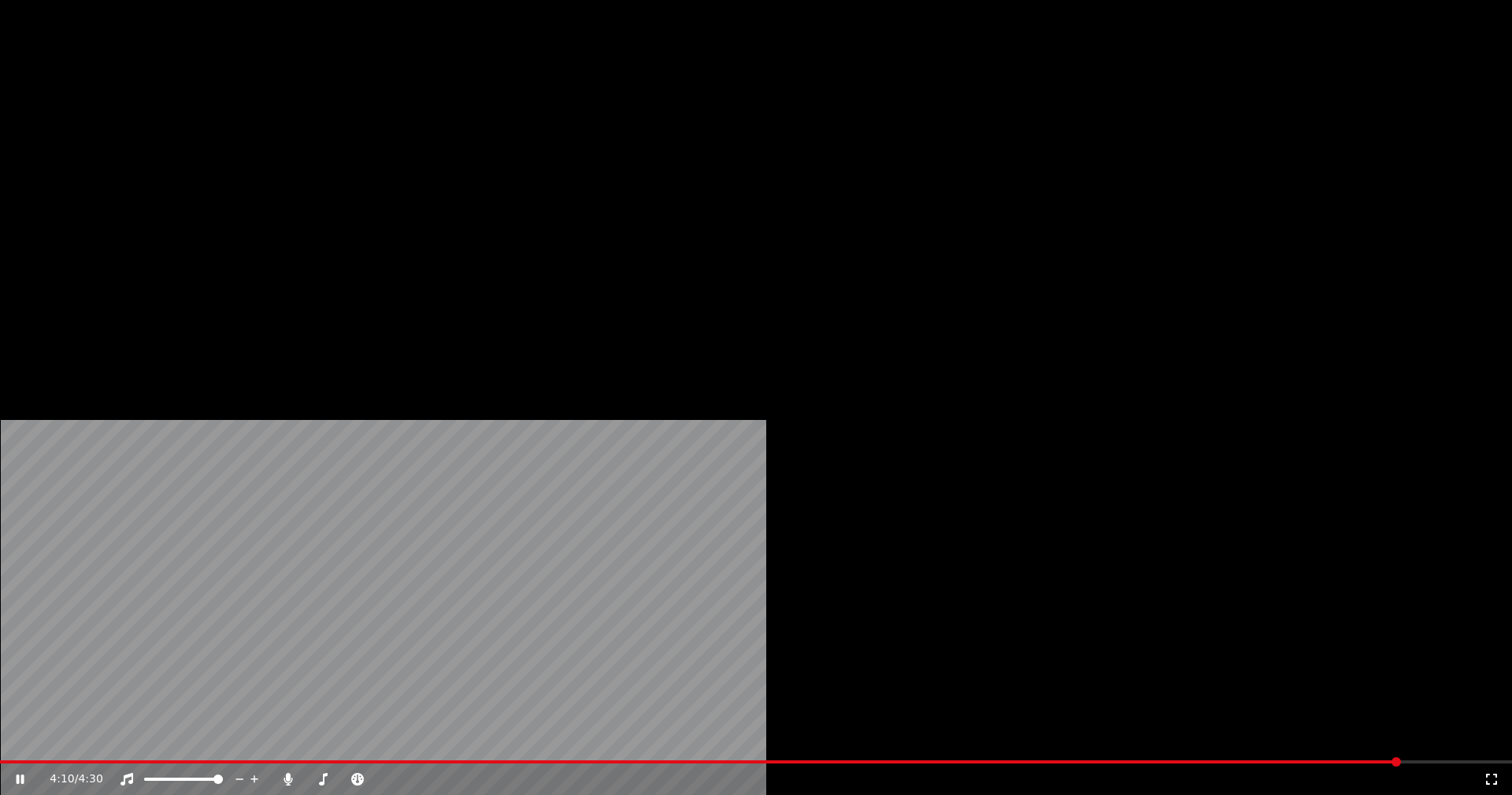
click at [522, 132] on button "Télécharger" at bounding box center [521, 120] width 95 height 22
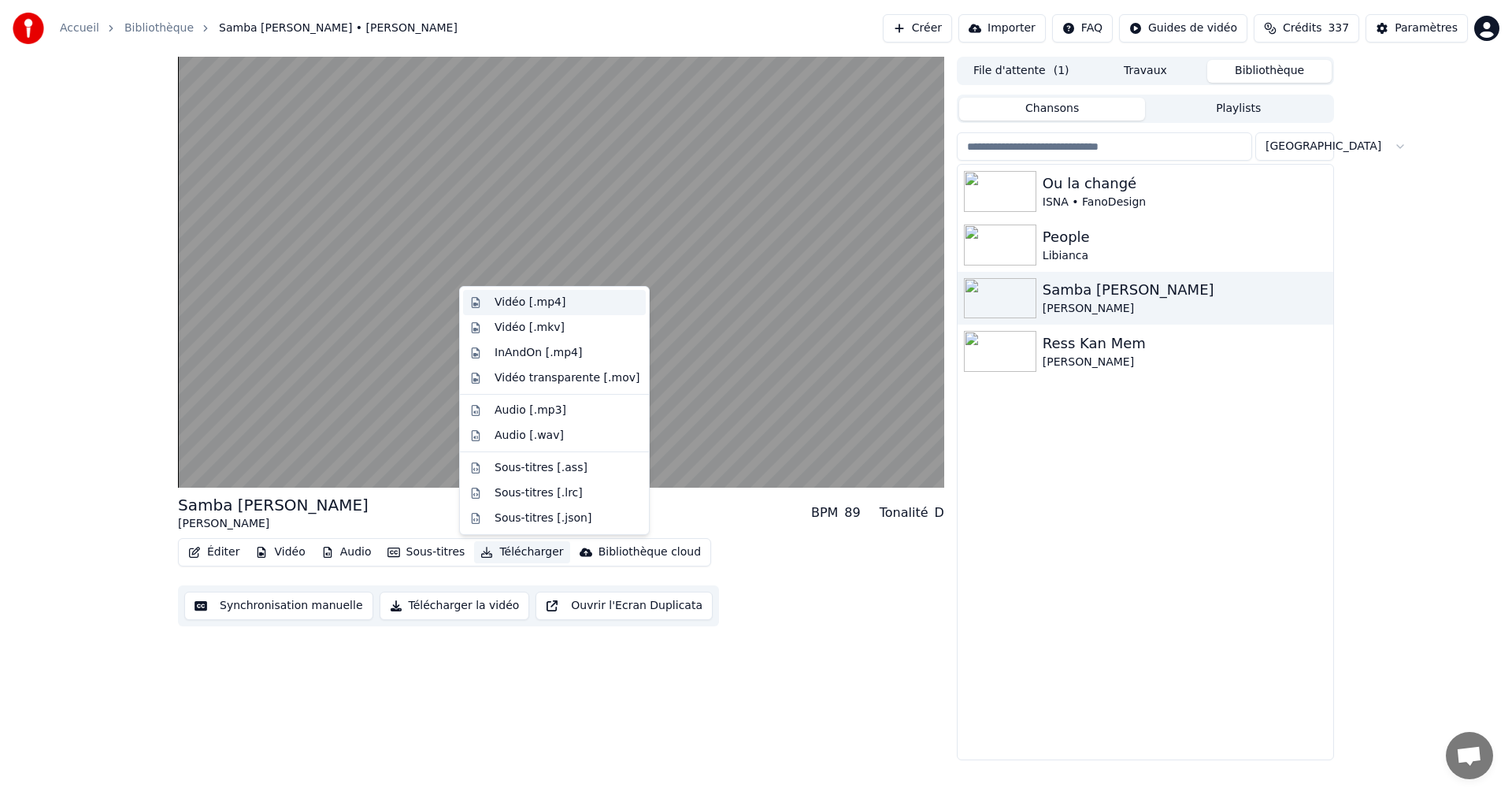
click at [529, 305] on div "Vidéo [.mp4]" at bounding box center [530, 303] width 71 height 15
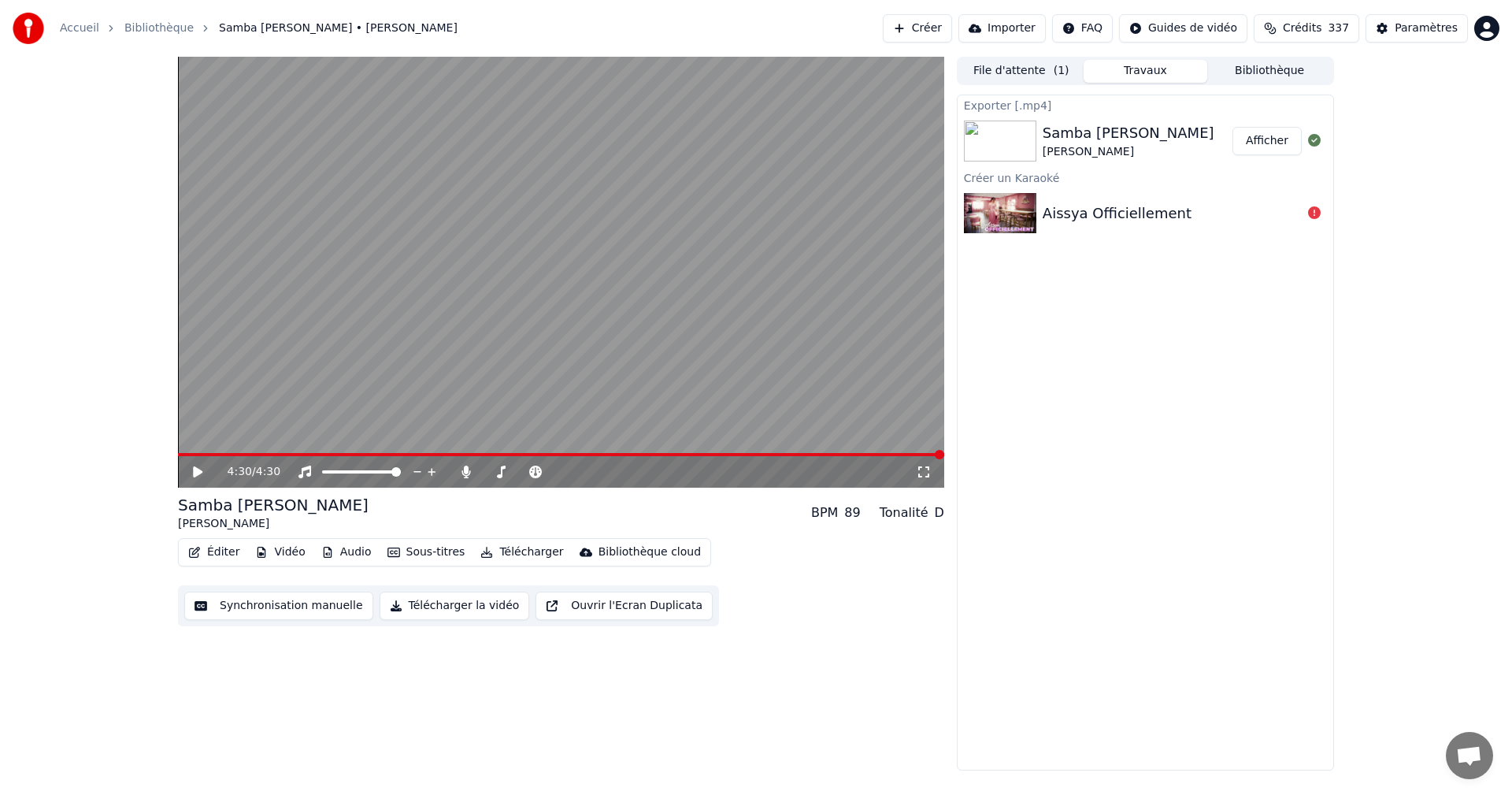
click at [1267, 141] on button "Afficher" at bounding box center [1267, 141] width 69 height 28
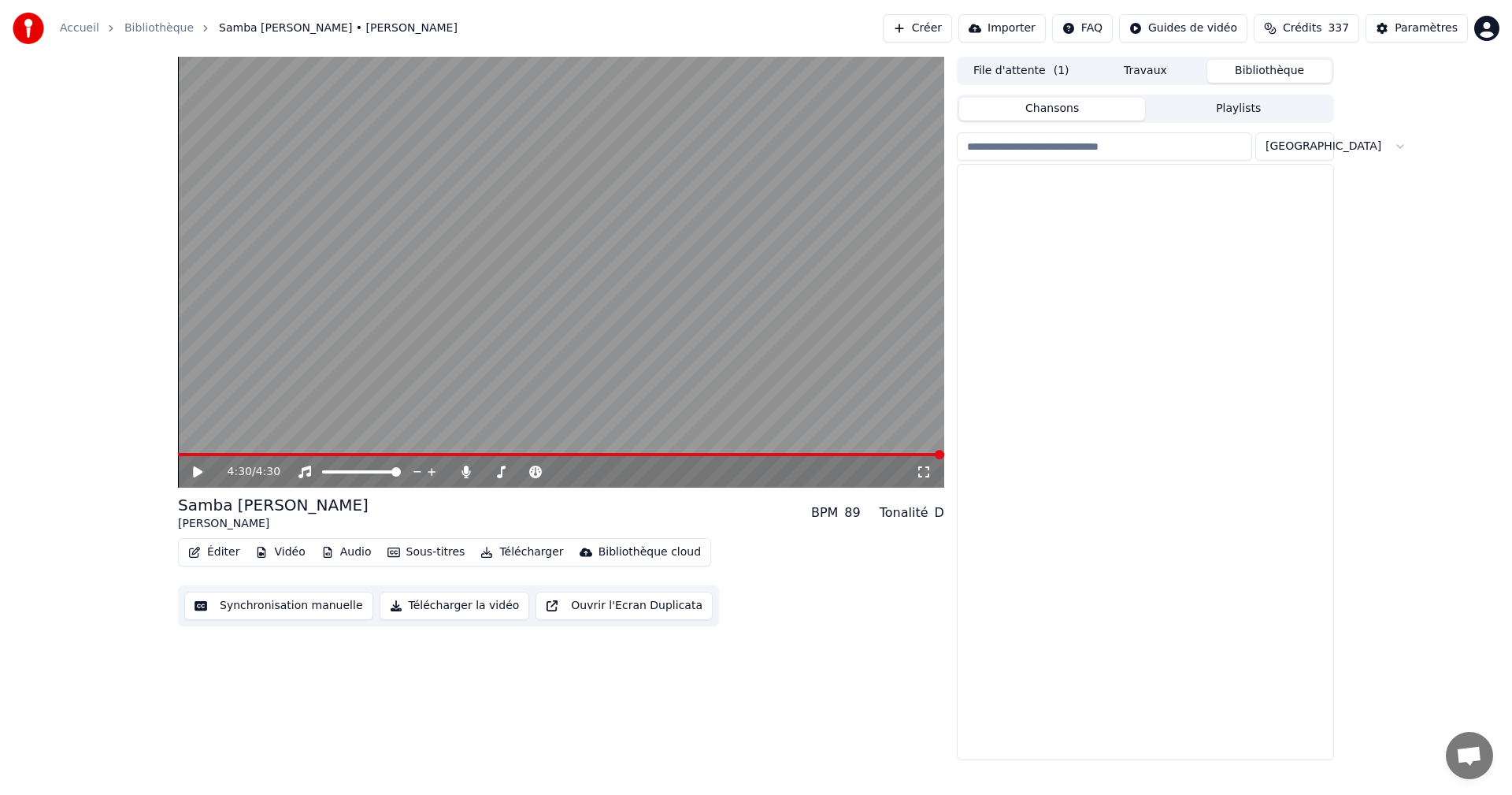
click at [1267, 73] on button "Bibliothèque" at bounding box center [1268, 71] width 124 height 23
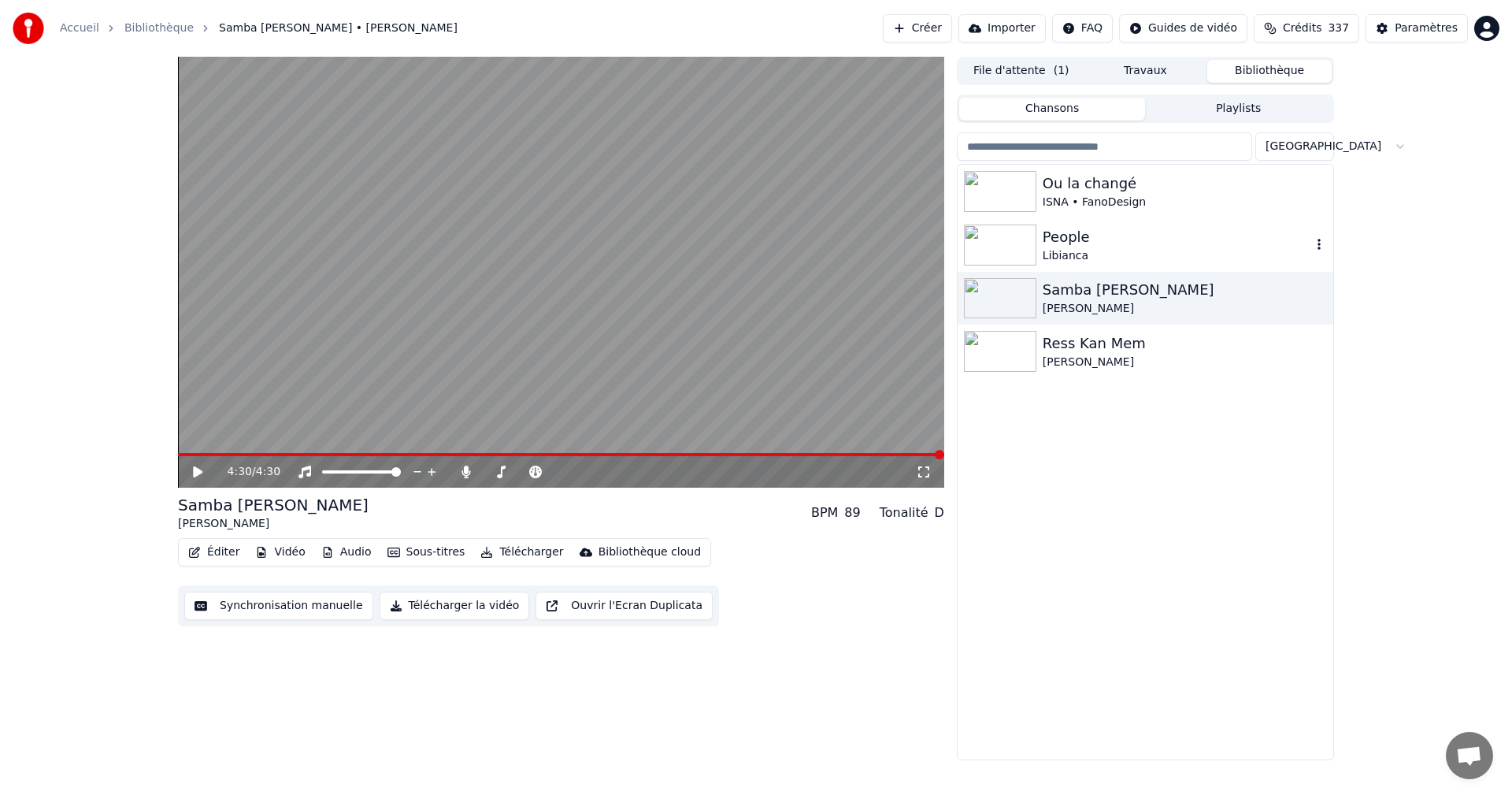
click at [1053, 255] on div "Libianca" at bounding box center [1177, 256] width 269 height 15
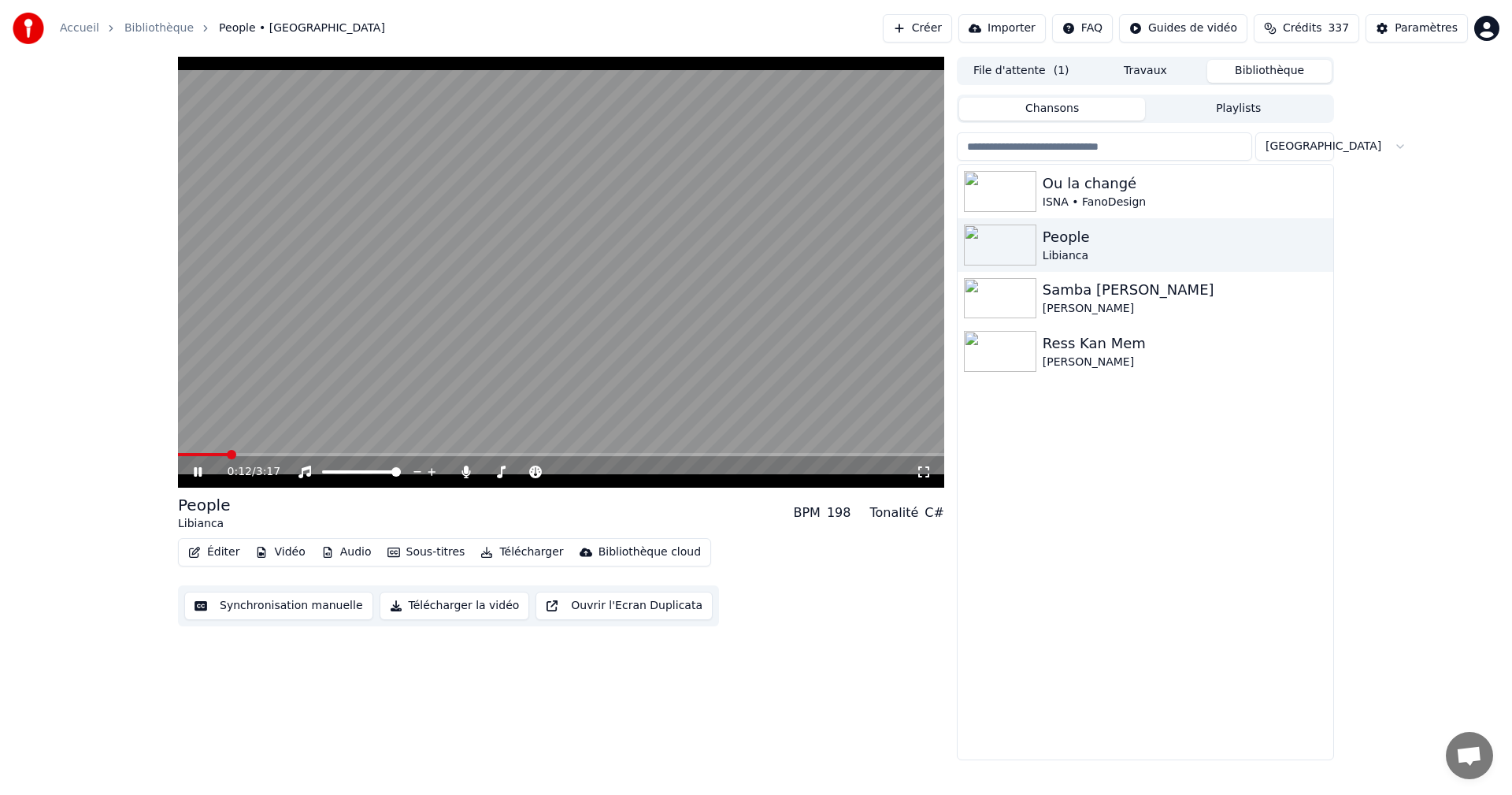
click at [921, 473] on icon at bounding box center [924, 471] width 15 height 13
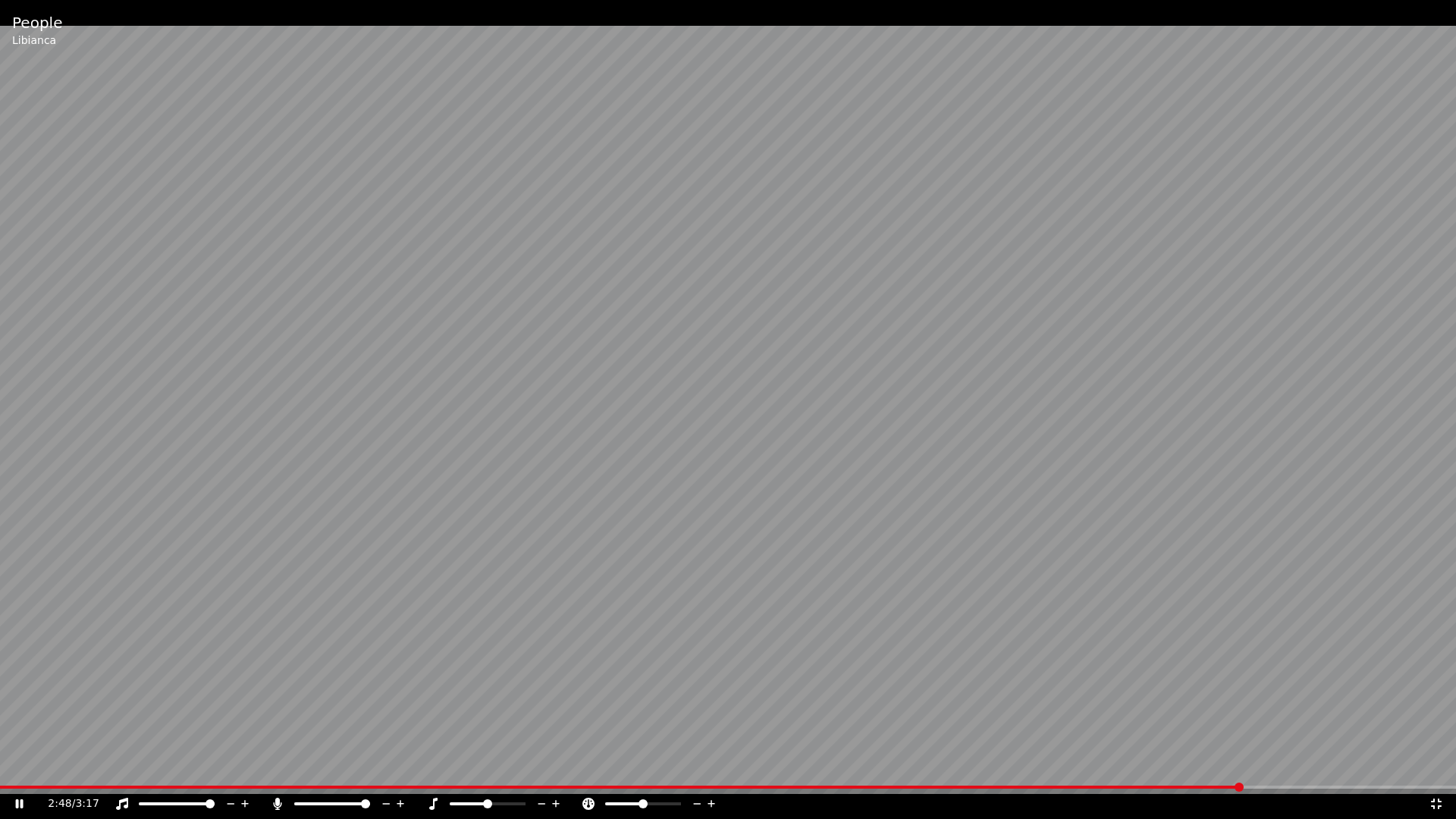
click at [1437, 764] on icon at bounding box center [1436, 803] width 15 height 12
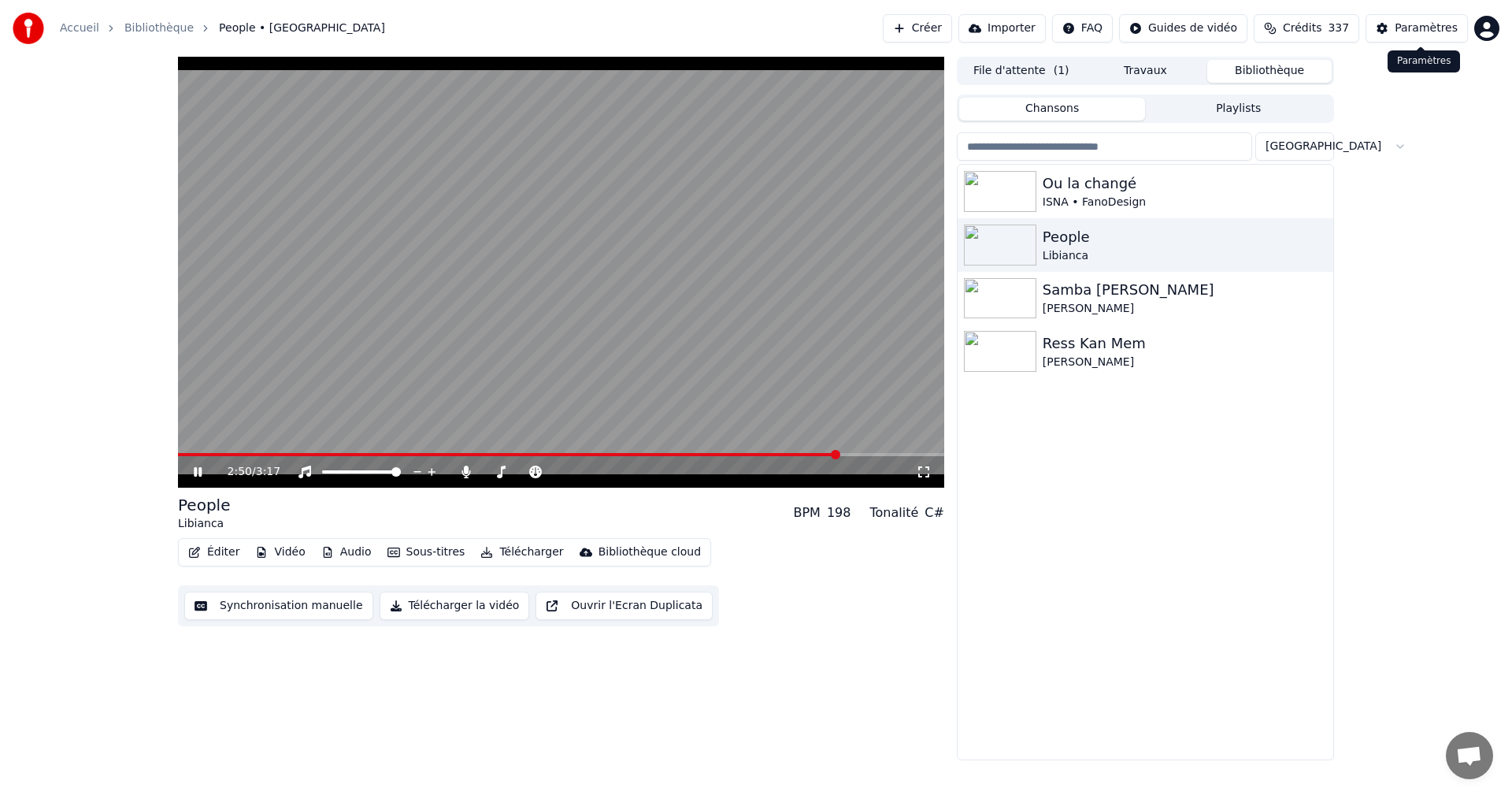
click at [1427, 26] on div "Paramètres" at bounding box center [1425, 28] width 63 height 15
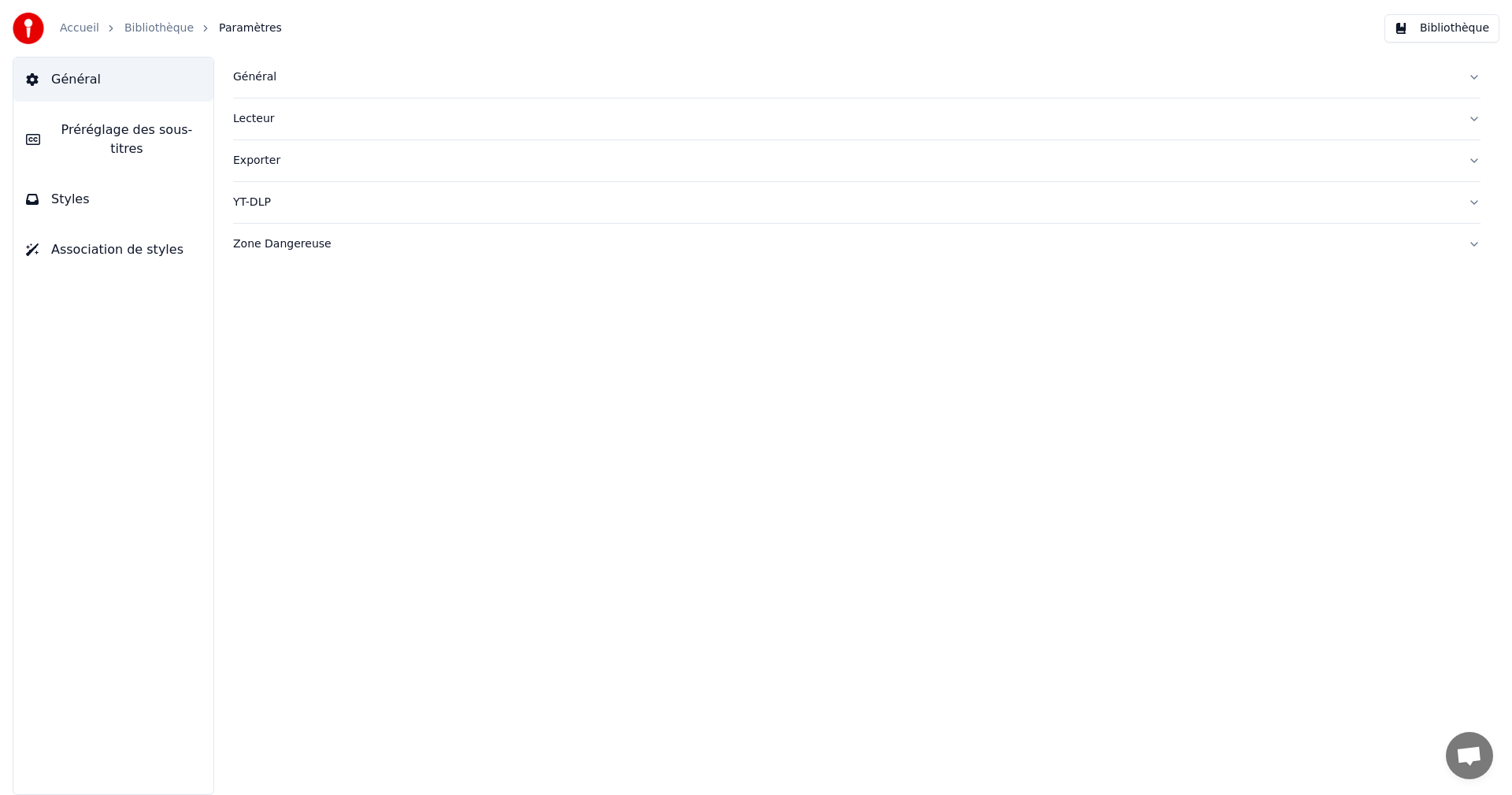
click at [117, 177] on button "Styles" at bounding box center [114, 199] width 200 height 44
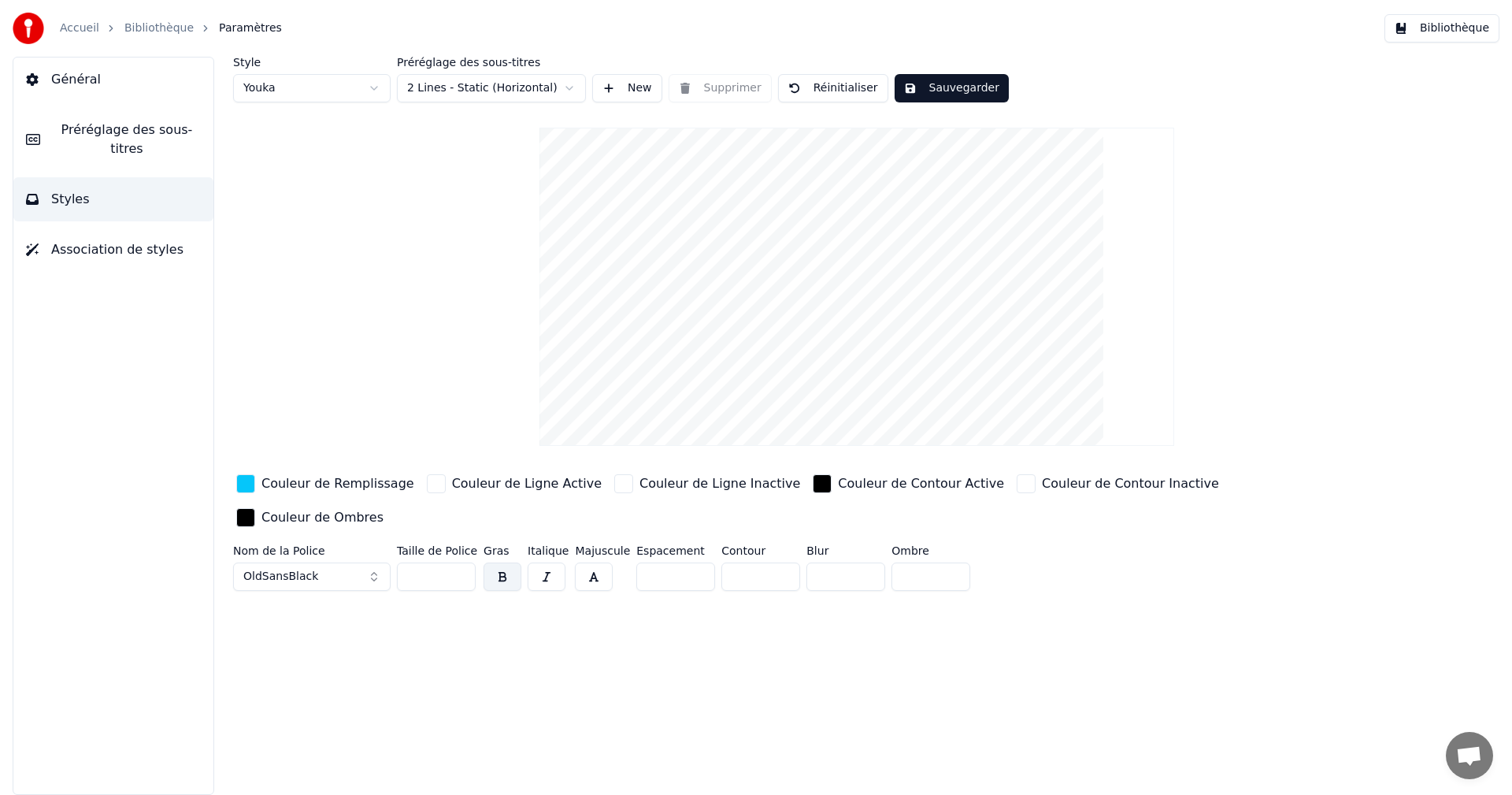
click at [462, 563] on input "**" at bounding box center [436, 576] width 79 height 28
type input "**"
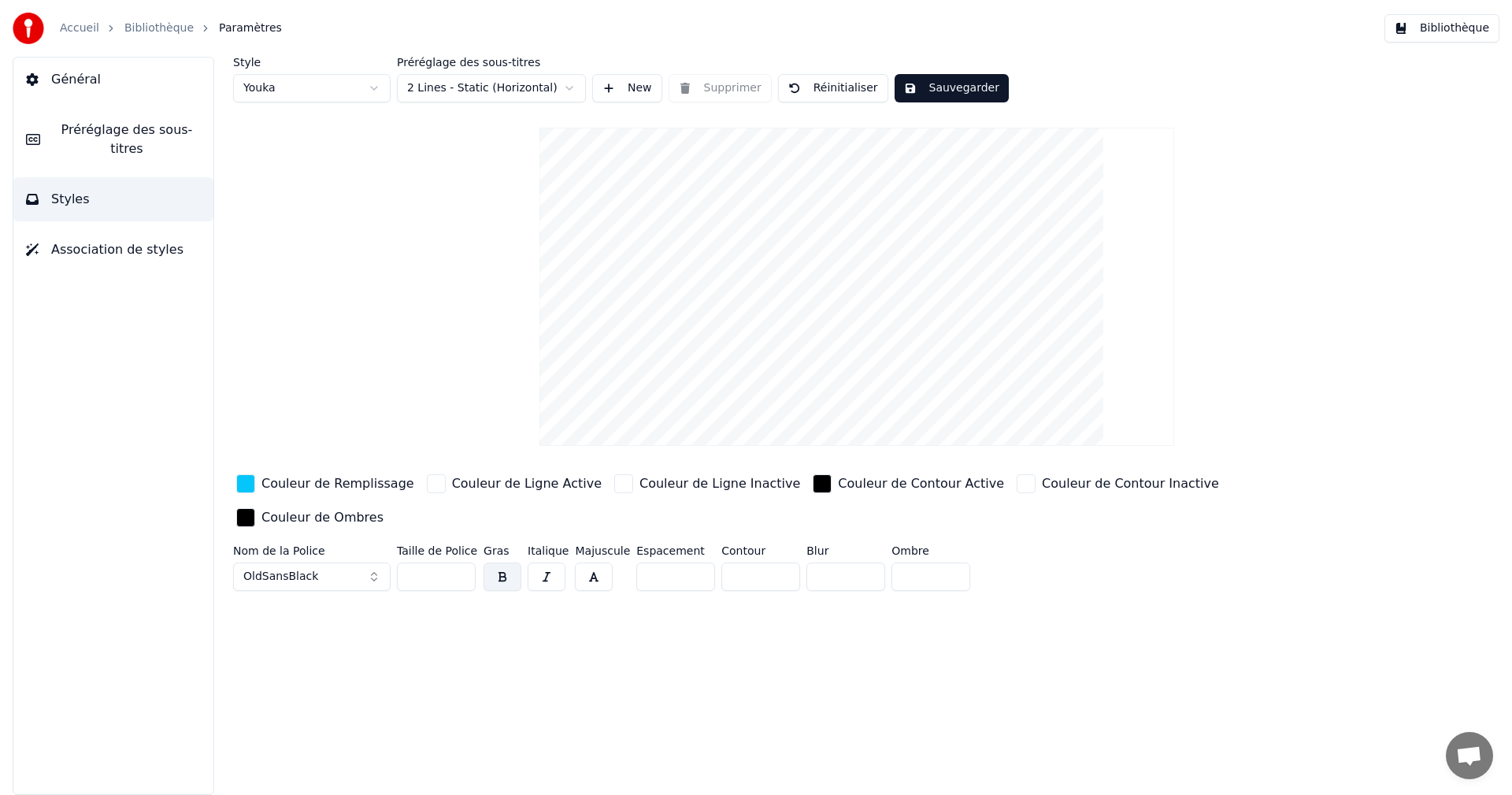
click at [456, 563] on input "**" at bounding box center [436, 576] width 79 height 28
click at [956, 88] on button "Sauvegarder" at bounding box center [952, 88] width 115 height 28
click at [1441, 33] on button "Bibliothèque" at bounding box center [1441, 28] width 115 height 28
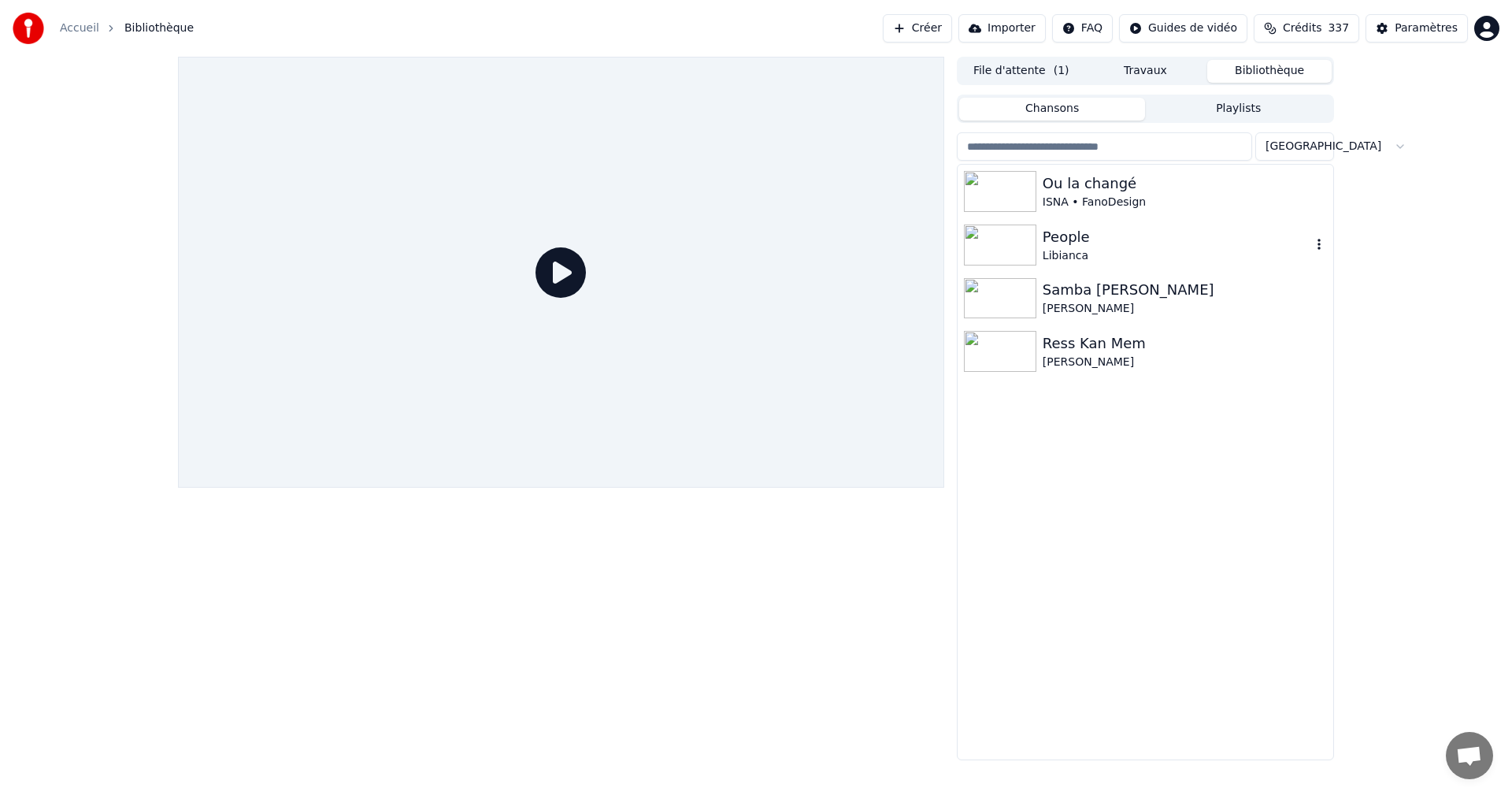
click at [1102, 256] on div "Libianca" at bounding box center [1177, 256] width 269 height 15
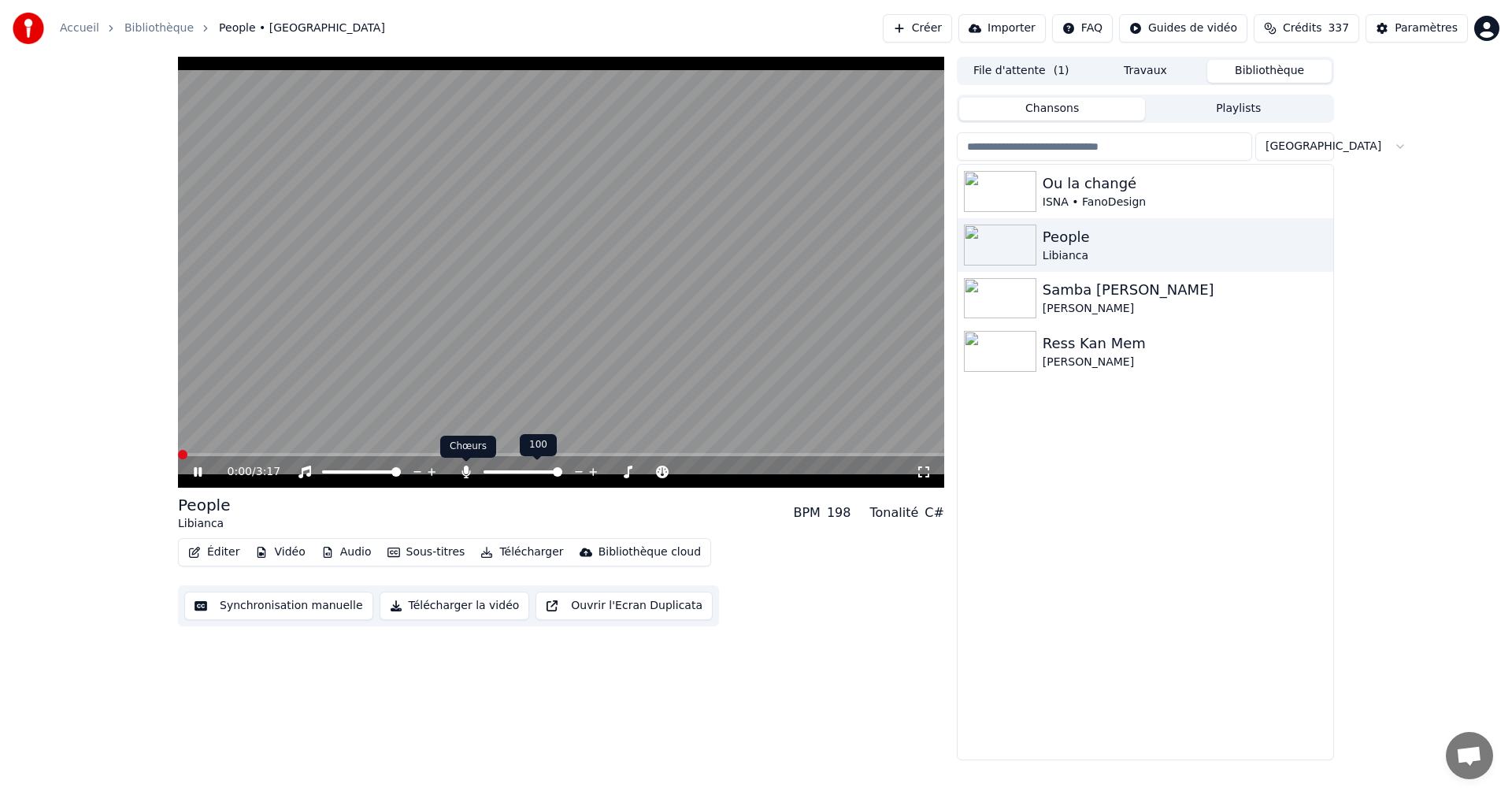
click at [464, 470] on icon at bounding box center [465, 471] width 9 height 13
click at [917, 470] on icon at bounding box center [924, 471] width 15 height 13
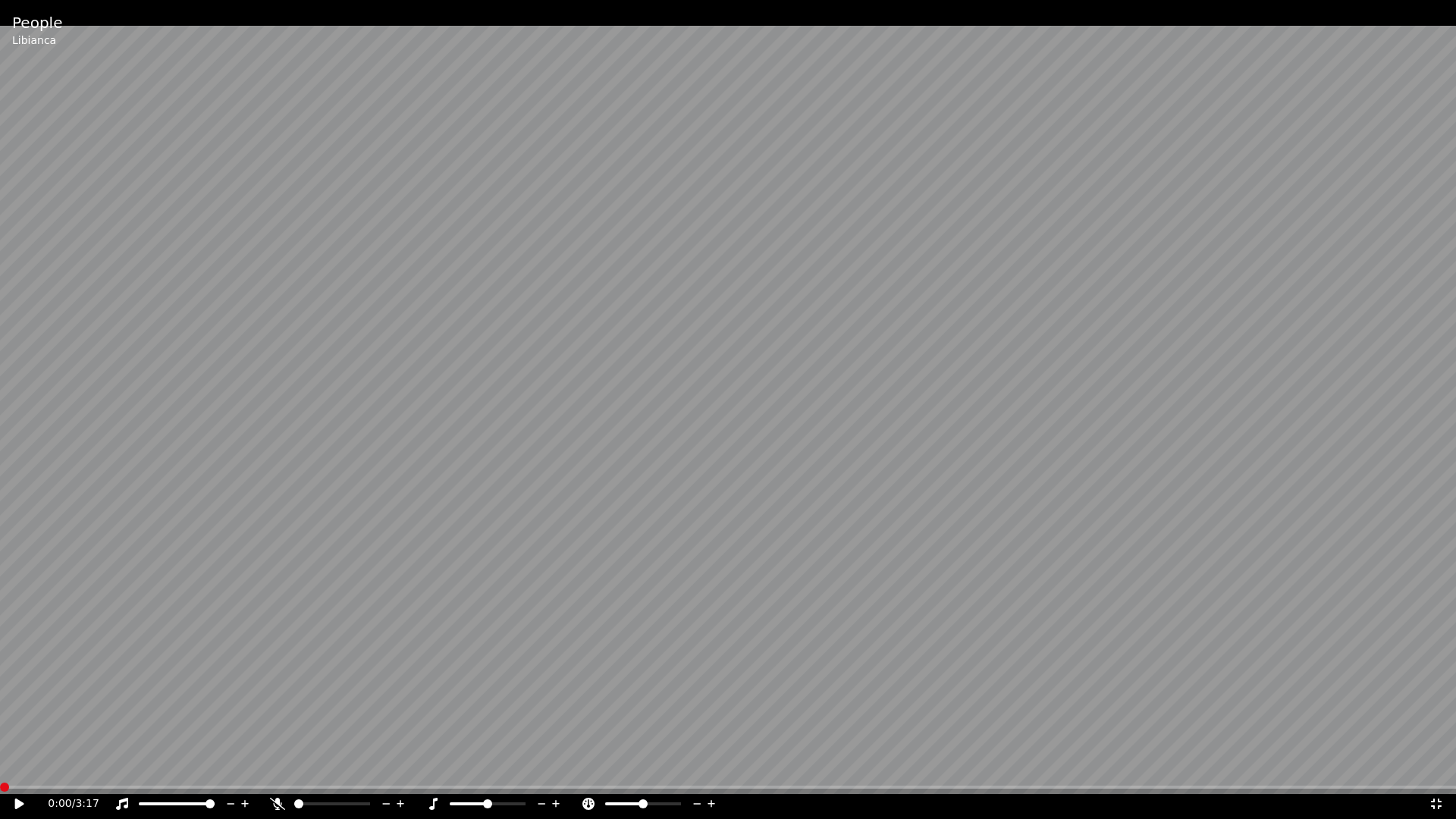
click at [1433, 764] on icon at bounding box center [1436, 803] width 15 height 12
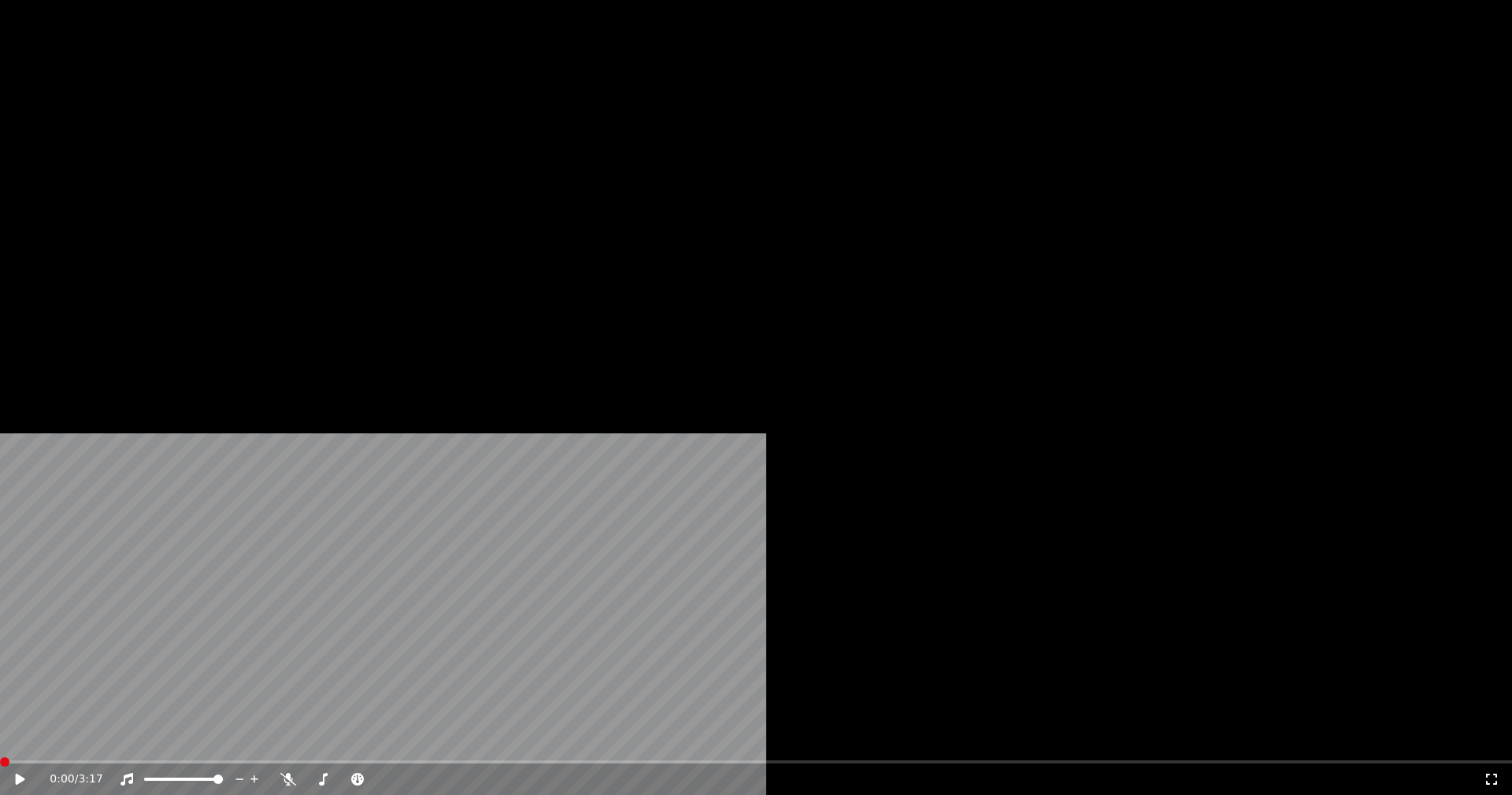
click at [231, 132] on button "Éditer" at bounding box center [214, 120] width 64 height 22
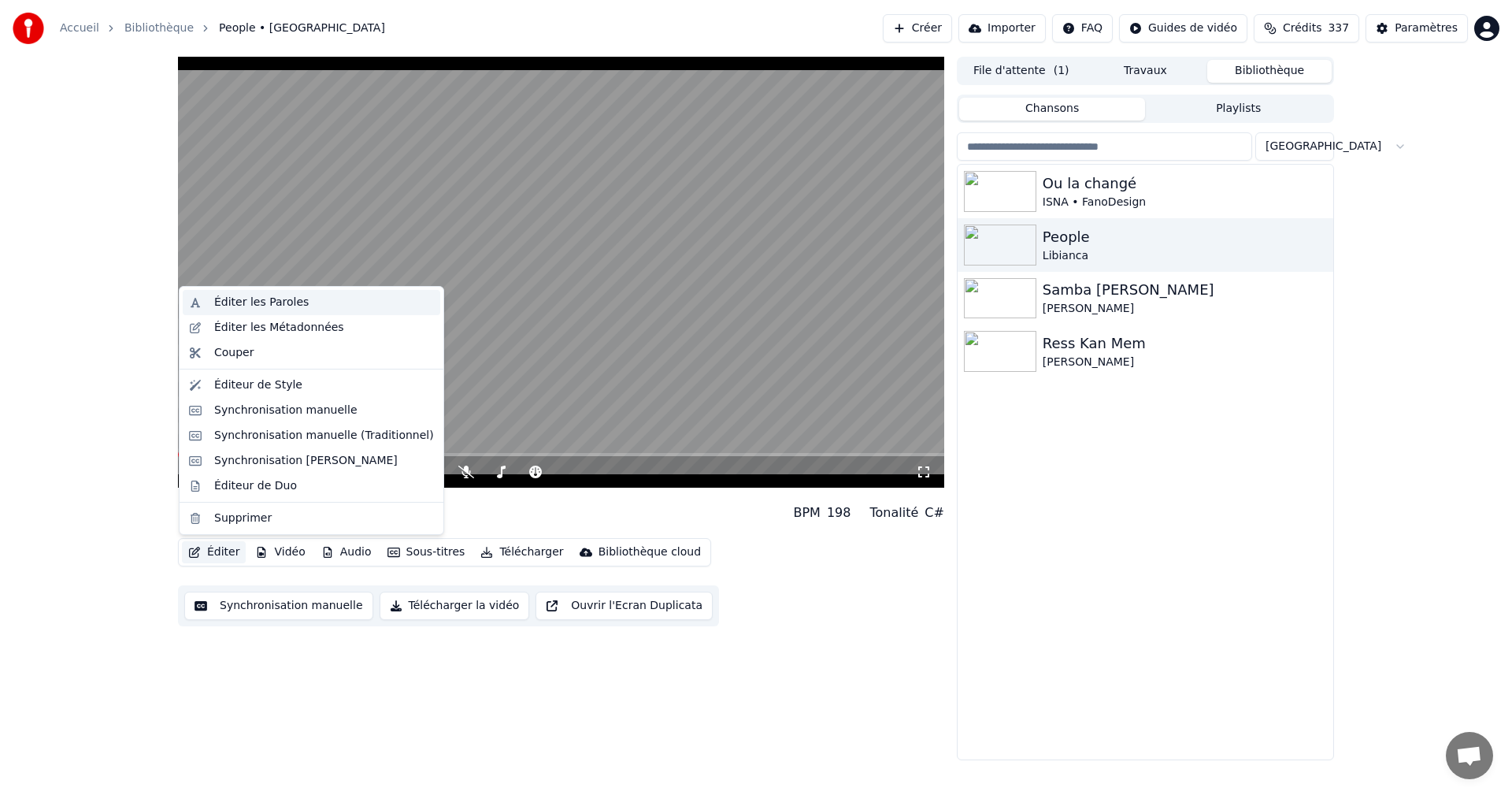
click at [242, 302] on div "Éditer les Paroles" at bounding box center [261, 303] width 94 height 15
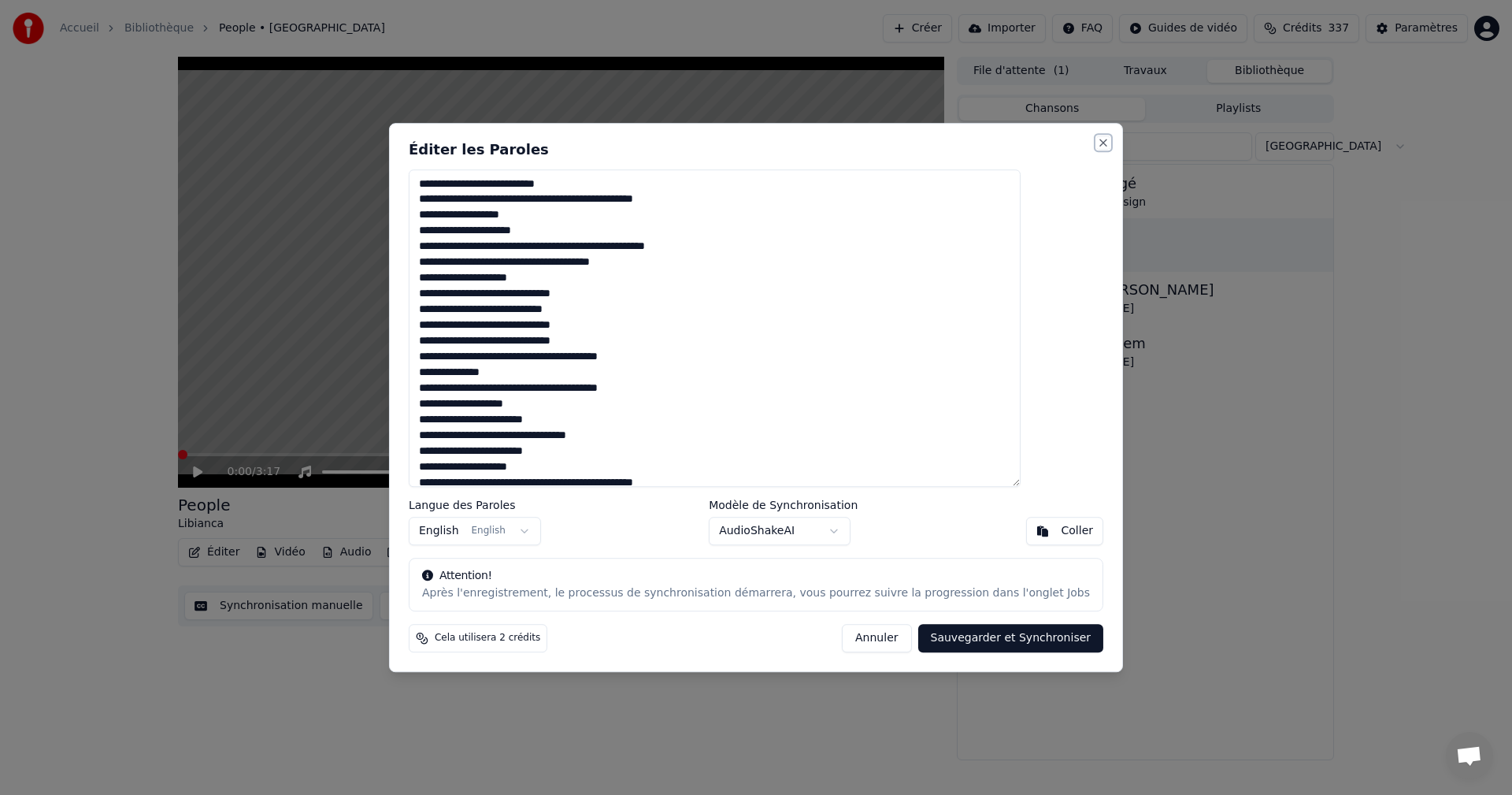
click at [1097, 140] on button "Close" at bounding box center [1103, 142] width 13 height 13
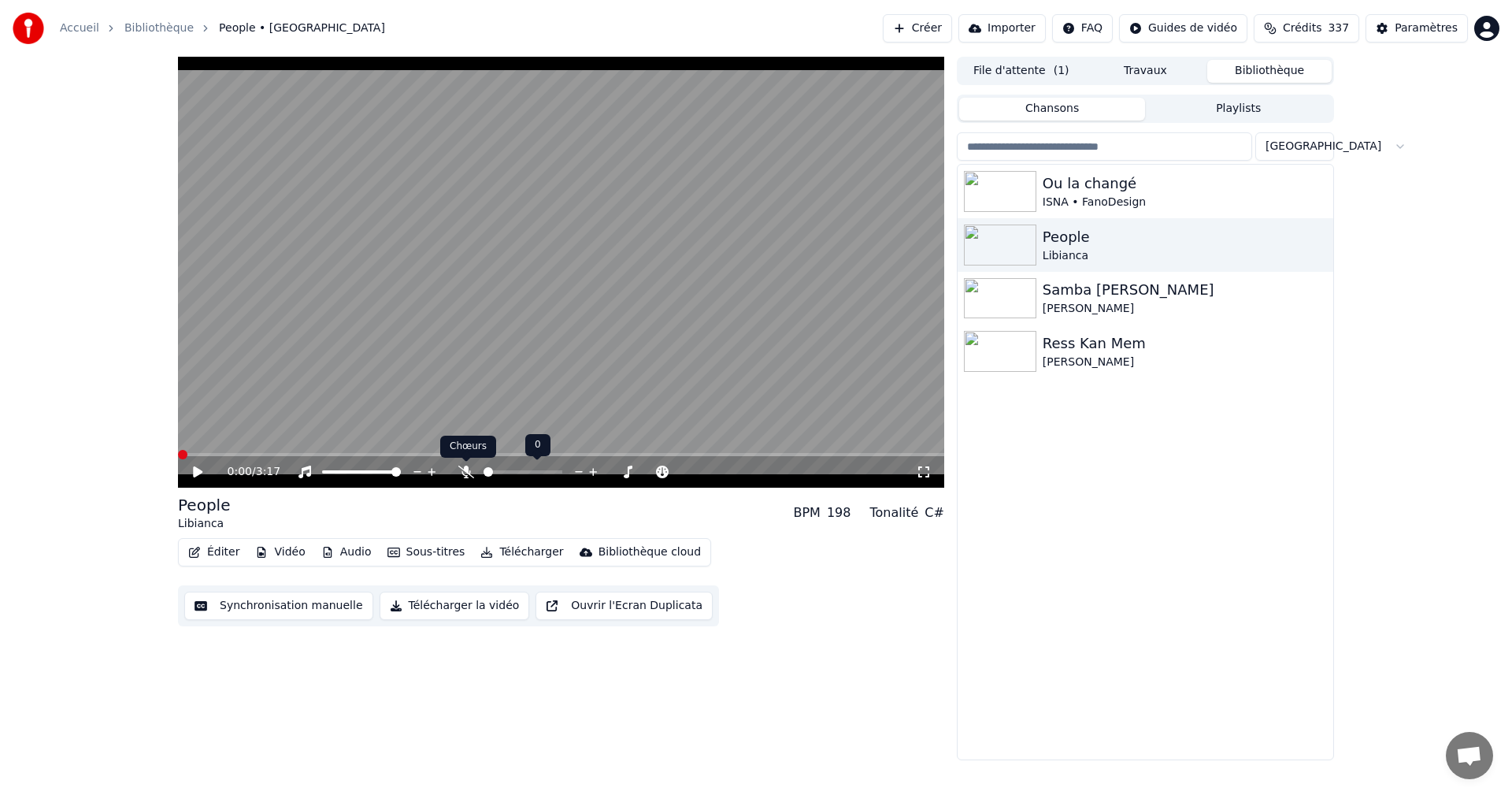
click at [467, 470] on icon at bounding box center [466, 471] width 15 height 13
click at [196, 473] on icon at bounding box center [197, 471] width 10 height 11
click at [198, 471] on icon at bounding box center [209, 471] width 37 height 13
click at [198, 471] on icon at bounding box center [197, 471] width 10 height 11
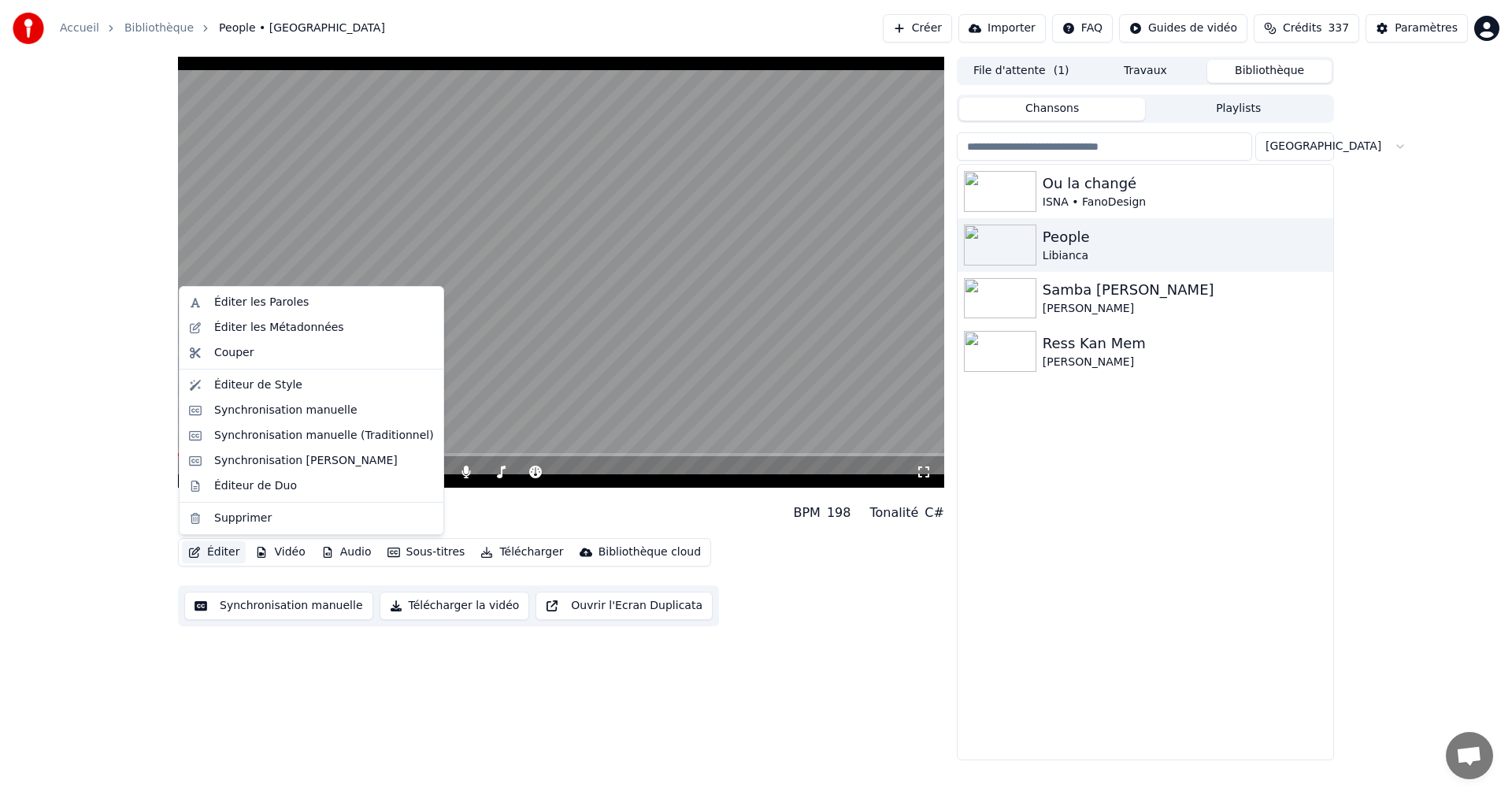
click at [229, 556] on button "Éditer" at bounding box center [214, 552] width 64 height 22
click at [244, 309] on div "Éditer les Paroles" at bounding box center [261, 303] width 94 height 15
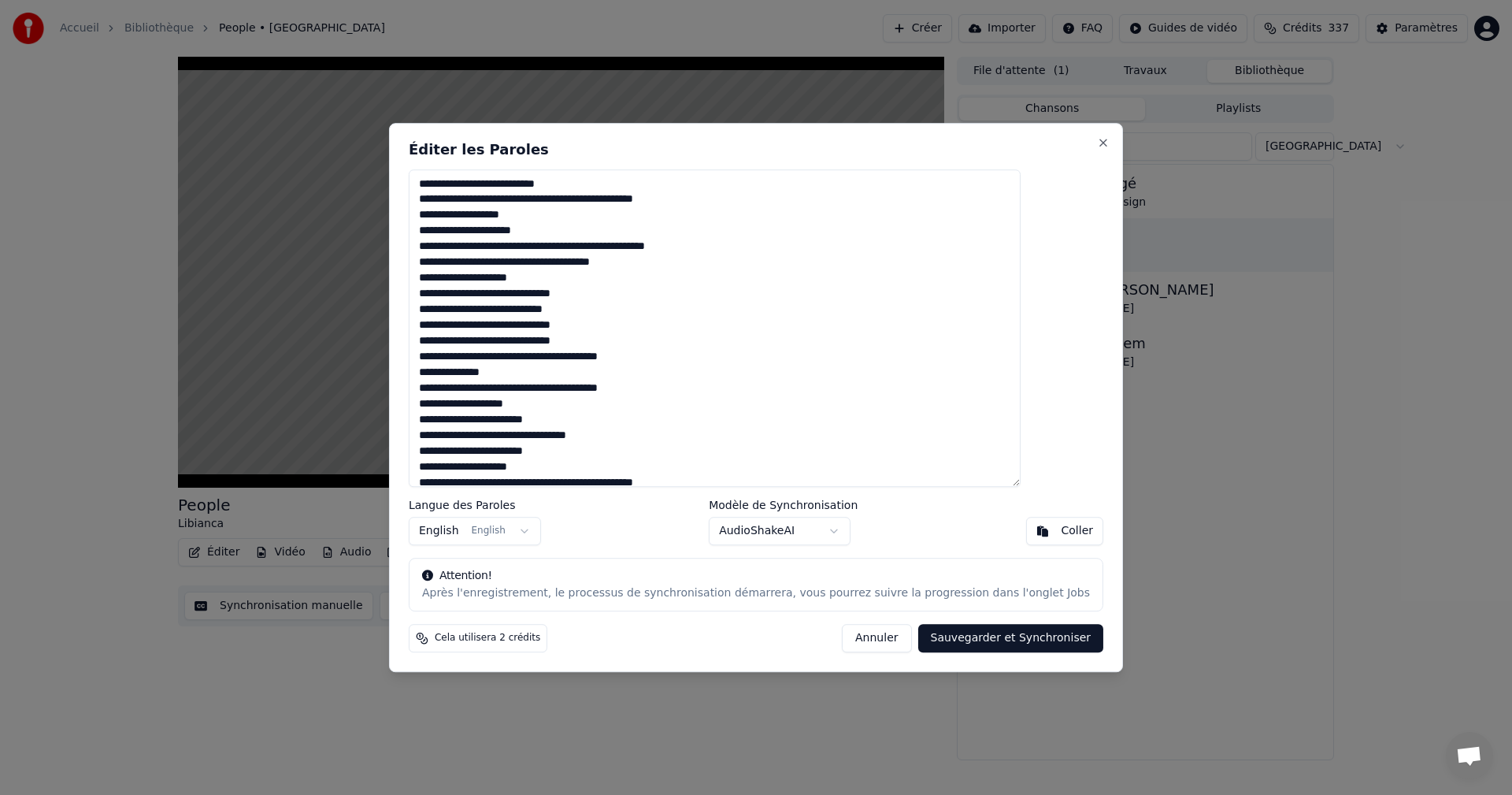
click at [462, 173] on textarea at bounding box center [714, 329] width 612 height 318
click at [1097, 141] on button "Close" at bounding box center [1103, 142] width 13 height 13
